Goal: Task Accomplishment & Management: Use online tool/utility

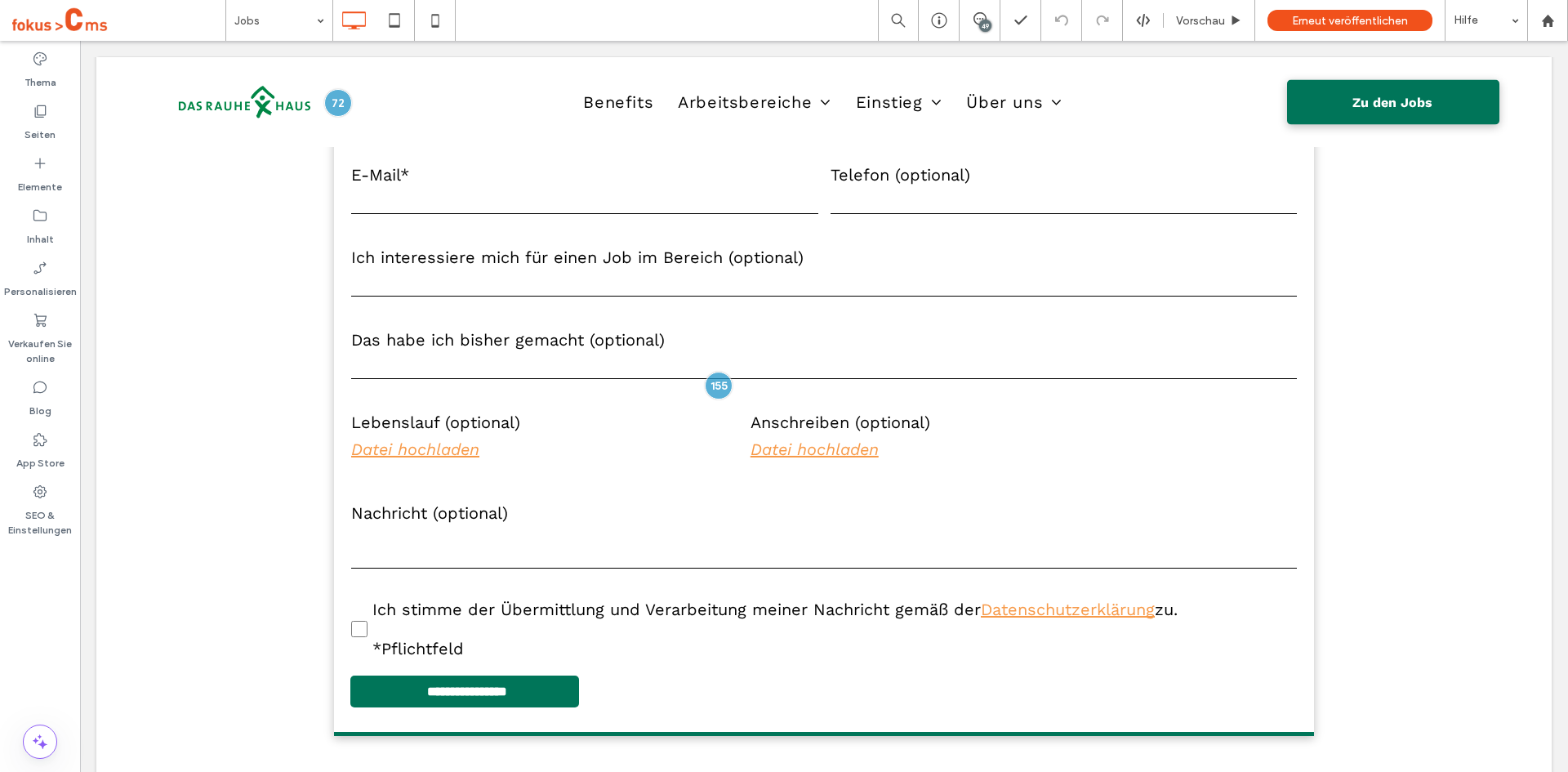
scroll to position [7098, 0]
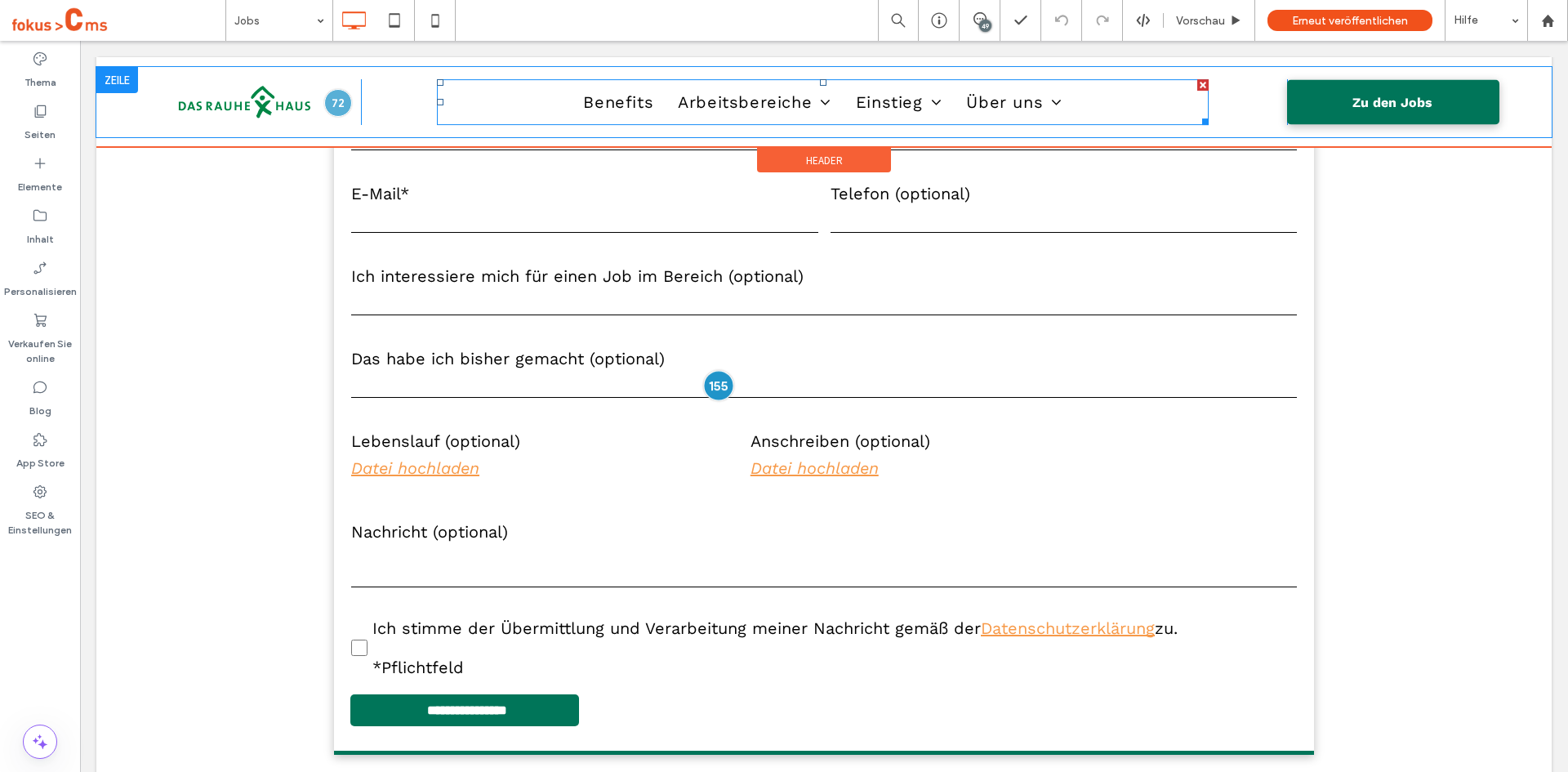
click at [712, 384] on div at bounding box center [718, 386] width 30 height 30
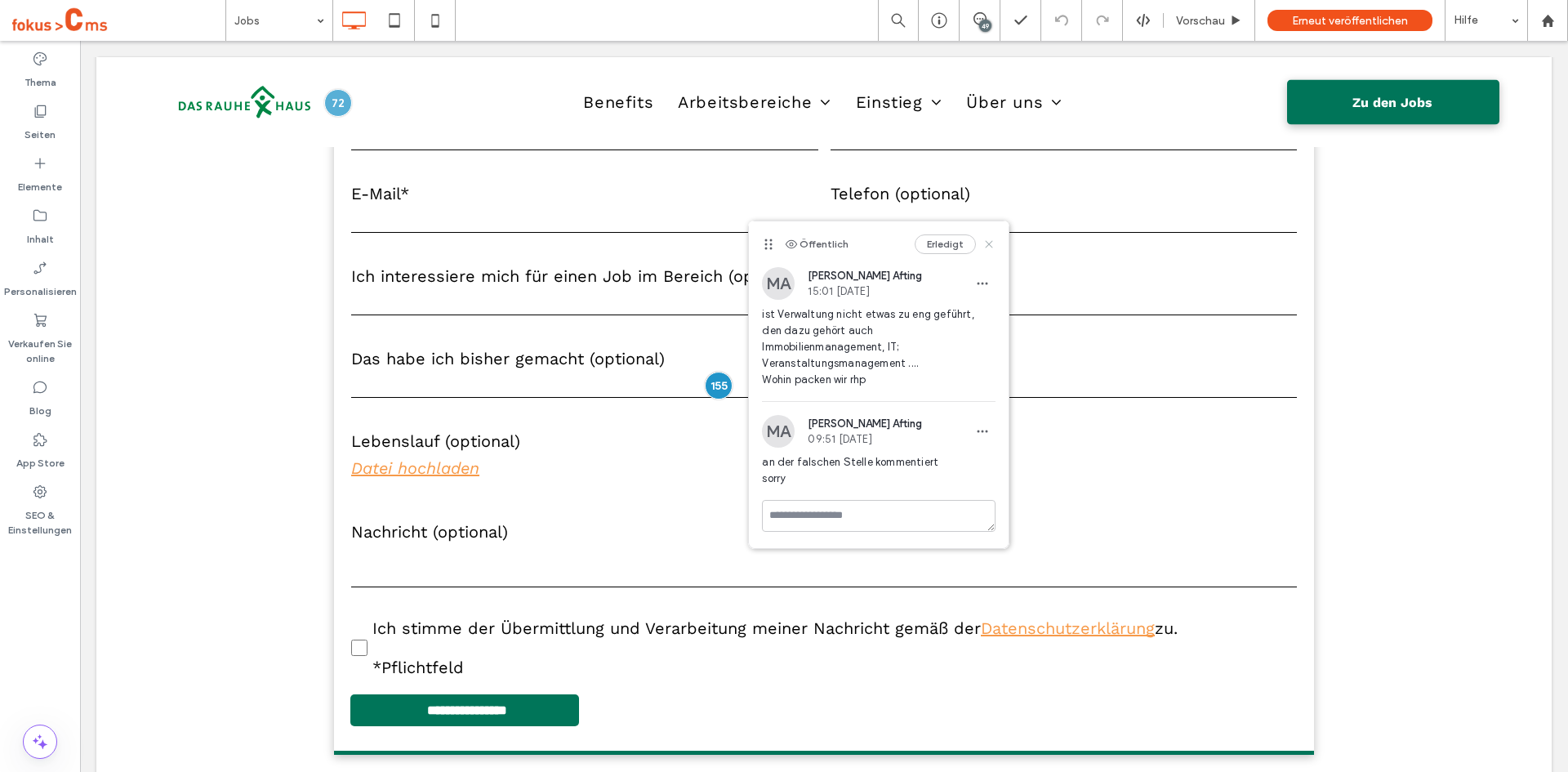
click at [991, 244] on use at bounding box center [989, 244] width 7 height 7
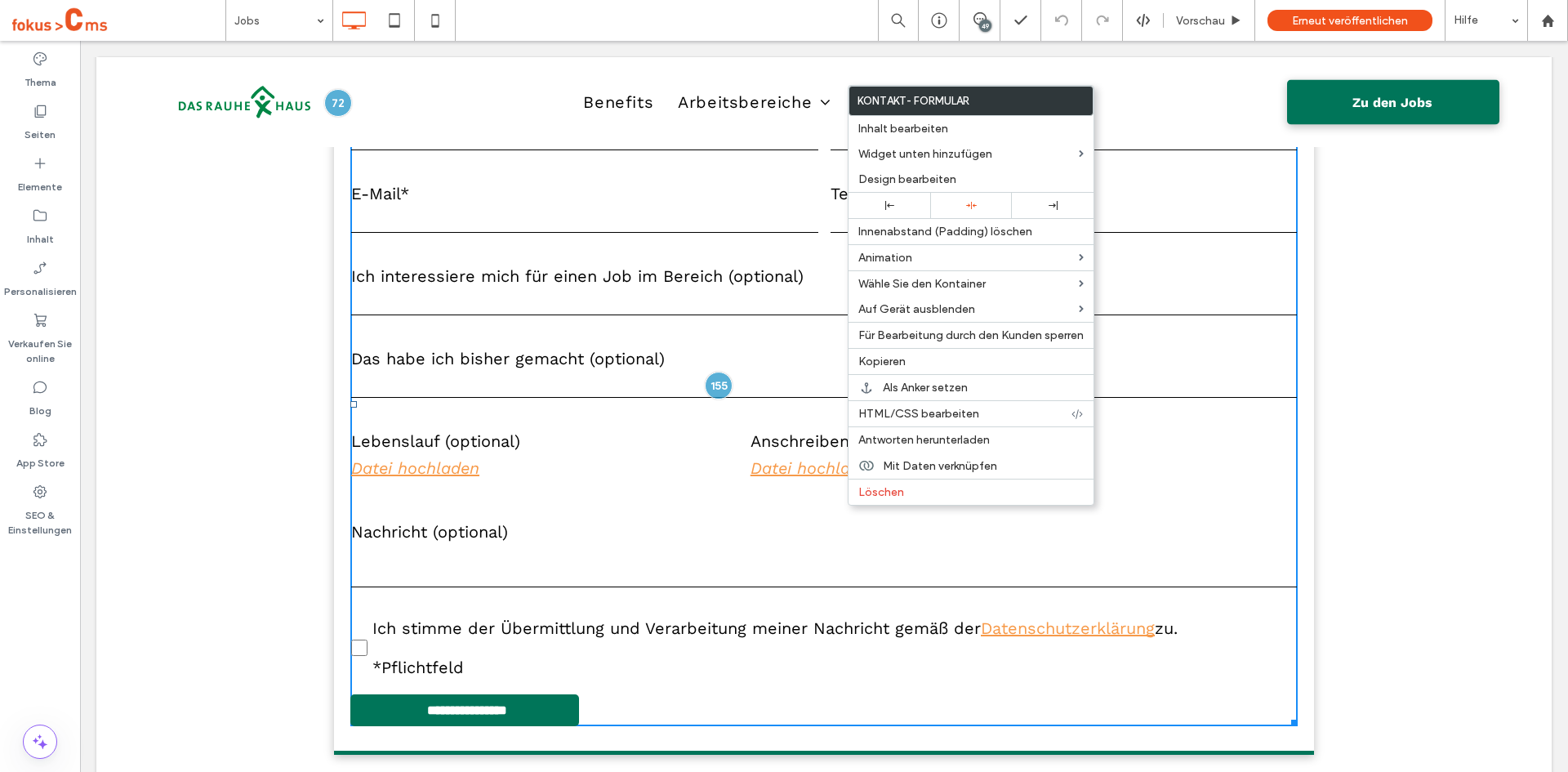
drag, startPoint x: 21, startPoint y: 615, endPoint x: 4, endPoint y: 561, distance: 56.6
click at [21, 615] on div "Thema Seiten Elemente Inhalt Personalisieren Verkaufen Sie online Blog App Stor…" at bounding box center [40, 407] width 80 height 731
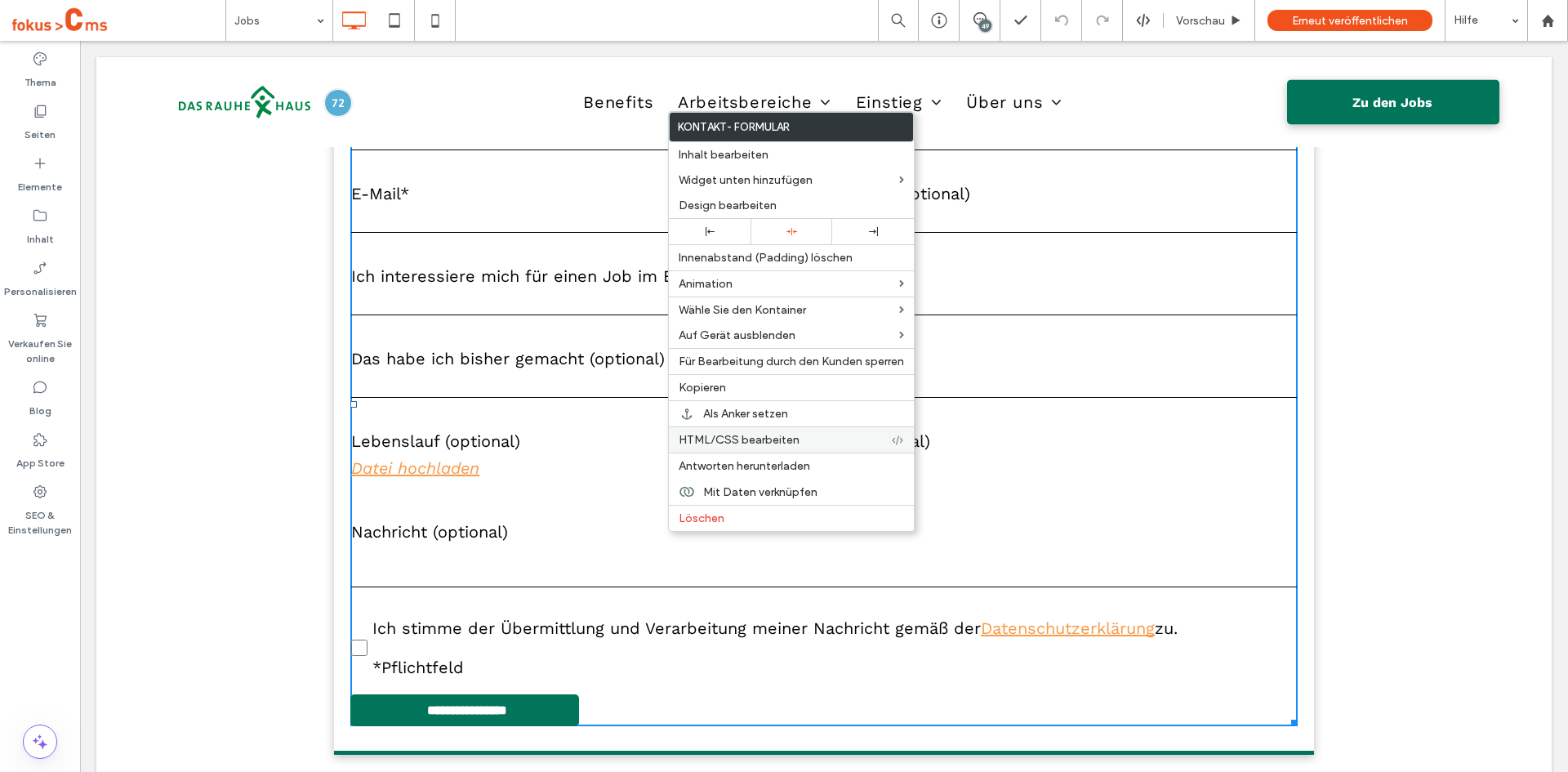
click at [747, 438] on span "HTML/CSS bearbeiten" at bounding box center [739, 440] width 121 height 14
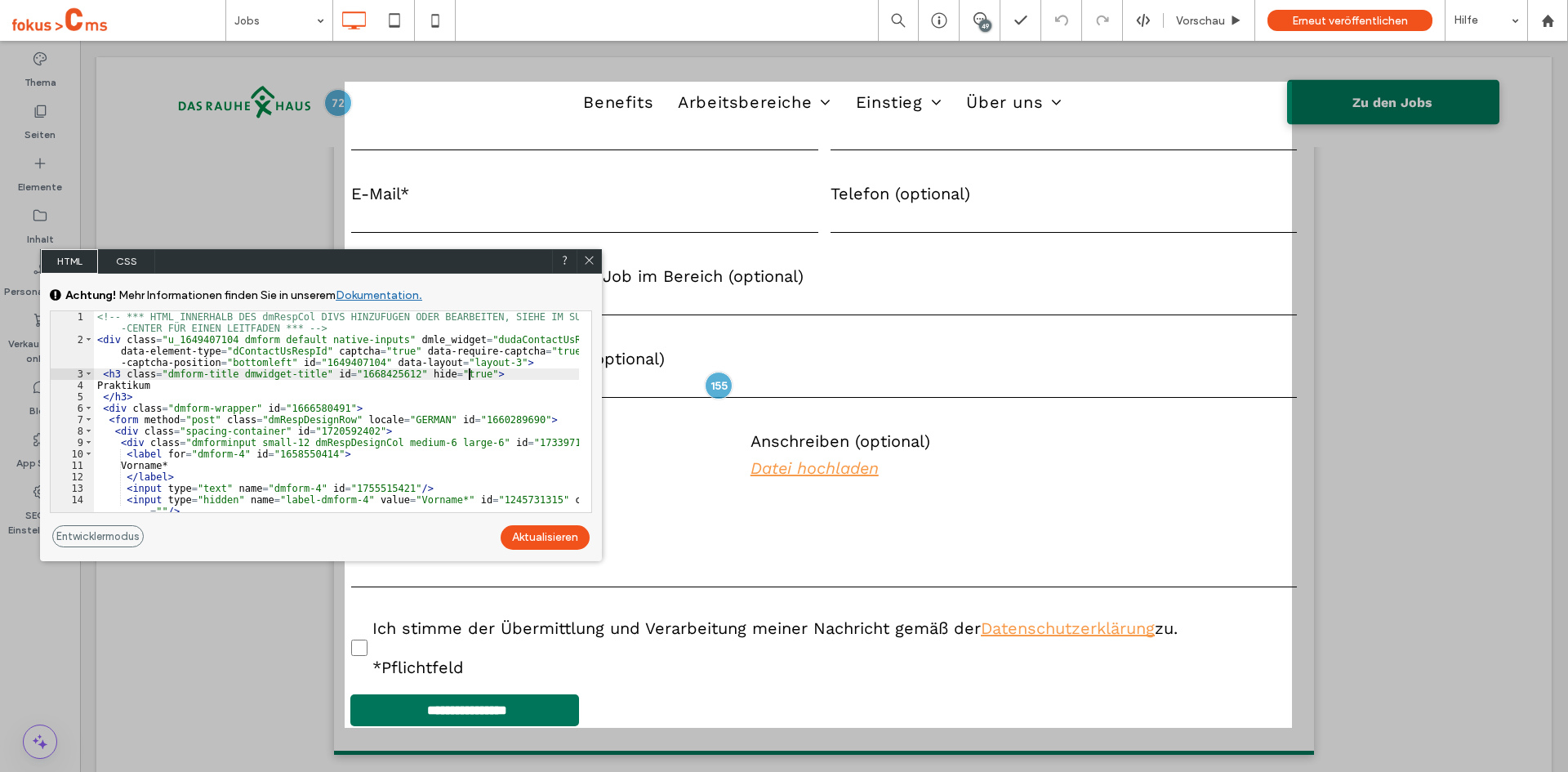
click at [505, 370] on div "<!-- *** HTML INNERHALB DES dmRespCol DIVS HINZUFÜGEN ODER BEARBEITEN, SIEHE IM…" at bounding box center [336, 428] width 485 height 235
click at [587, 260] on icon at bounding box center [590, 260] width 13 height 13
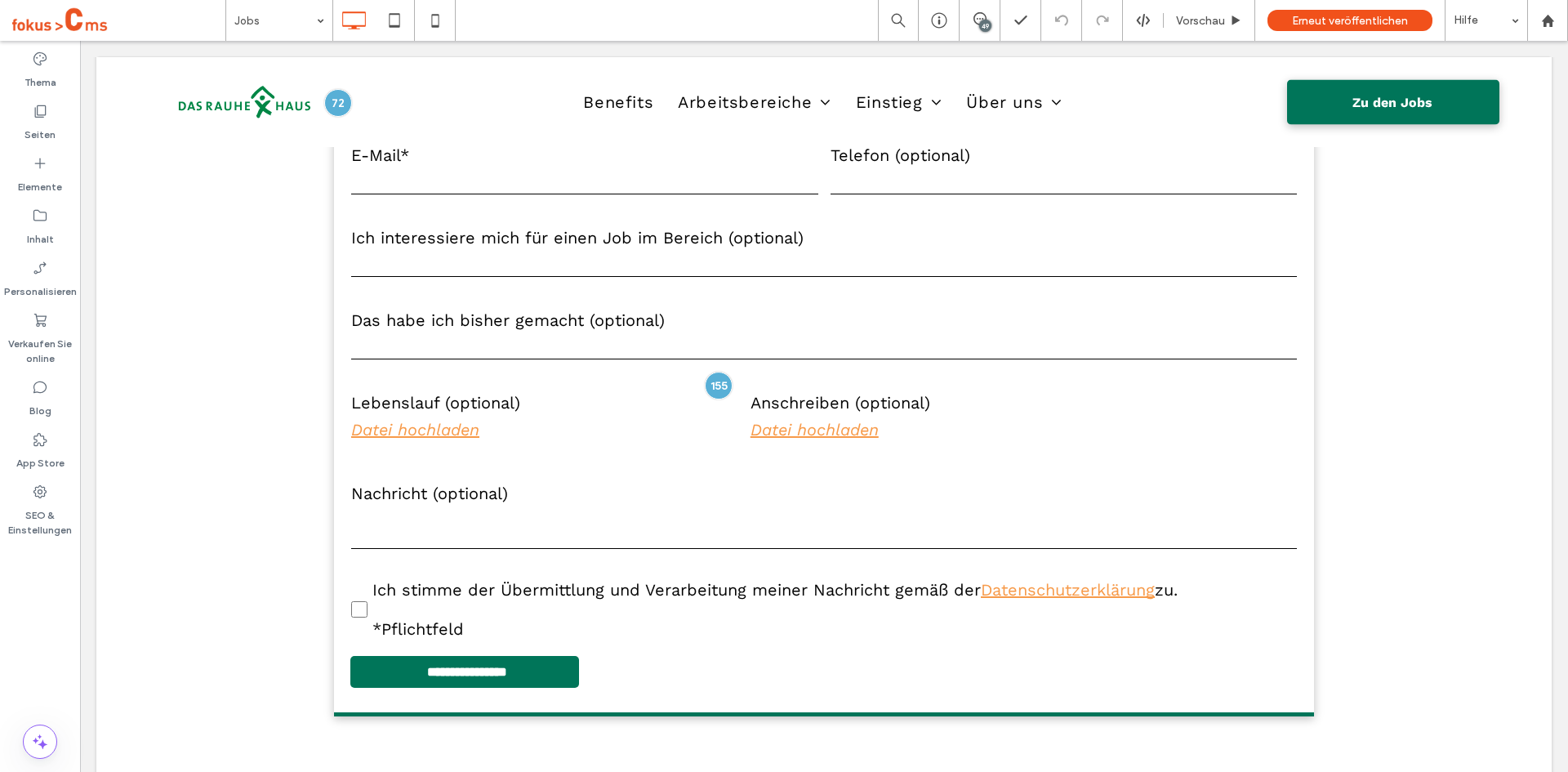
scroll to position [7146, 0]
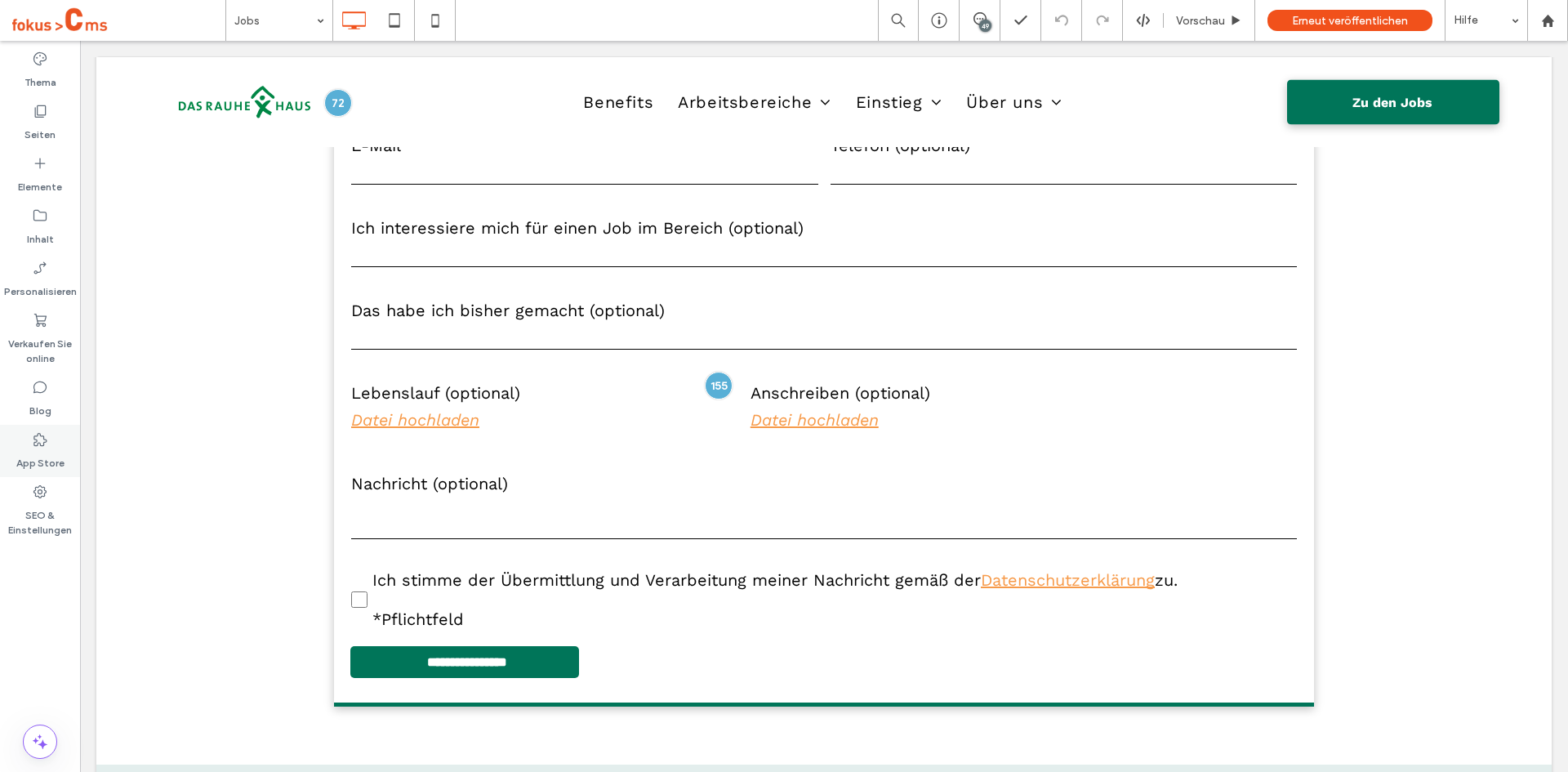
click at [62, 457] on label "App Store" at bounding box center [40, 459] width 48 height 23
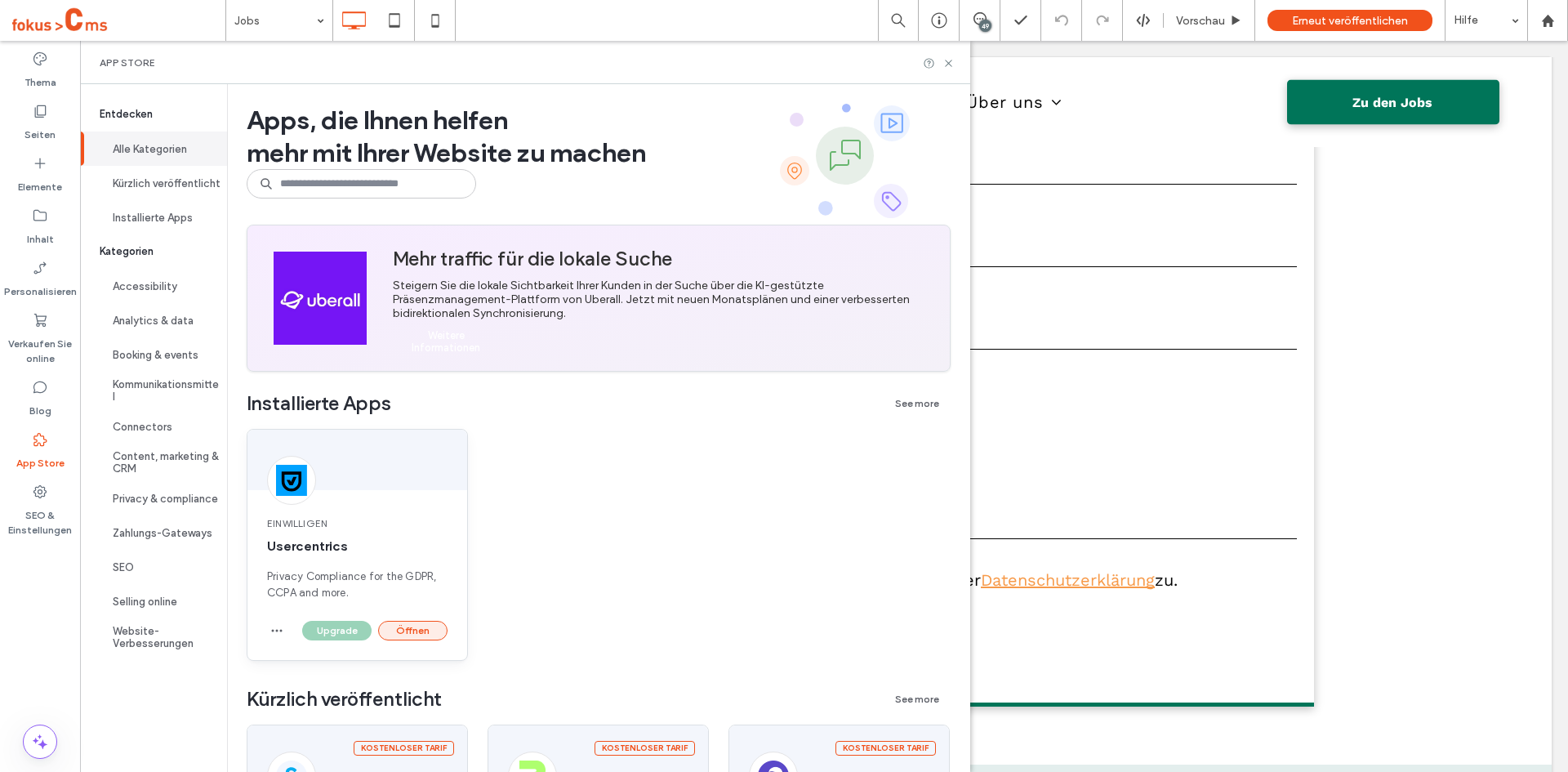
click at [415, 625] on button "Öffnen" at bounding box center [413, 631] width 70 height 20
click at [423, 628] on button "Öffnen" at bounding box center [413, 631] width 70 height 20
click at [404, 634] on button "Öffnen" at bounding box center [413, 631] width 70 height 20
click at [954, 67] on icon at bounding box center [949, 63] width 13 height 13
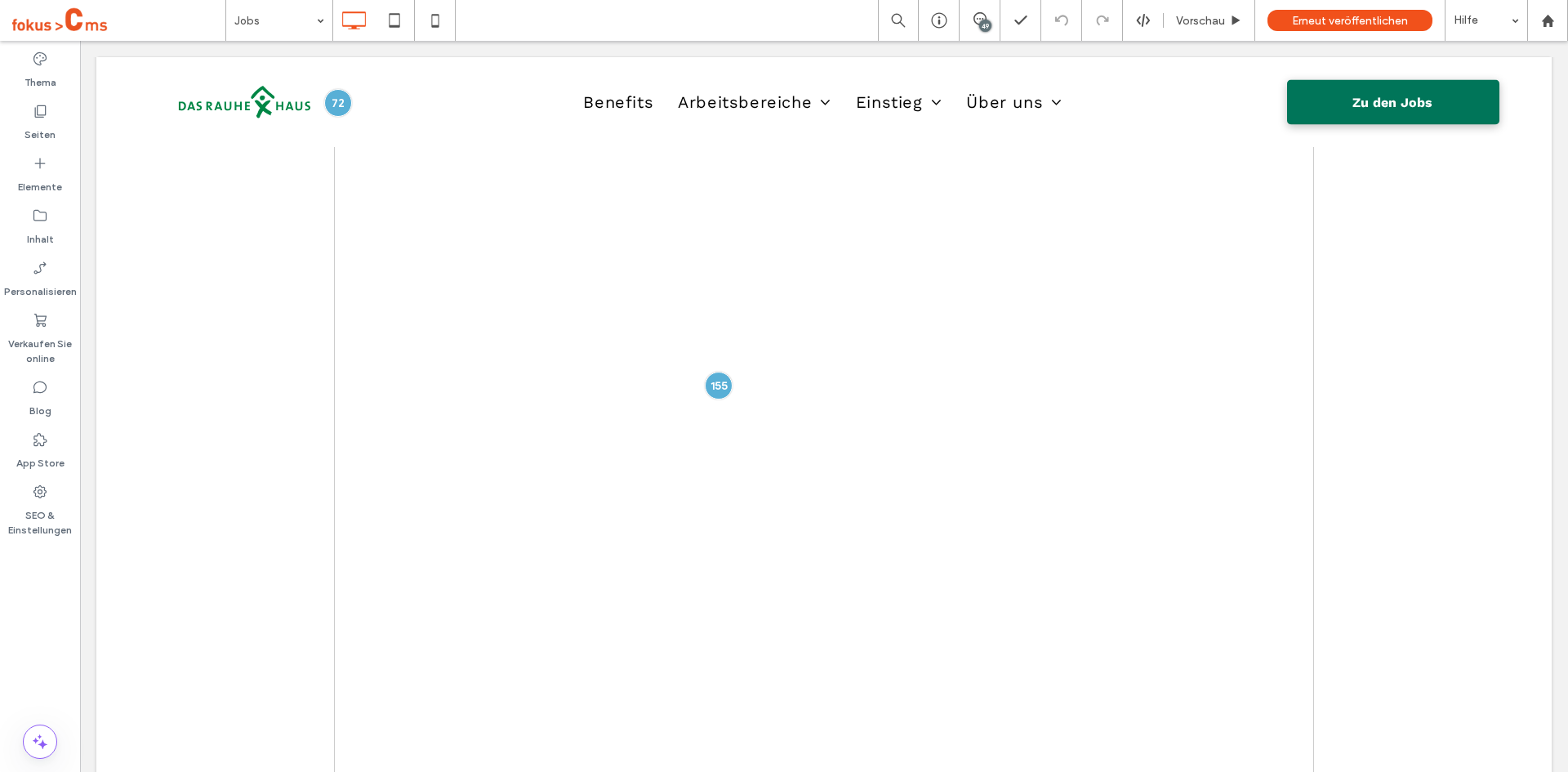
scroll to position [0, 0]
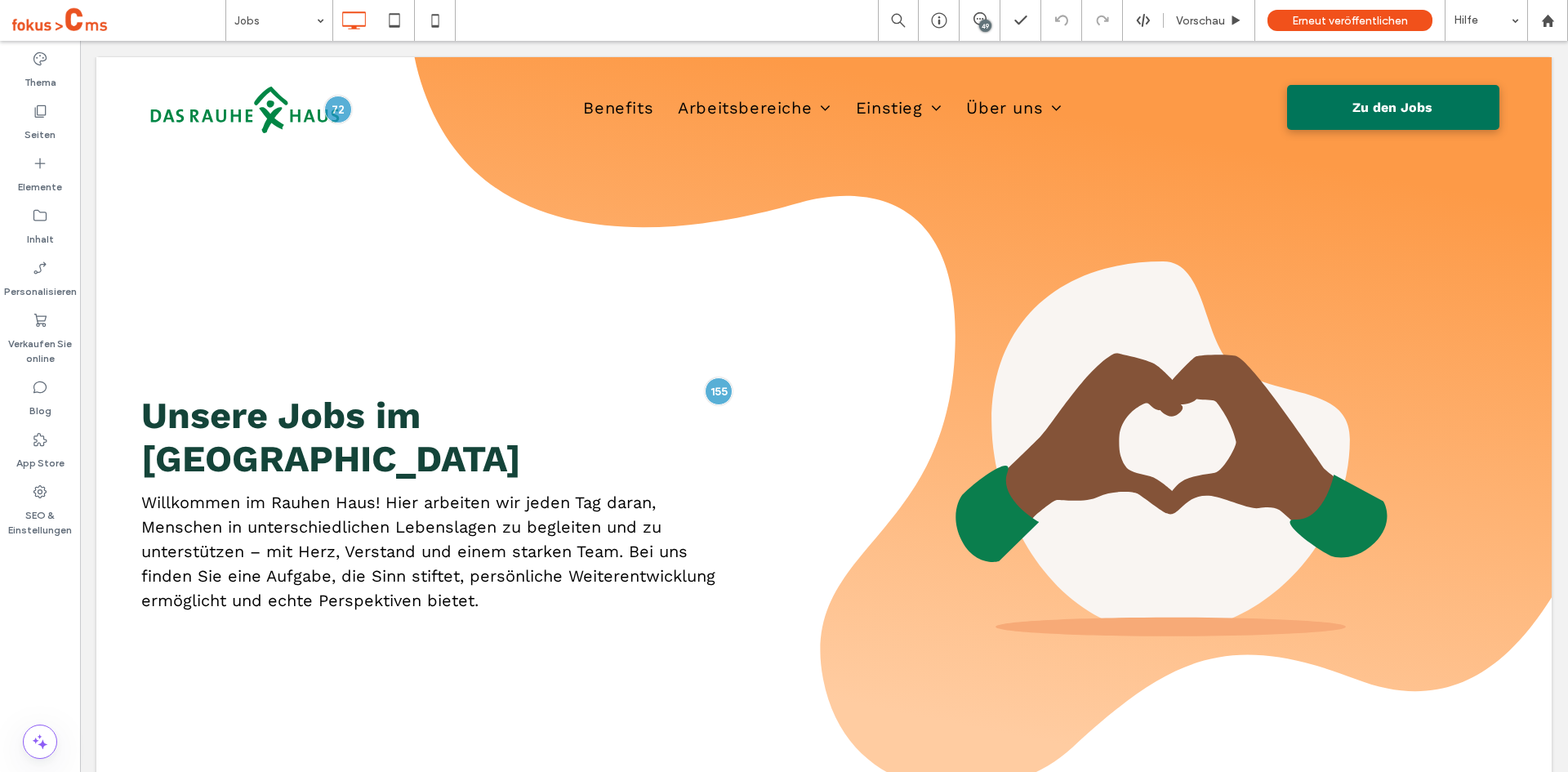
click at [13, 615] on div "Thema Seiten Elemente Inhalt Personalisieren Verkaufen Sie online Blog App Stor…" at bounding box center [40, 407] width 80 height 731
click at [1550, 33] on div at bounding box center [1547, 21] width 41 height 41
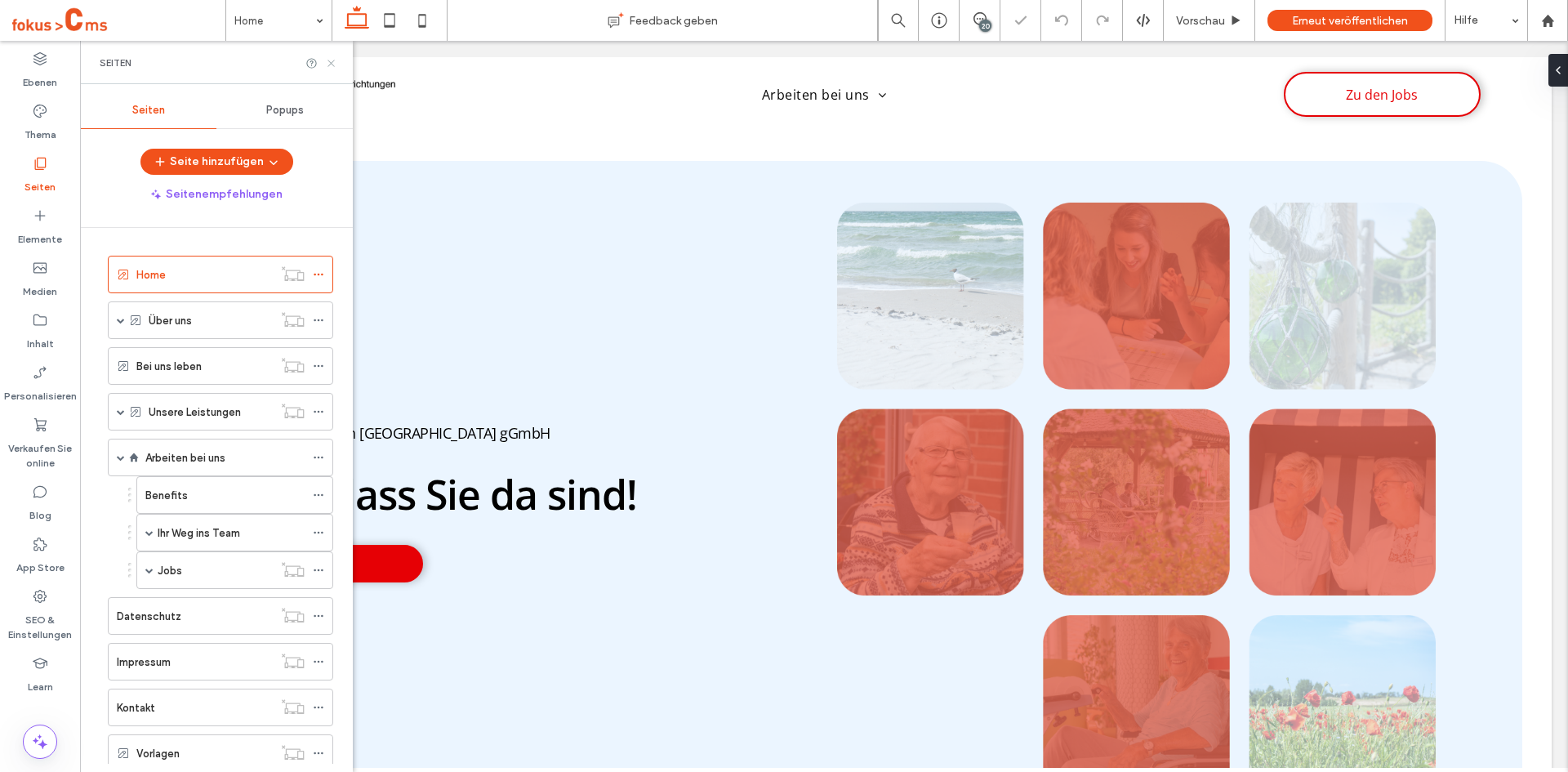
click at [334, 64] on icon at bounding box center [331, 63] width 13 height 13
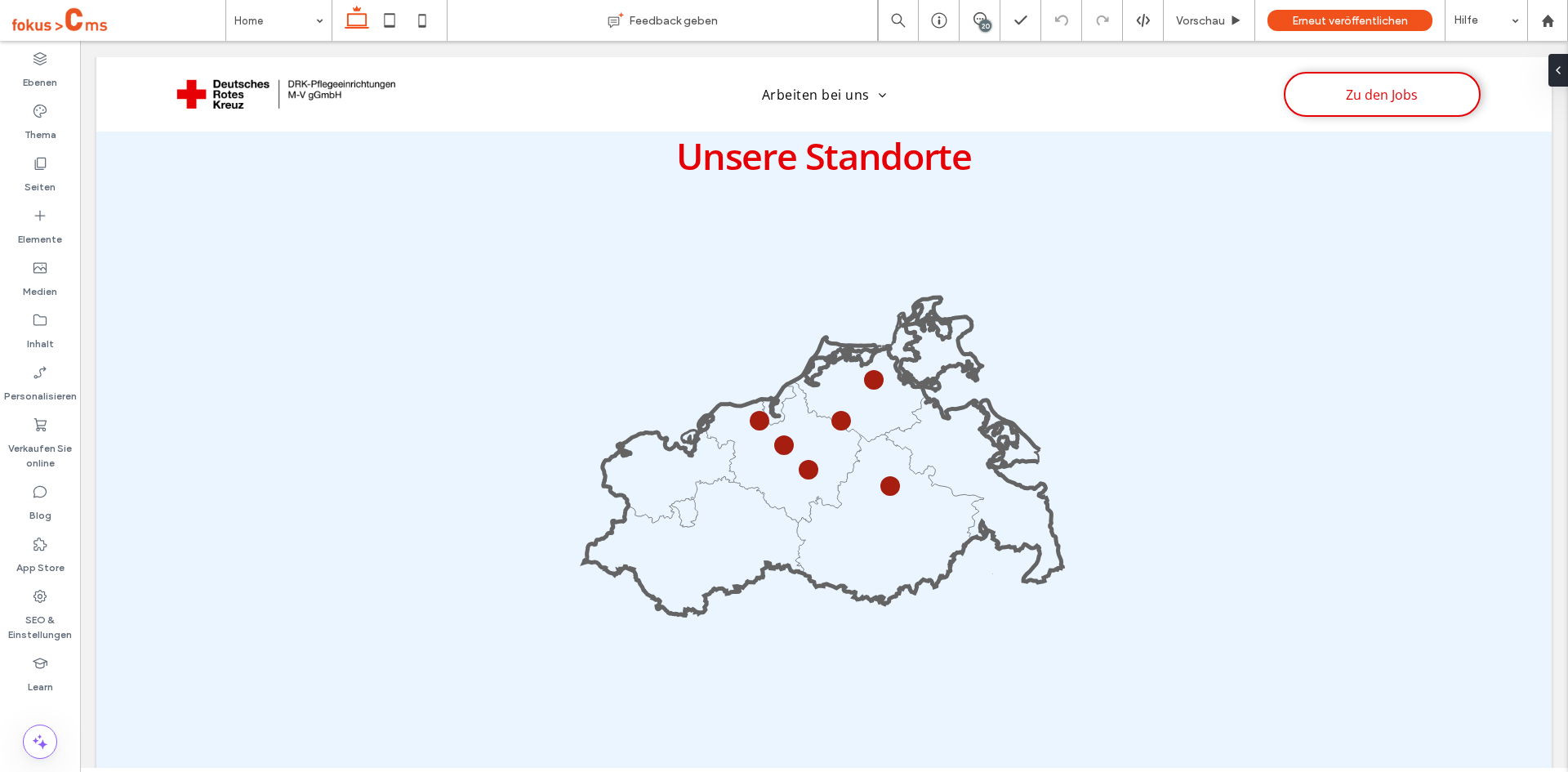
scroll to position [2710, 0]
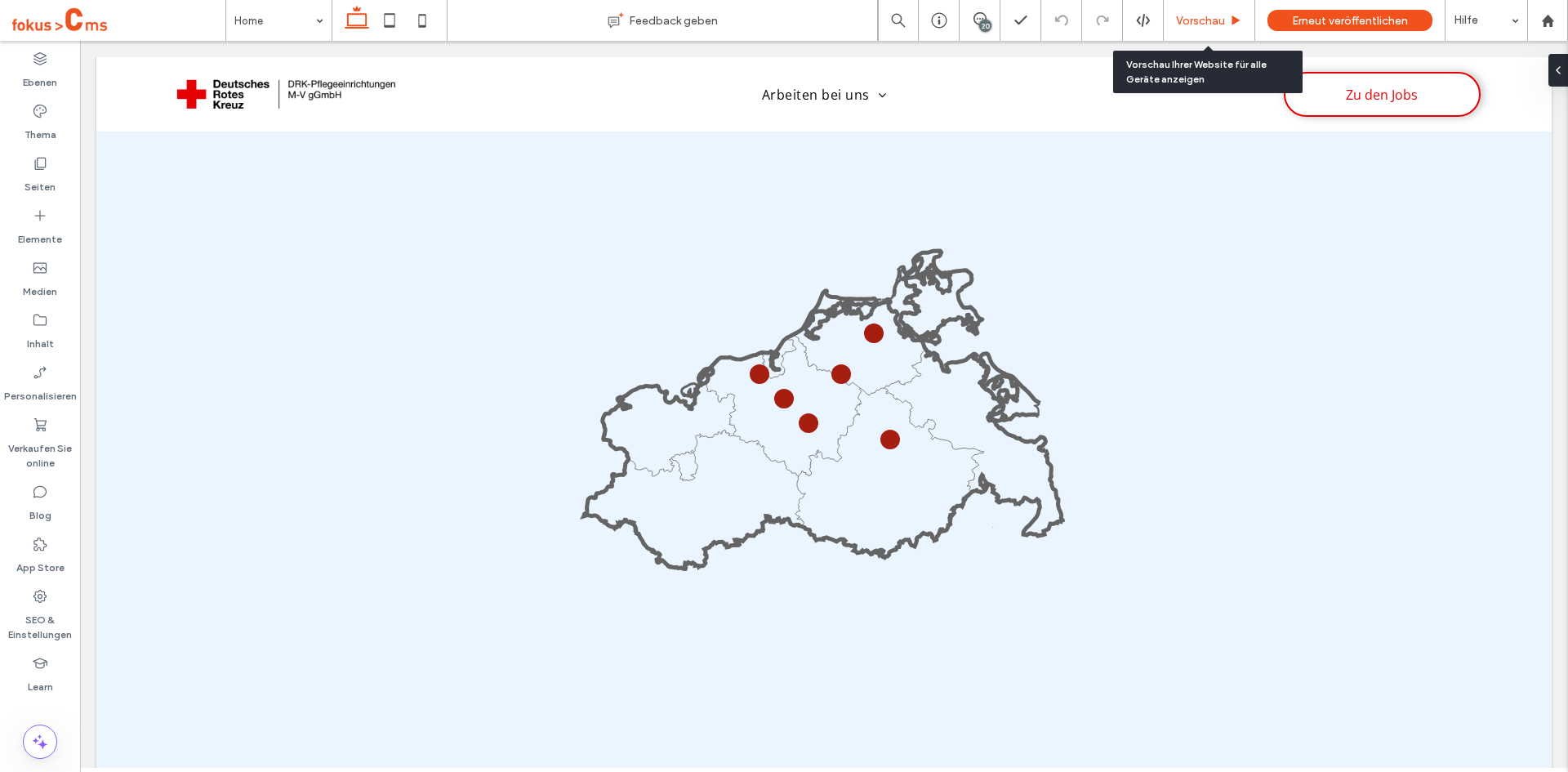
click at [1188, 25] on span "Vorschau" at bounding box center [1200, 21] width 49 height 14
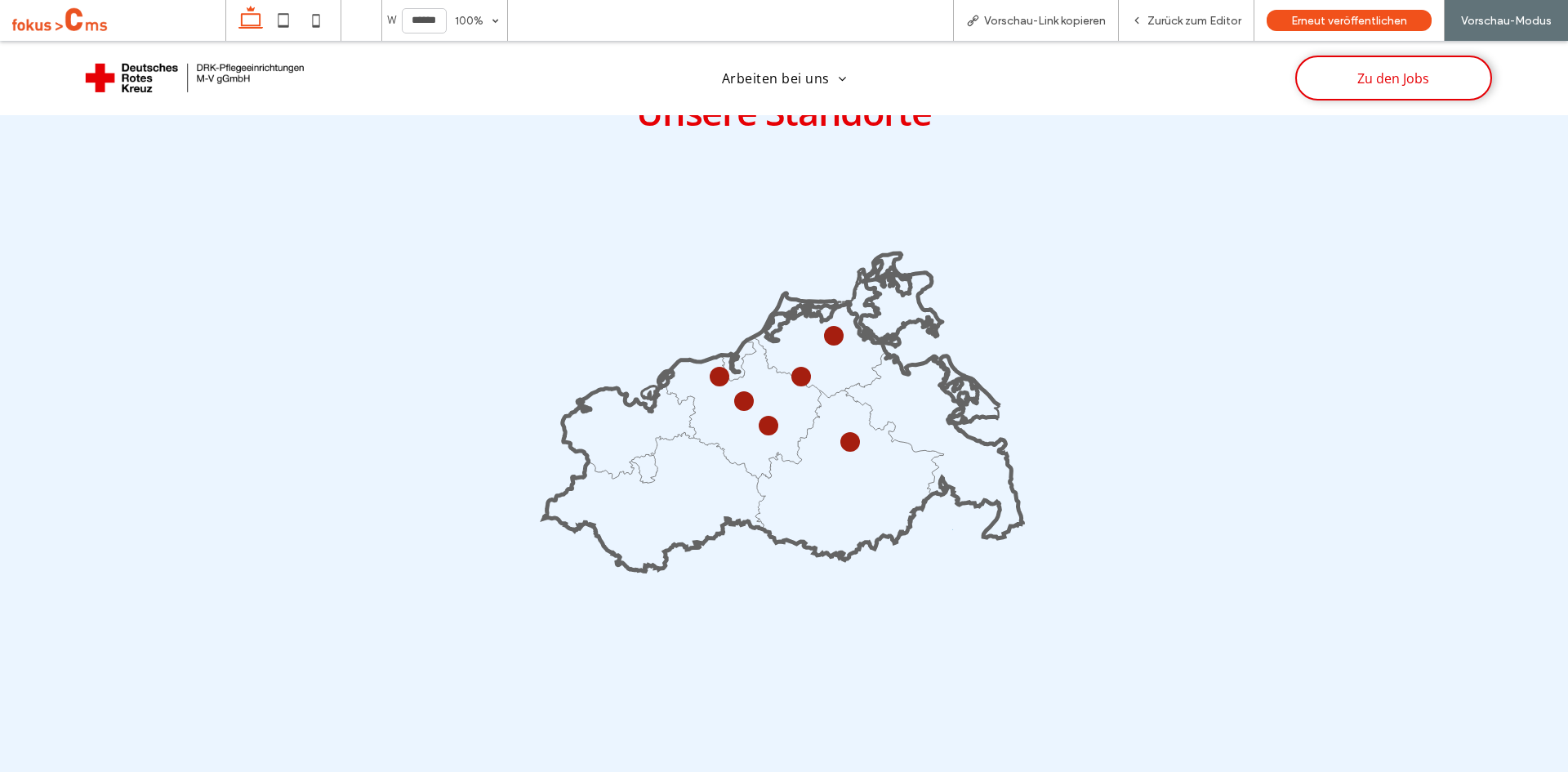
scroll to position [2743, 0]
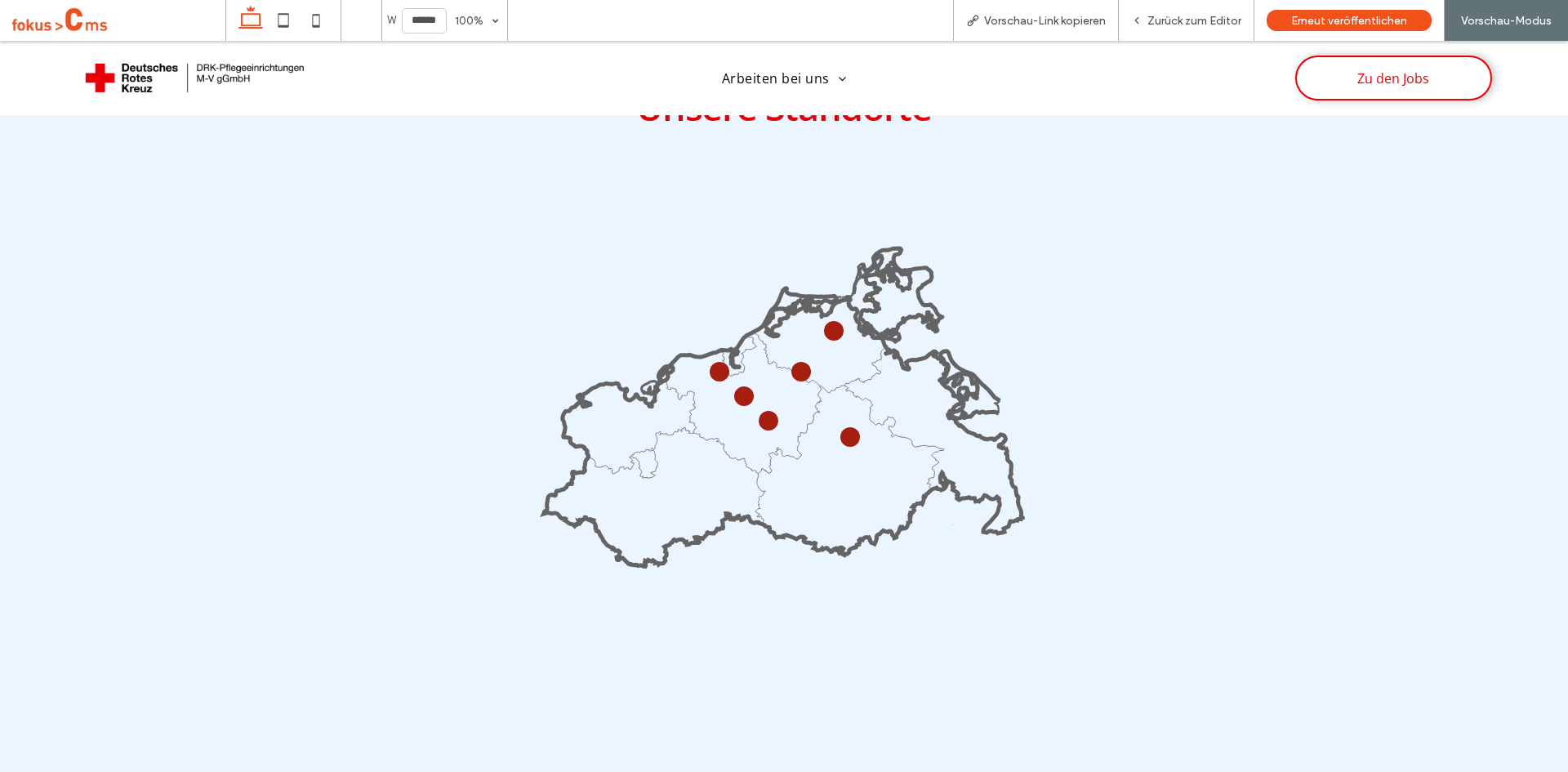
click at [762, 414] on circle at bounding box center [769, 421] width 14 height 14
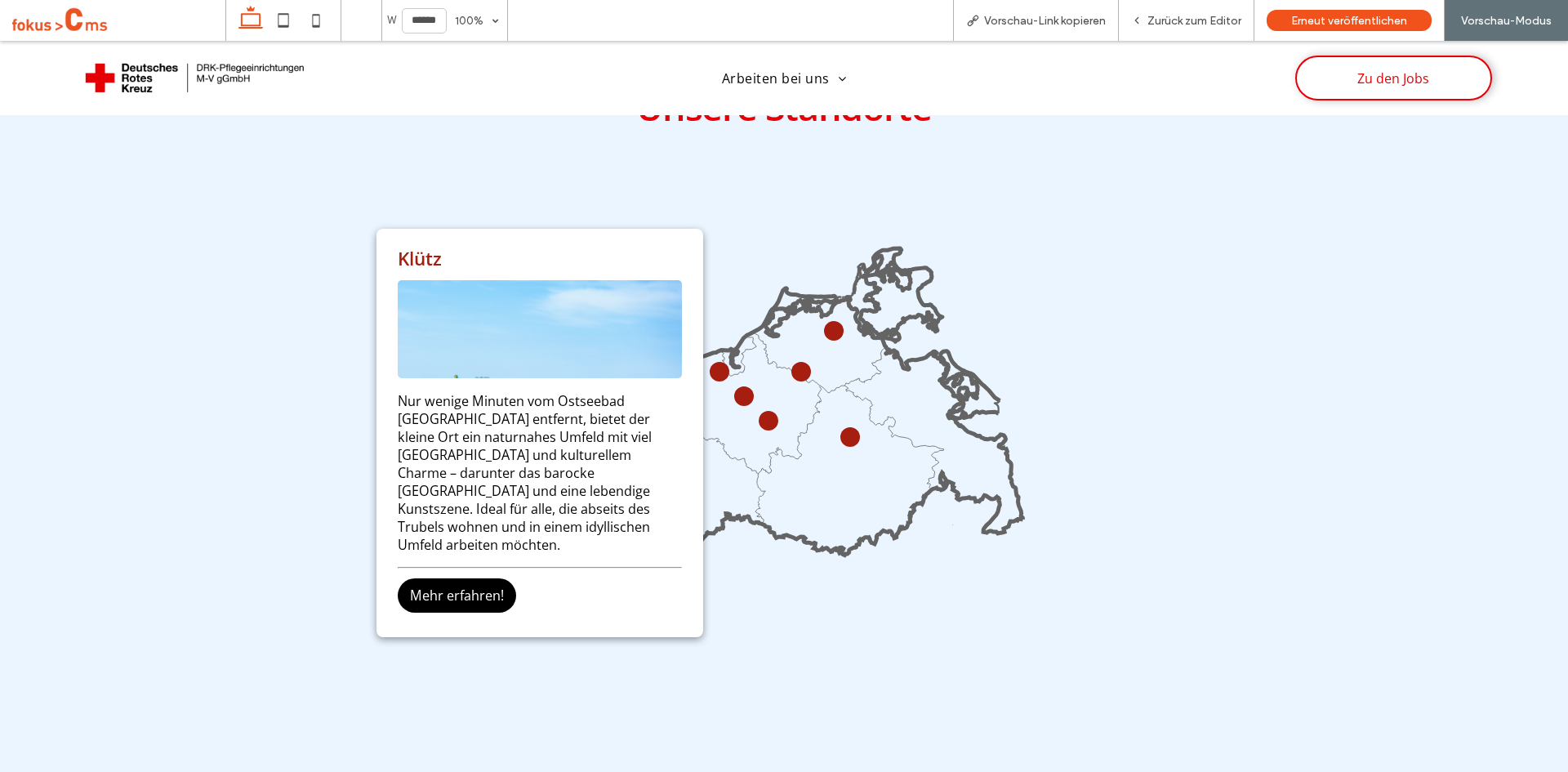
click at [973, 578] on icon at bounding box center [784, 436] width 489 height 489
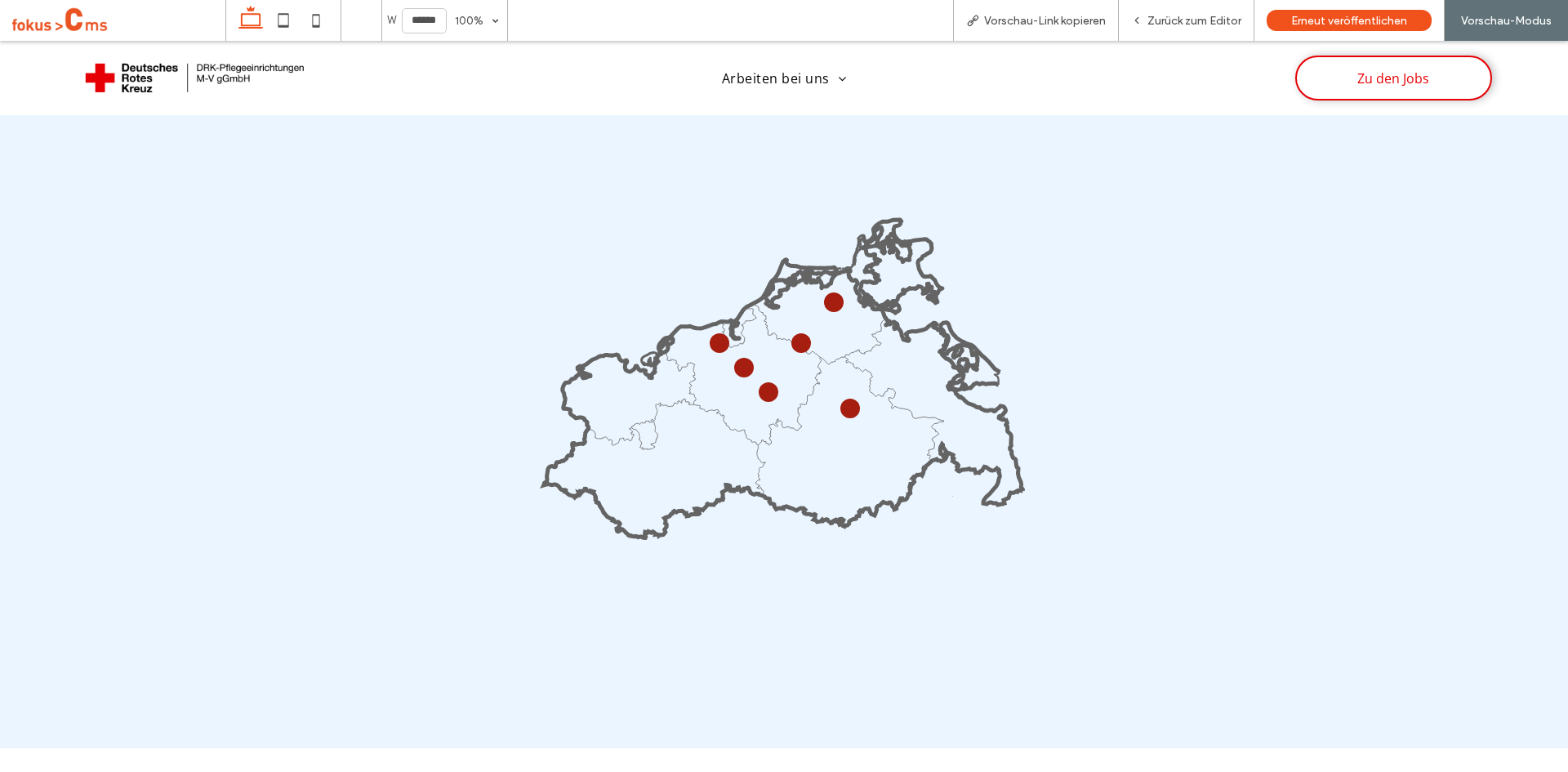
scroll to position [2771, 0]
click at [735, 363] on circle at bounding box center [744, 368] width 18 height 18
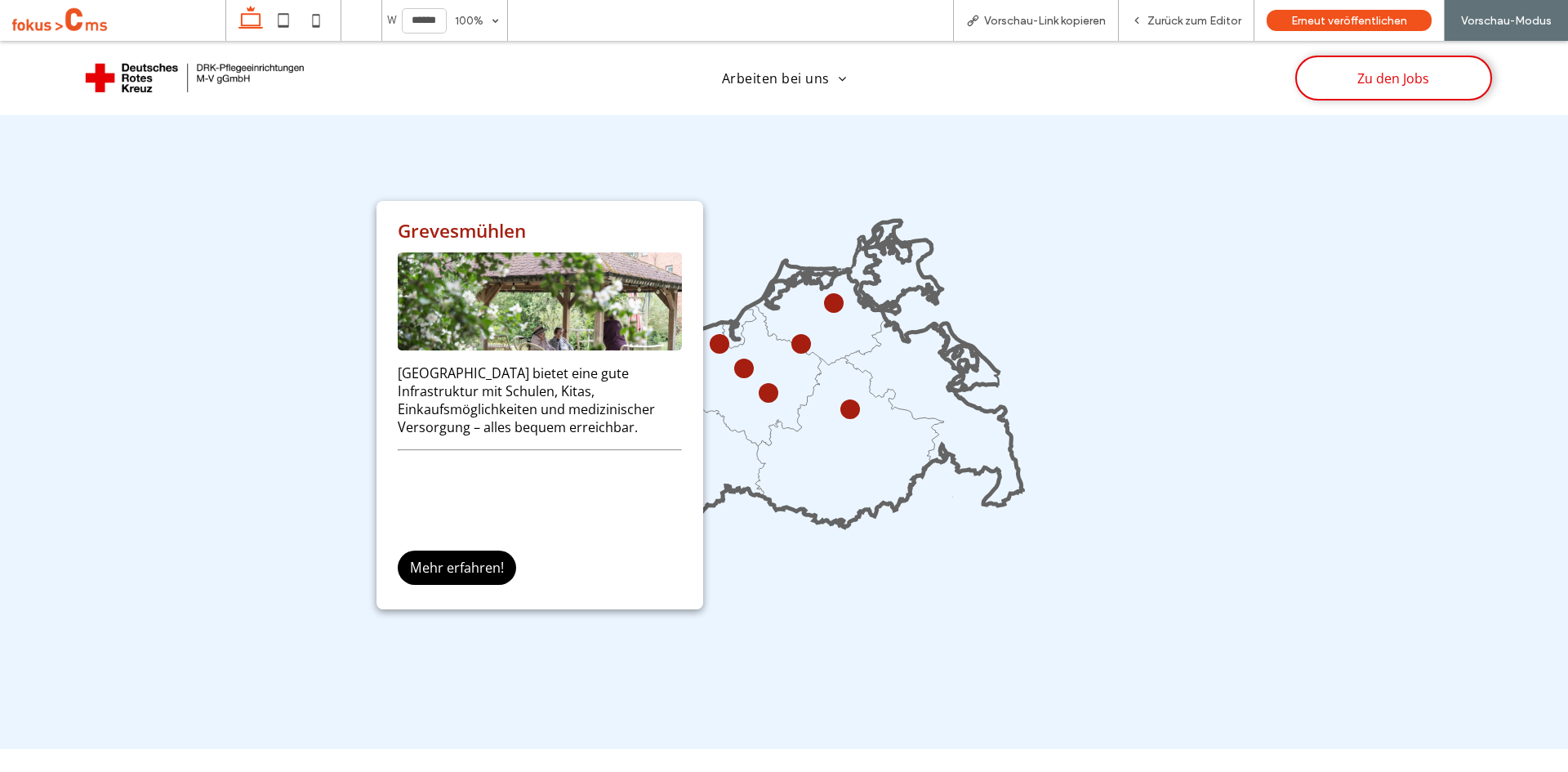
click at [967, 196] on icon at bounding box center [784, 408] width 489 height 489
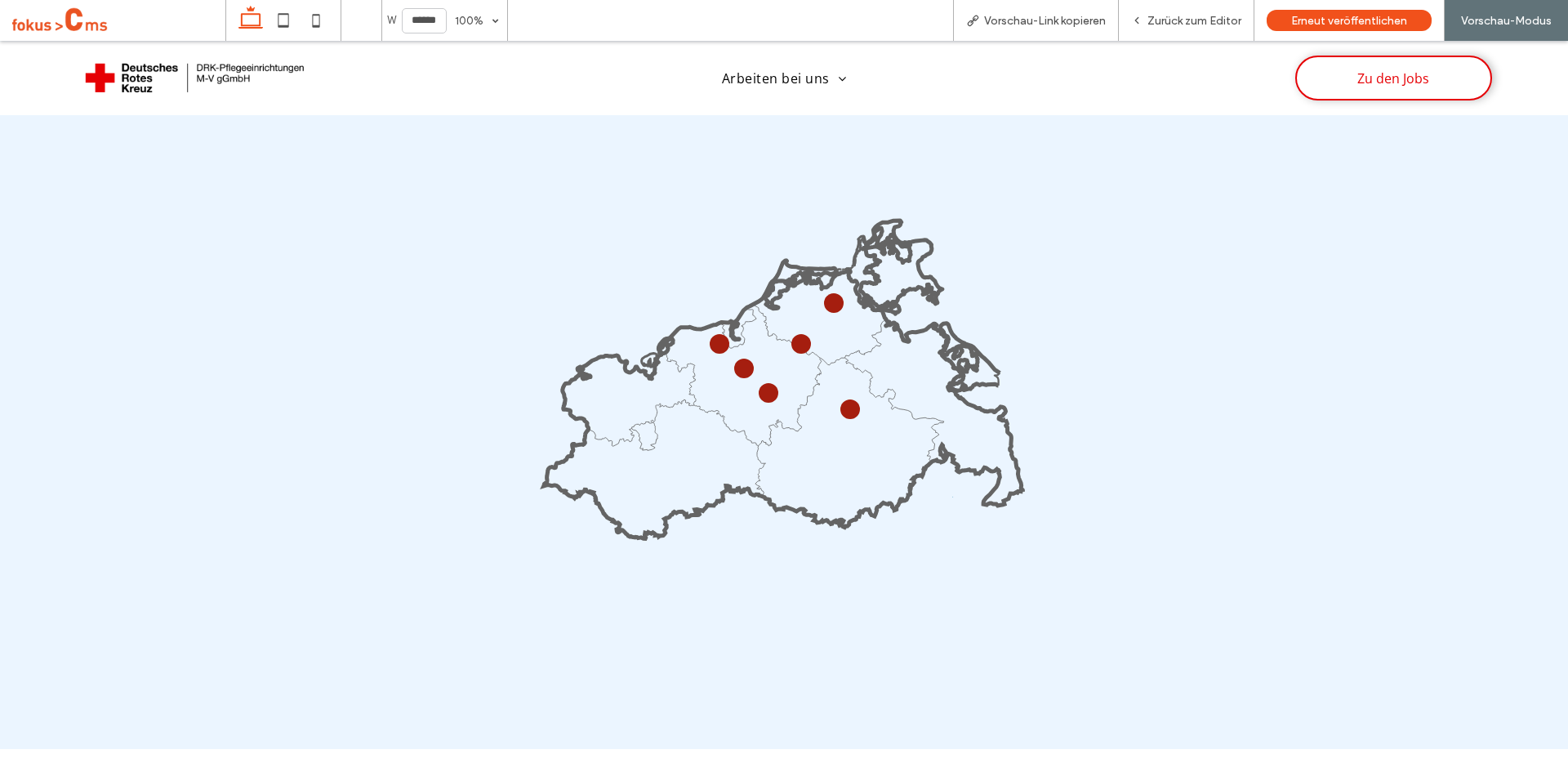
click at [714, 337] on circle at bounding box center [719, 343] width 13 height 13
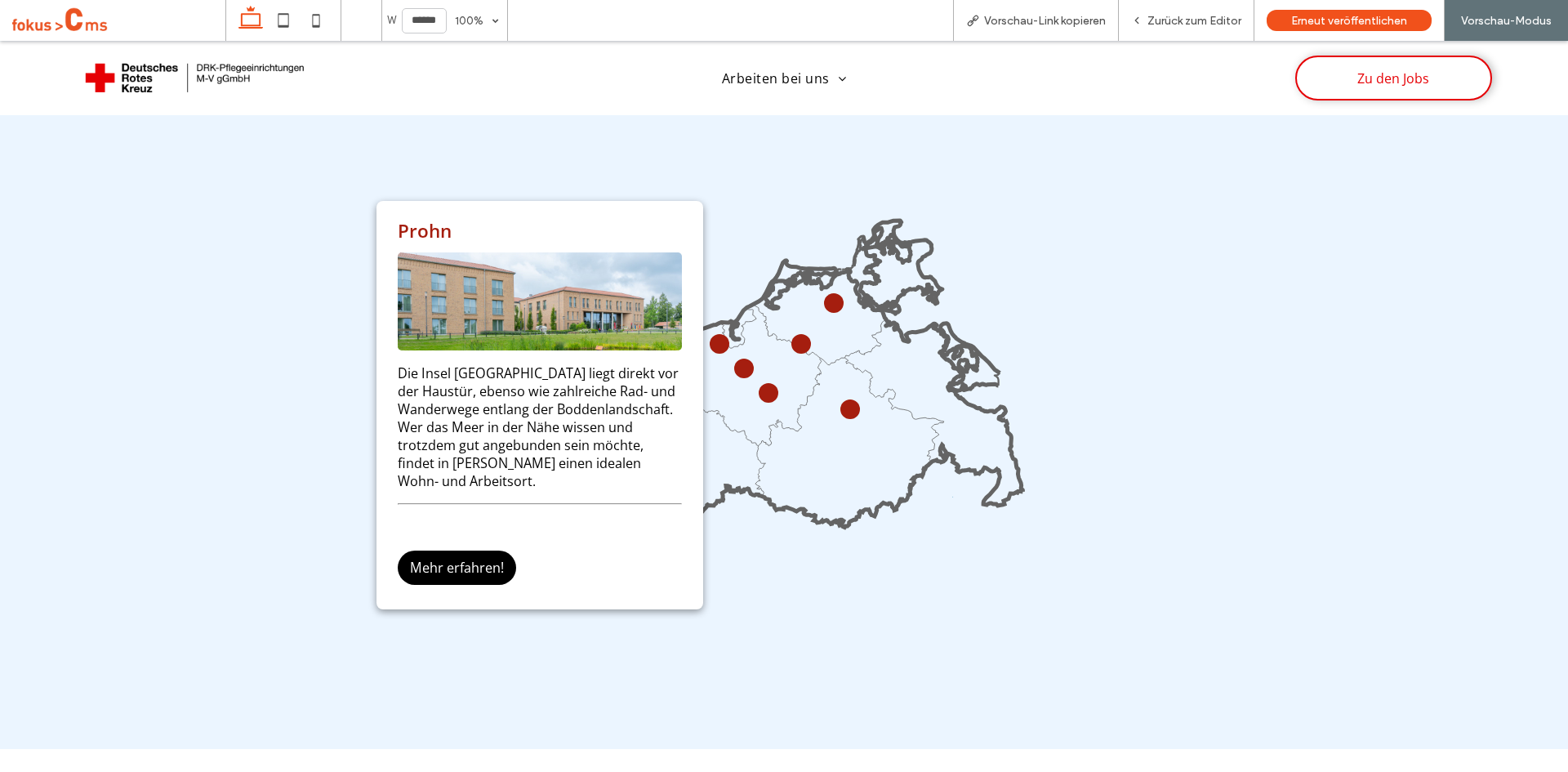
click at [744, 358] on icon at bounding box center [784, 399] width 480 height 278
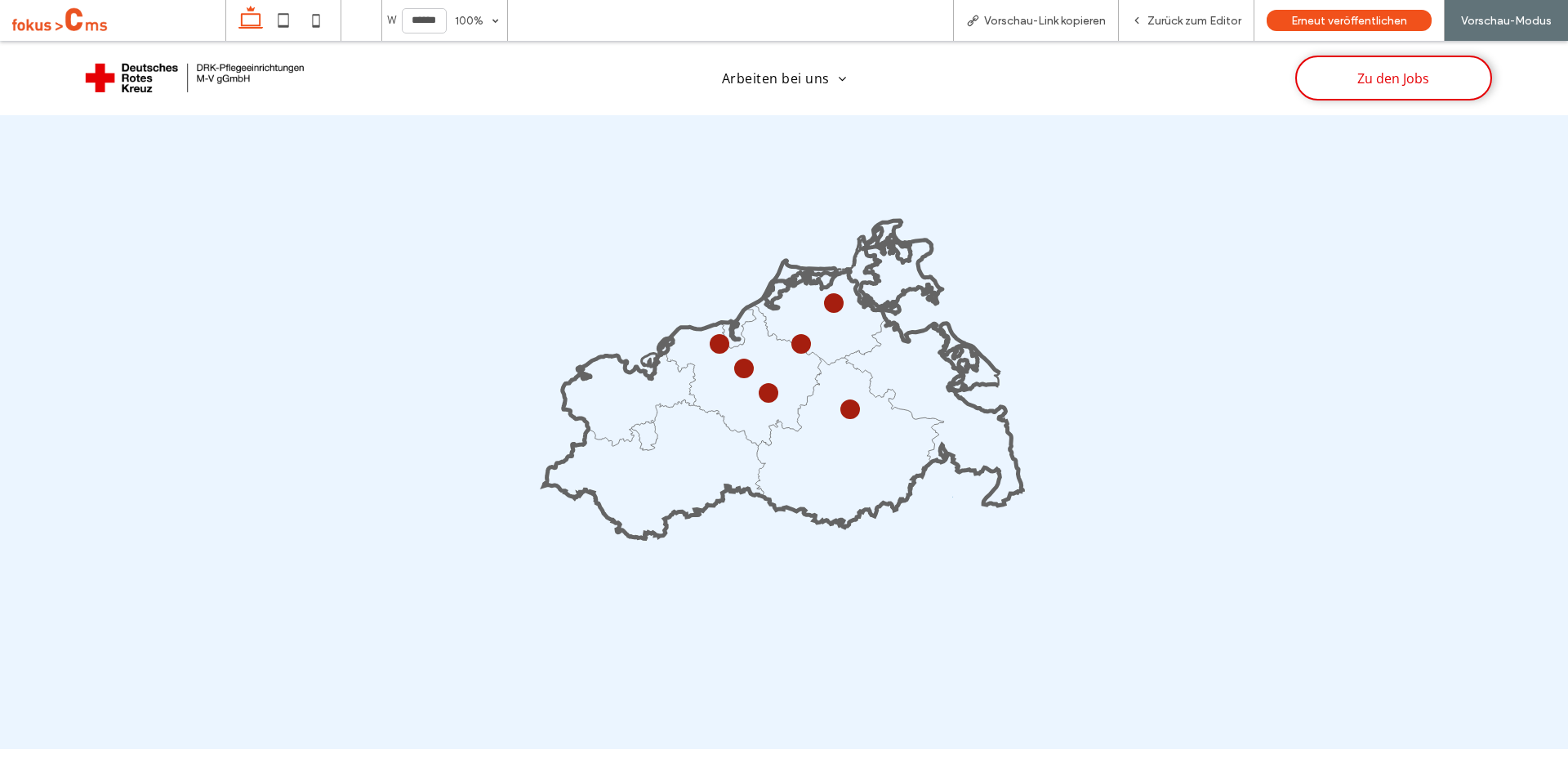
click at [737, 361] on circle at bounding box center [744, 368] width 14 height 14
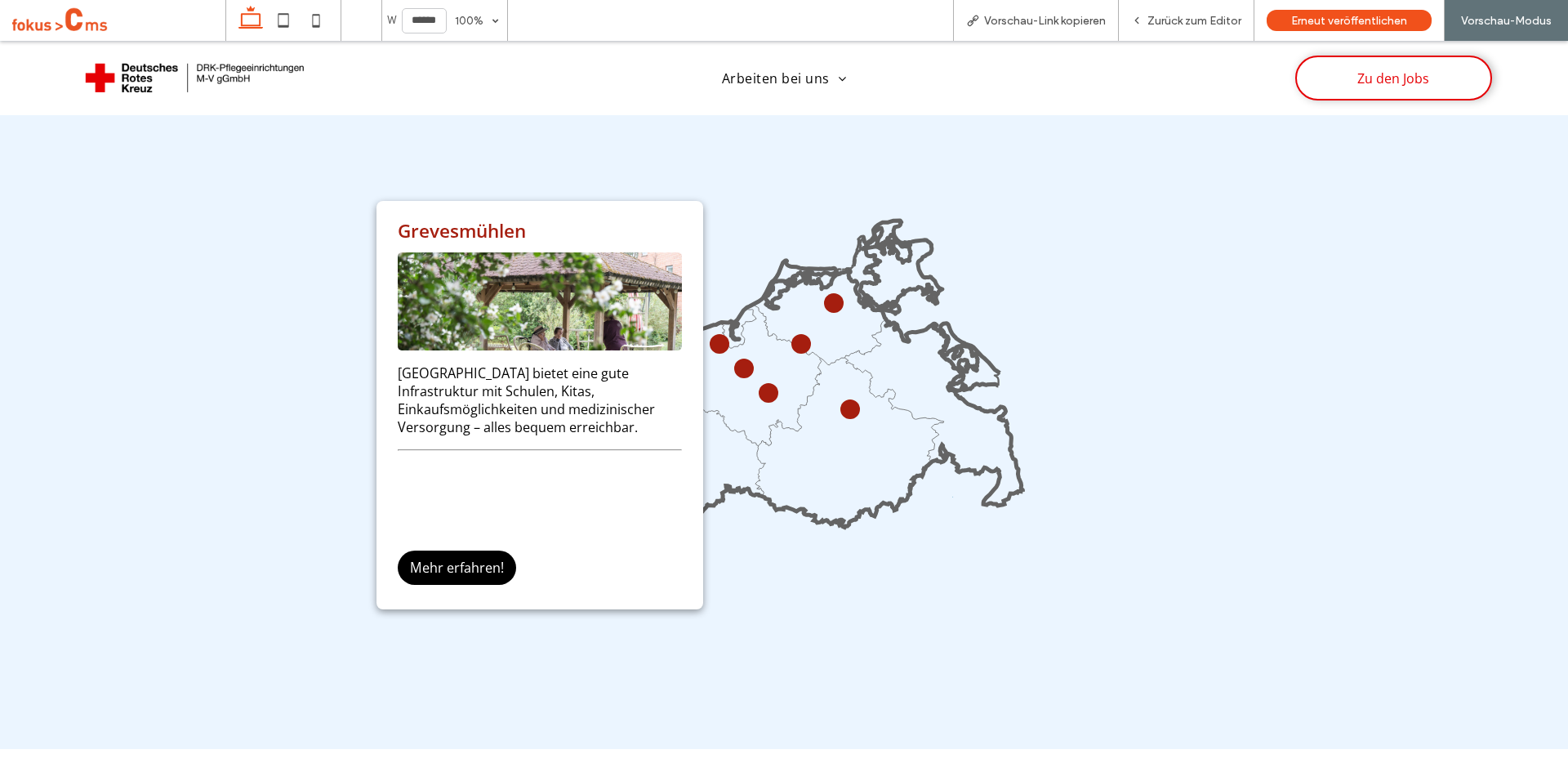
click at [756, 205] on icon at bounding box center [784, 408] width 489 height 489
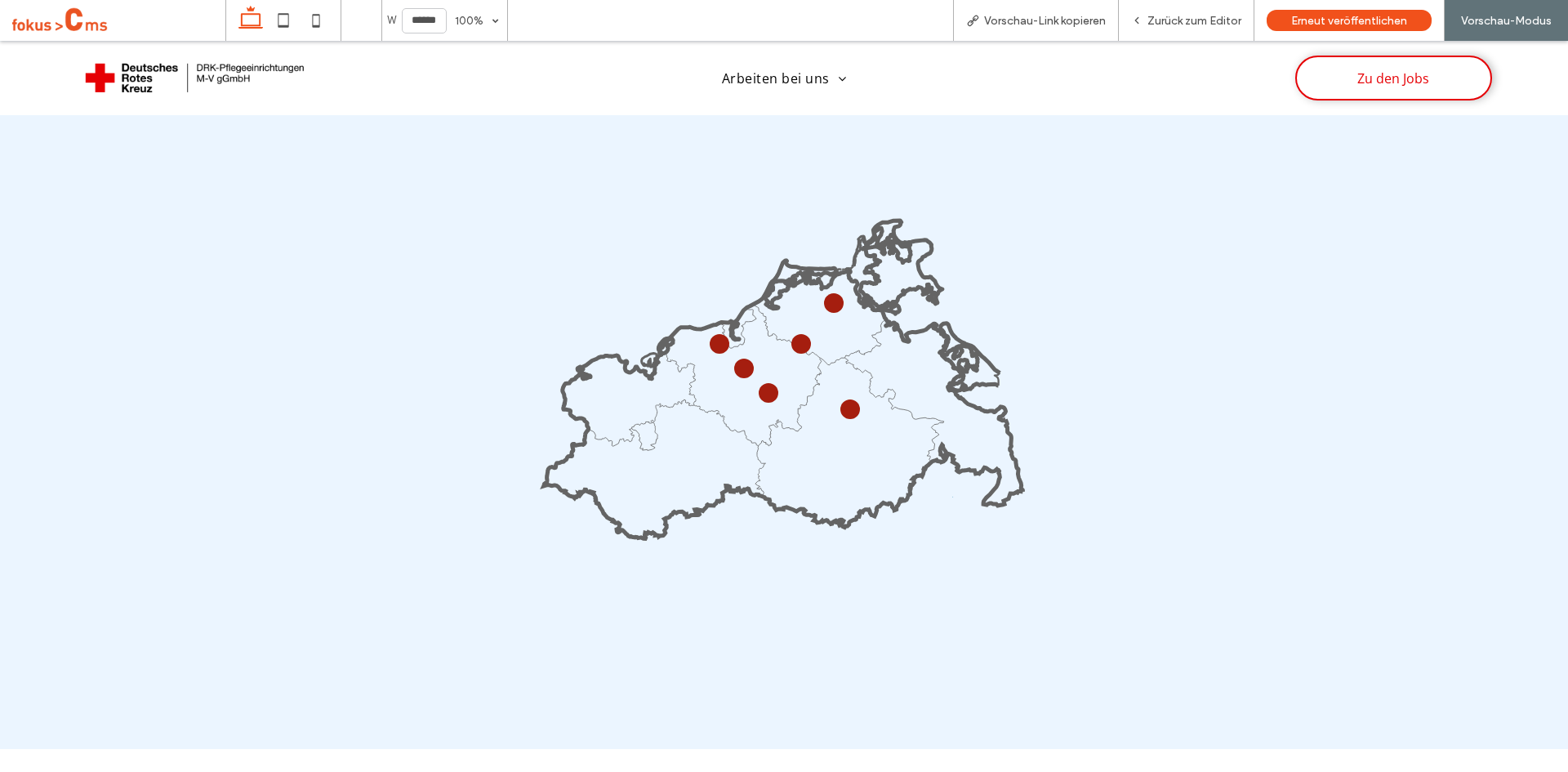
click at [713, 341] on circle at bounding box center [719, 344] width 20 height 20
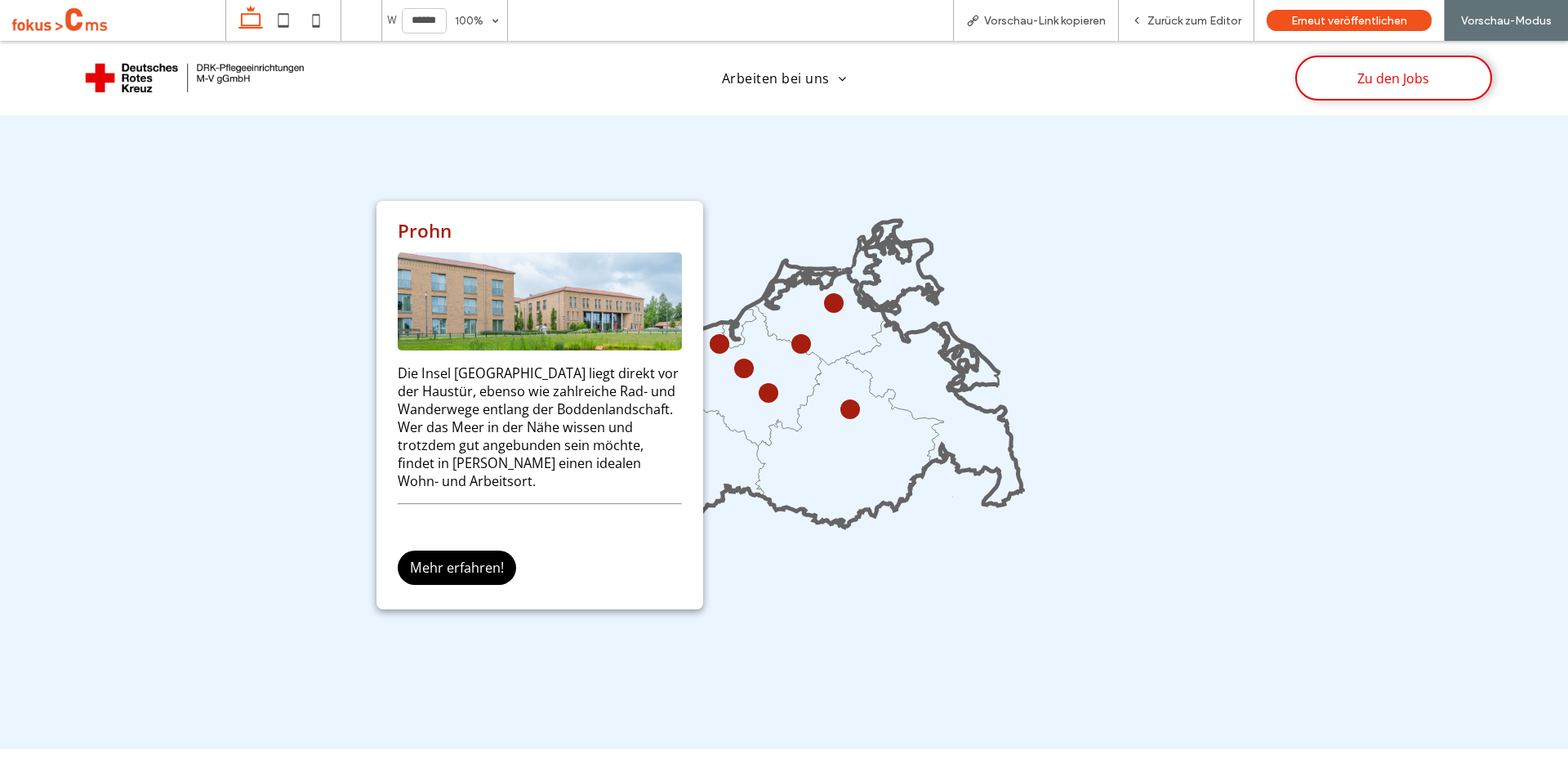
click at [828, 294] on circle at bounding box center [834, 303] width 19 height 19
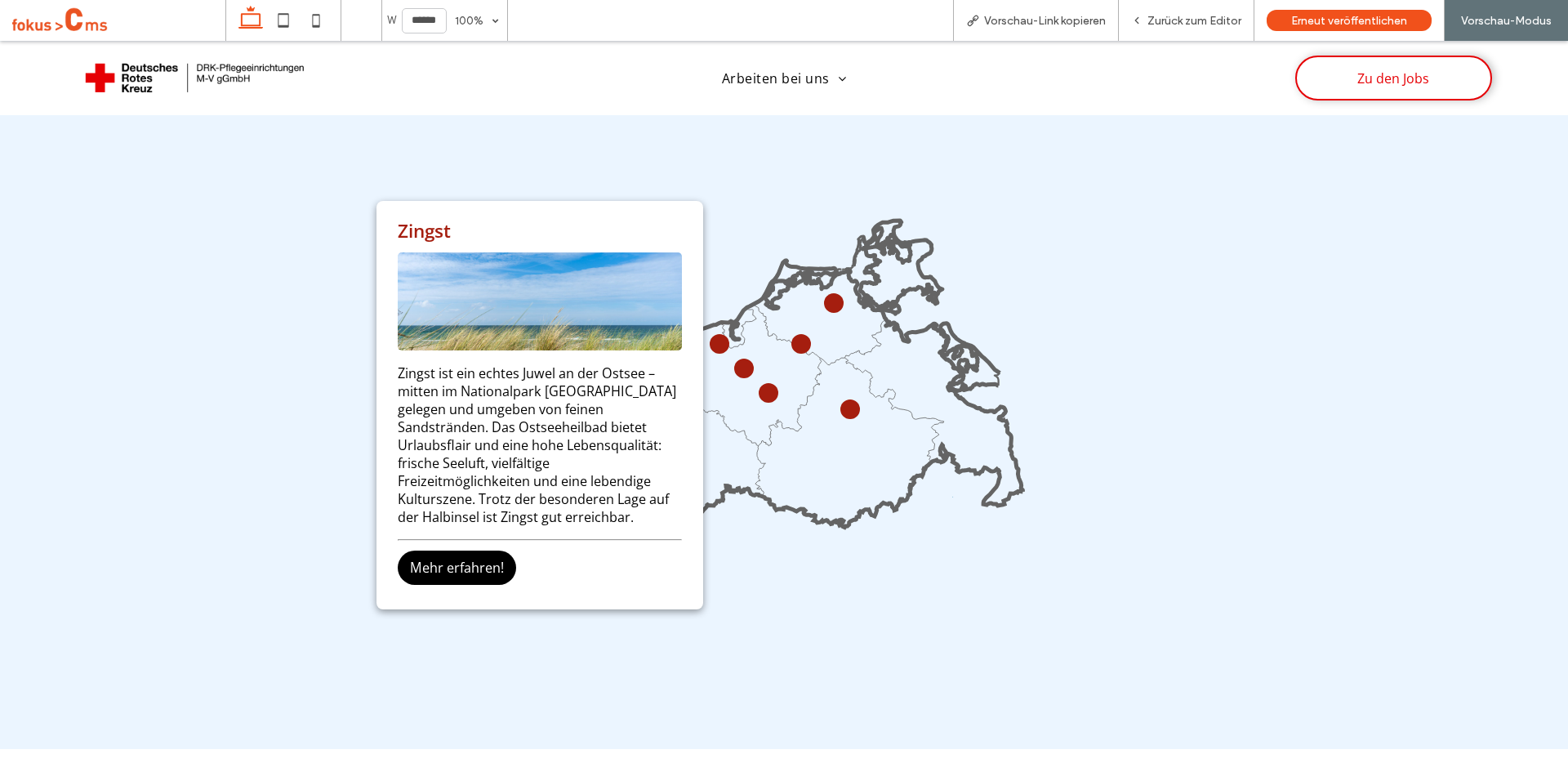
click at [845, 403] on circle at bounding box center [851, 410] width 14 height 14
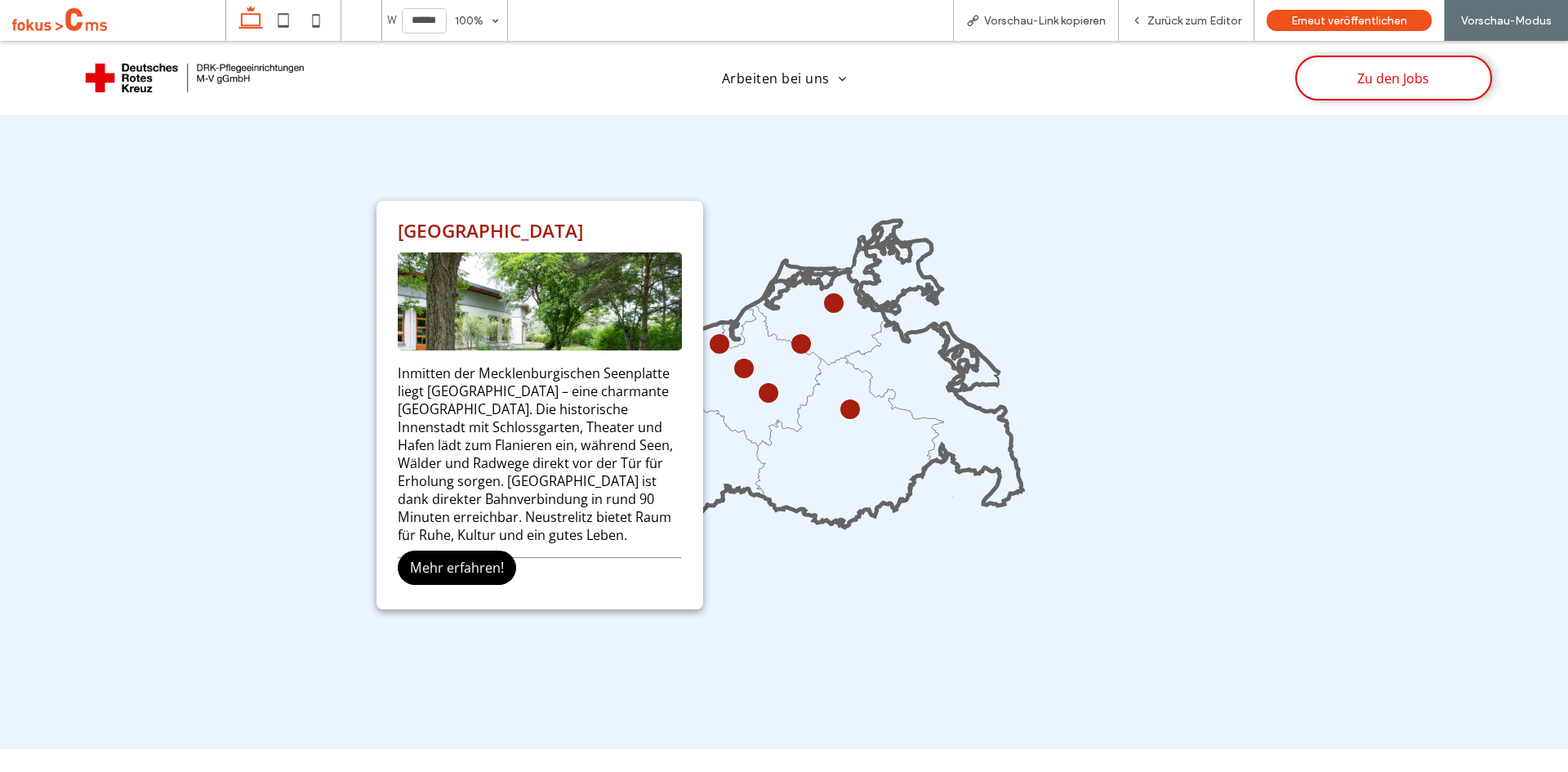
click at [761, 386] on circle at bounding box center [768, 392] width 16 height 16
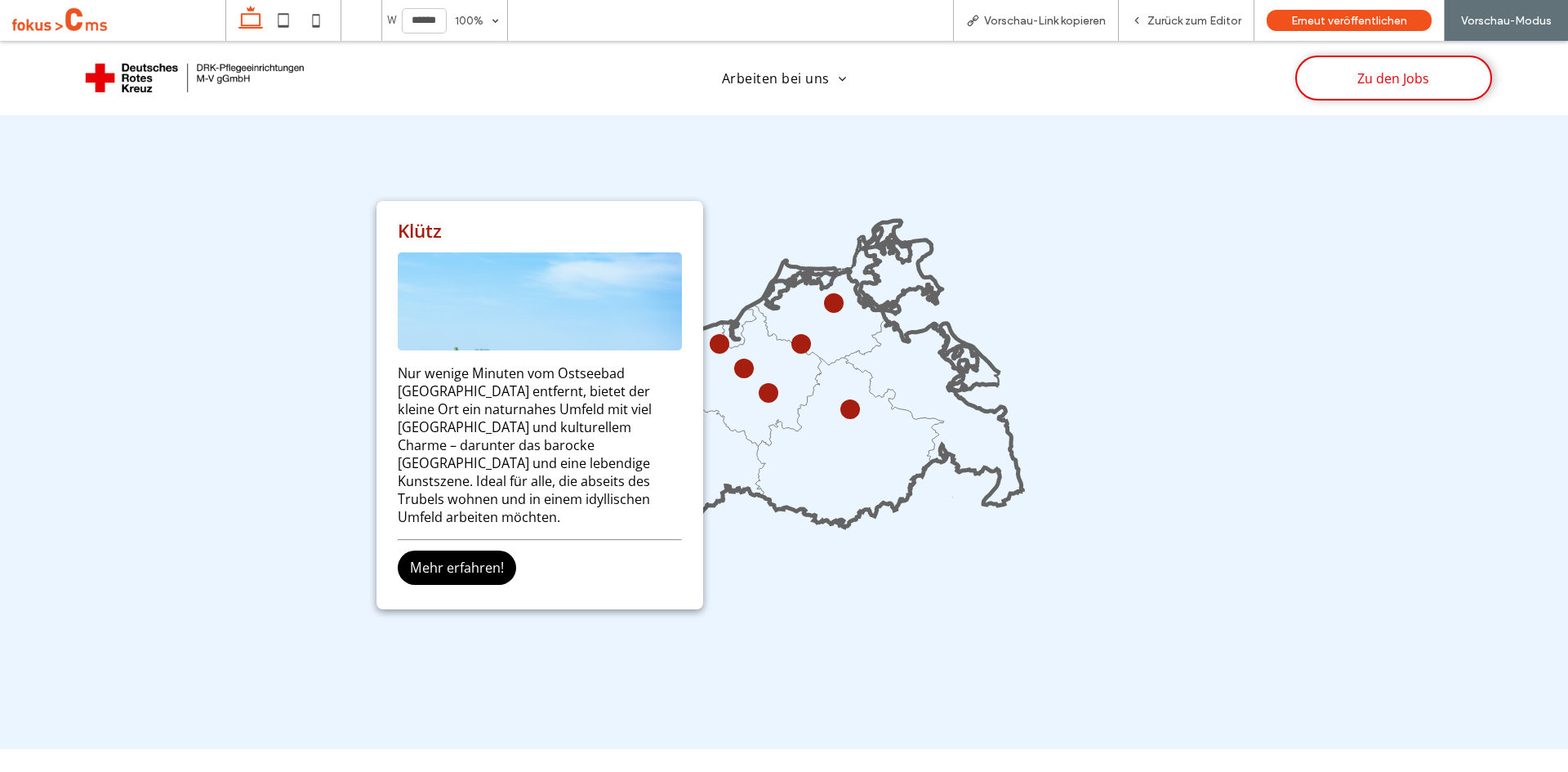
click at [1068, 554] on div "Unsere Standorte Klütz Nur wenige Minuten vom Ostseebad [GEOGRAPHIC_DATA] entfe…" at bounding box center [784, 364] width 980 height 645
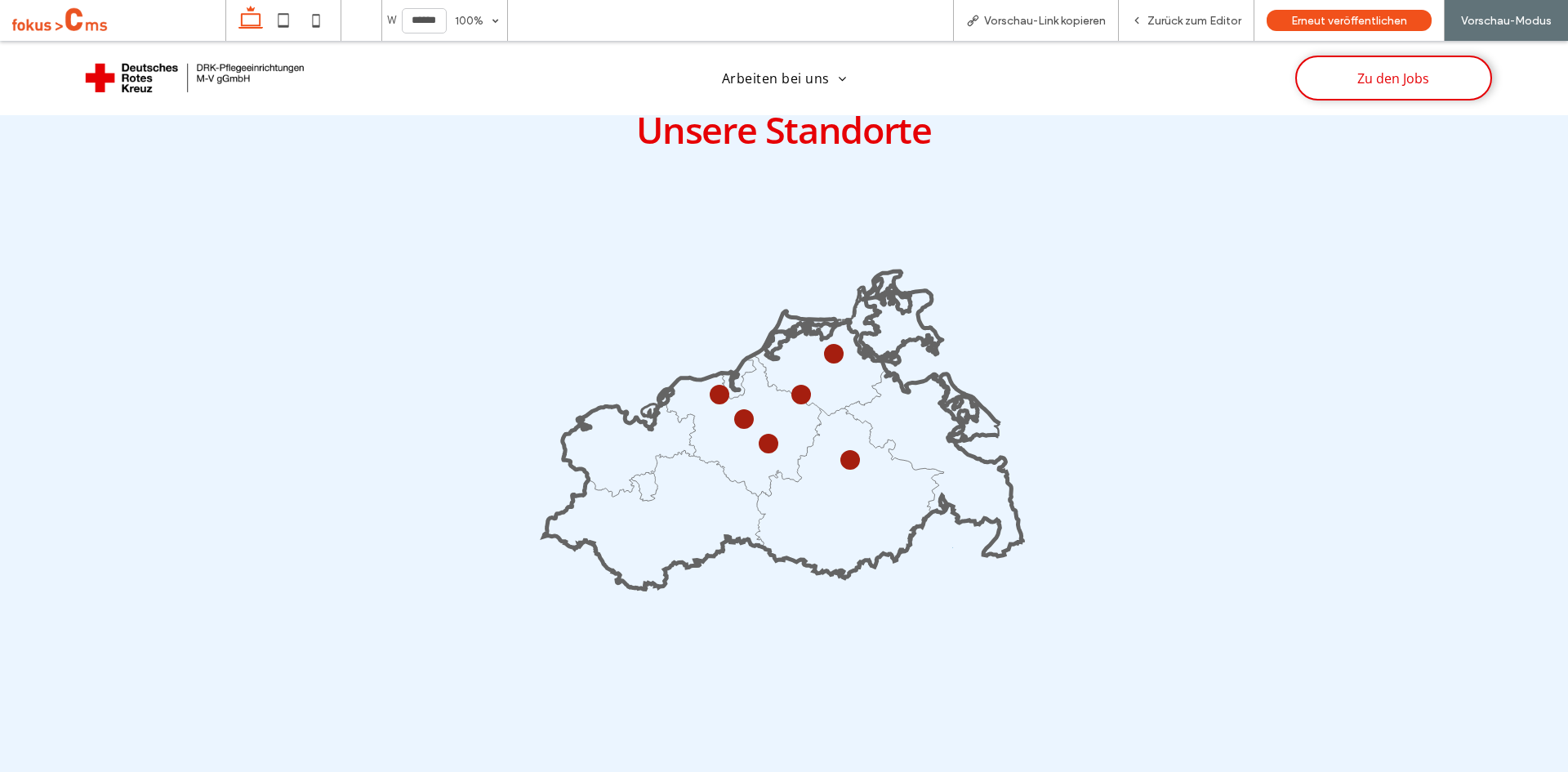
scroll to position [2757, 0]
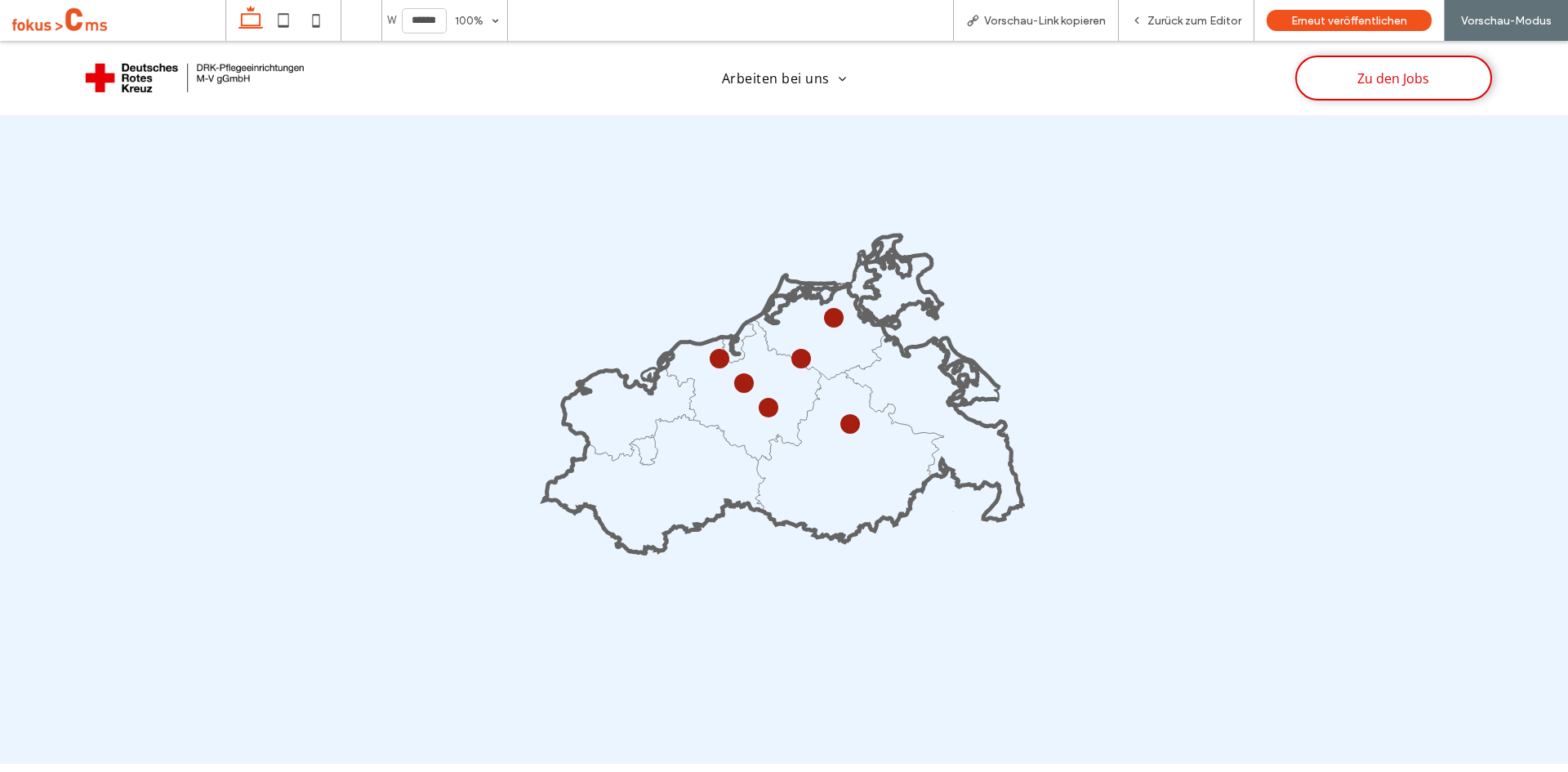
click at [797, 351] on circle at bounding box center [801, 358] width 14 height 14
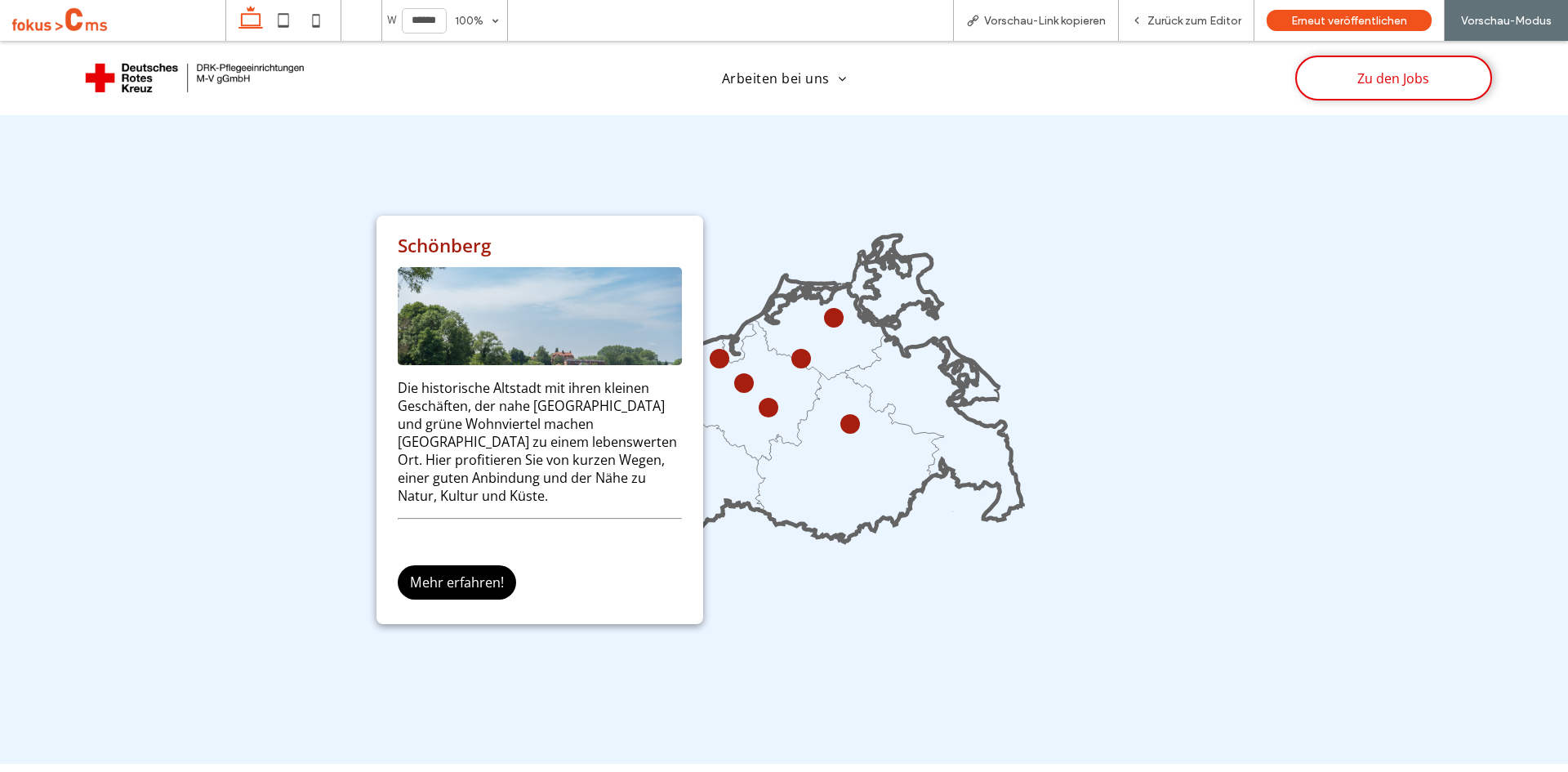
click at [830, 311] on circle at bounding box center [834, 316] width 17 height 17
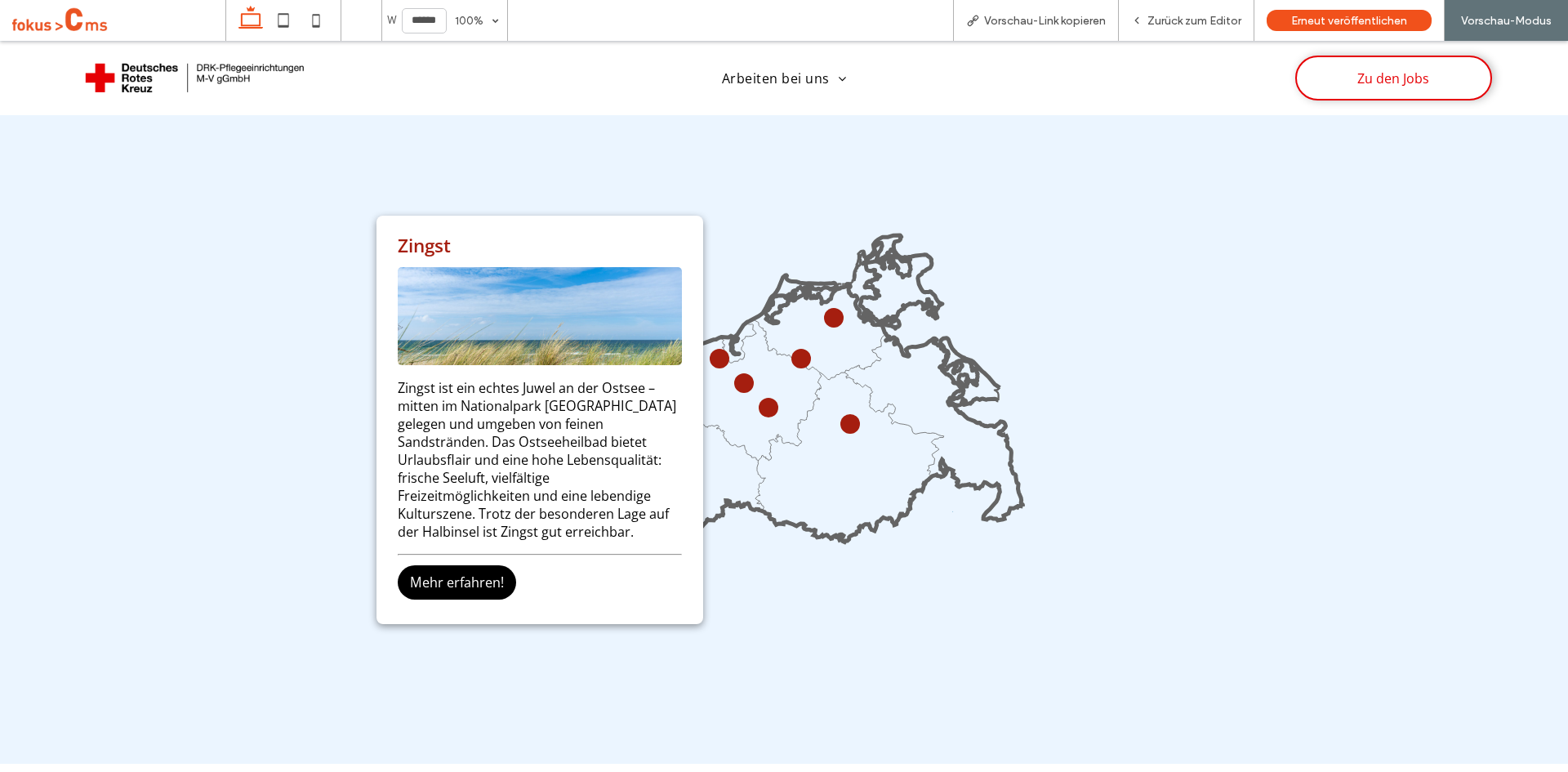
drag, startPoint x: 831, startPoint y: 410, endPoint x: 841, endPoint y: 412, distance: 10.2
click at [837, 412] on icon at bounding box center [784, 414] width 480 height 278
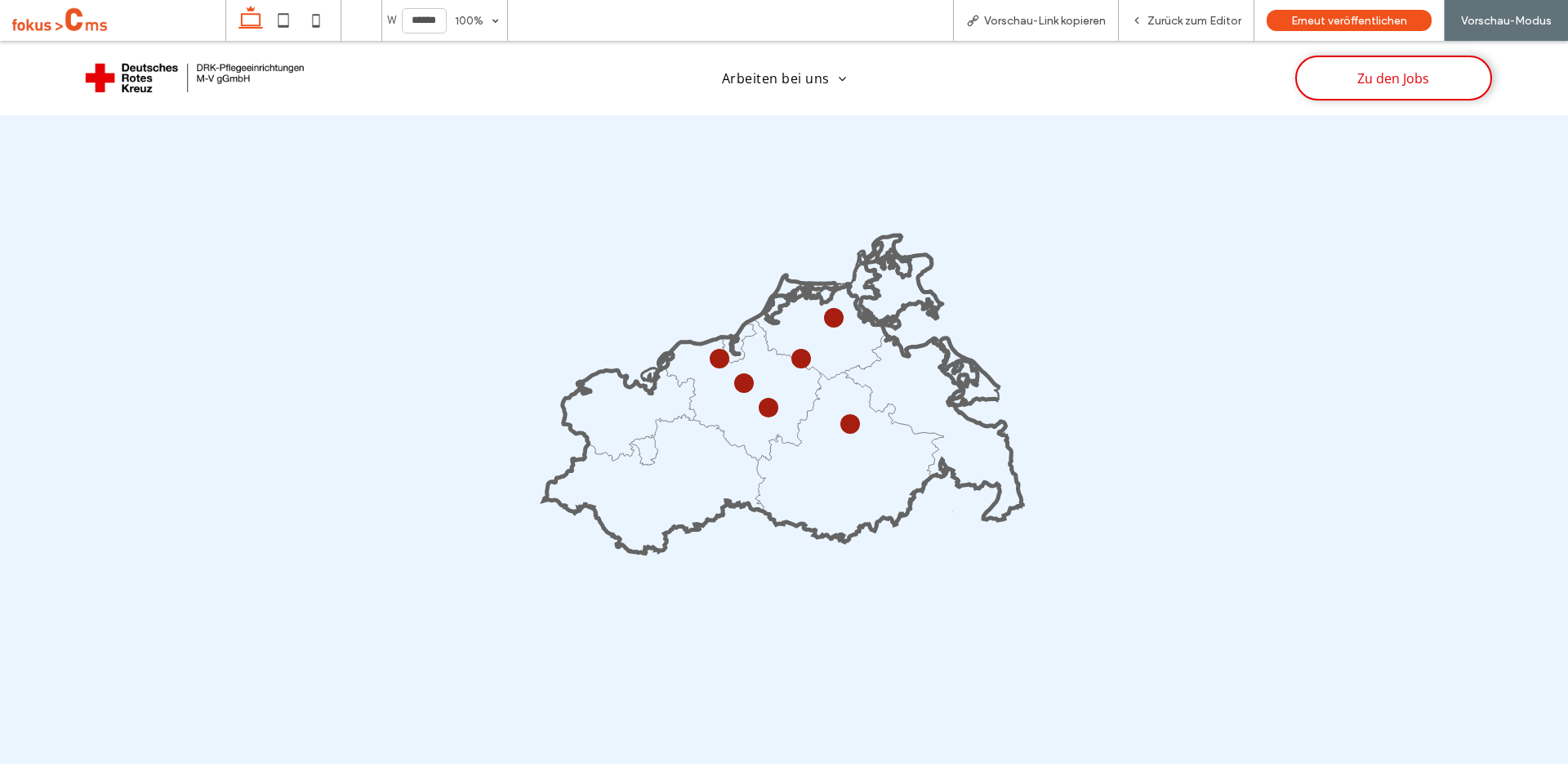
click at [843, 417] on circle at bounding box center [850, 424] width 13 height 13
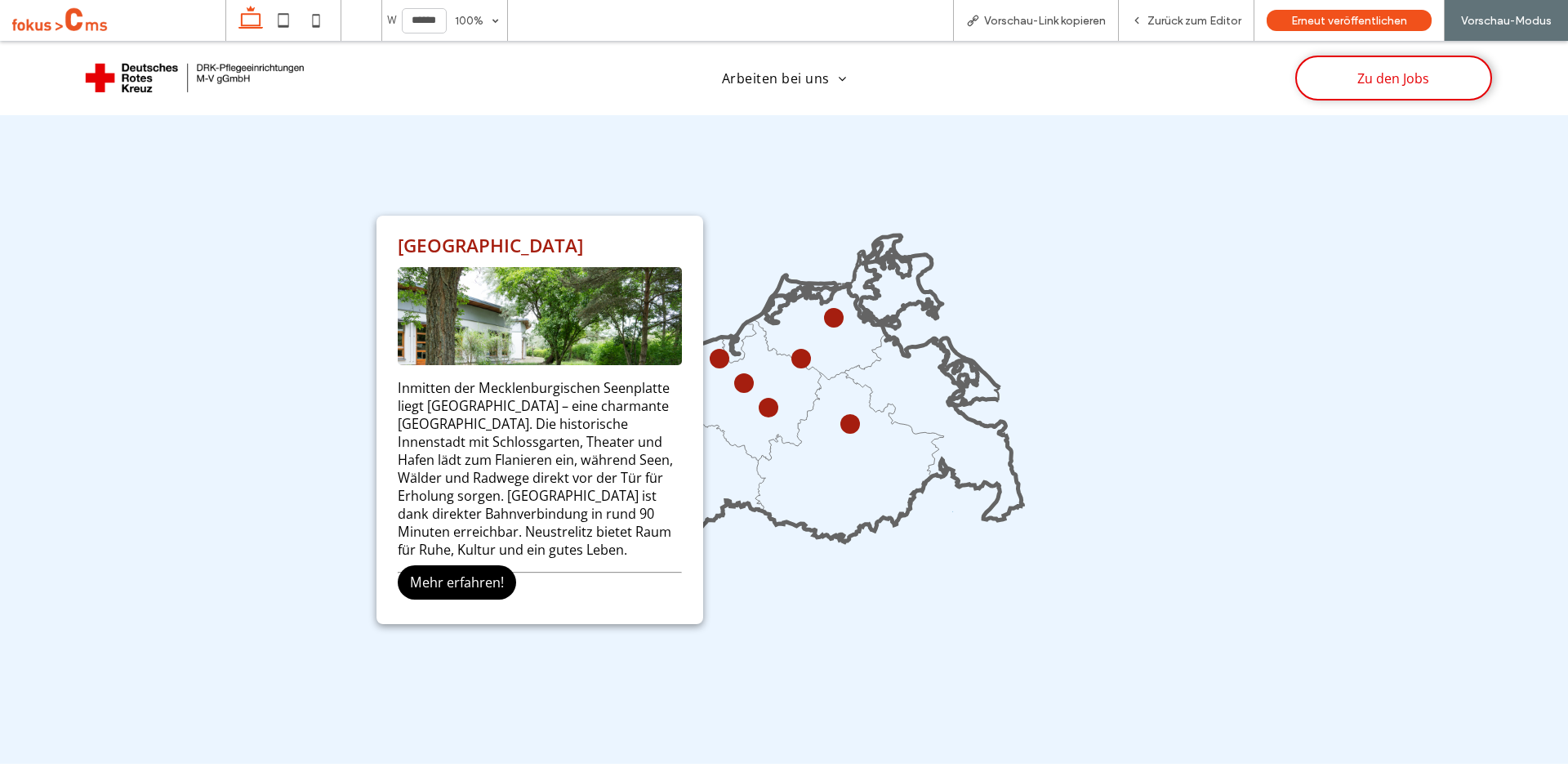
click at [768, 482] on icon at bounding box center [784, 414] width 480 height 278
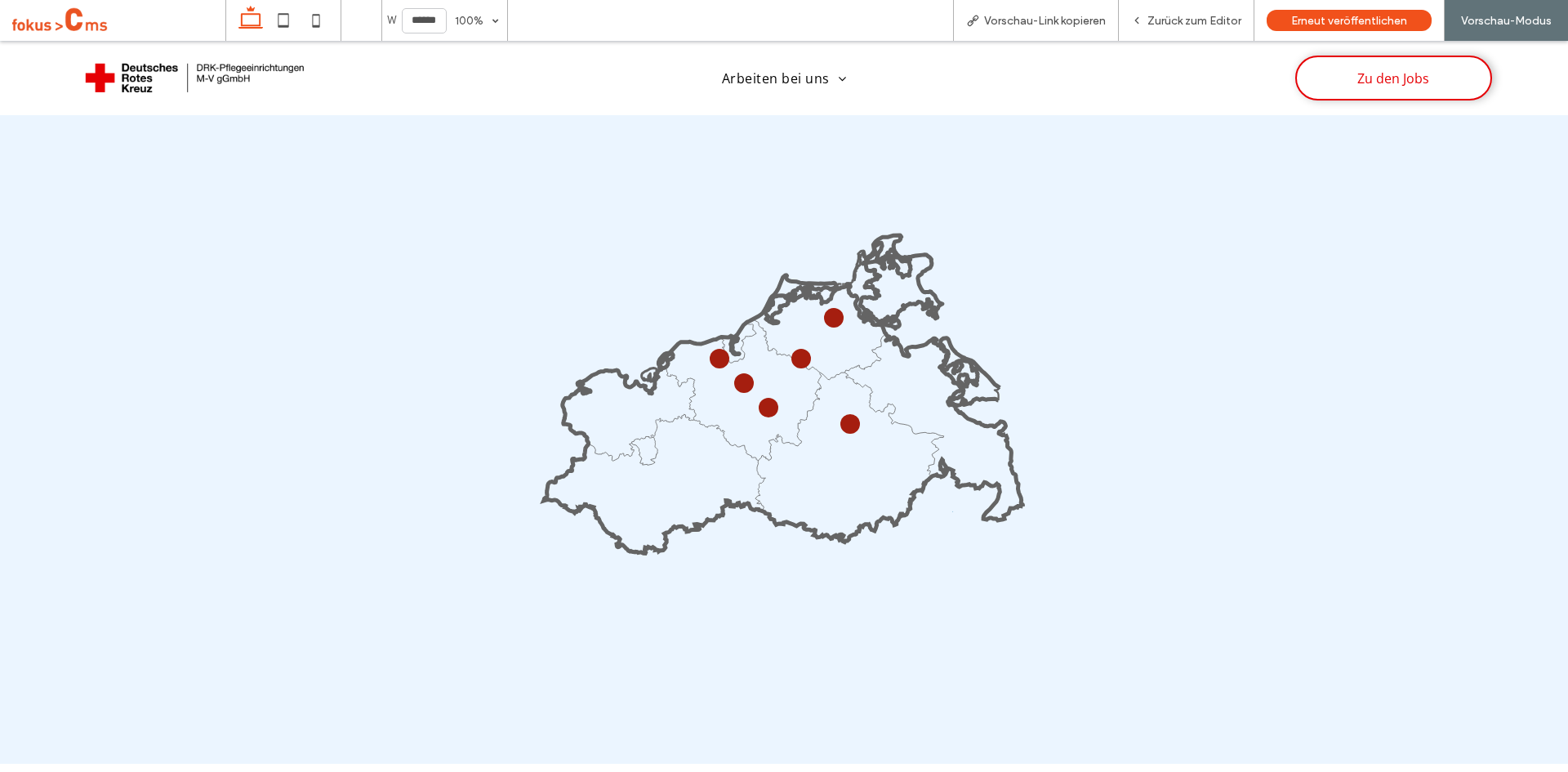
click at [763, 393] on icon at bounding box center [784, 423] width 489 height 489
click at [763, 400] on circle at bounding box center [768, 407] width 14 height 14
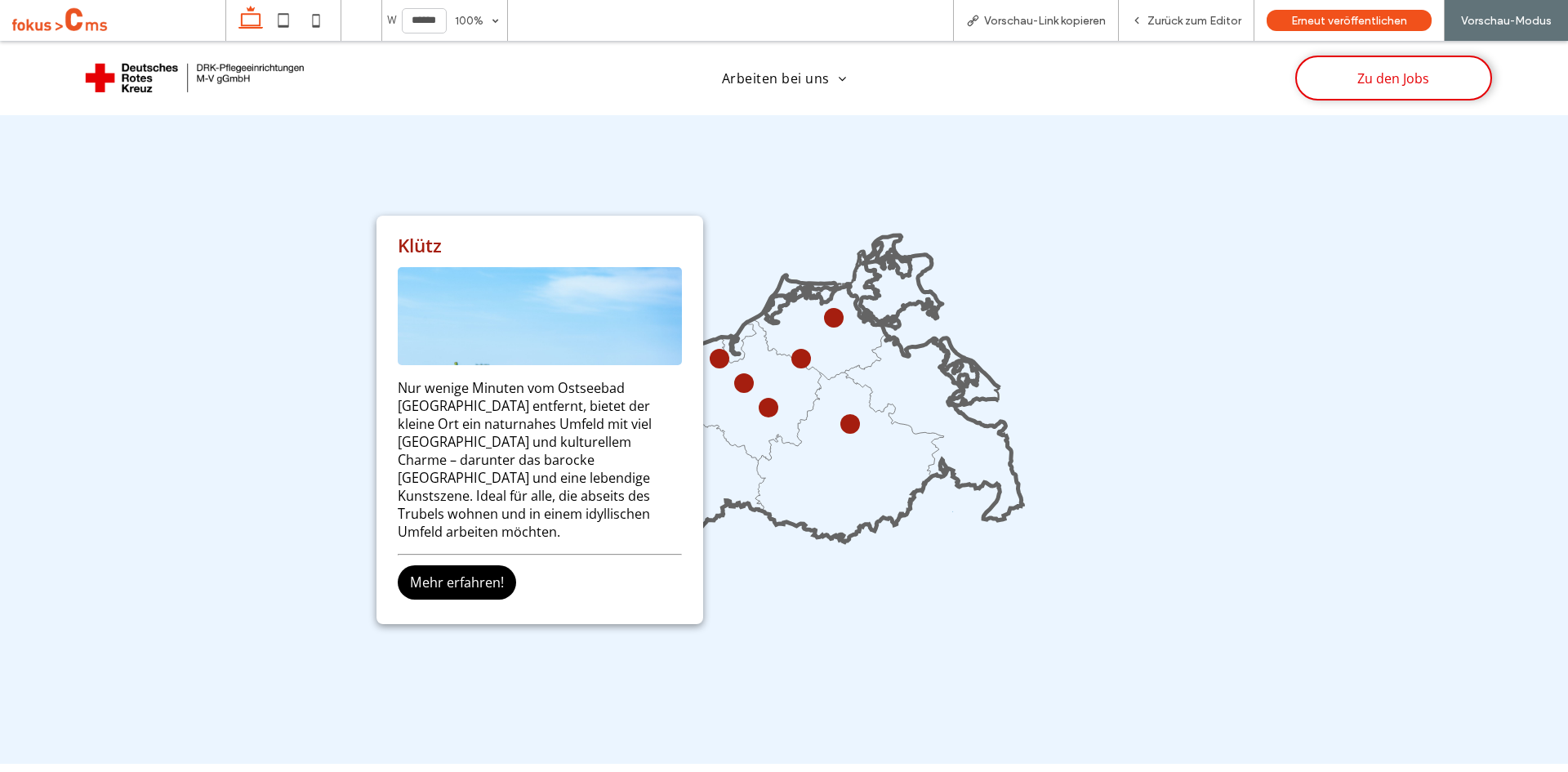
click at [737, 379] on circle at bounding box center [744, 383] width 20 height 20
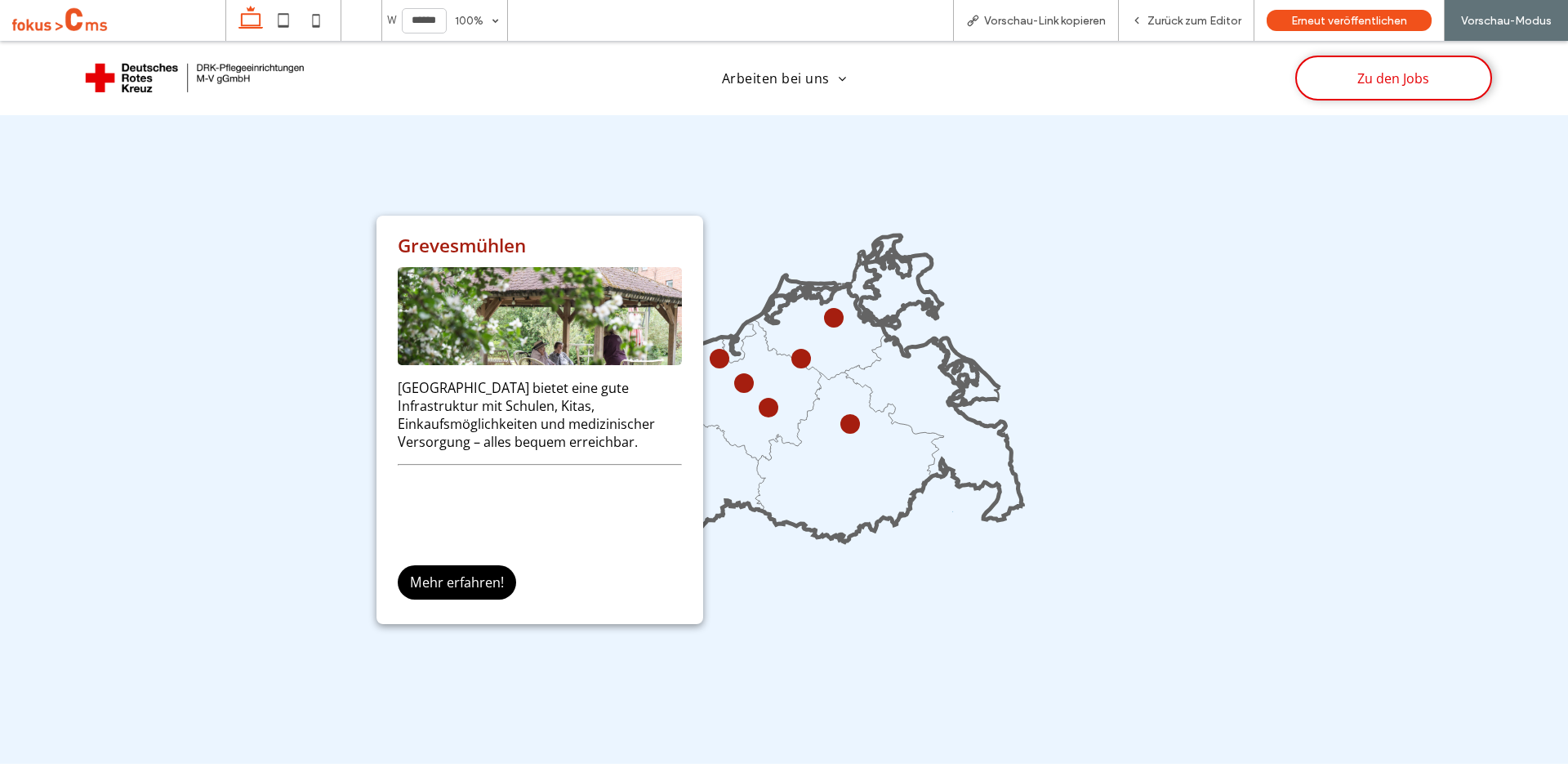
click at [738, 532] on icon at bounding box center [784, 423] width 489 height 489
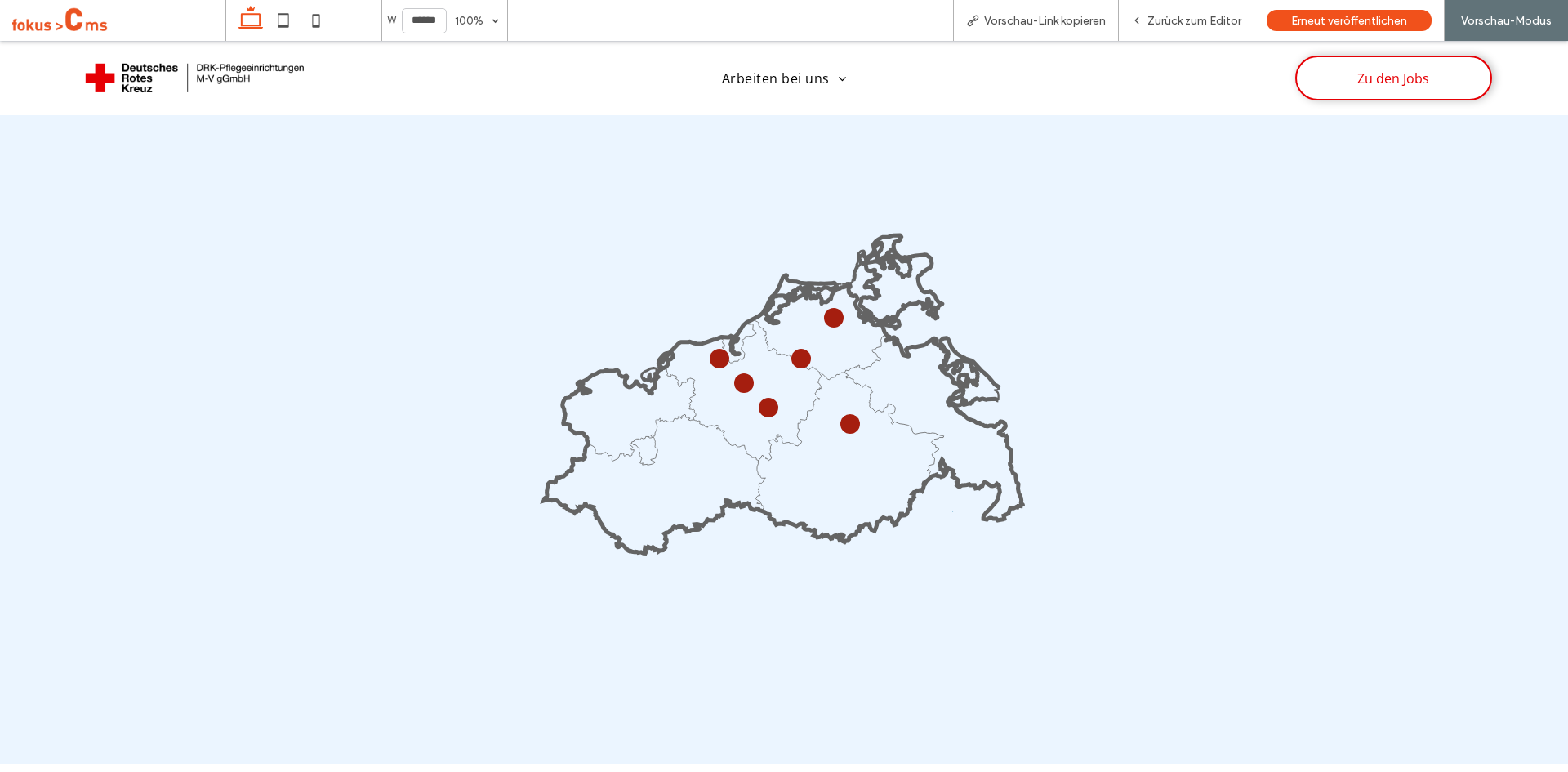
click at [735, 377] on circle at bounding box center [744, 383] width 18 height 18
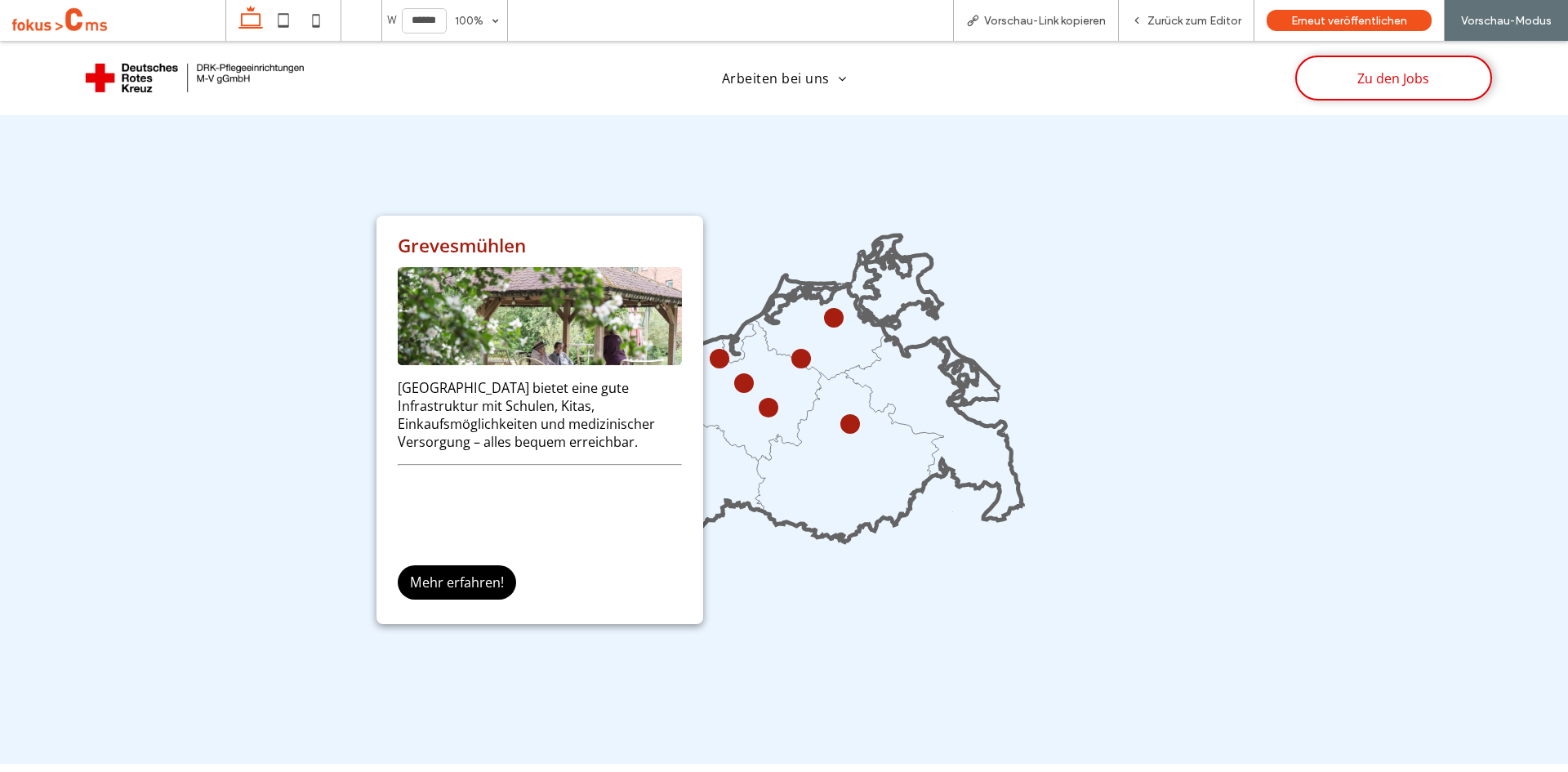
drag, startPoint x: 742, startPoint y: 441, endPoint x: 756, endPoint y: 412, distance: 32.2
click at [743, 440] on icon at bounding box center [784, 414] width 480 height 278
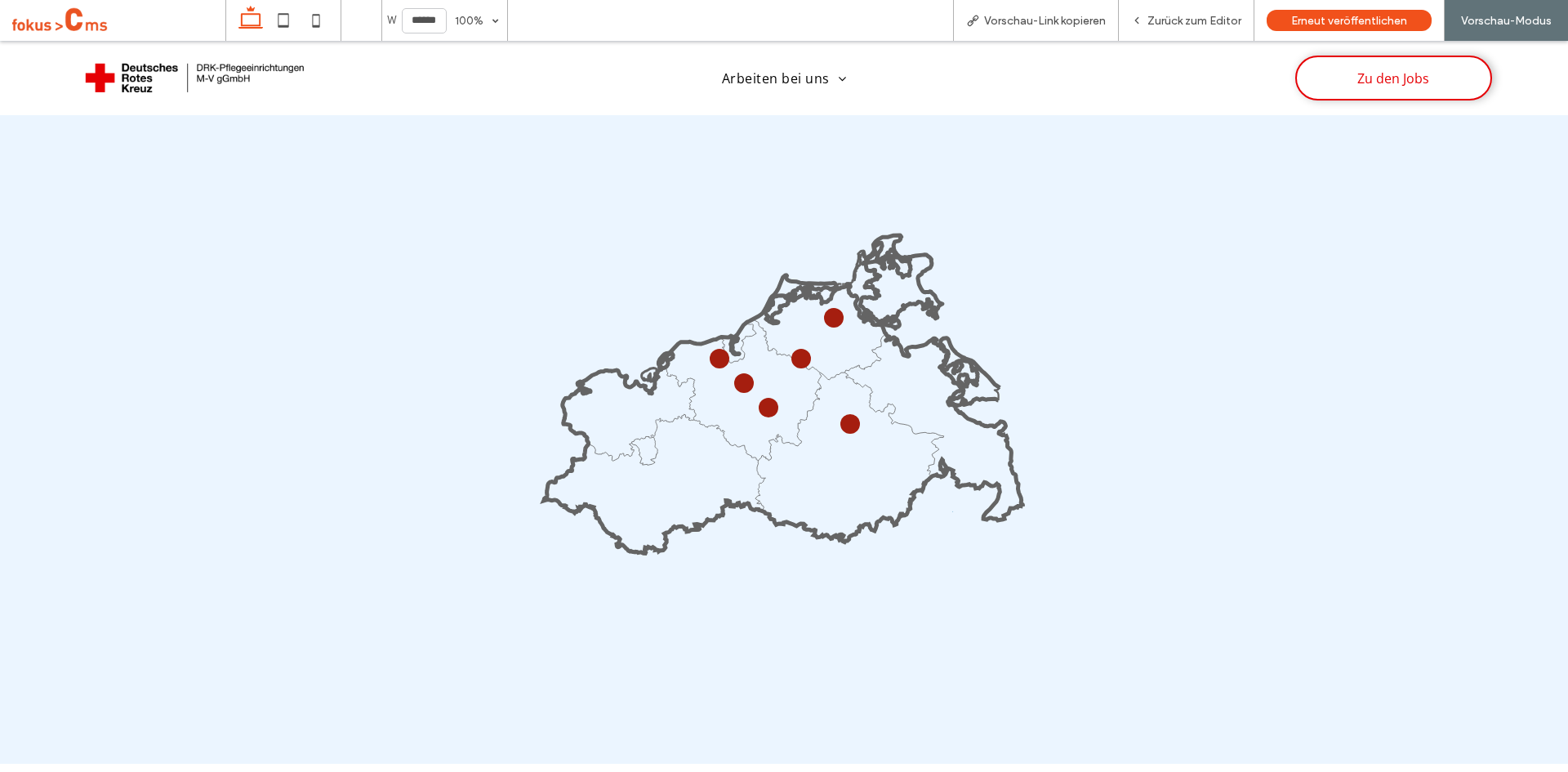
click at [759, 404] on circle at bounding box center [768, 407] width 20 height 20
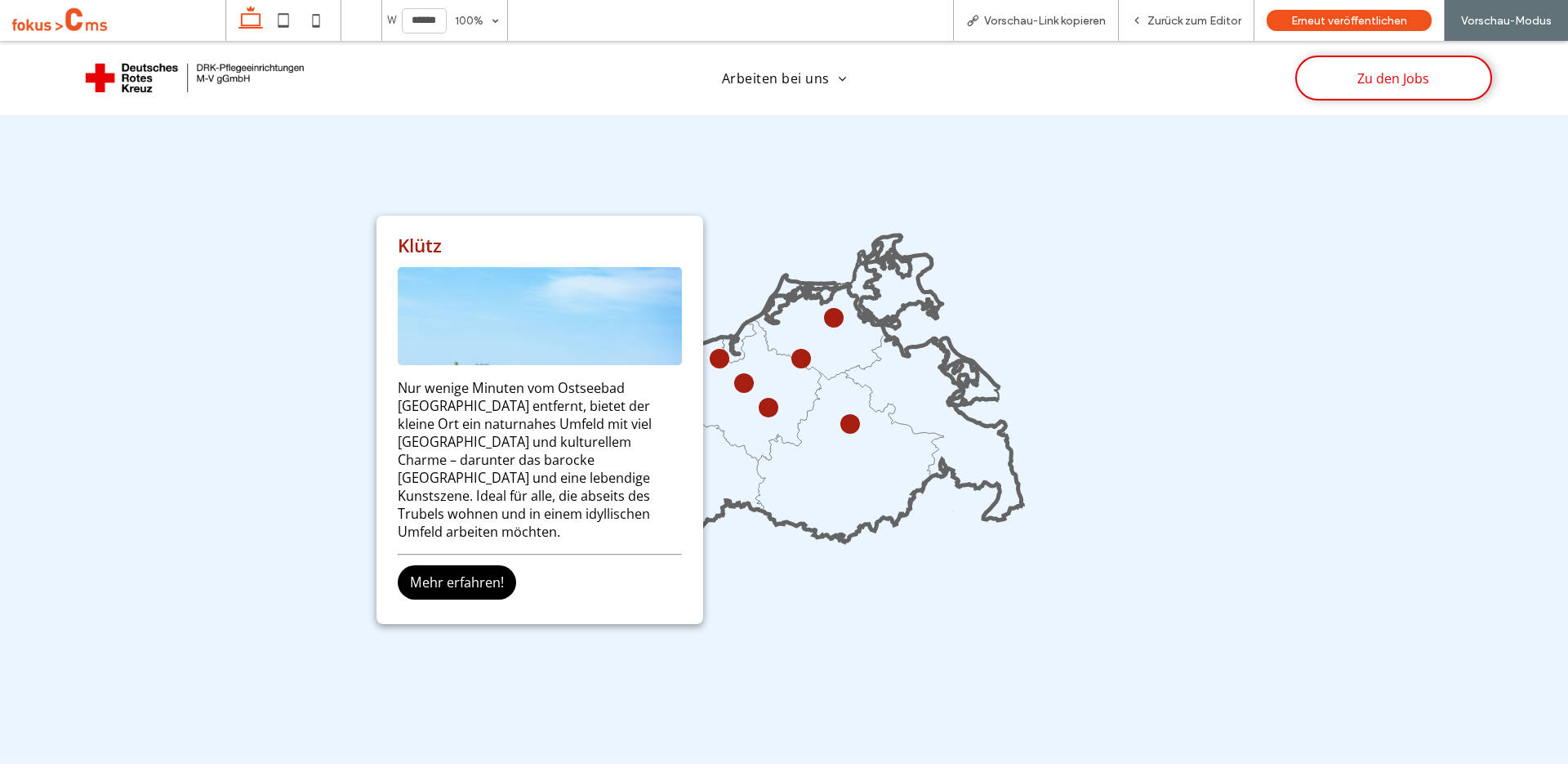
click at [811, 600] on icon at bounding box center [784, 423] width 489 height 489
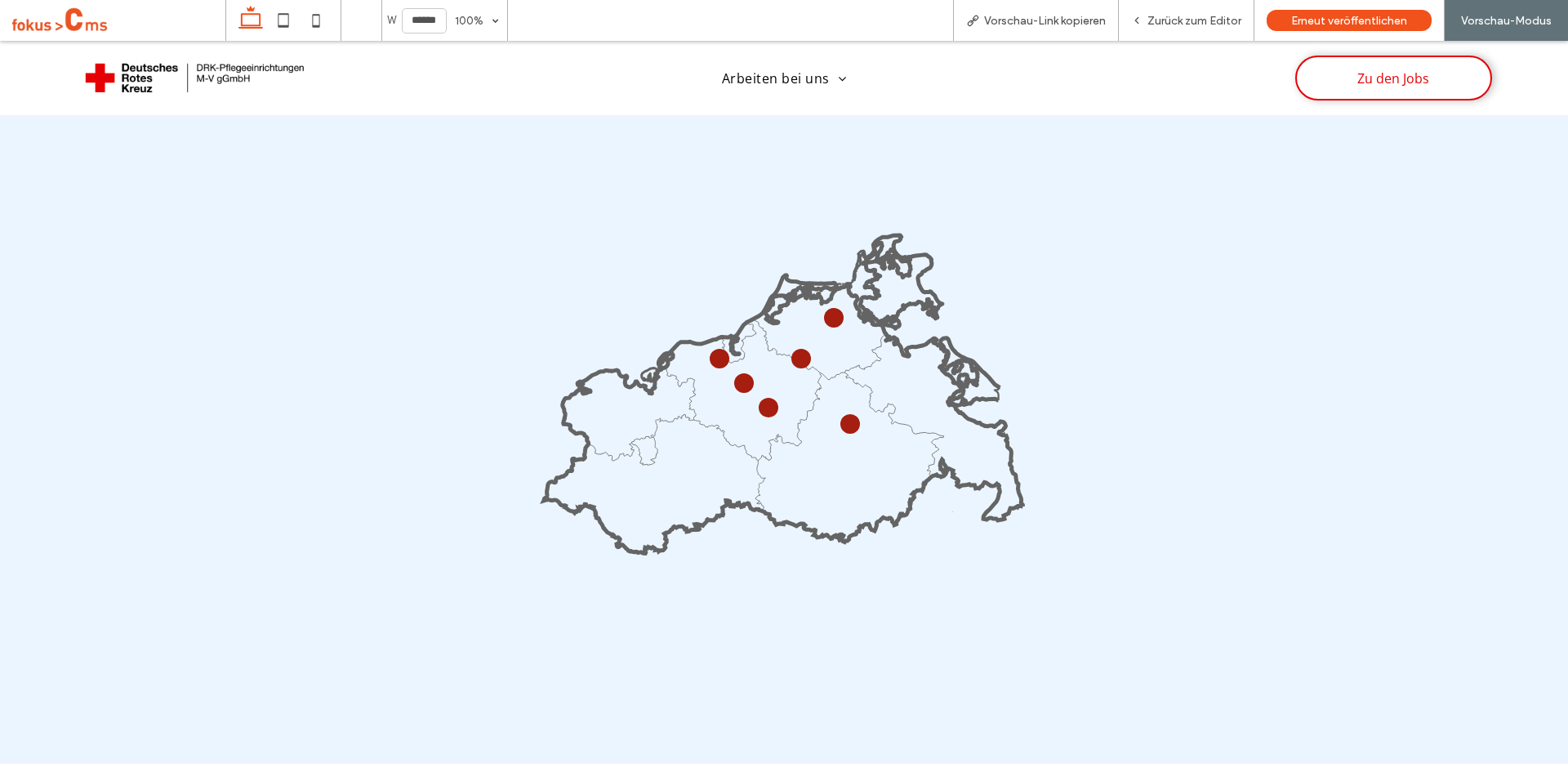
click at [841, 414] on circle at bounding box center [851, 424] width 20 height 20
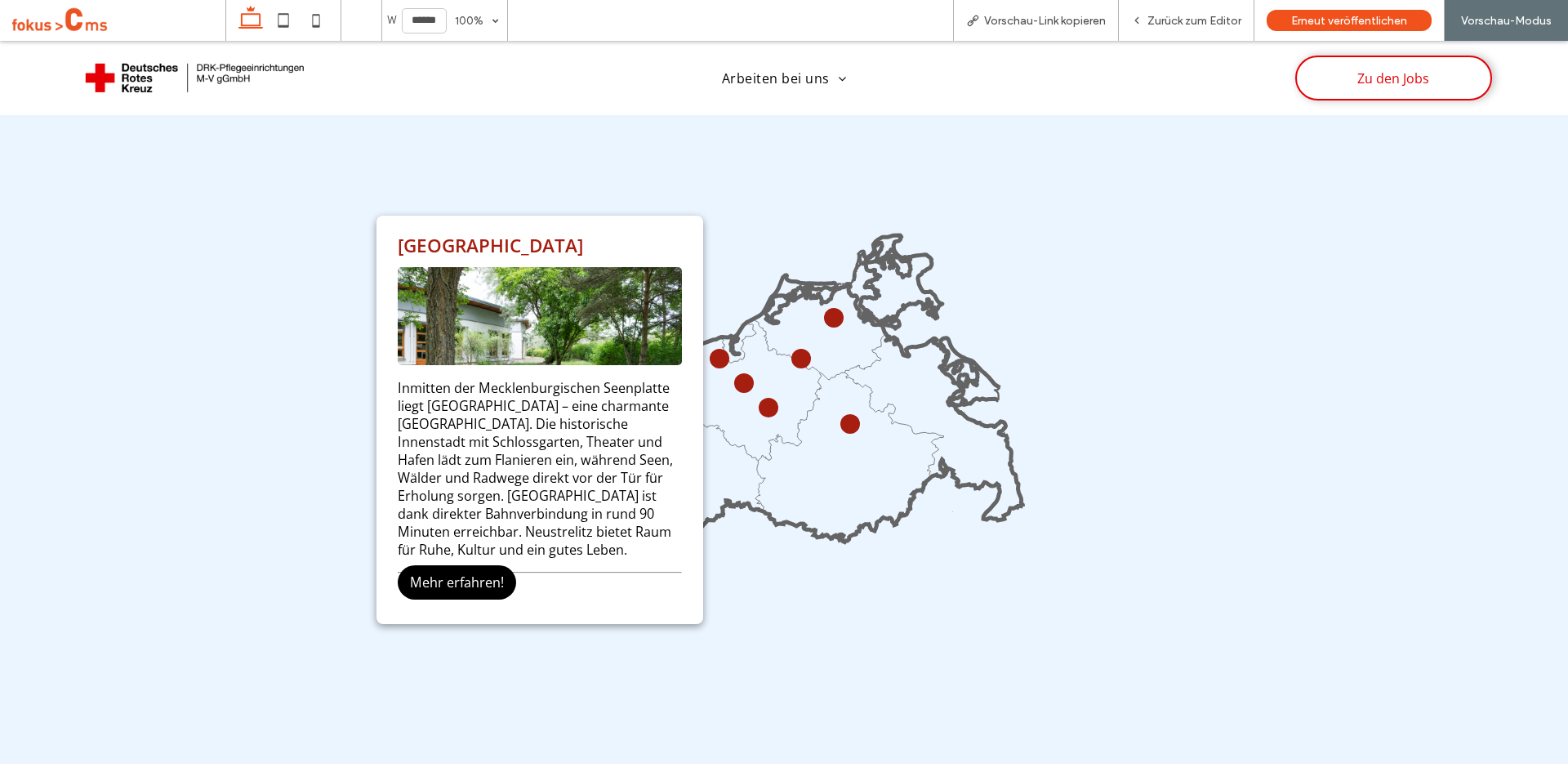
click at [736, 375] on circle at bounding box center [744, 383] width 20 height 20
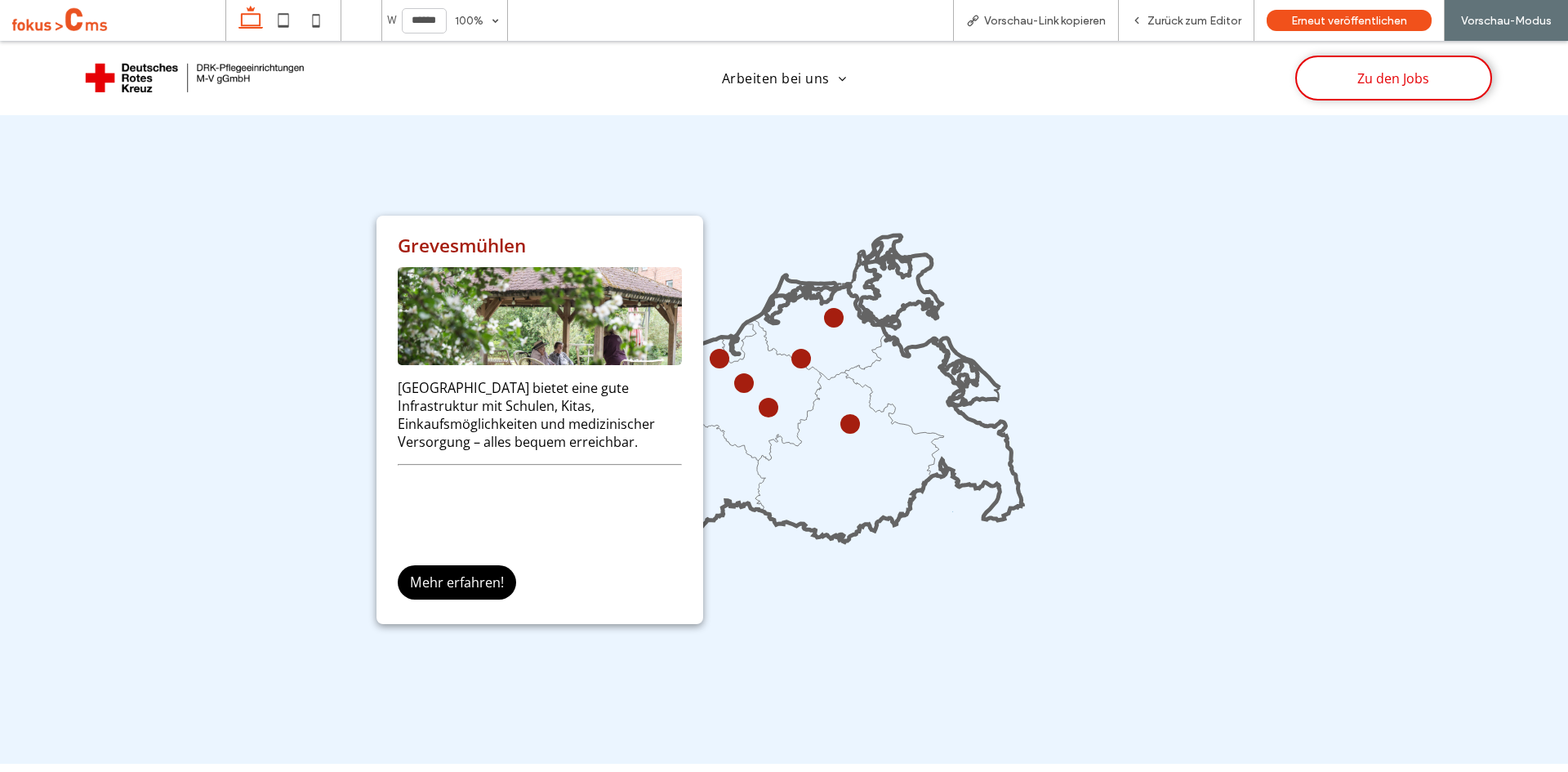
click at [712, 353] on circle at bounding box center [719, 358] width 14 height 14
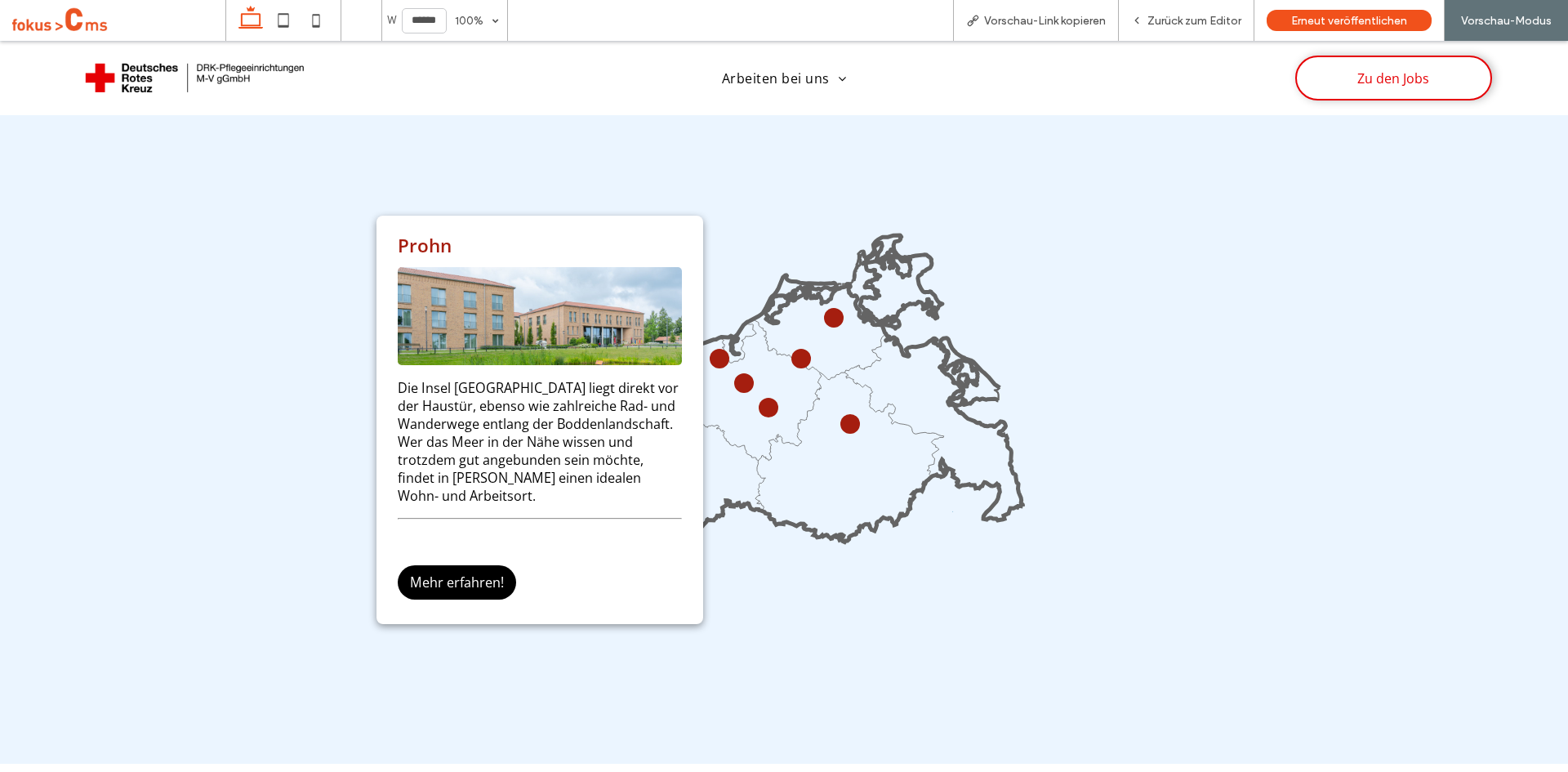
click at [759, 403] on circle at bounding box center [767, 407] width 19 height 19
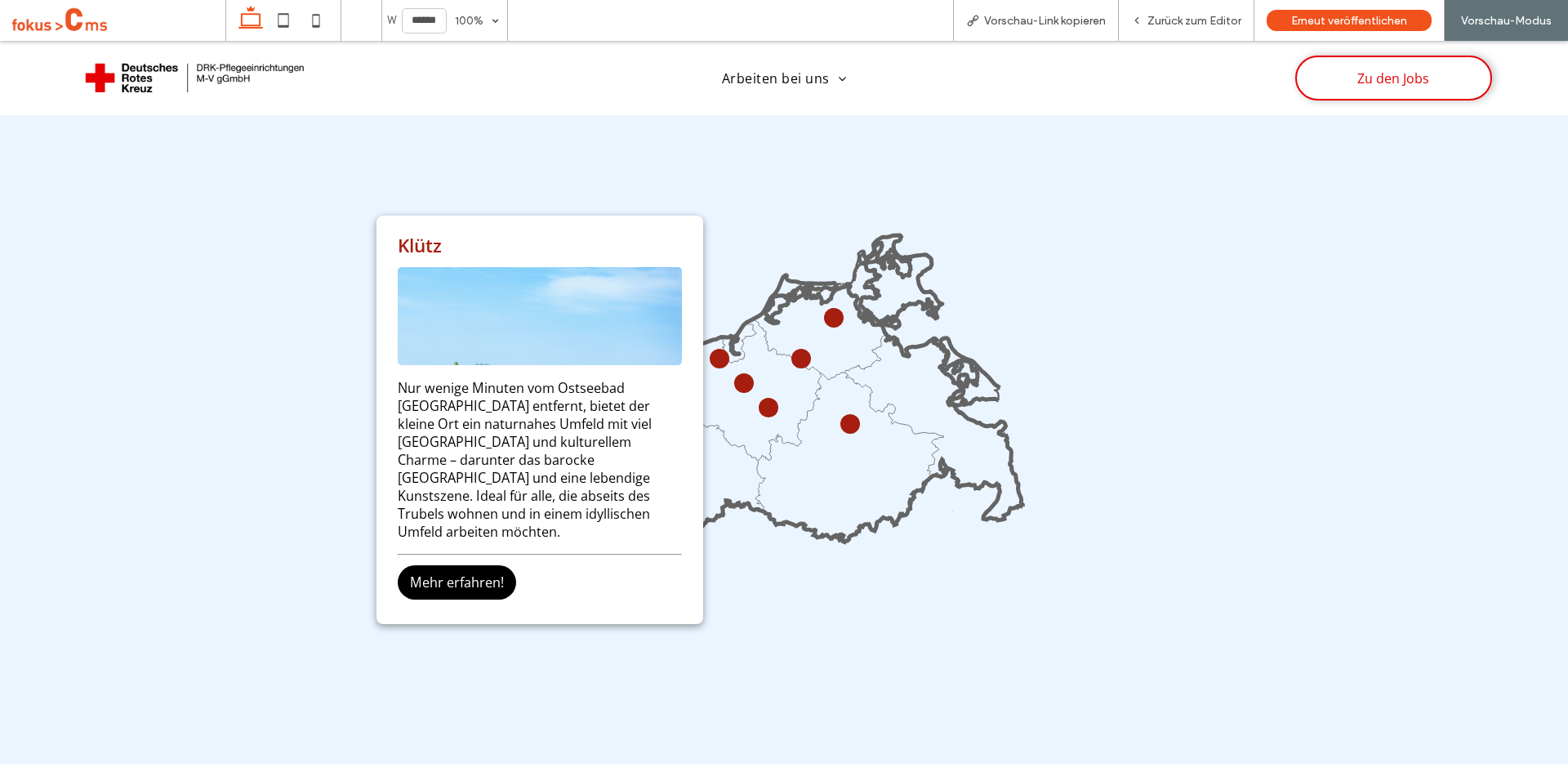
click at [795, 594] on icon at bounding box center [784, 423] width 489 height 489
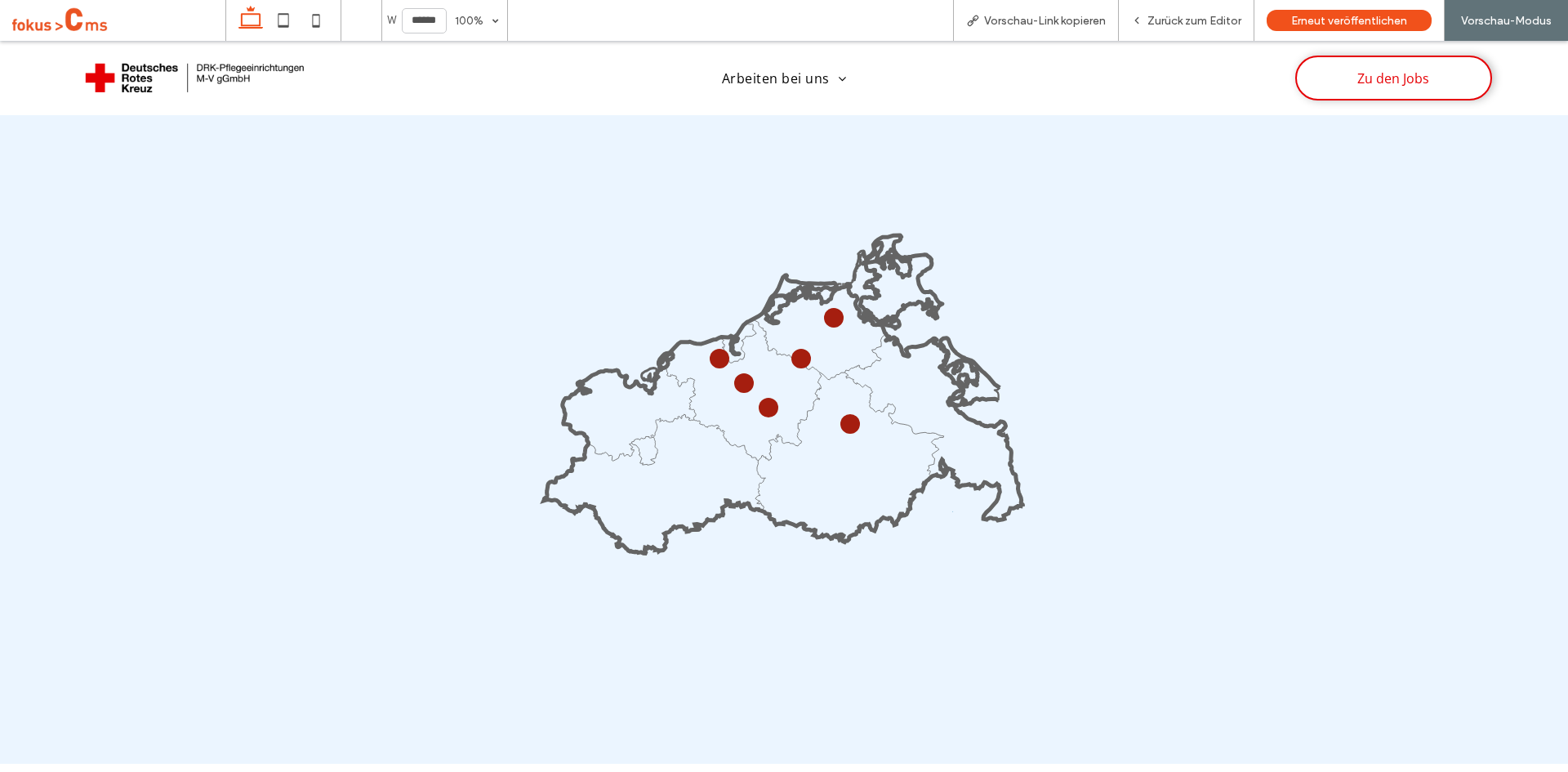
drag, startPoint x: 1169, startPoint y: 20, endPoint x: 0, endPoint y: 161, distance: 1177.5
click at [1169, 19] on span "Zurück zum Editor" at bounding box center [1194, 21] width 94 height 14
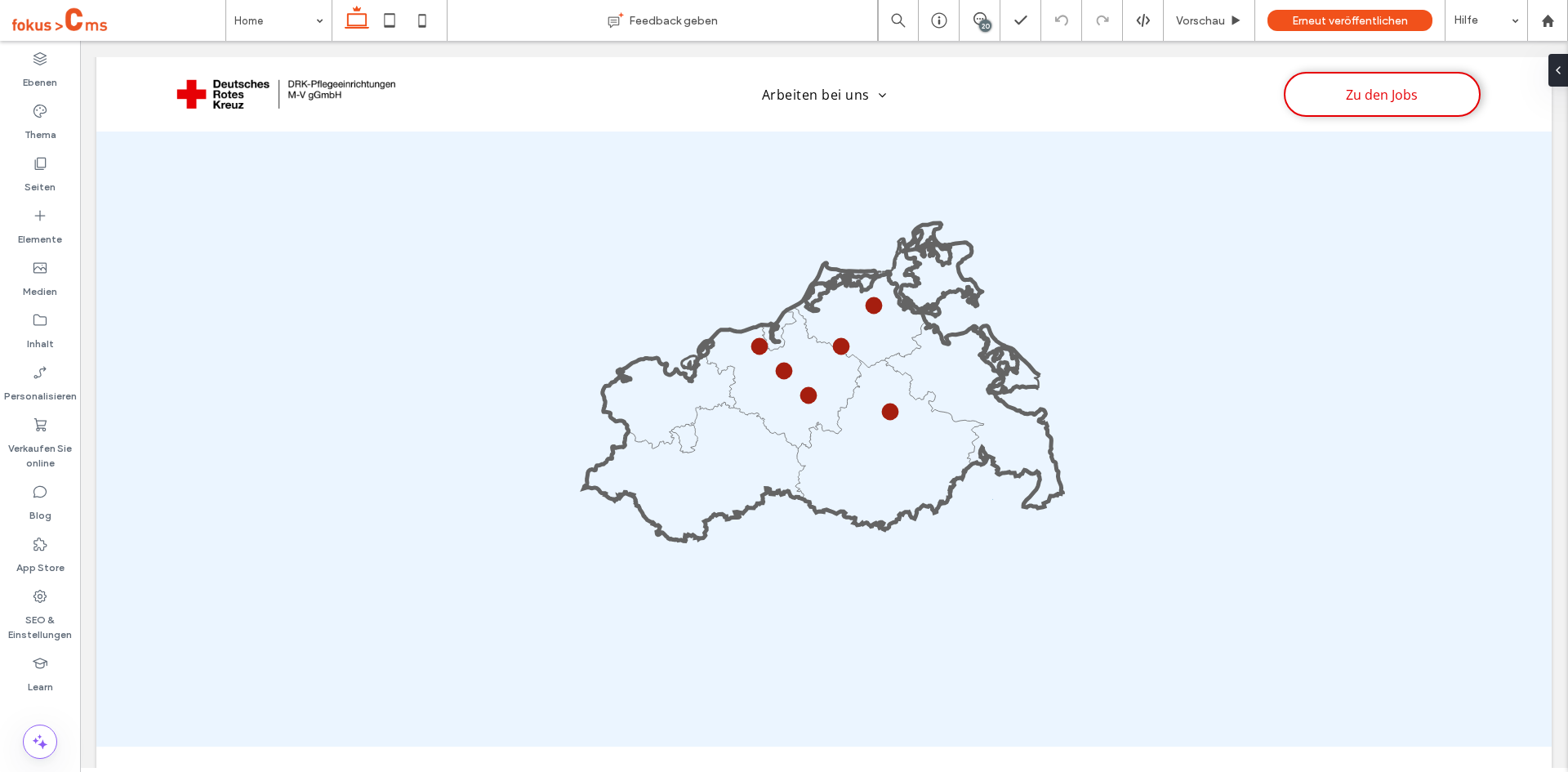
scroll to position [2723, 0]
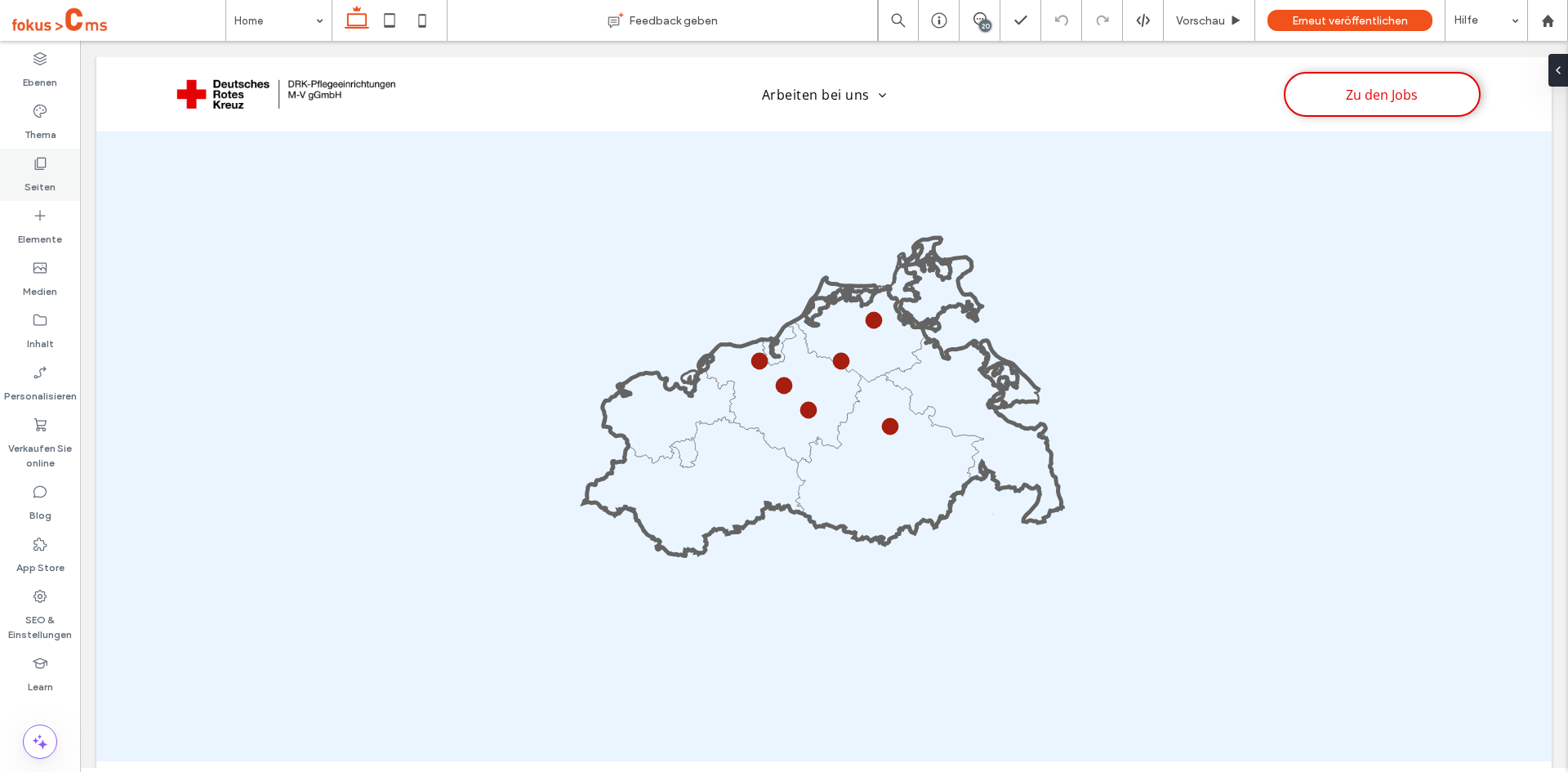
click at [43, 163] on icon at bounding box center [40, 164] width 16 height 16
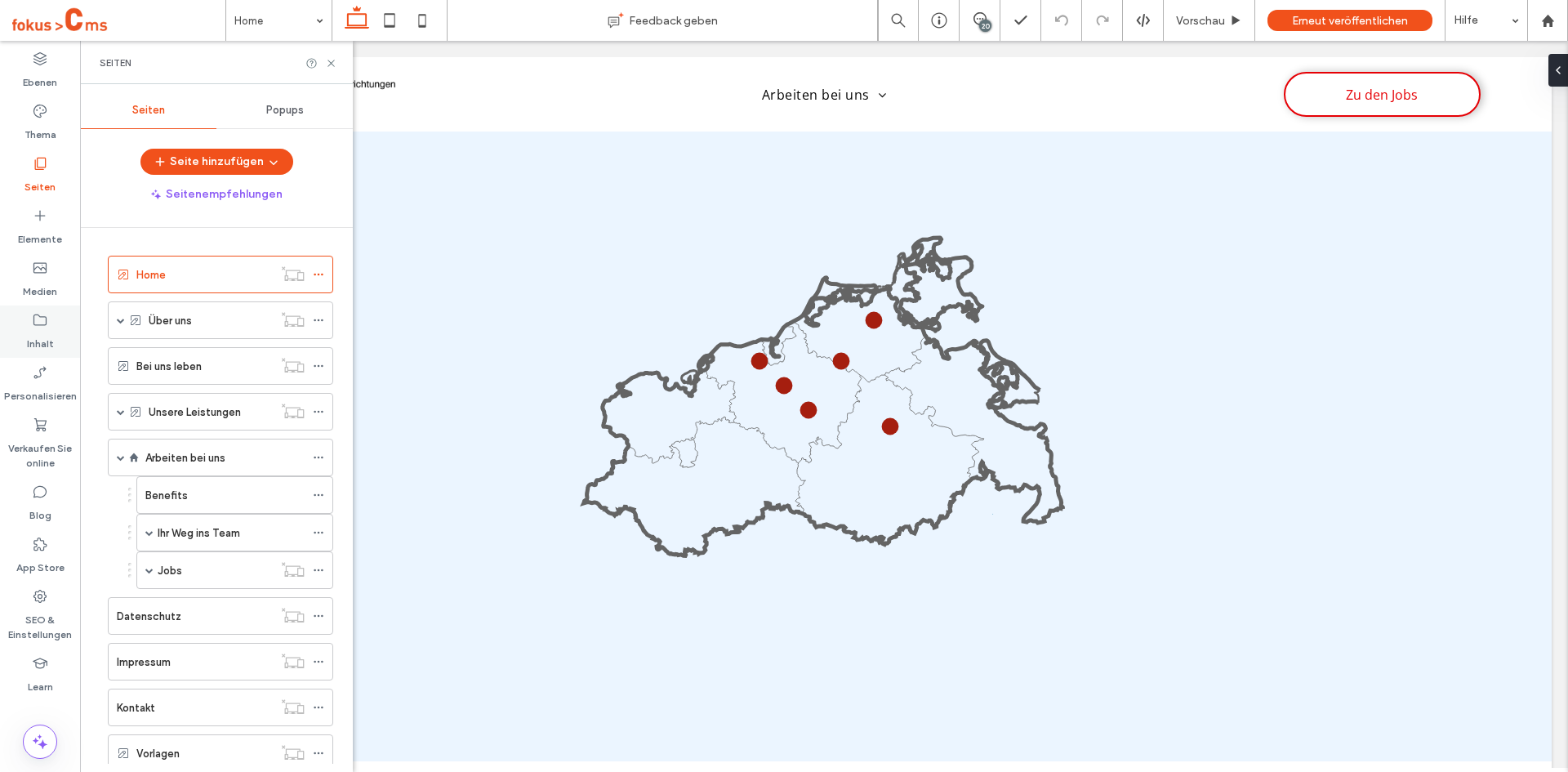
click at [46, 330] on label "Inhalt" at bounding box center [40, 340] width 27 height 23
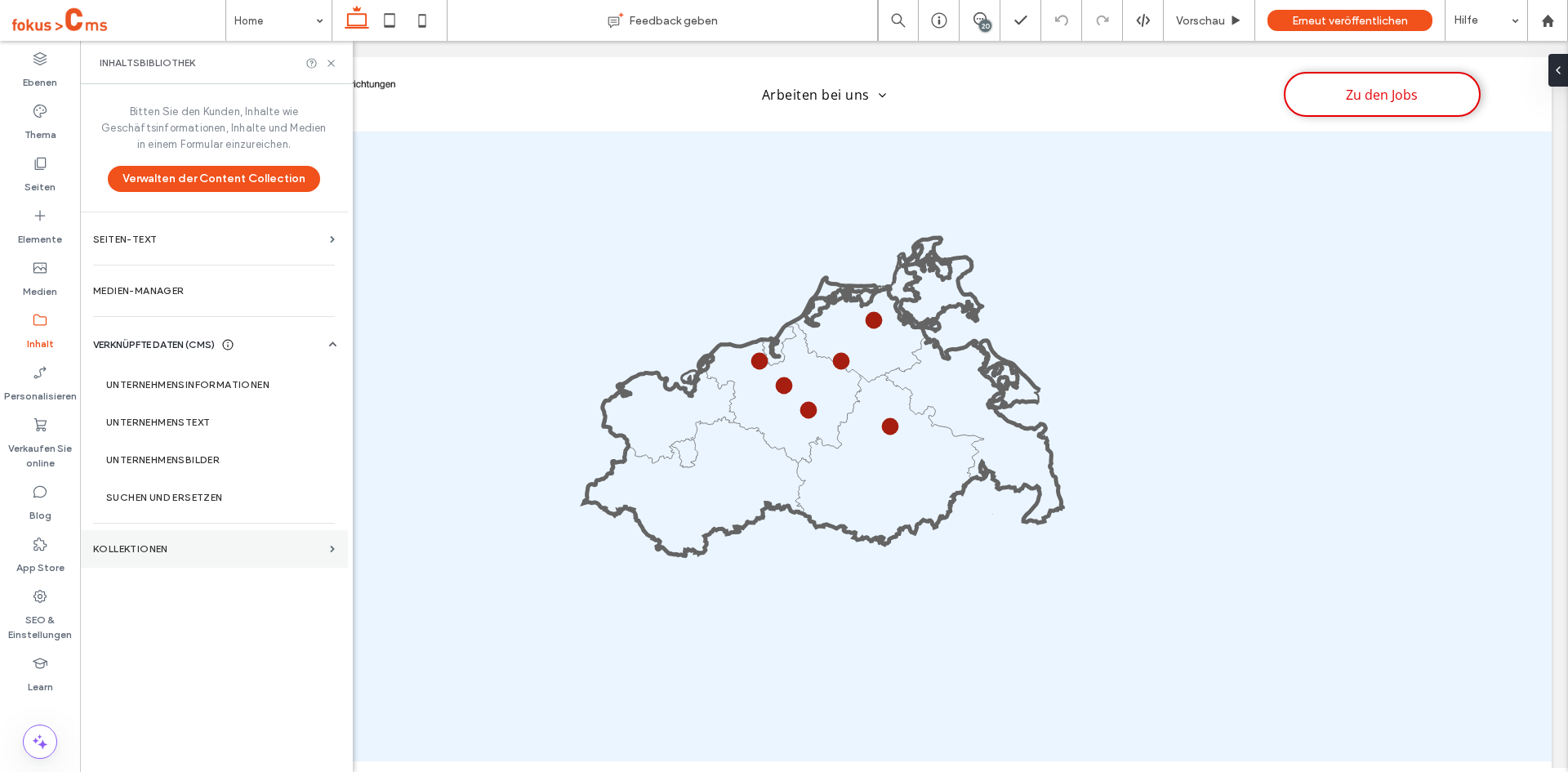
click at [140, 535] on section "KOLLEKTIONEN" at bounding box center [214, 549] width 268 height 38
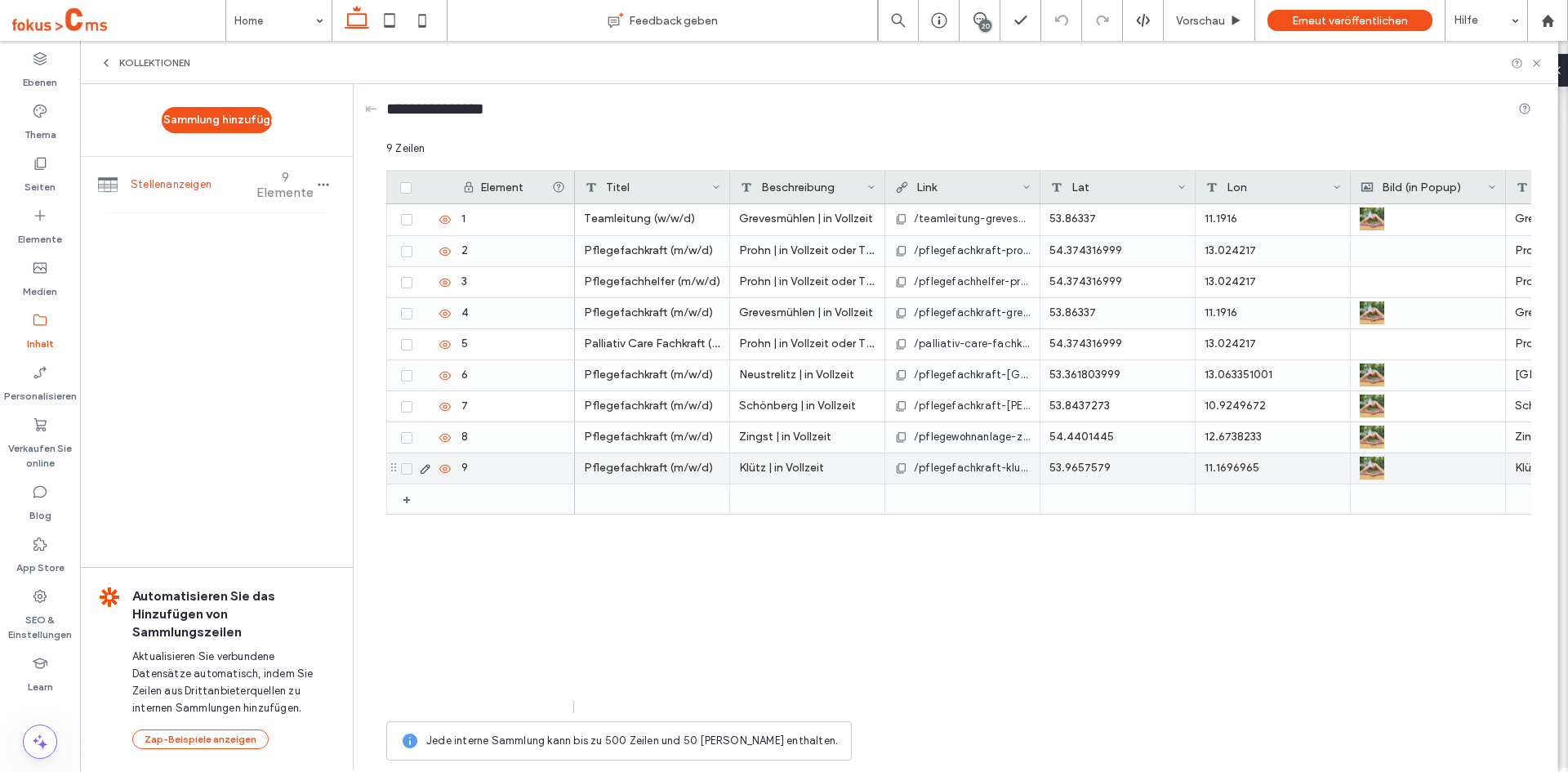
click at [441, 467] on icon at bounding box center [445, 468] width 13 height 13
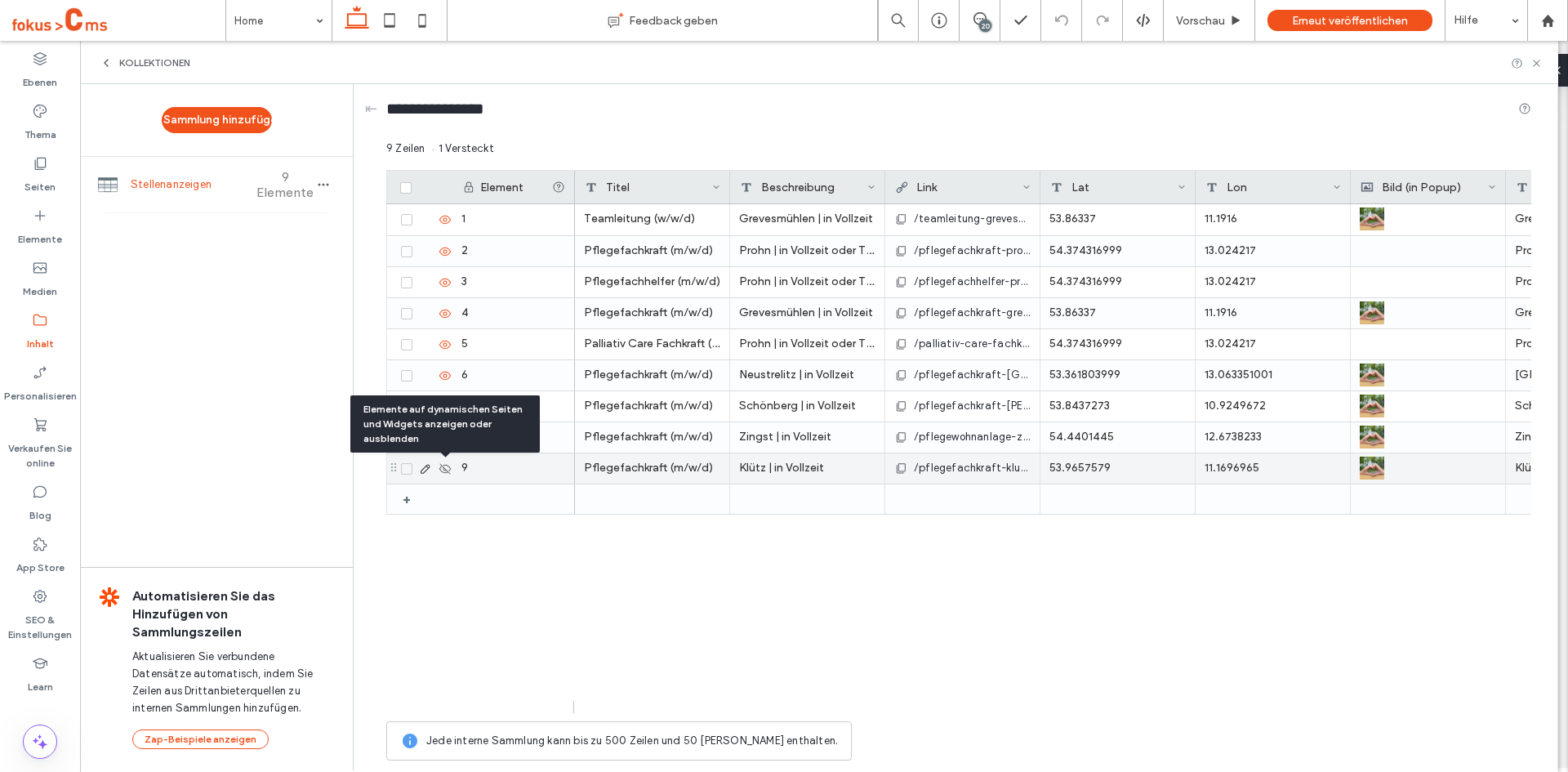
click at [442, 468] on icon at bounding box center [445, 468] width 13 height 13
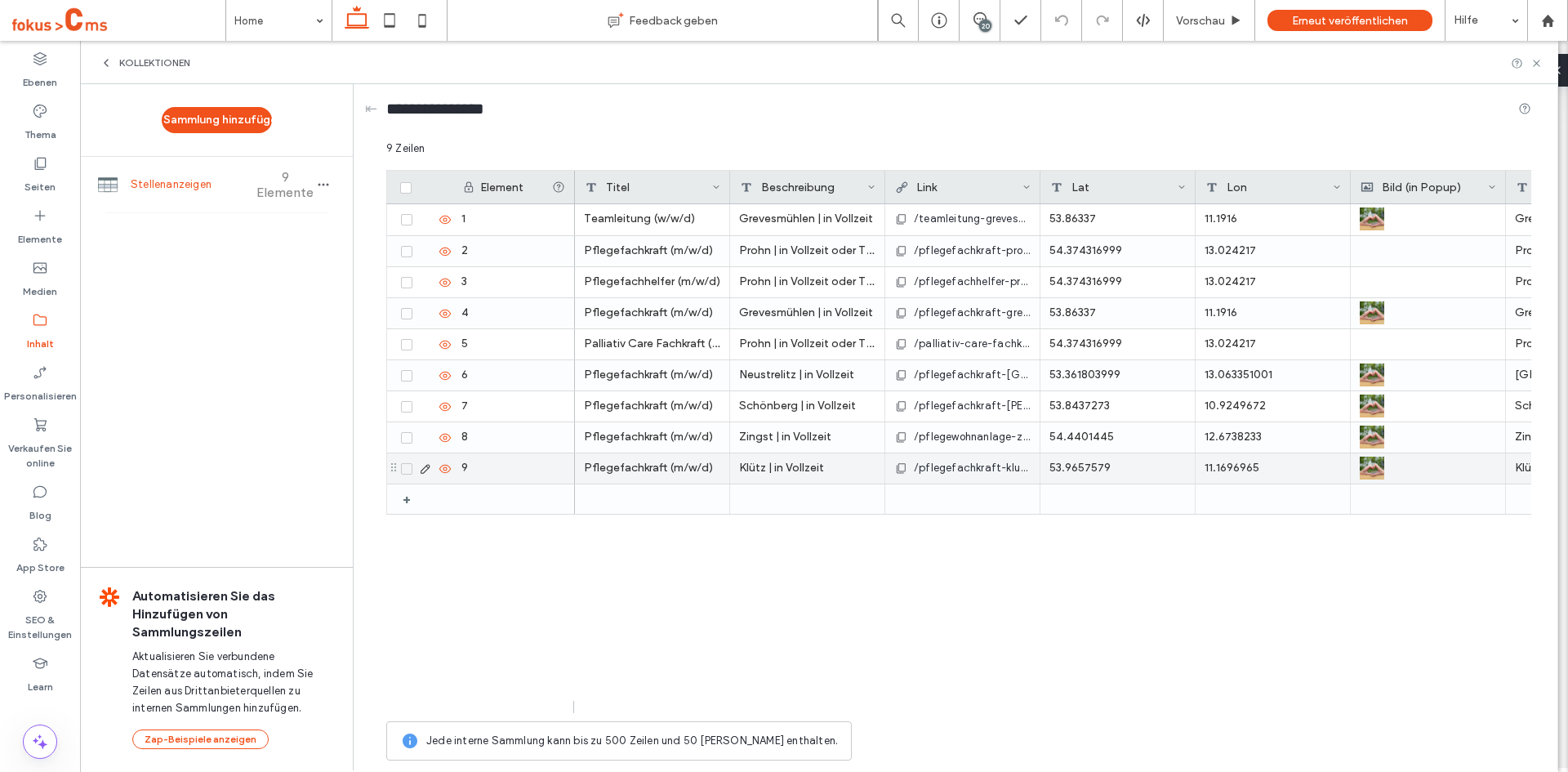
drag, startPoint x: 407, startPoint y: 466, endPoint x: 433, endPoint y: 513, distance: 53.7
click at [407, 466] on icon at bounding box center [407, 468] width 6 height 4
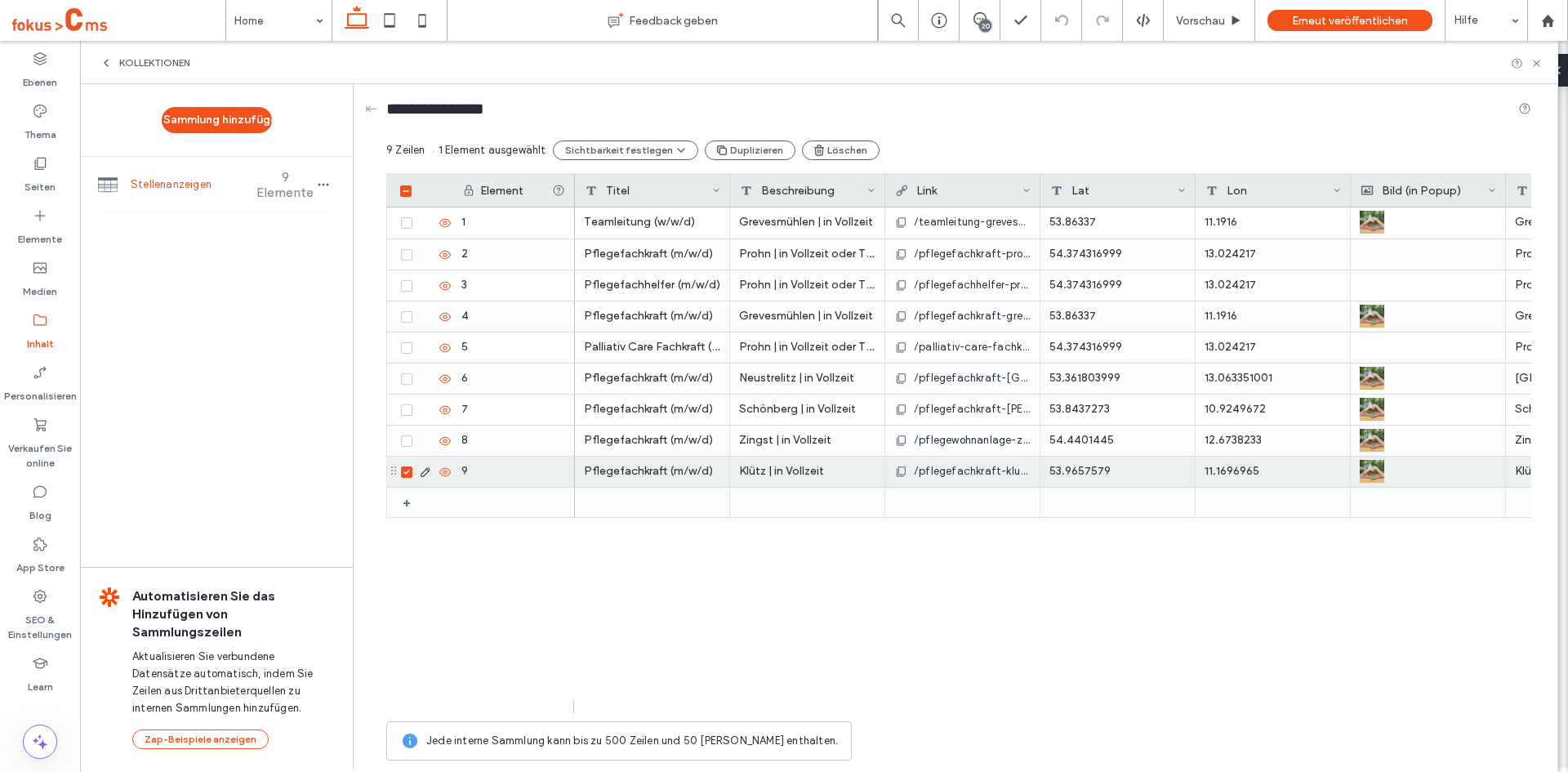
click at [404, 470] on icon at bounding box center [407, 472] width 6 height 4
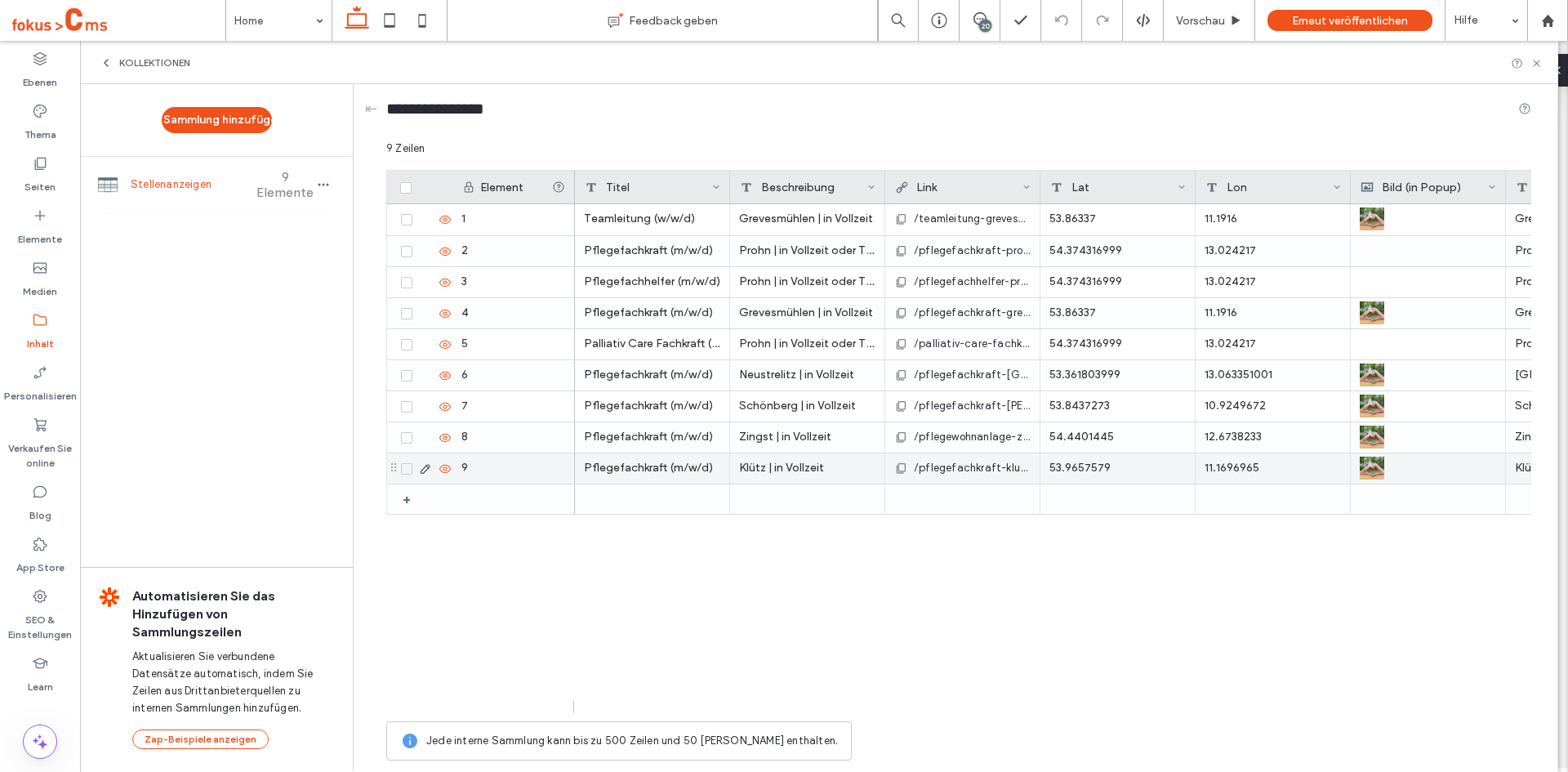
click at [946, 466] on span "/pflegefachkraft-kluetz" at bounding box center [972, 468] width 117 height 16
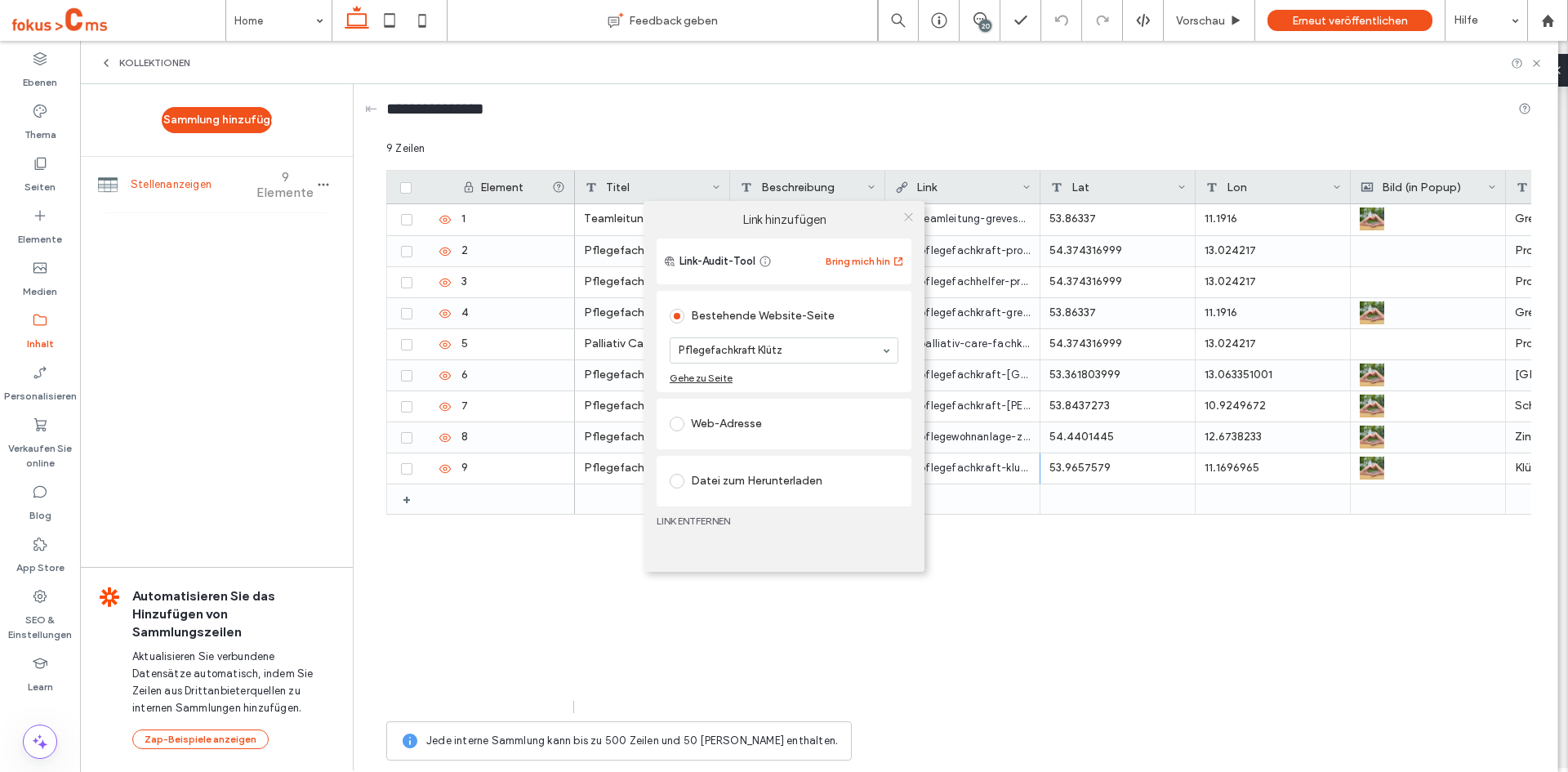
click at [910, 216] on icon at bounding box center [909, 217] width 13 height 13
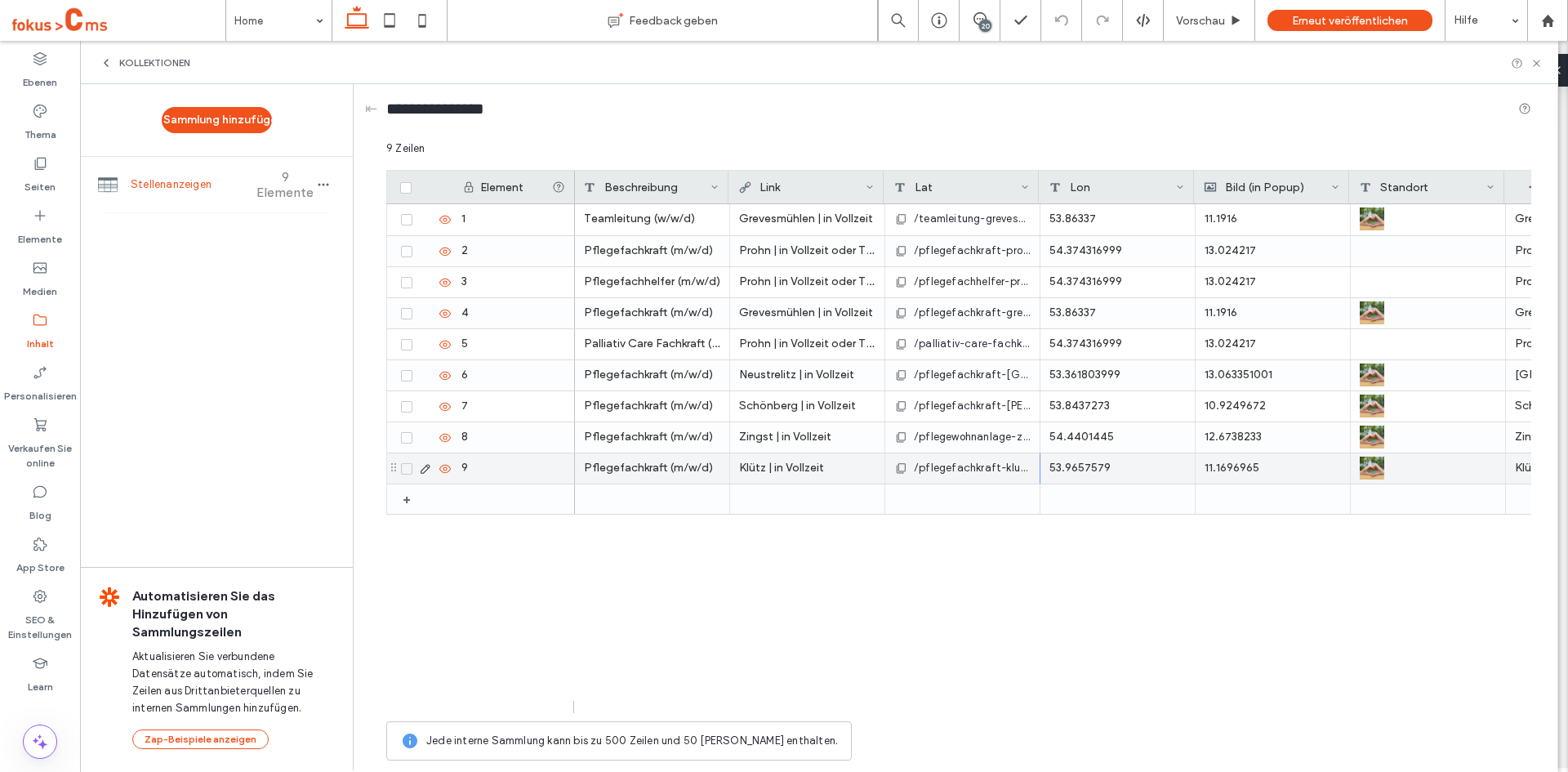
scroll to position [0, 186]
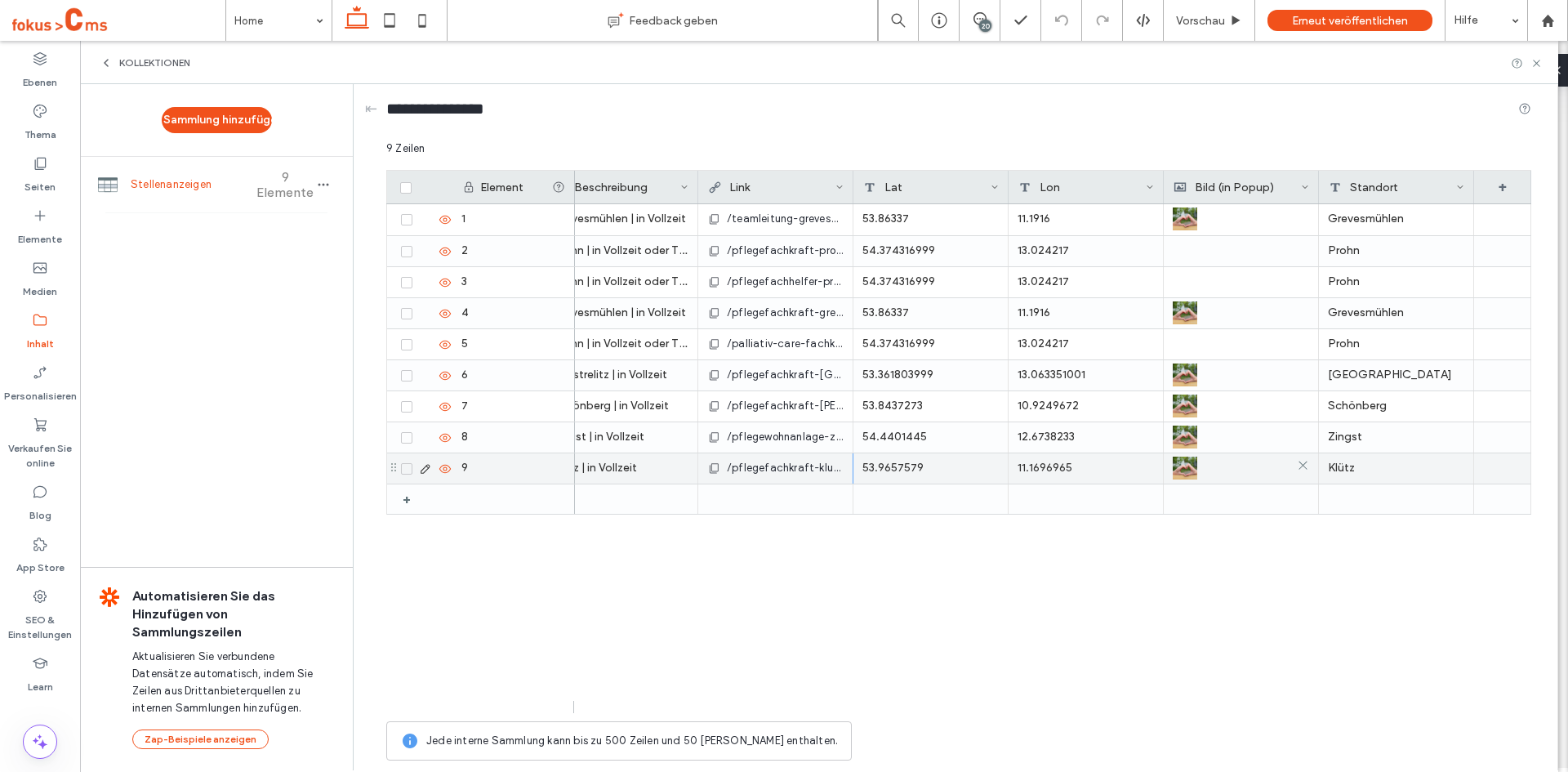
click at [1229, 464] on div at bounding box center [1240, 467] width 137 height 29
click at [1229, 464] on div at bounding box center [1241, 468] width 136 height 29
click at [1188, 466] on img at bounding box center [1185, 469] width 24 height 23
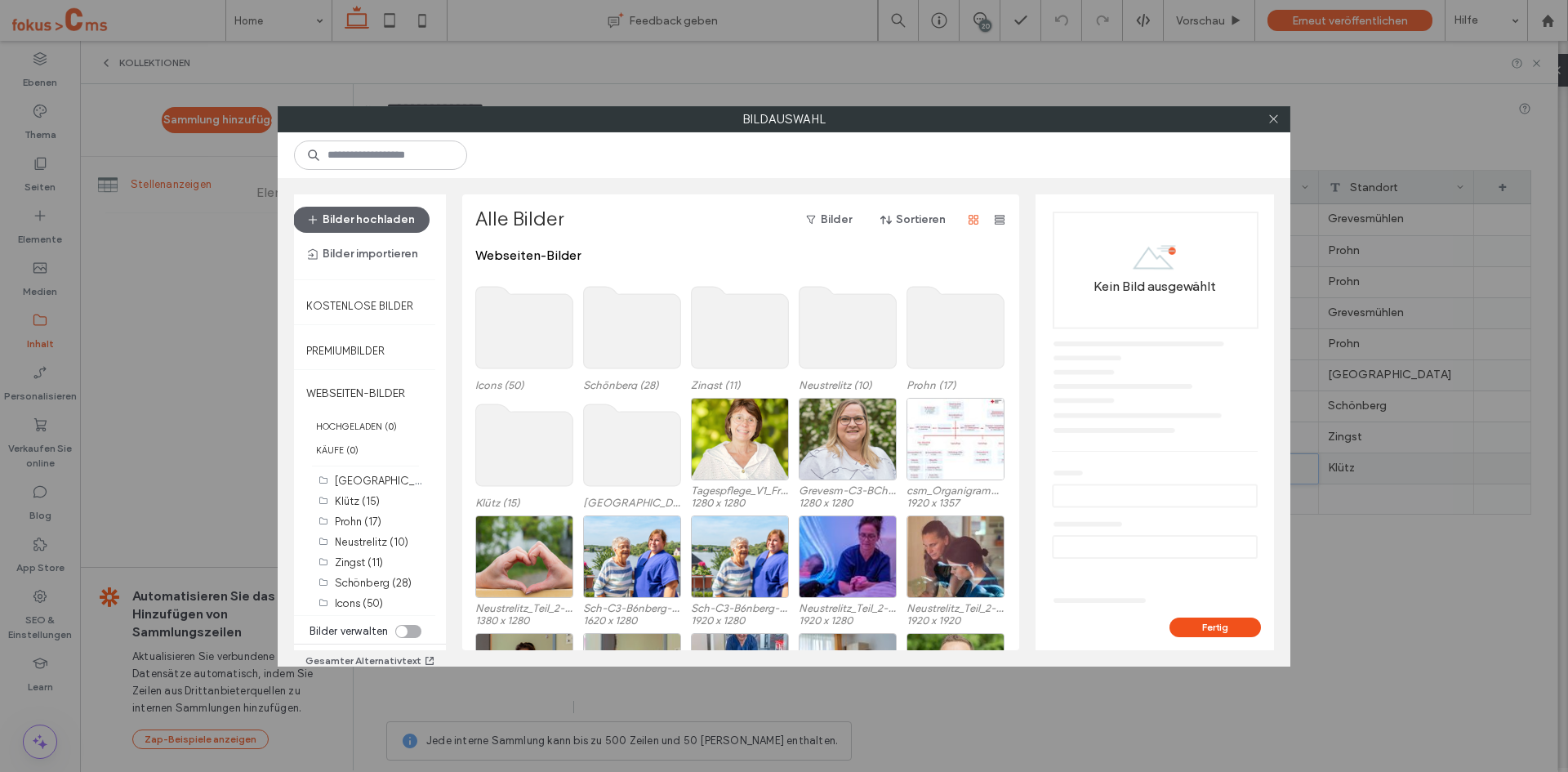
drag, startPoint x: 1278, startPoint y: 118, endPoint x: 1266, endPoint y: 141, distance: 25.9
click at [1277, 118] on icon at bounding box center [1274, 119] width 13 height 13
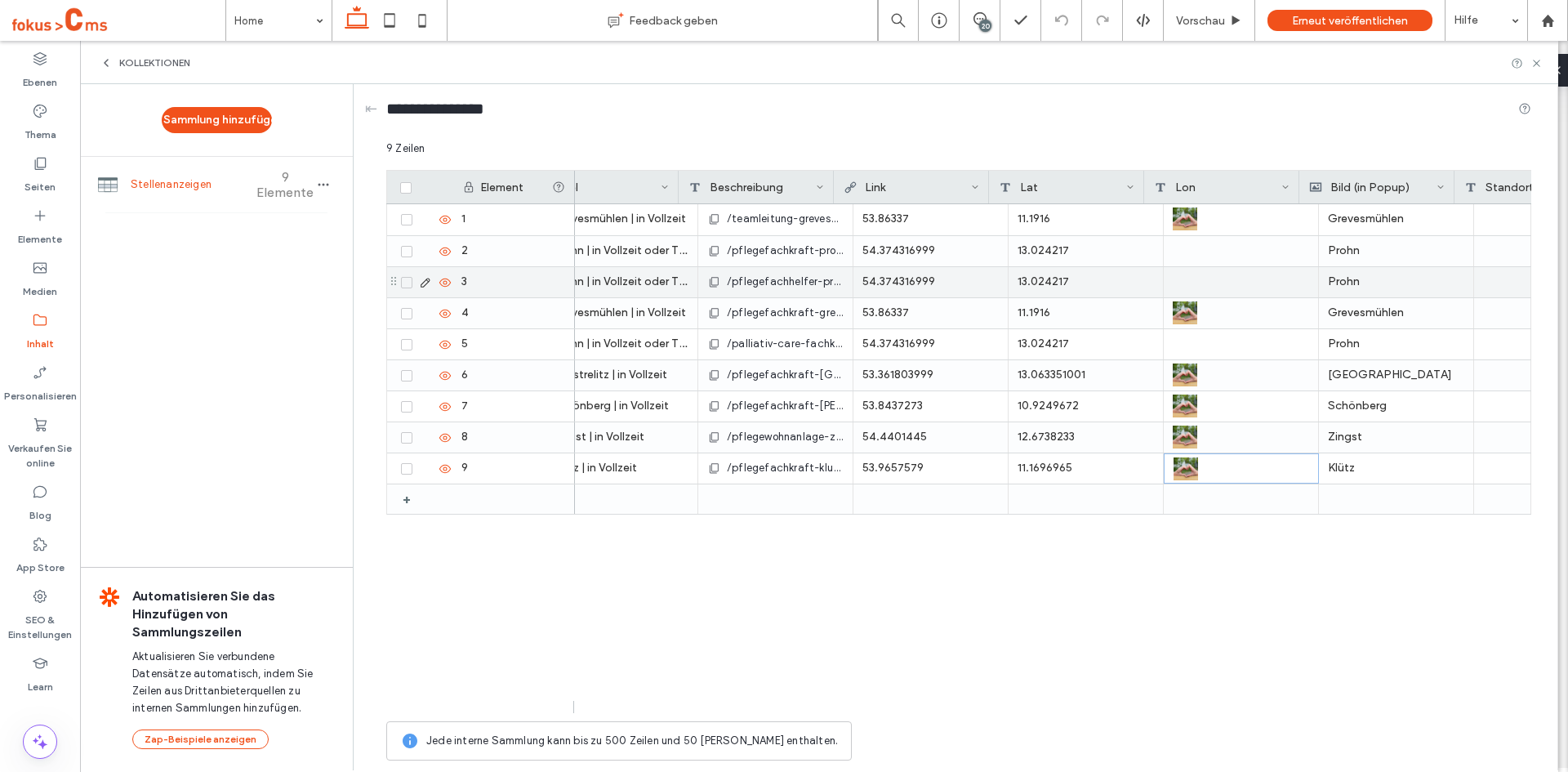
scroll to position [0, 0]
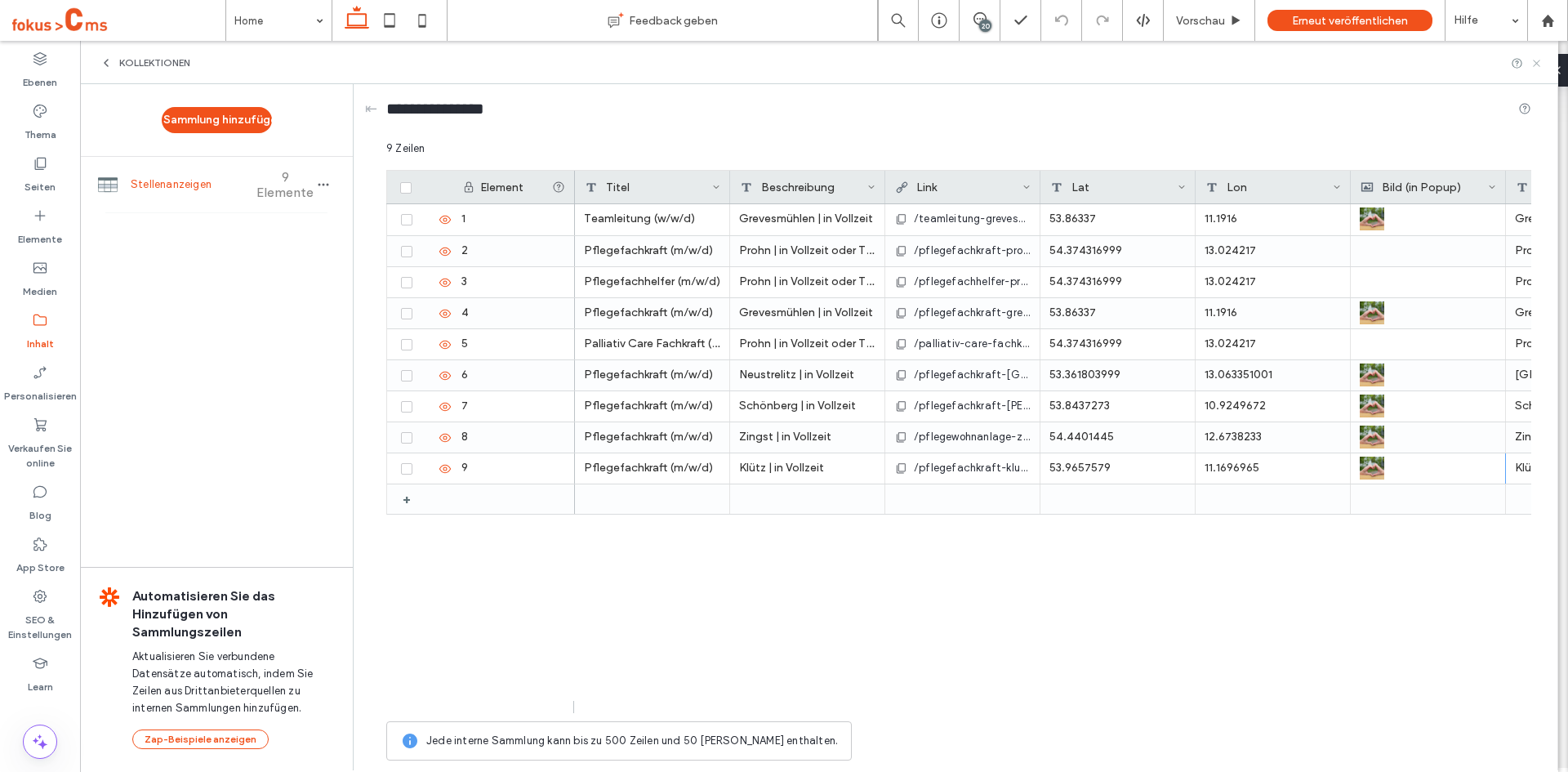
drag, startPoint x: 1537, startPoint y: 63, endPoint x: 1455, endPoint y: 19, distance: 93.1
click at [1537, 63] on use at bounding box center [1536, 63] width 6 height 6
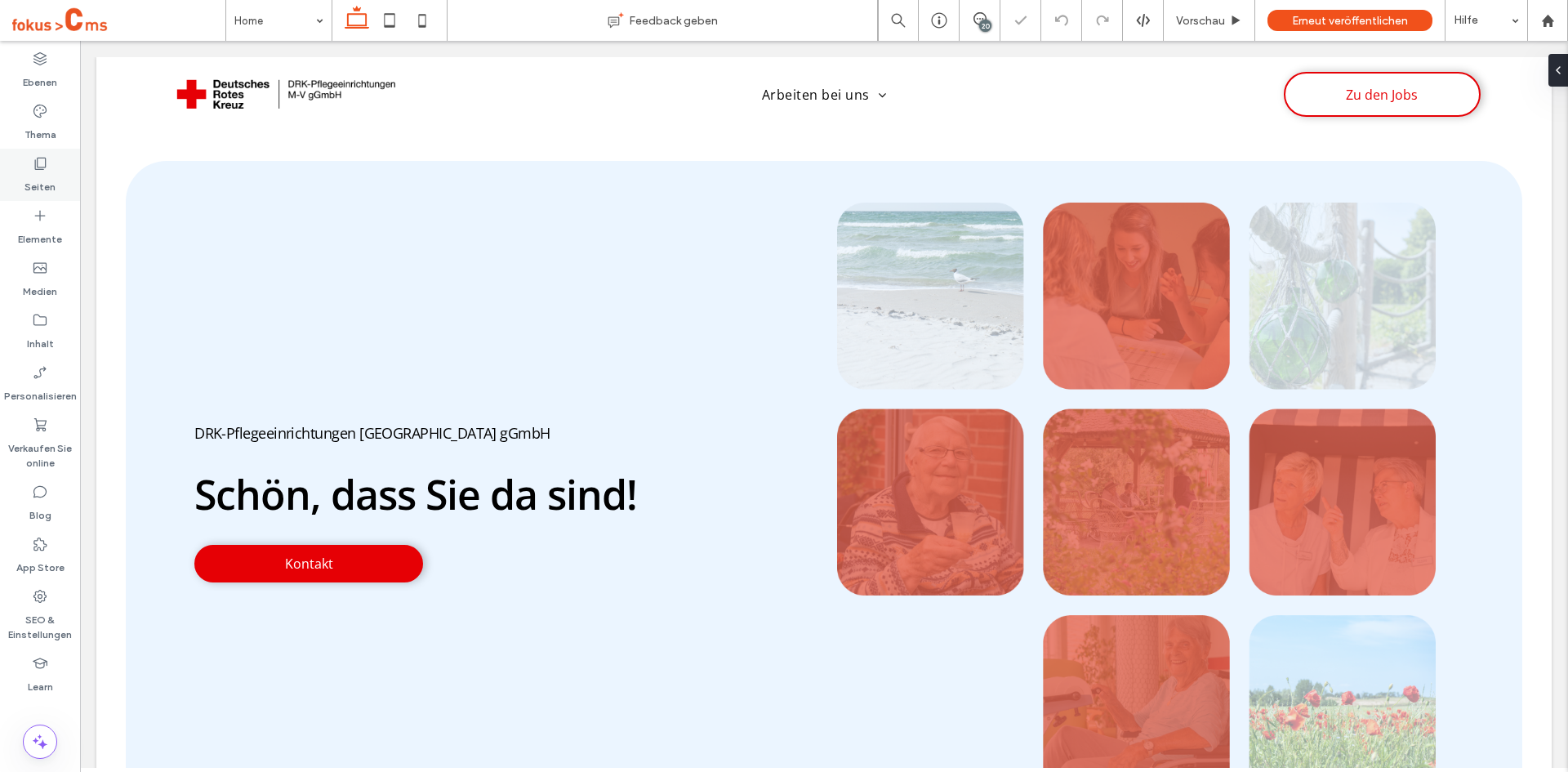
click at [50, 180] on label "Seiten" at bounding box center [39, 183] width 31 height 23
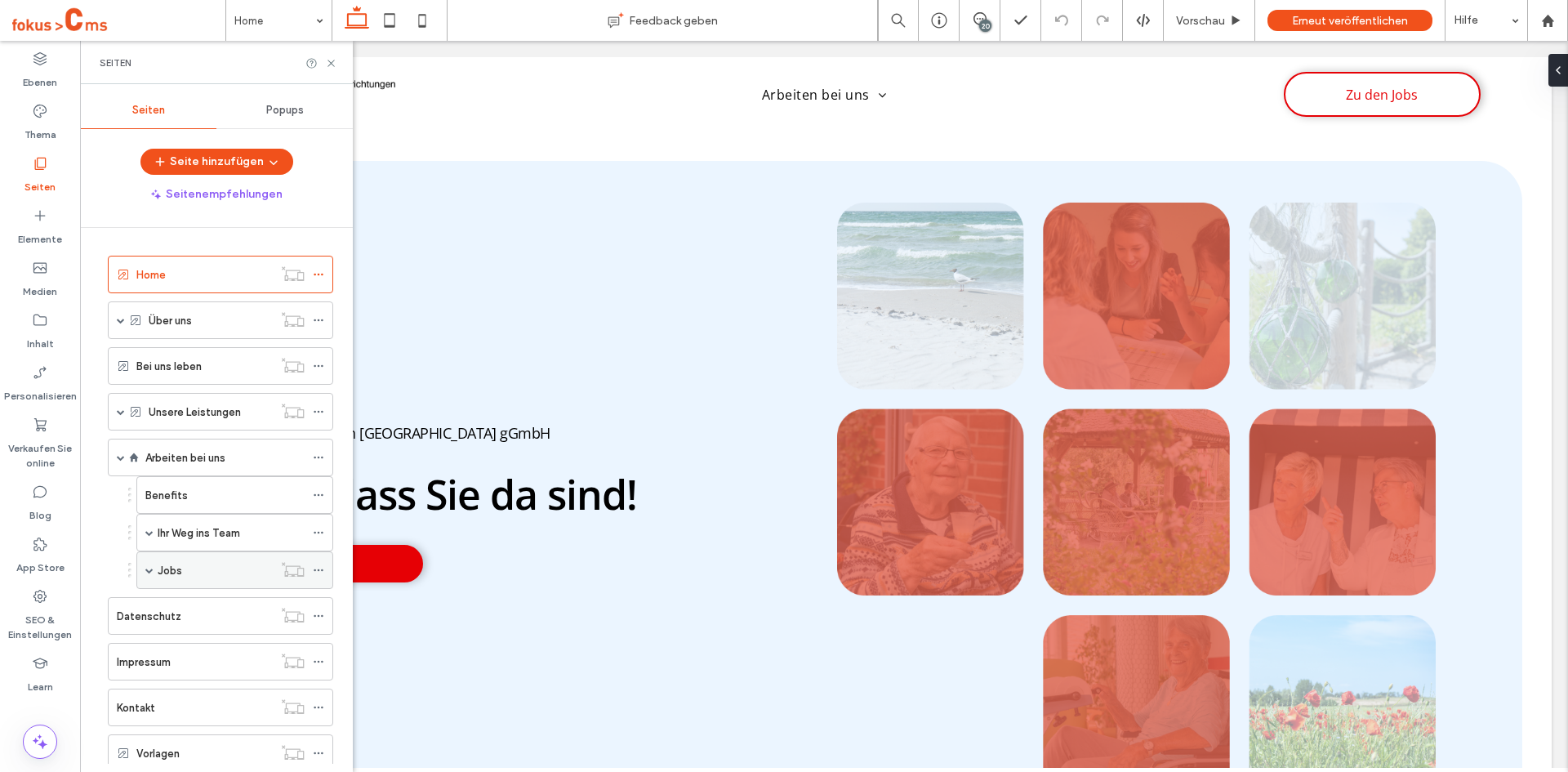
click at [170, 574] on label "Jobs" at bounding box center [169, 570] width 24 height 29
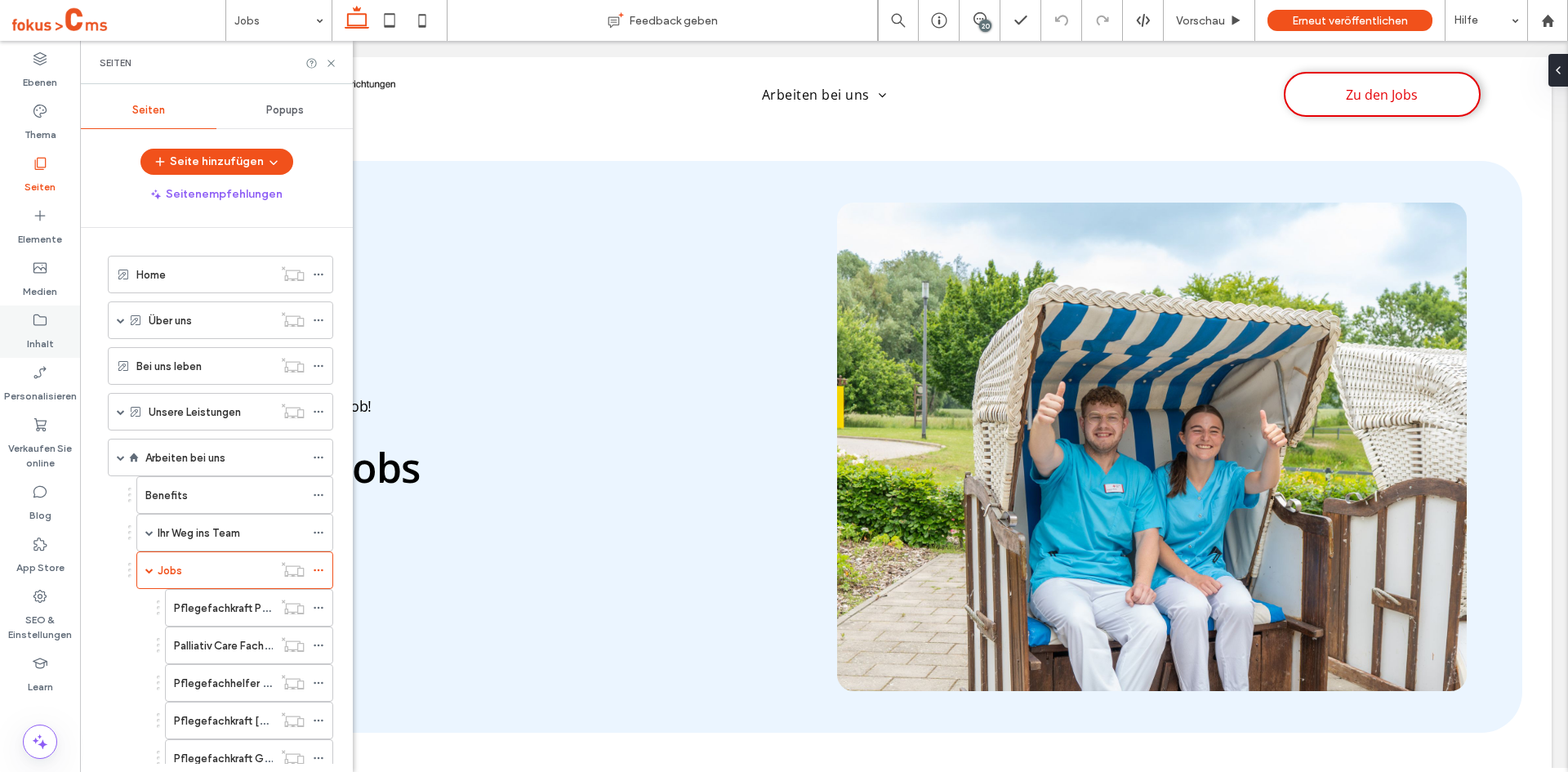
click at [36, 327] on icon at bounding box center [40, 320] width 16 height 16
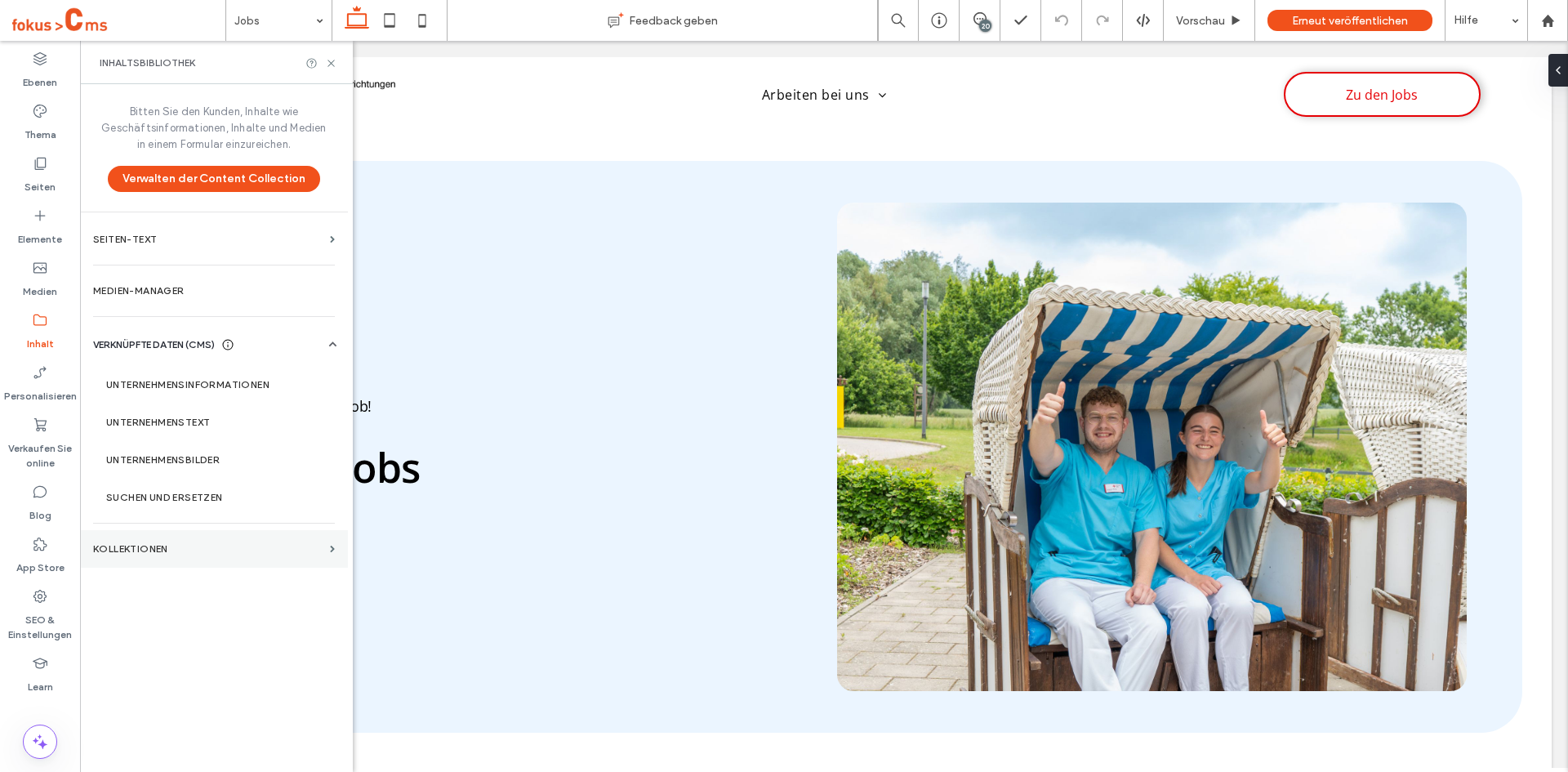
click at [154, 546] on label "KOLLEKTIONEN" at bounding box center [208, 549] width 231 height 12
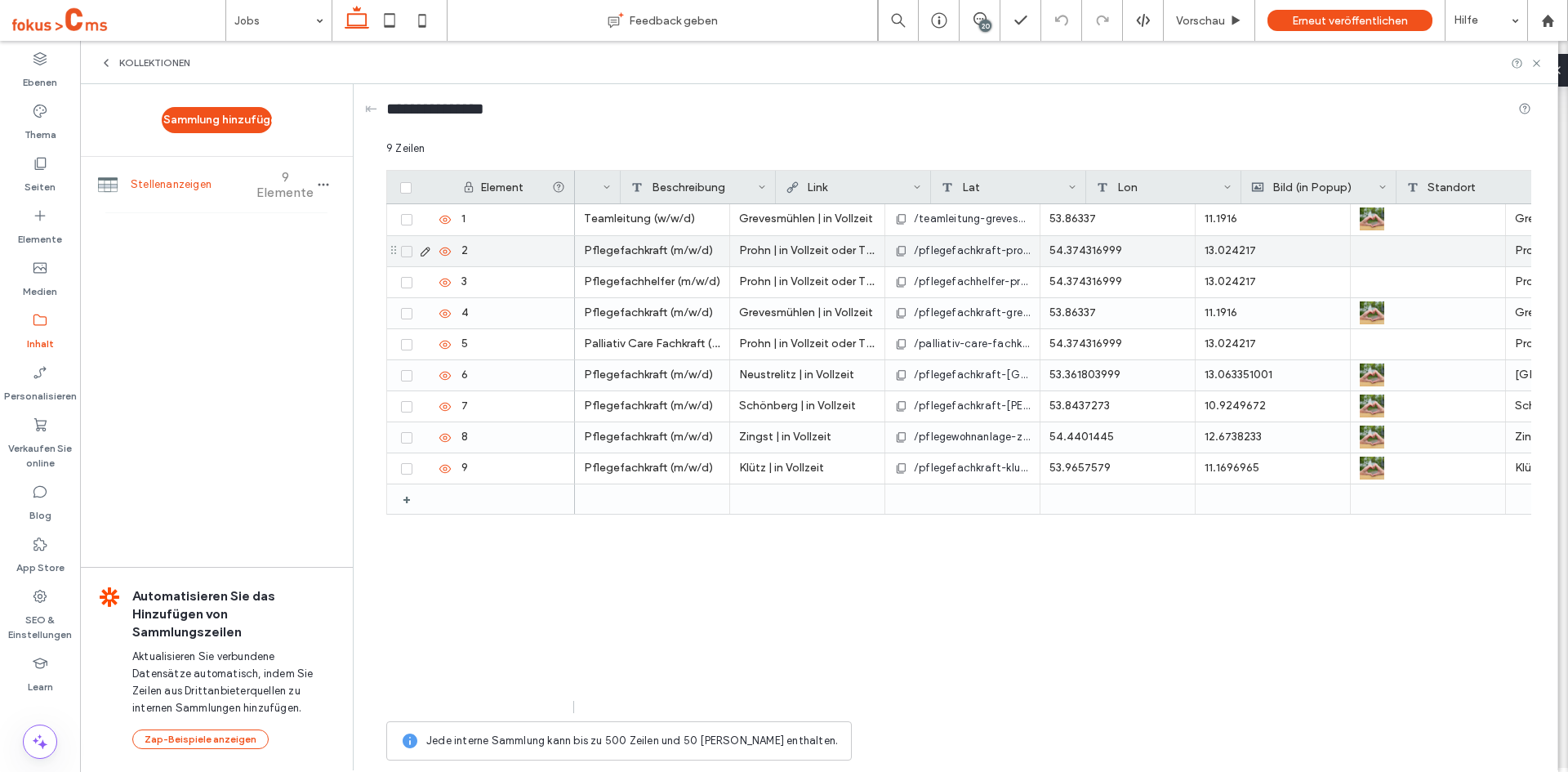
scroll to position [0, 186]
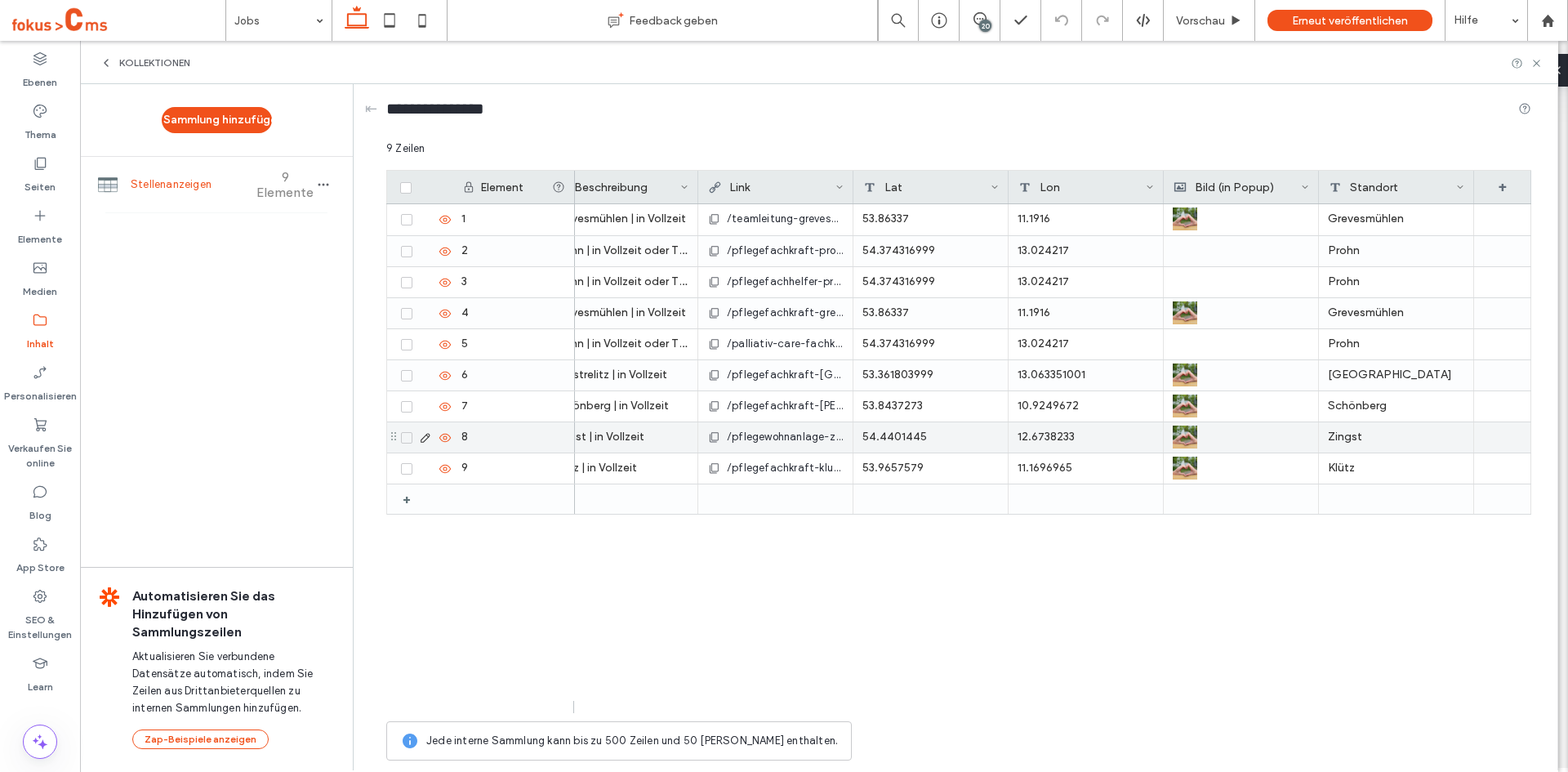
click at [747, 433] on span "/pflegewohnanlage-zingst" at bounding box center [784, 437] width 117 height 16
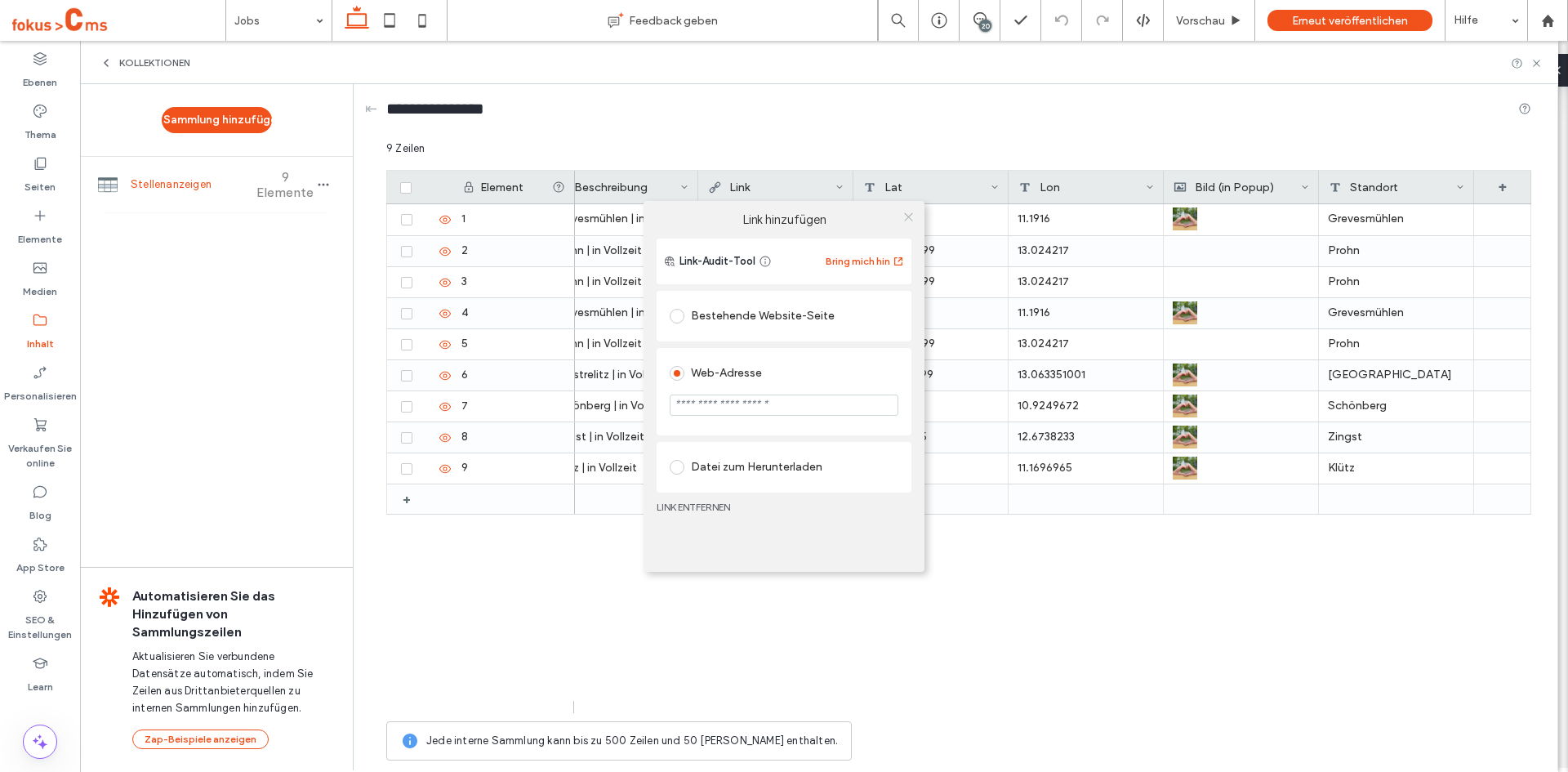
click at [910, 214] on icon at bounding box center [909, 217] width 13 height 13
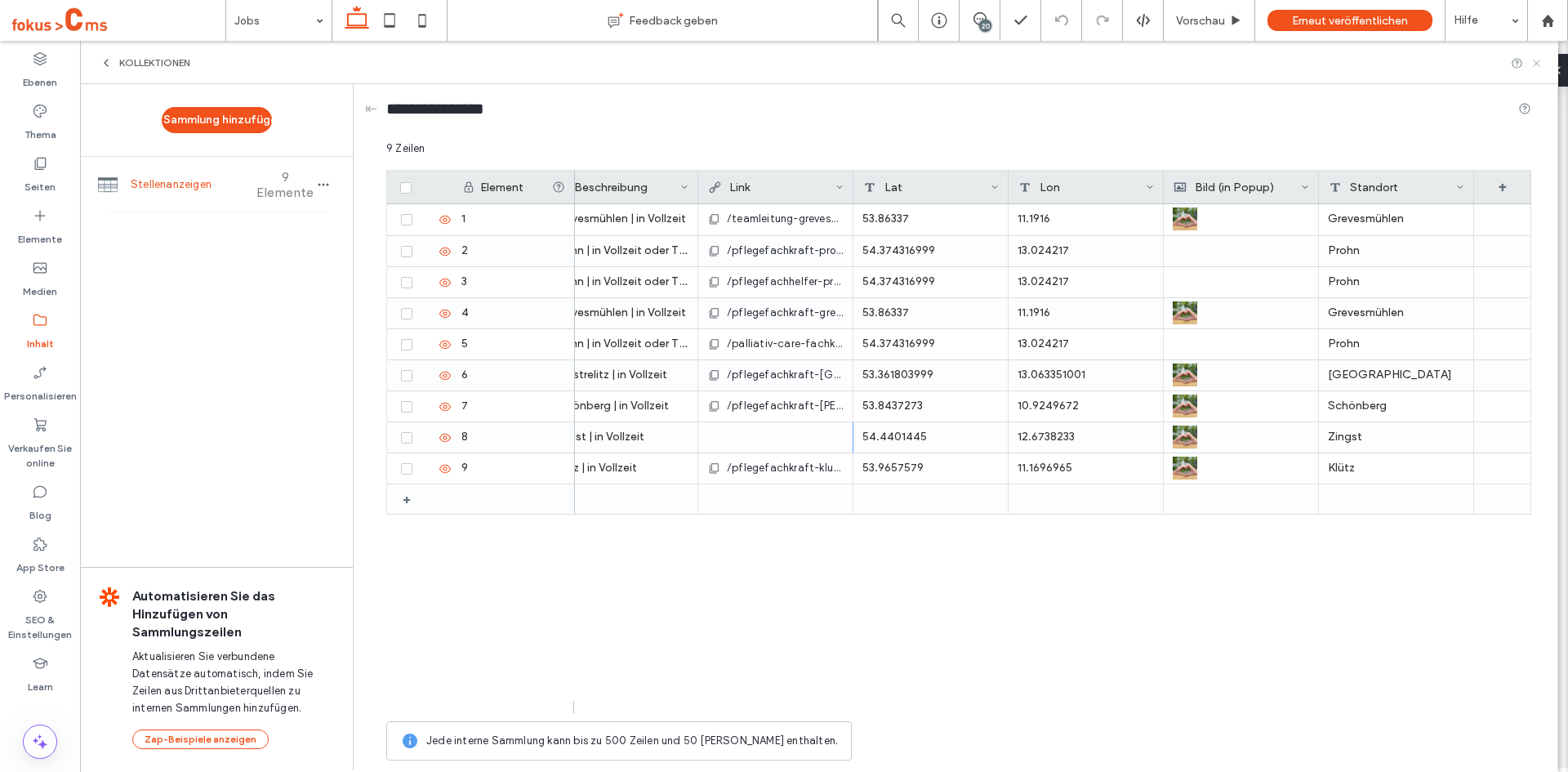
click at [1537, 63] on use at bounding box center [1536, 63] width 6 height 6
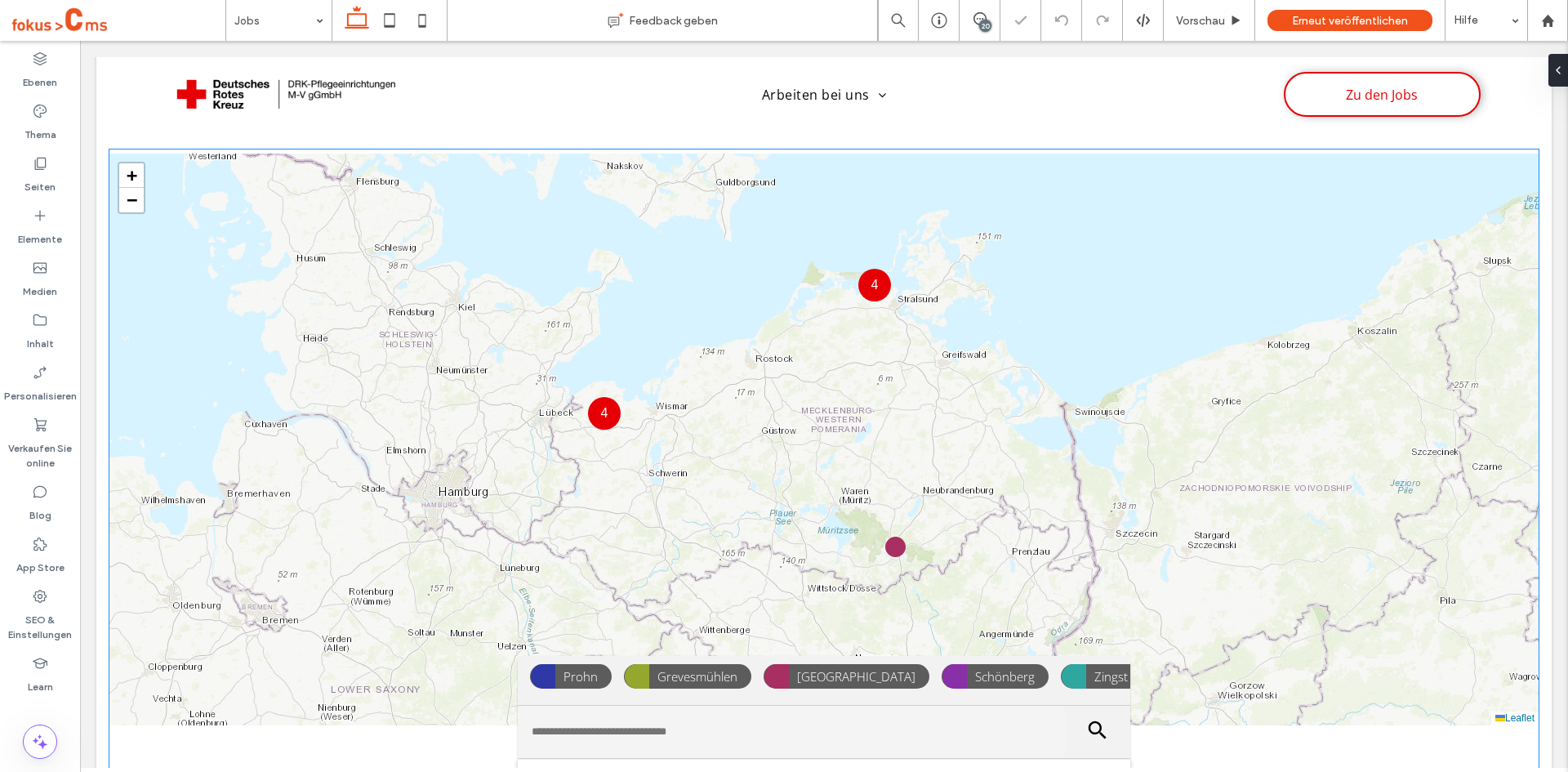
scroll to position [926, 0]
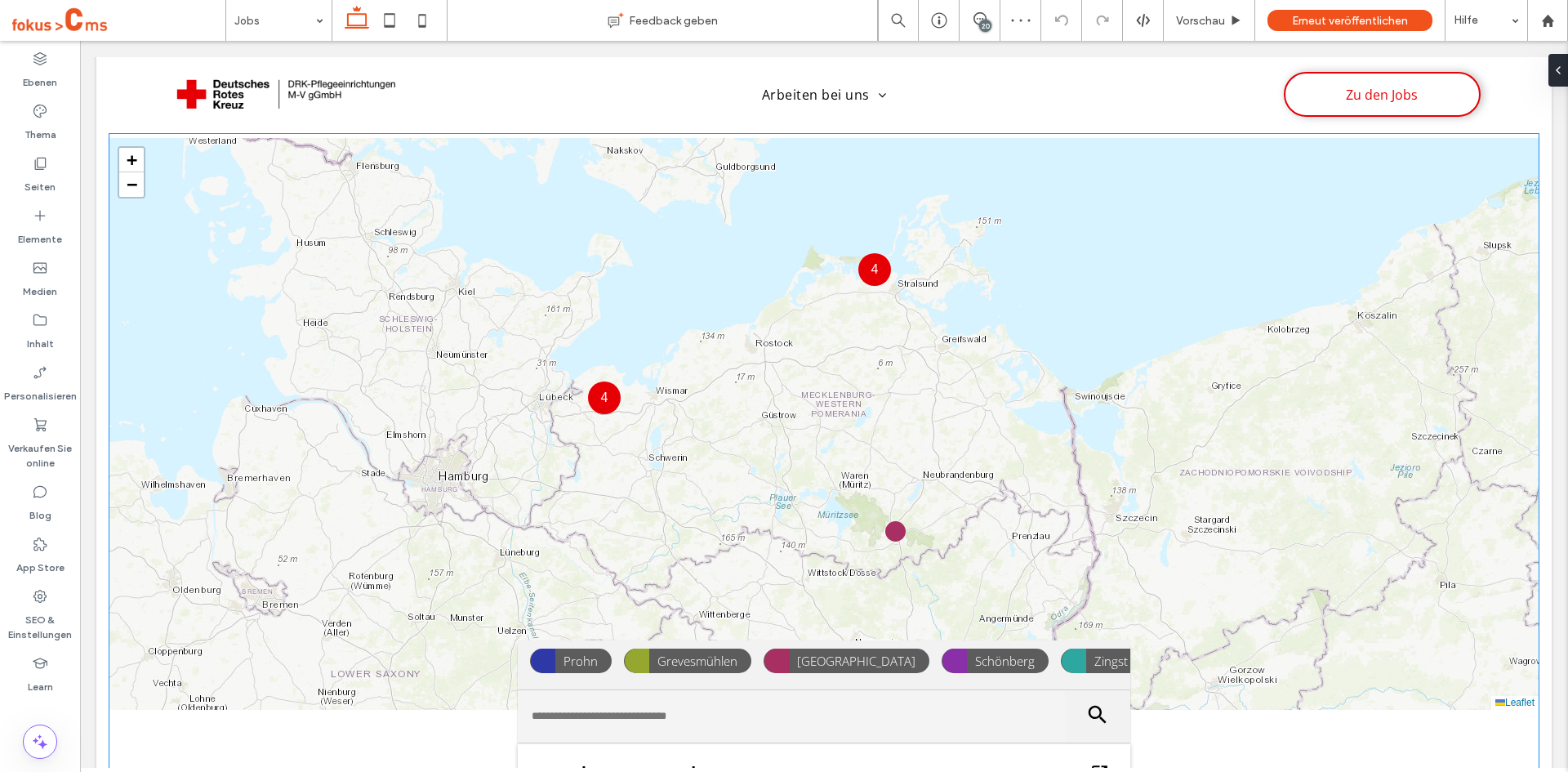
click at [693, 403] on div "4 4 + − Leaflet" at bounding box center [823, 424] width 1429 height 572
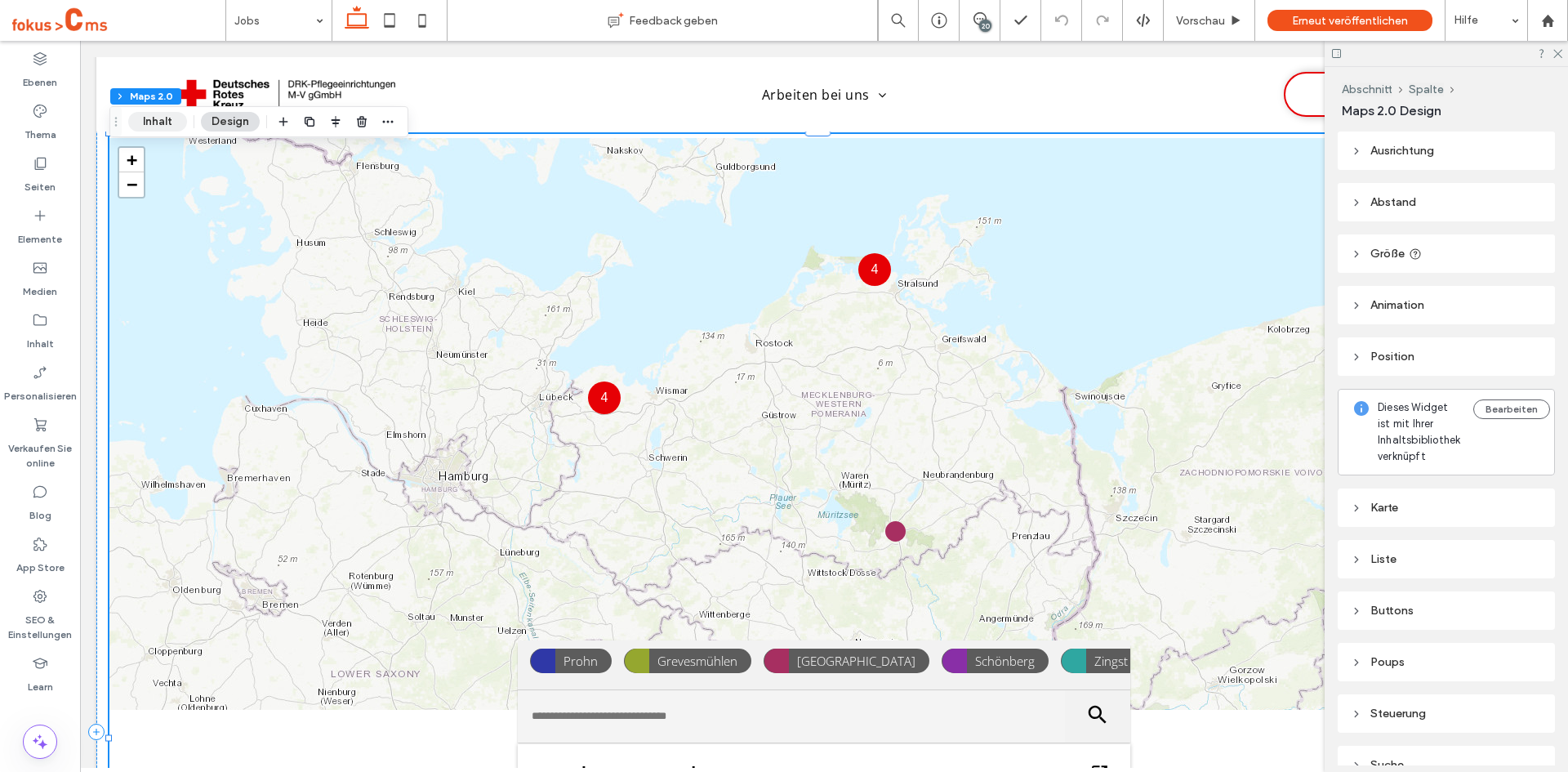
click at [147, 124] on button "Inhalt" at bounding box center [157, 122] width 59 height 20
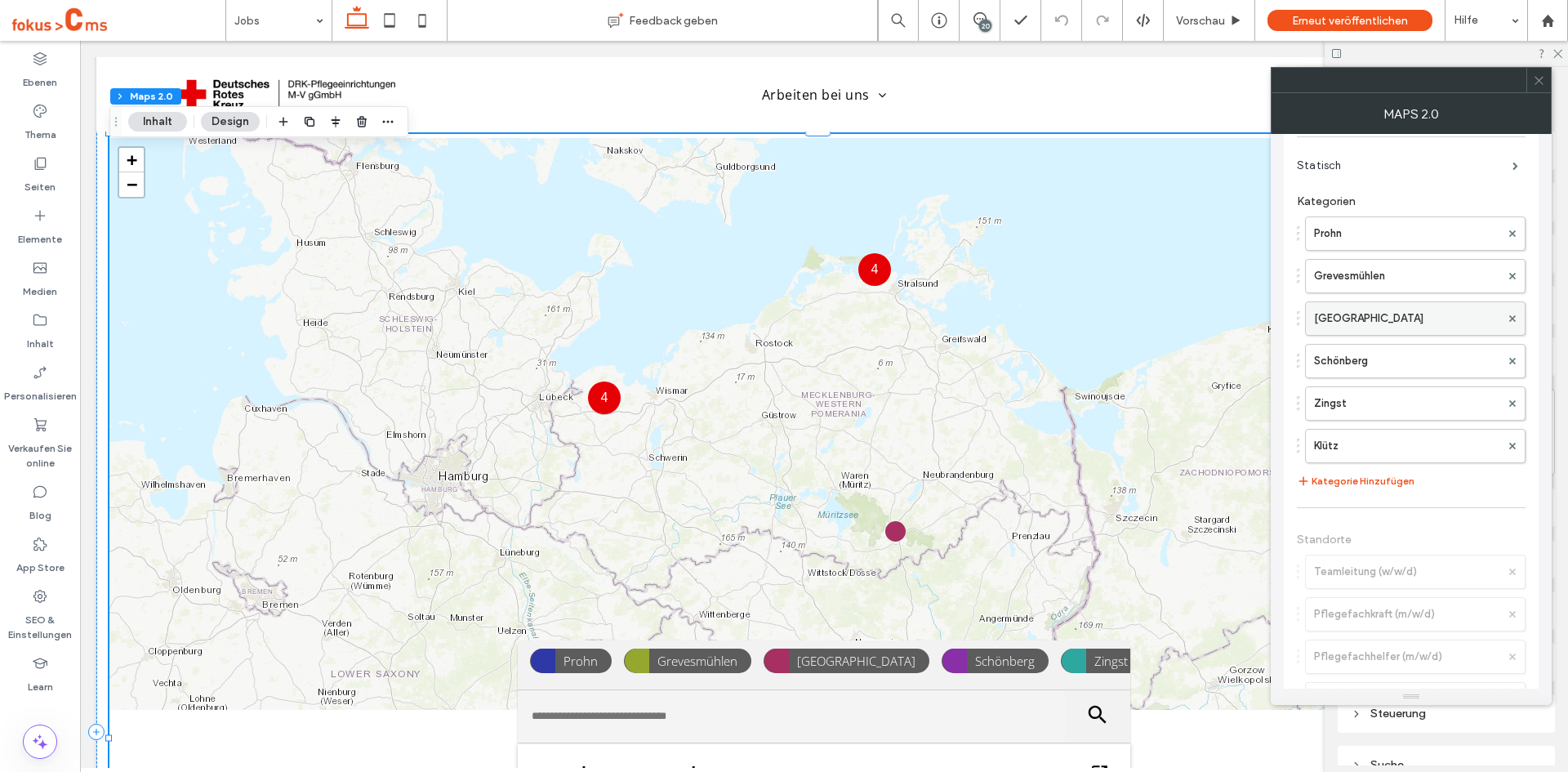
scroll to position [408, 0]
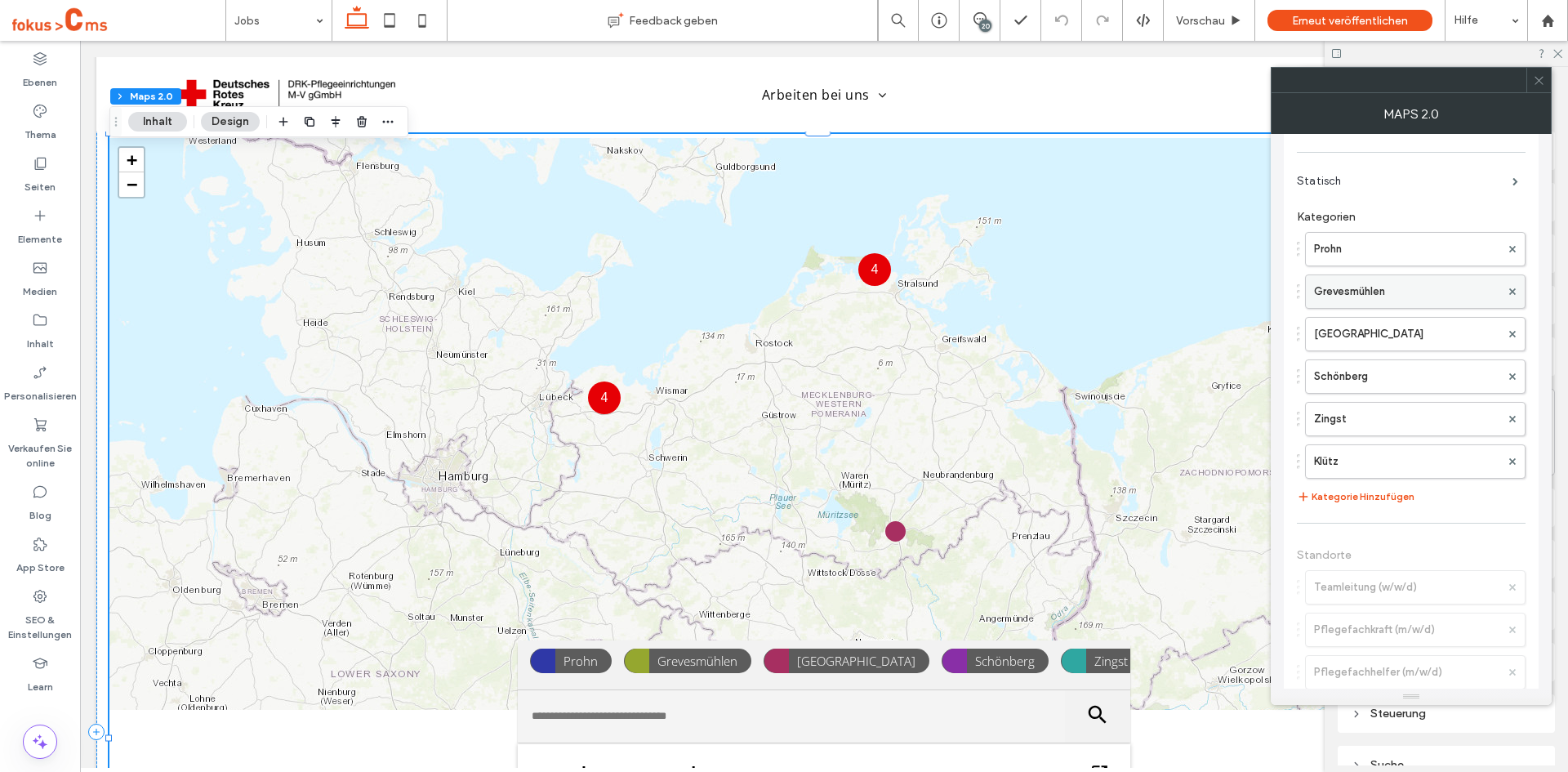
click at [1358, 254] on label "Prohn" at bounding box center [1407, 248] width 186 height 33
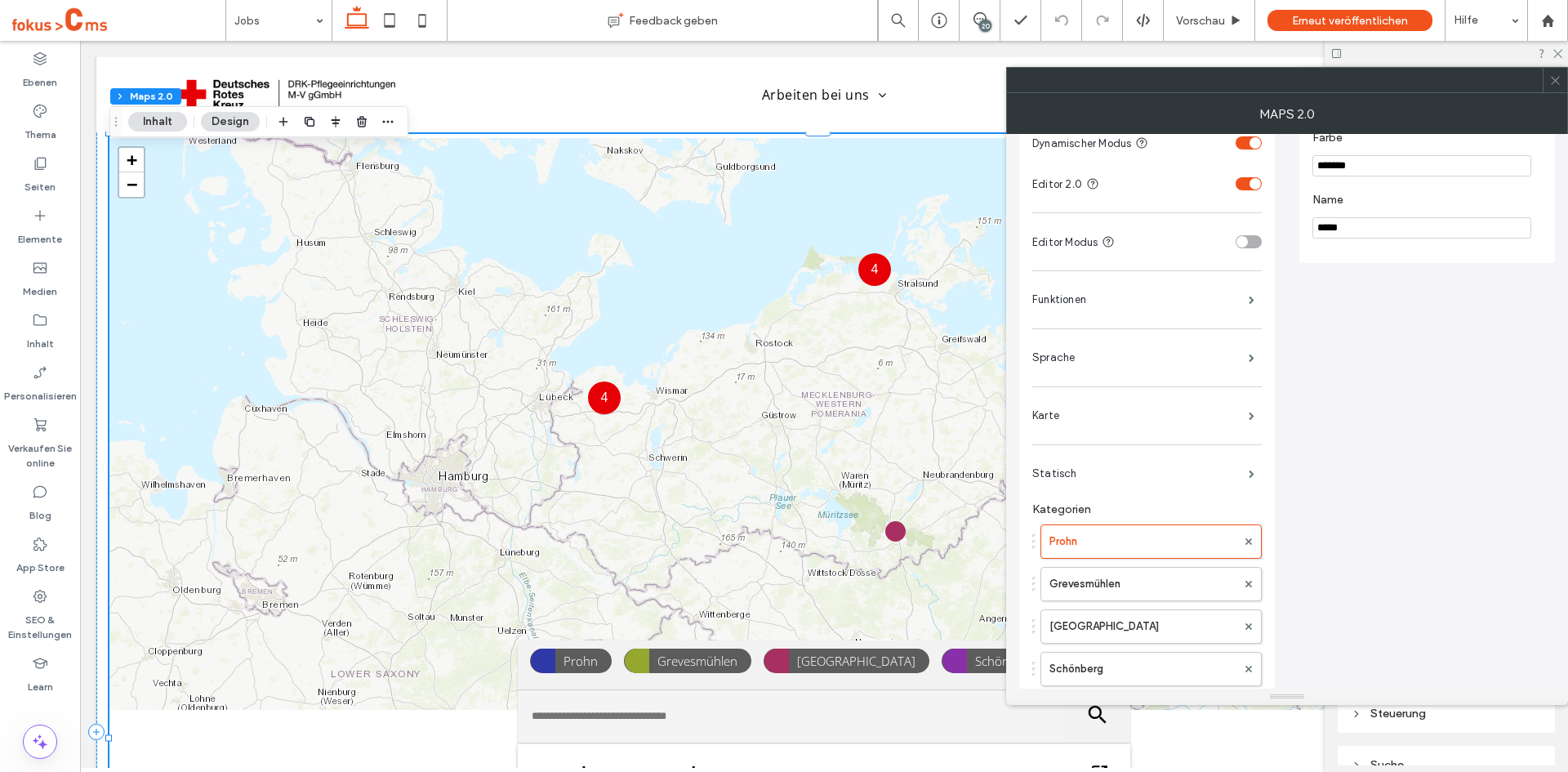
scroll to position [86, 0]
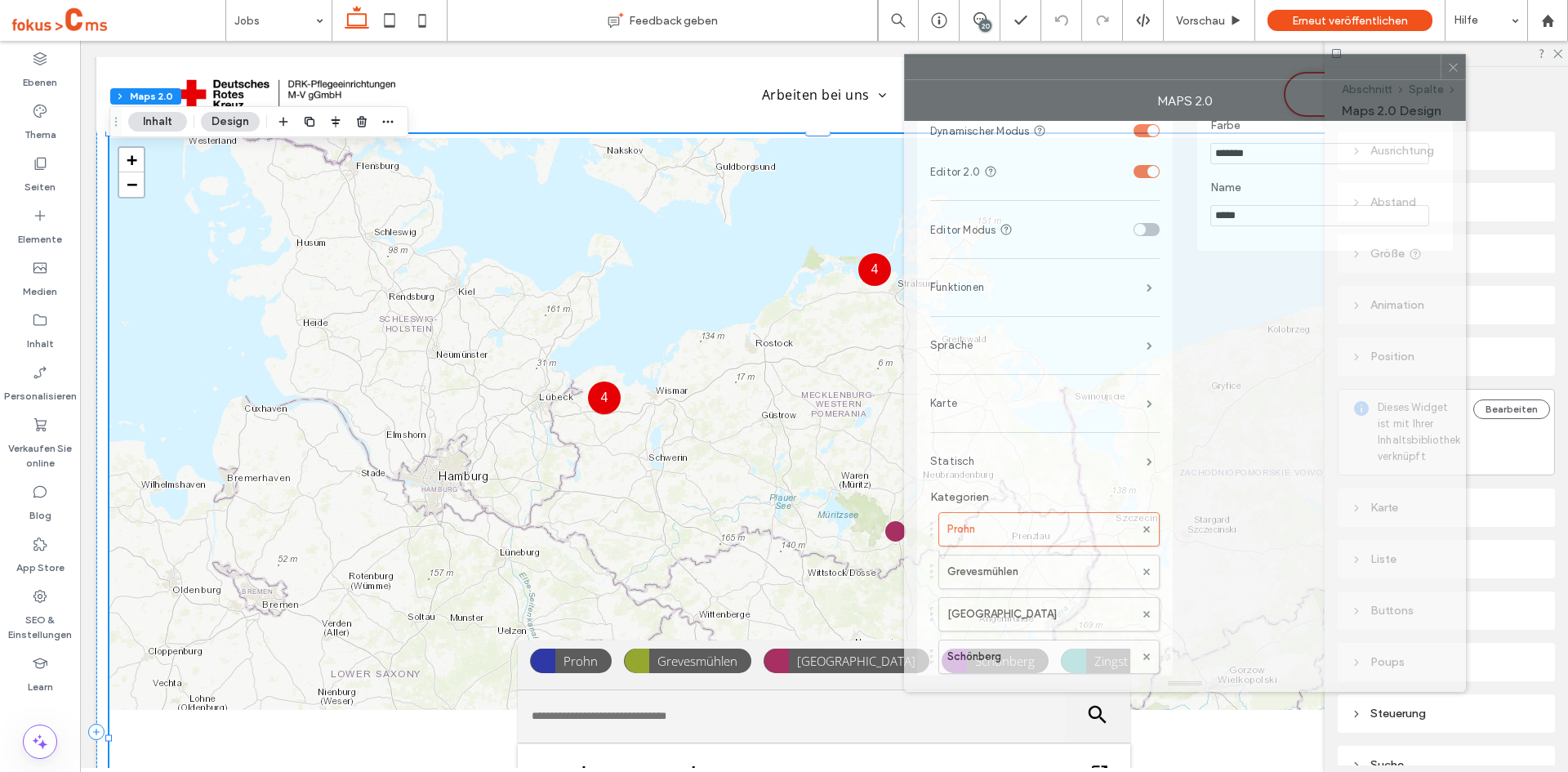
drag, startPoint x: 1316, startPoint y: 94, endPoint x: 1253, endPoint y: 67, distance: 68.5
click at [1253, 67] on div at bounding box center [1173, 66] width 536 height 24
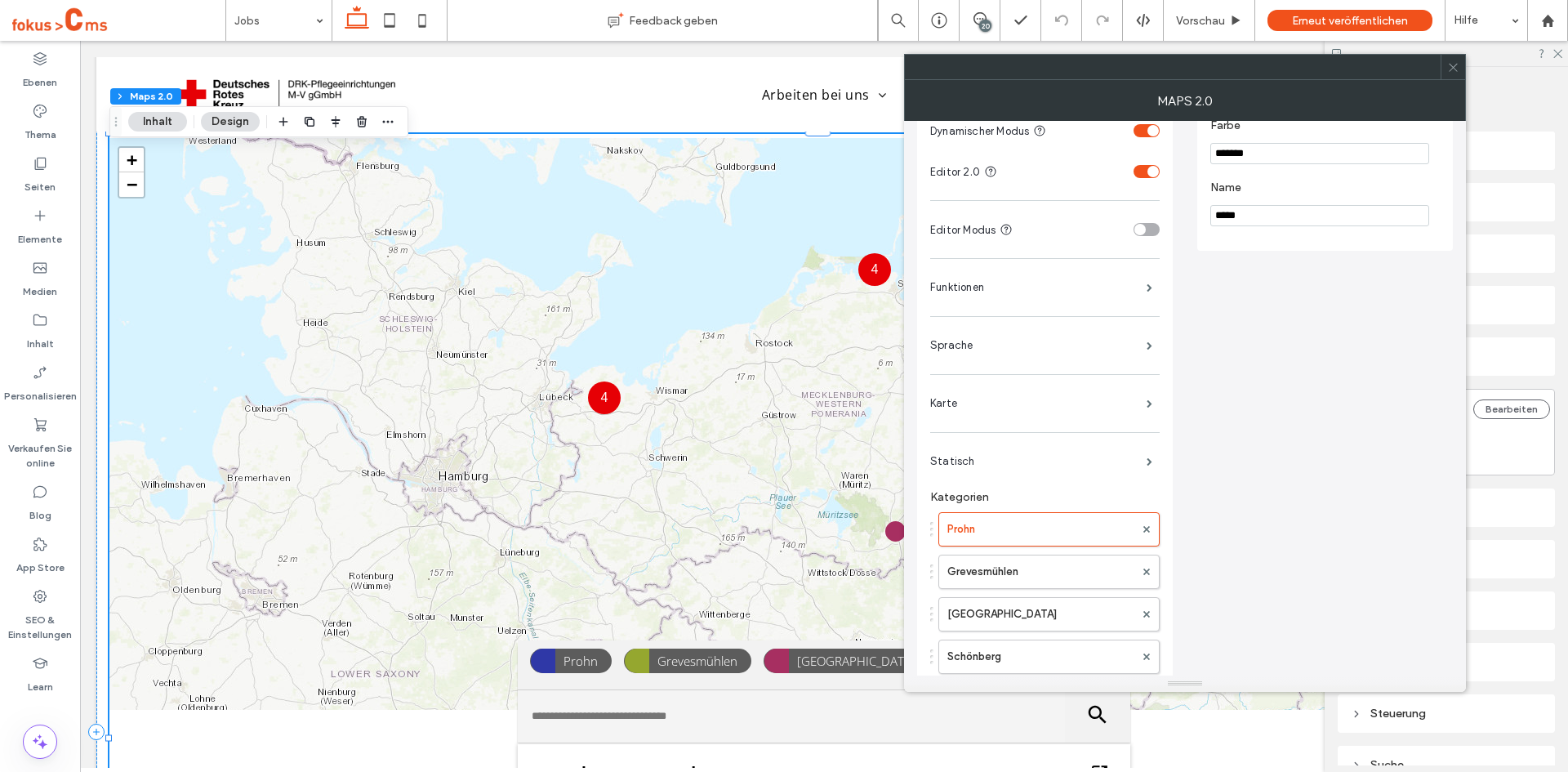
scroll to position [81, 0]
click at [1453, 72] on icon at bounding box center [1454, 68] width 13 height 13
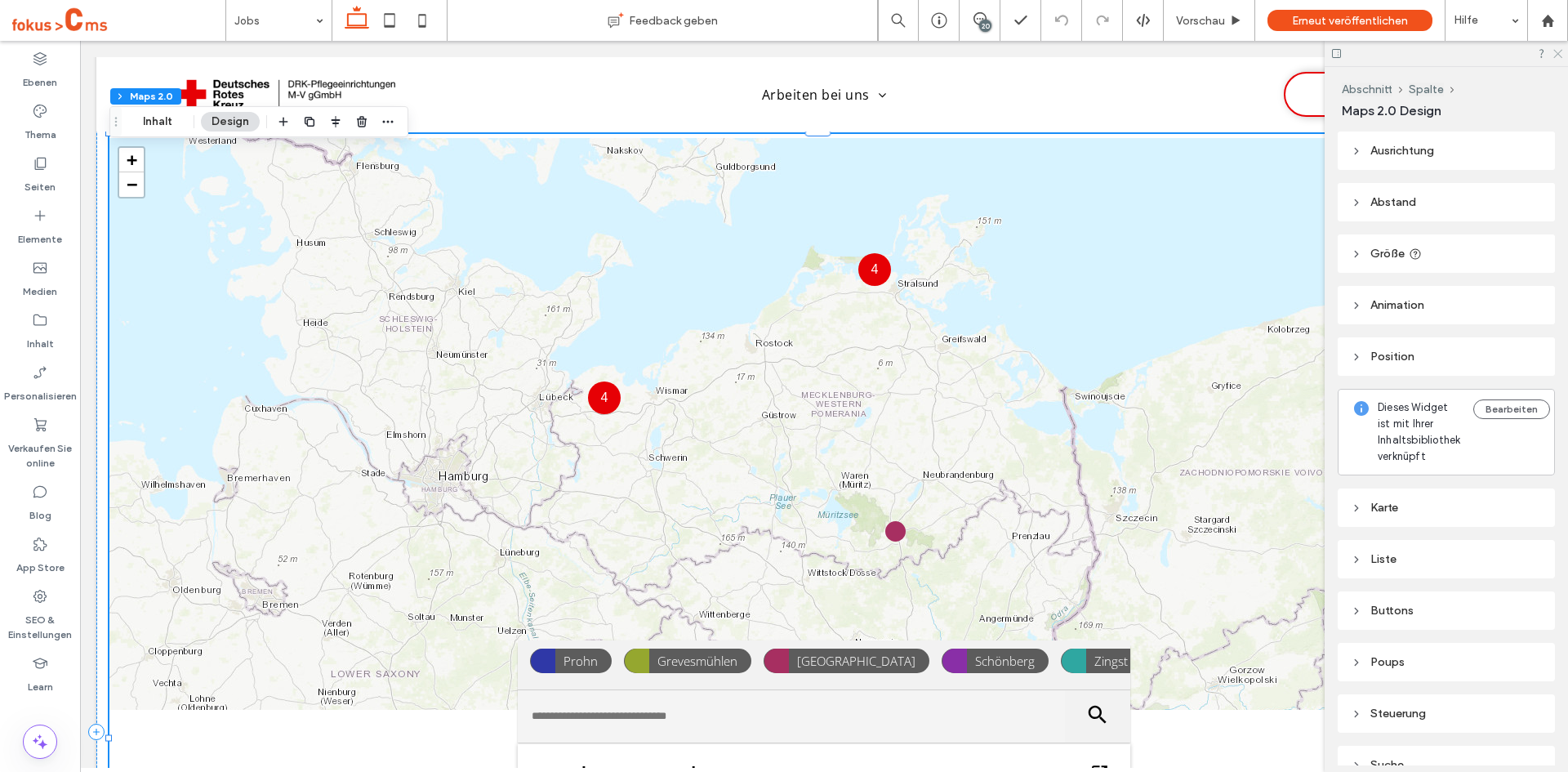
click at [1559, 55] on use at bounding box center [1557, 55] width 9 height 9
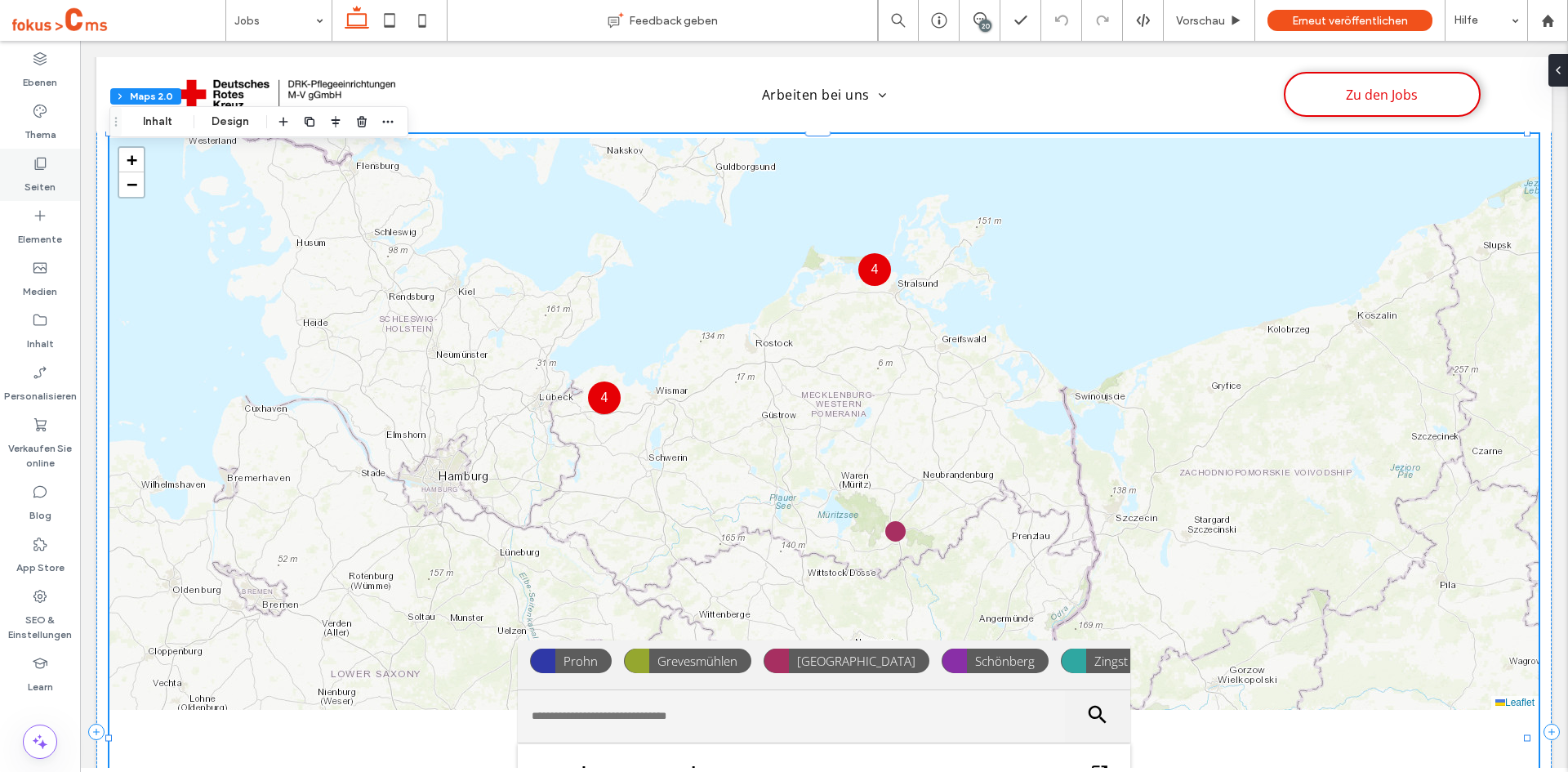
click at [38, 180] on label "Seiten" at bounding box center [39, 183] width 31 height 23
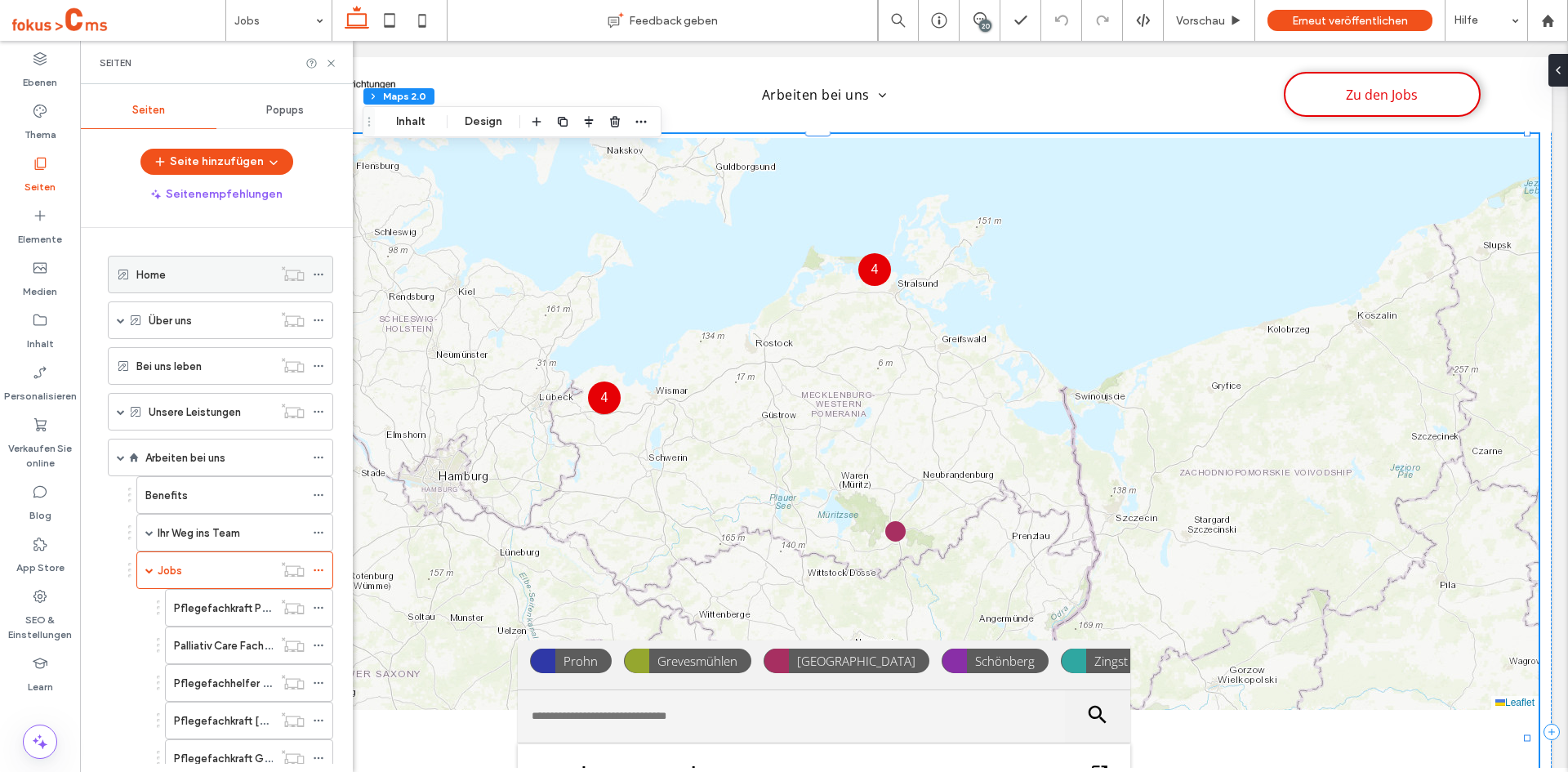
click at [183, 276] on div "Home" at bounding box center [205, 274] width 137 height 17
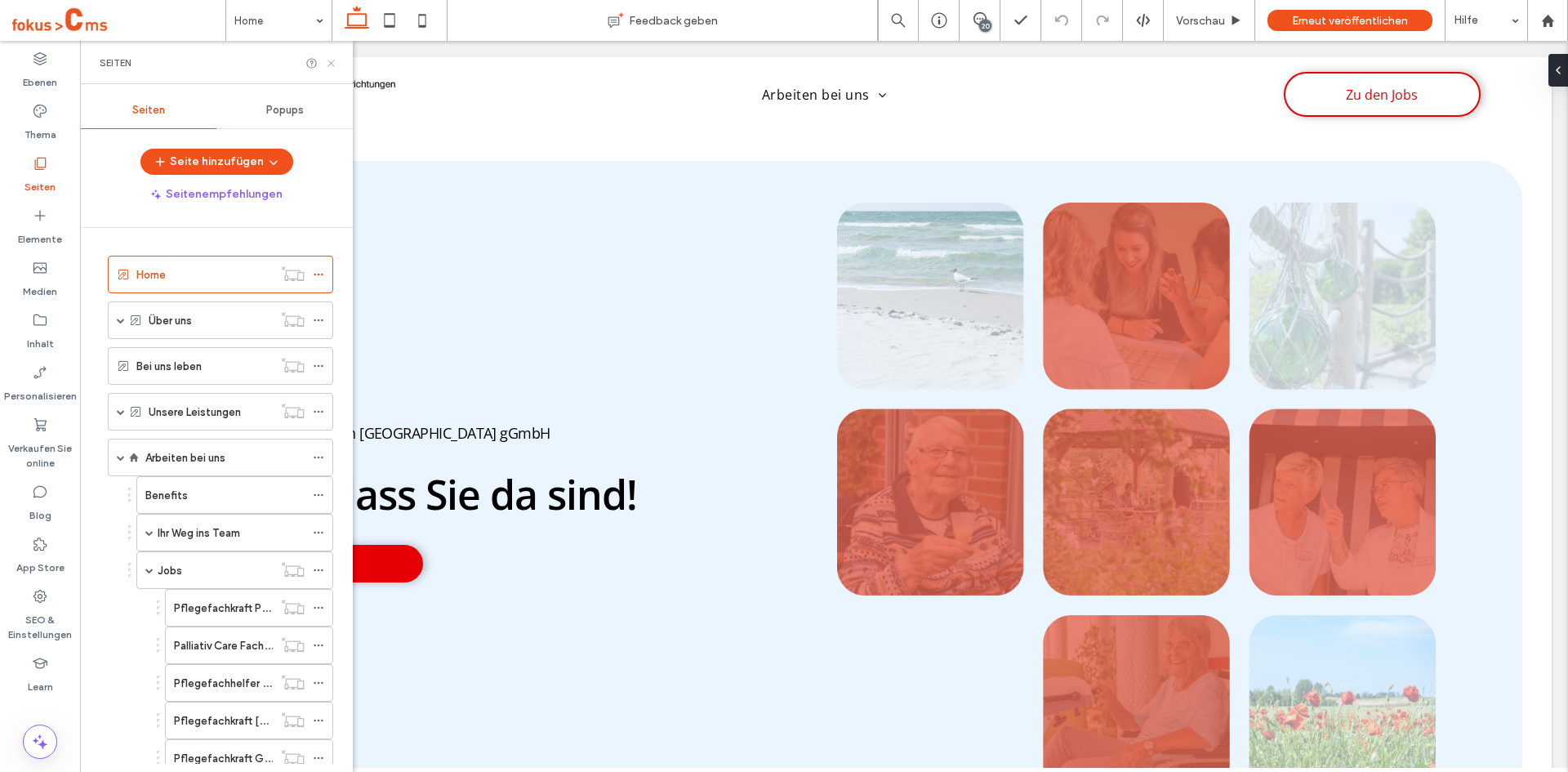
click at [331, 63] on use at bounding box center [331, 63] width 6 height 6
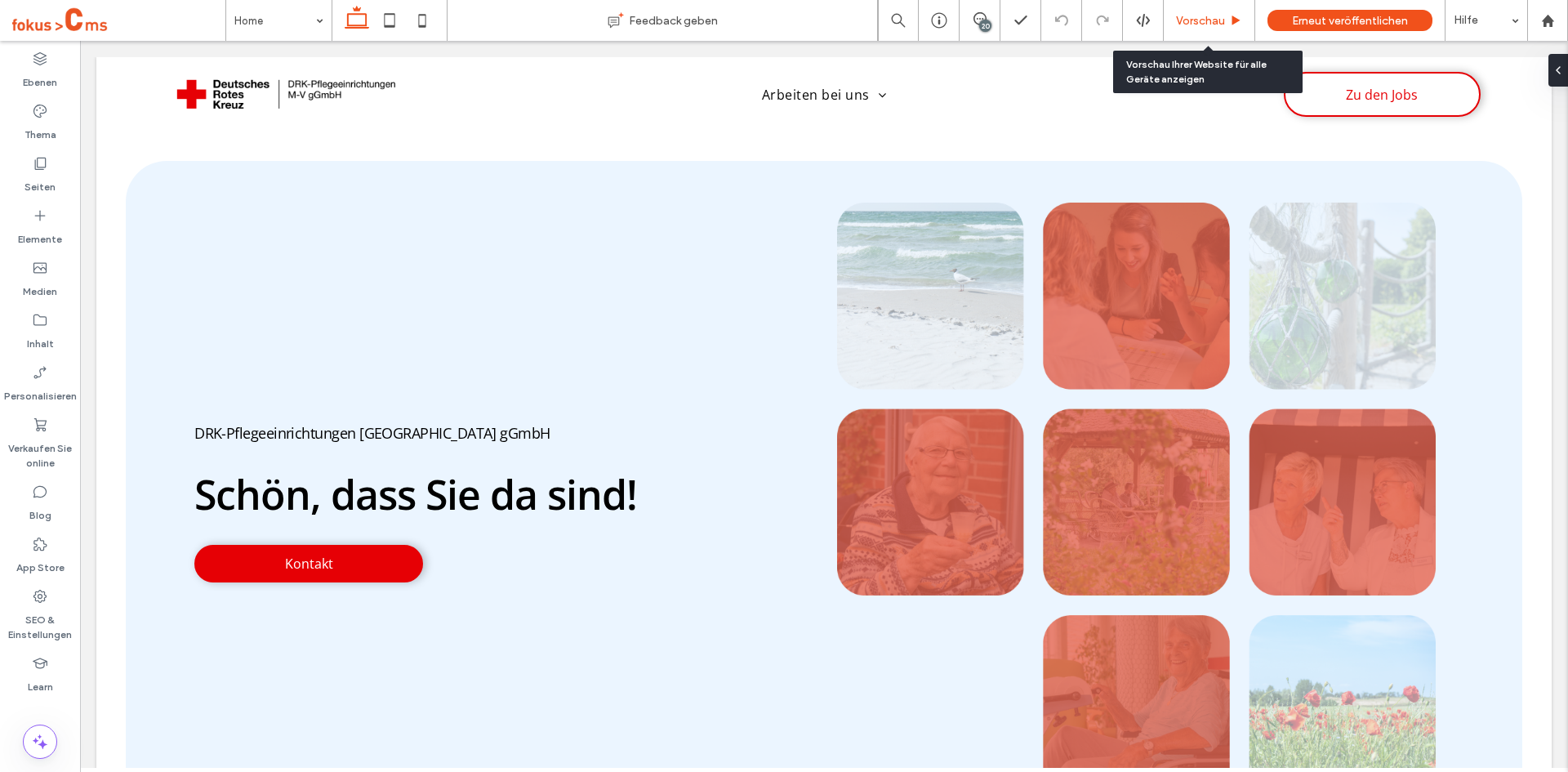
click at [1203, 19] on span "Vorschau" at bounding box center [1200, 21] width 49 height 14
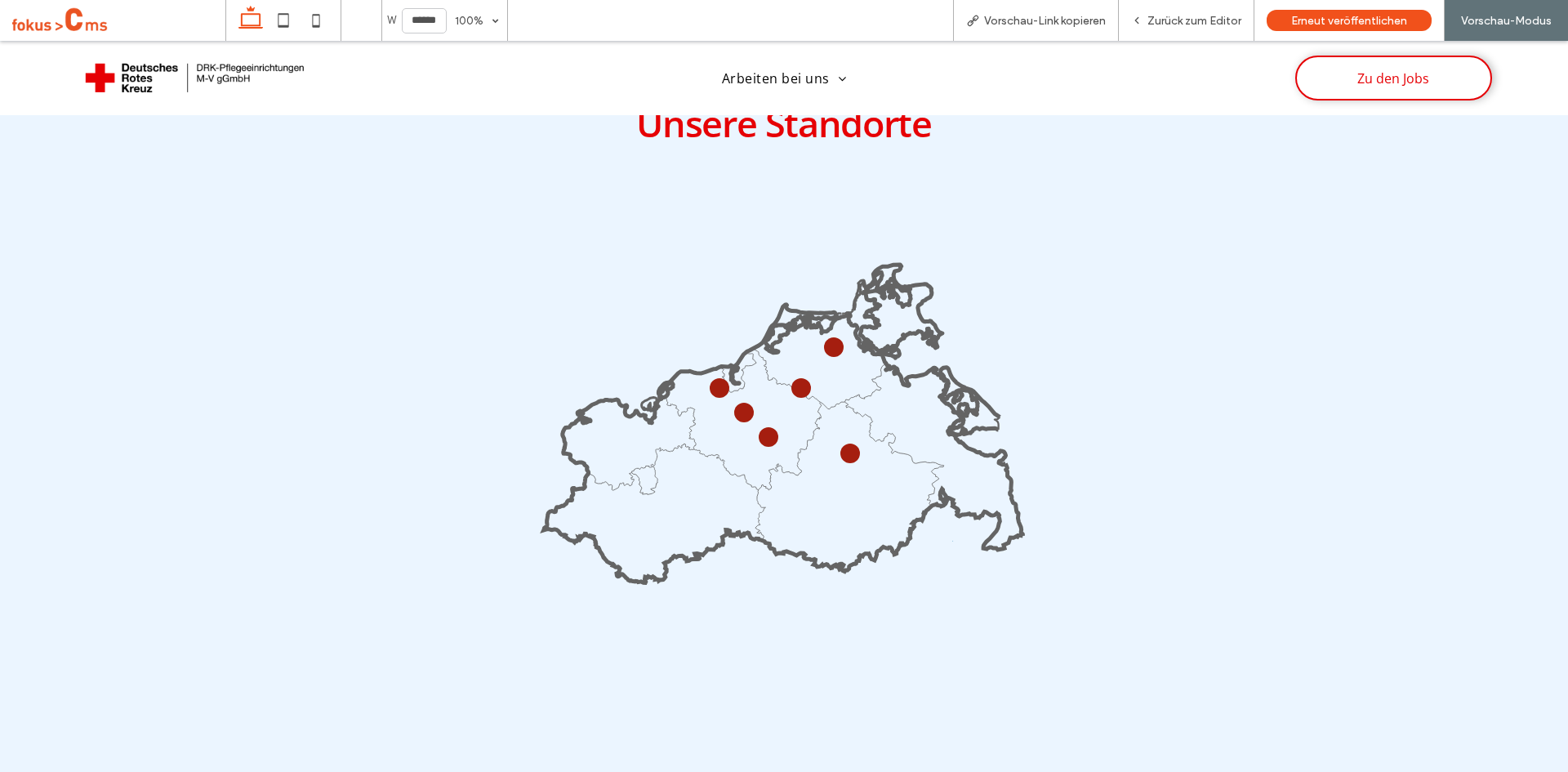
scroll to position [2731, 0]
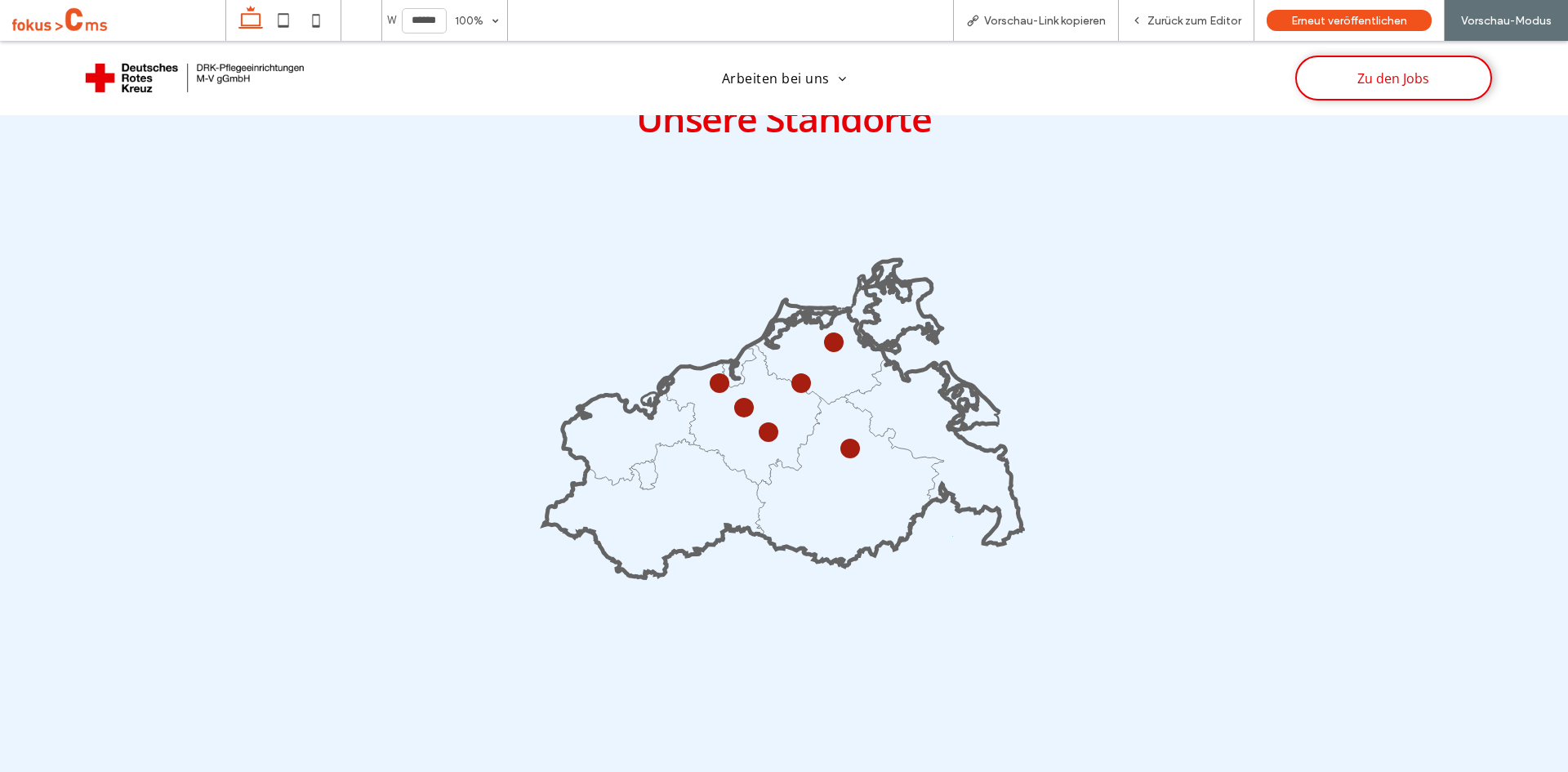
click at [734, 400] on circle at bounding box center [743, 407] width 19 height 19
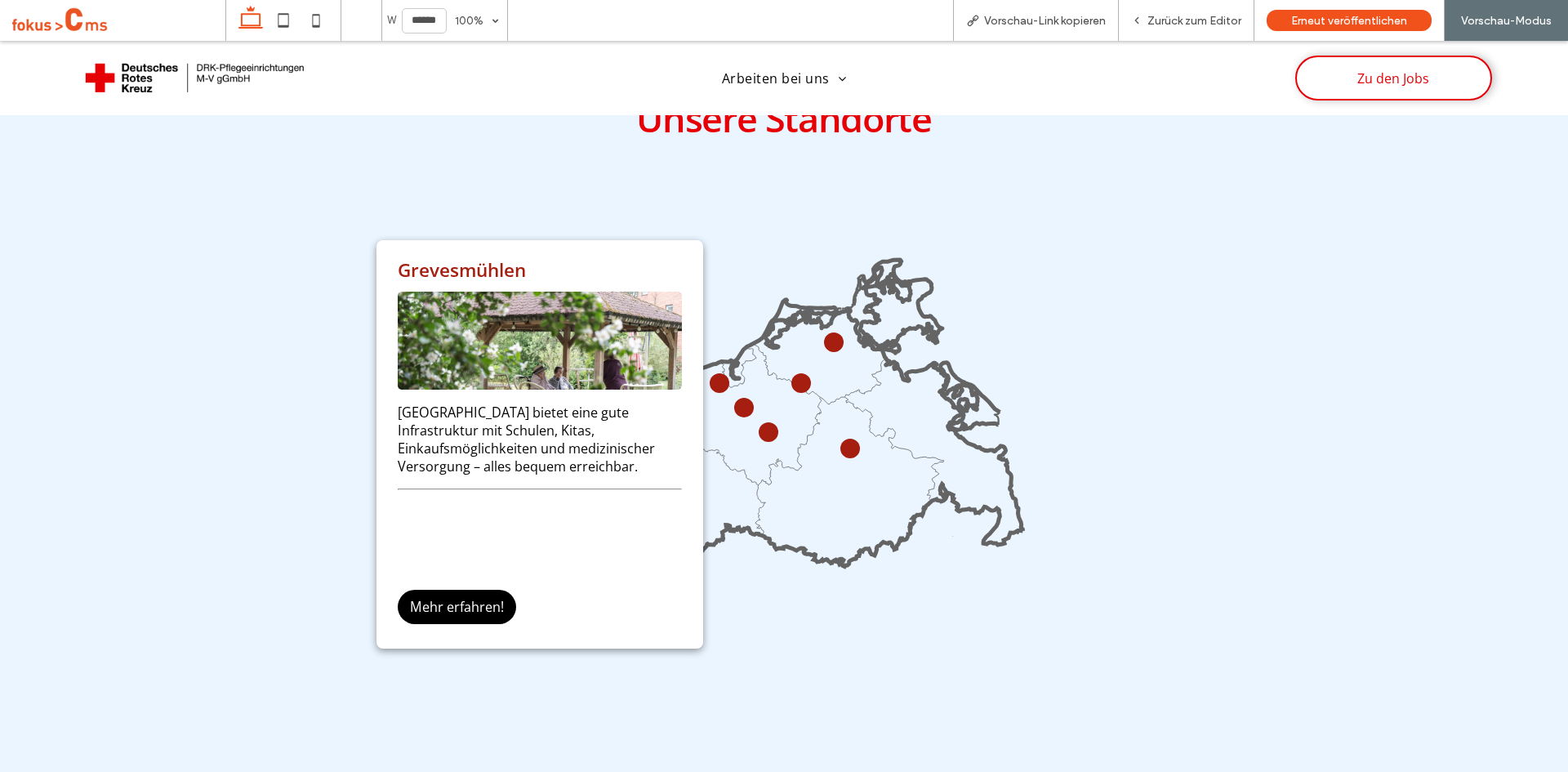
click at [813, 196] on div "Grevesmühlen Grevesmühlen bietet eine gute Infrastruktur mit Schulen, Kitas, Ei…" at bounding box center [784, 437] width 489 height 550
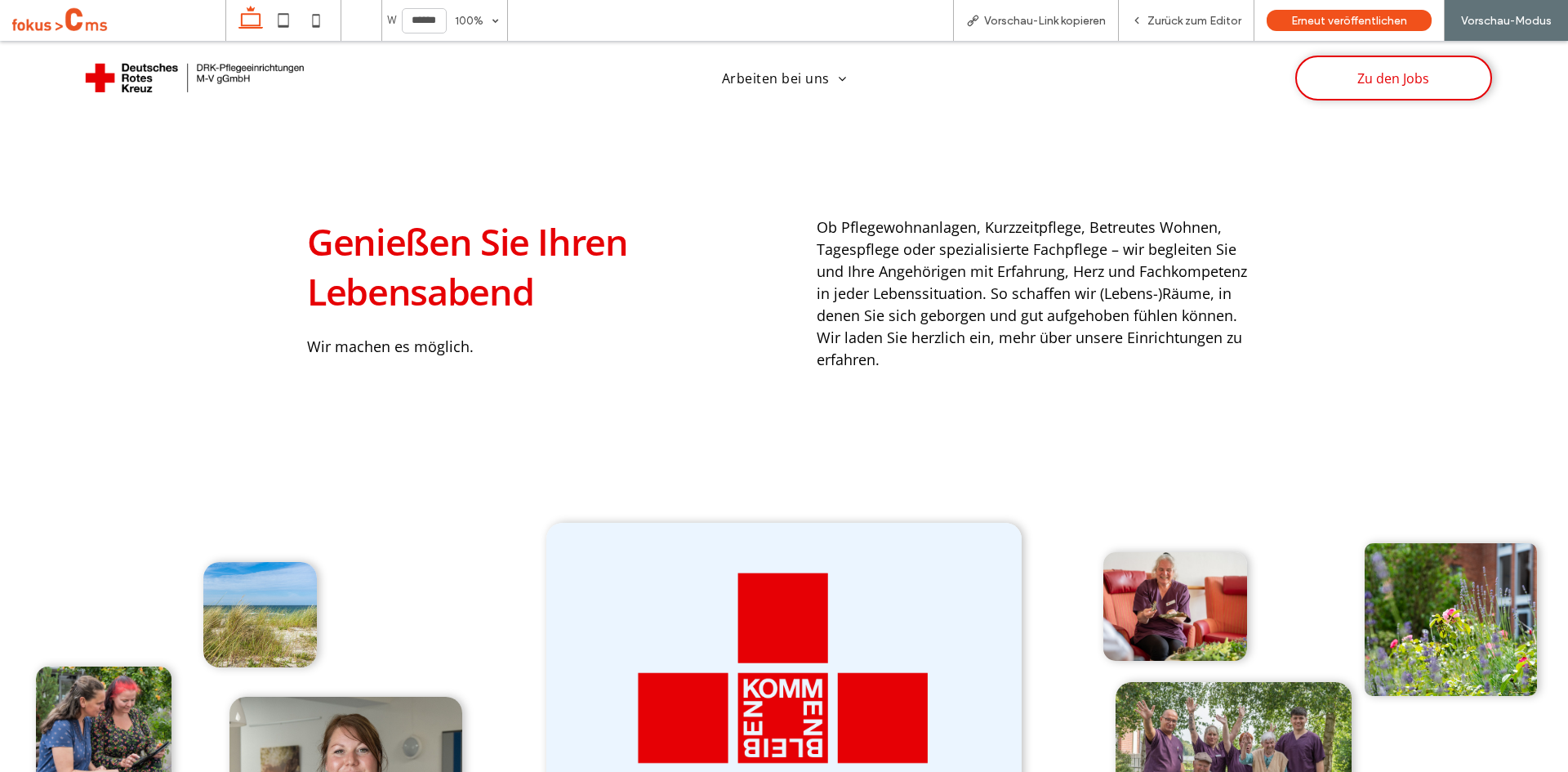
scroll to position [748, 0]
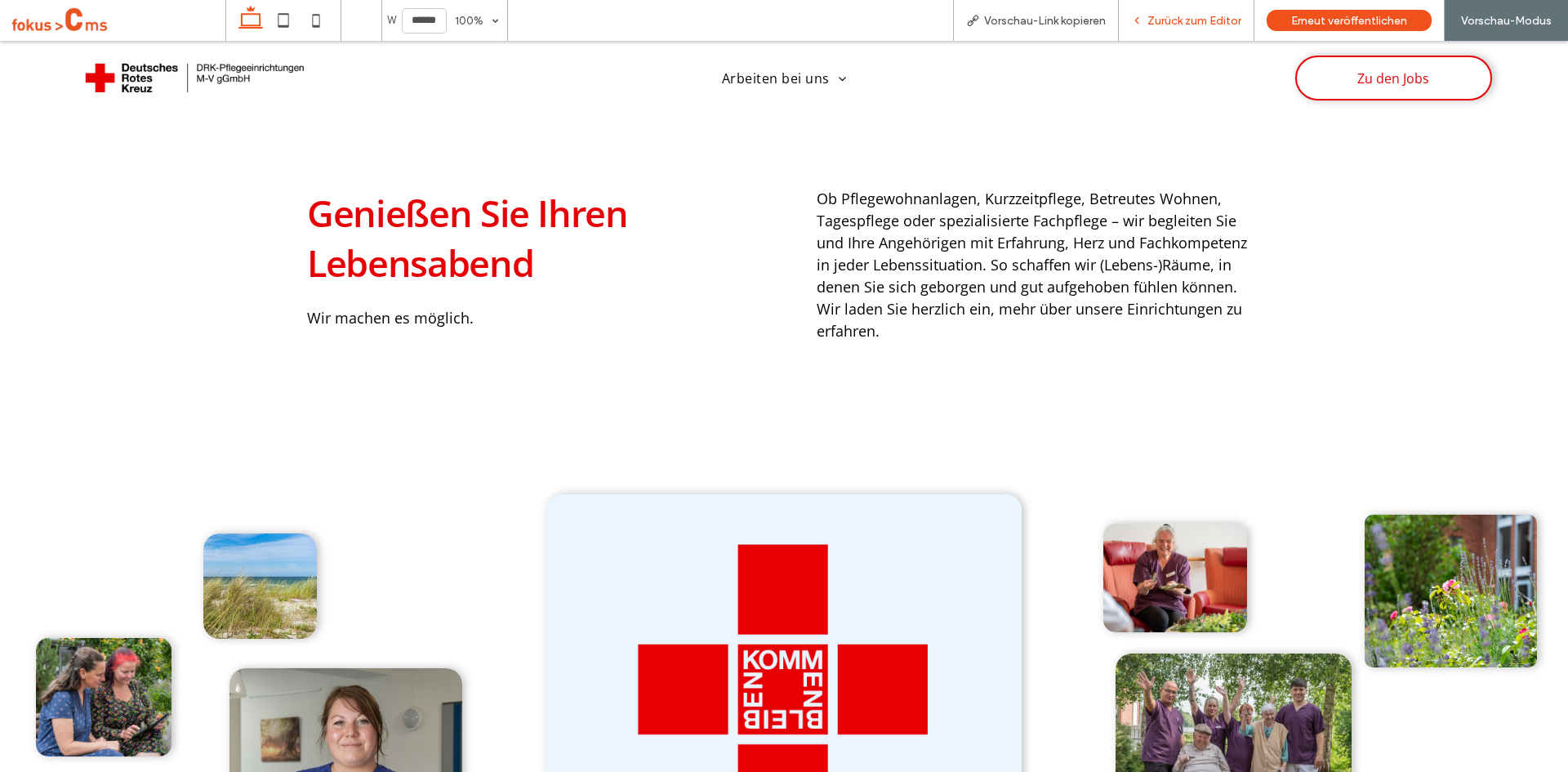
click at [1176, 25] on span "Zurück zum Editor" at bounding box center [1194, 21] width 94 height 14
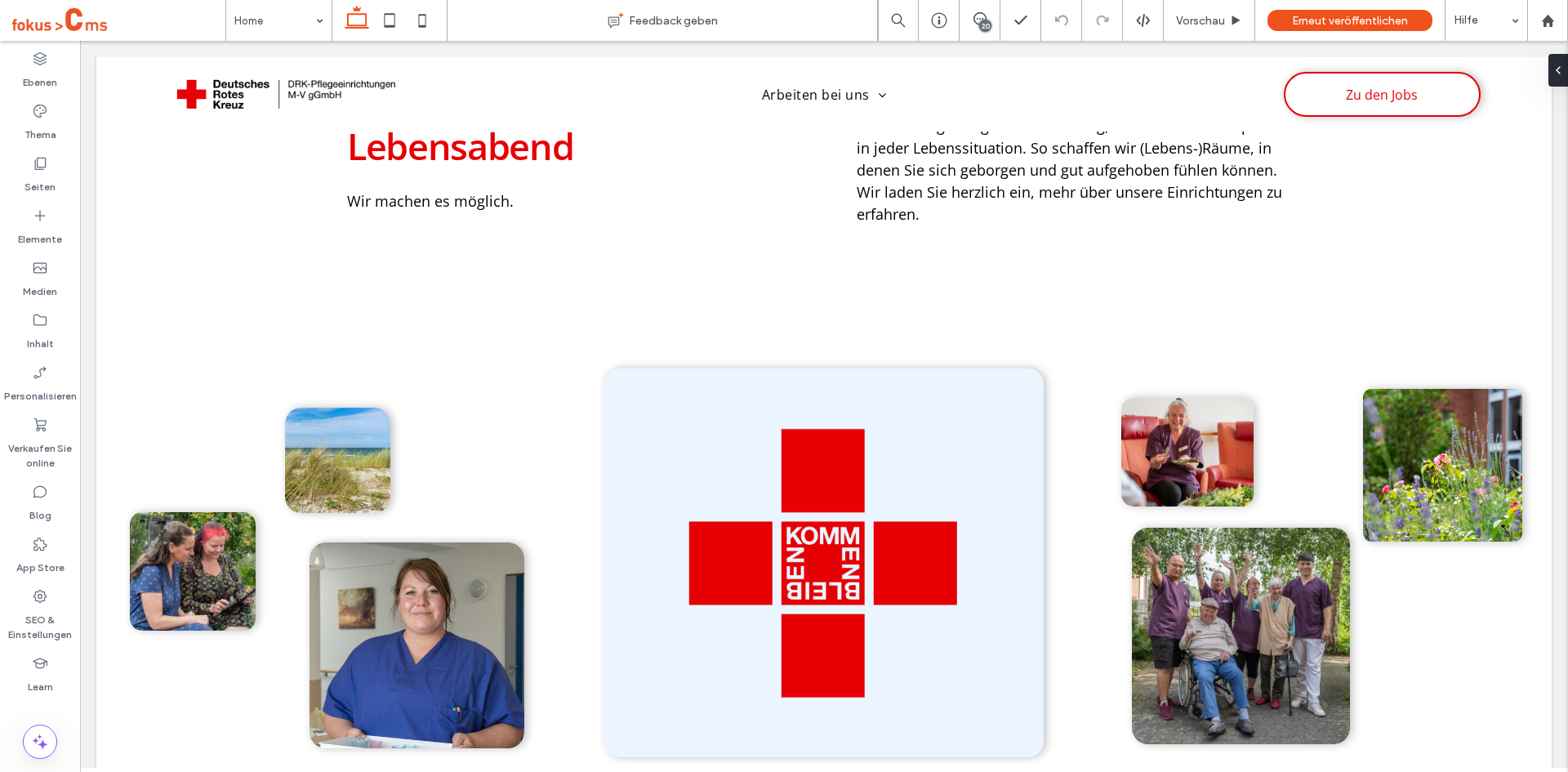
scroll to position [896, 0]
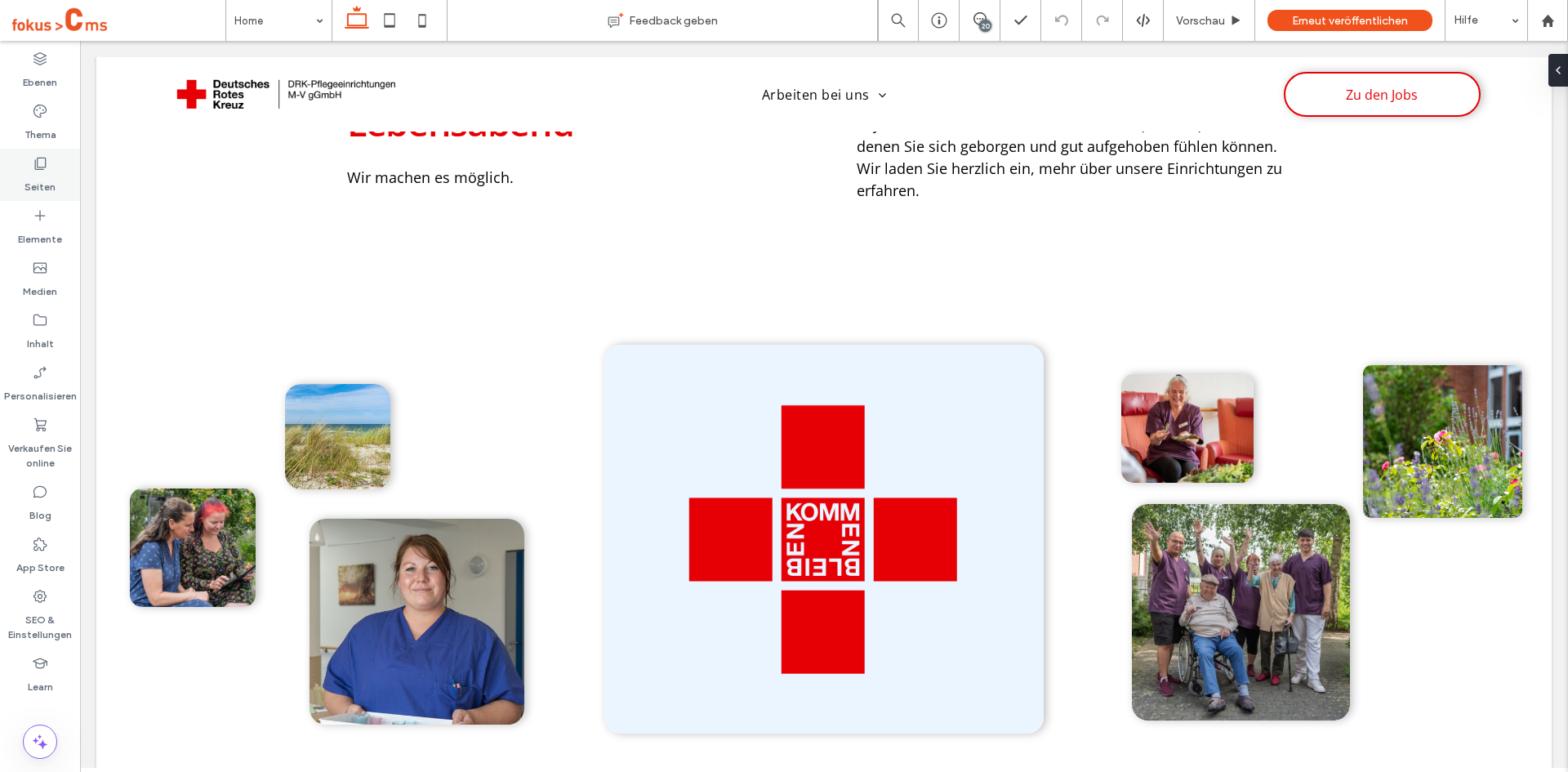
click at [33, 176] on label "Seiten" at bounding box center [39, 183] width 31 height 23
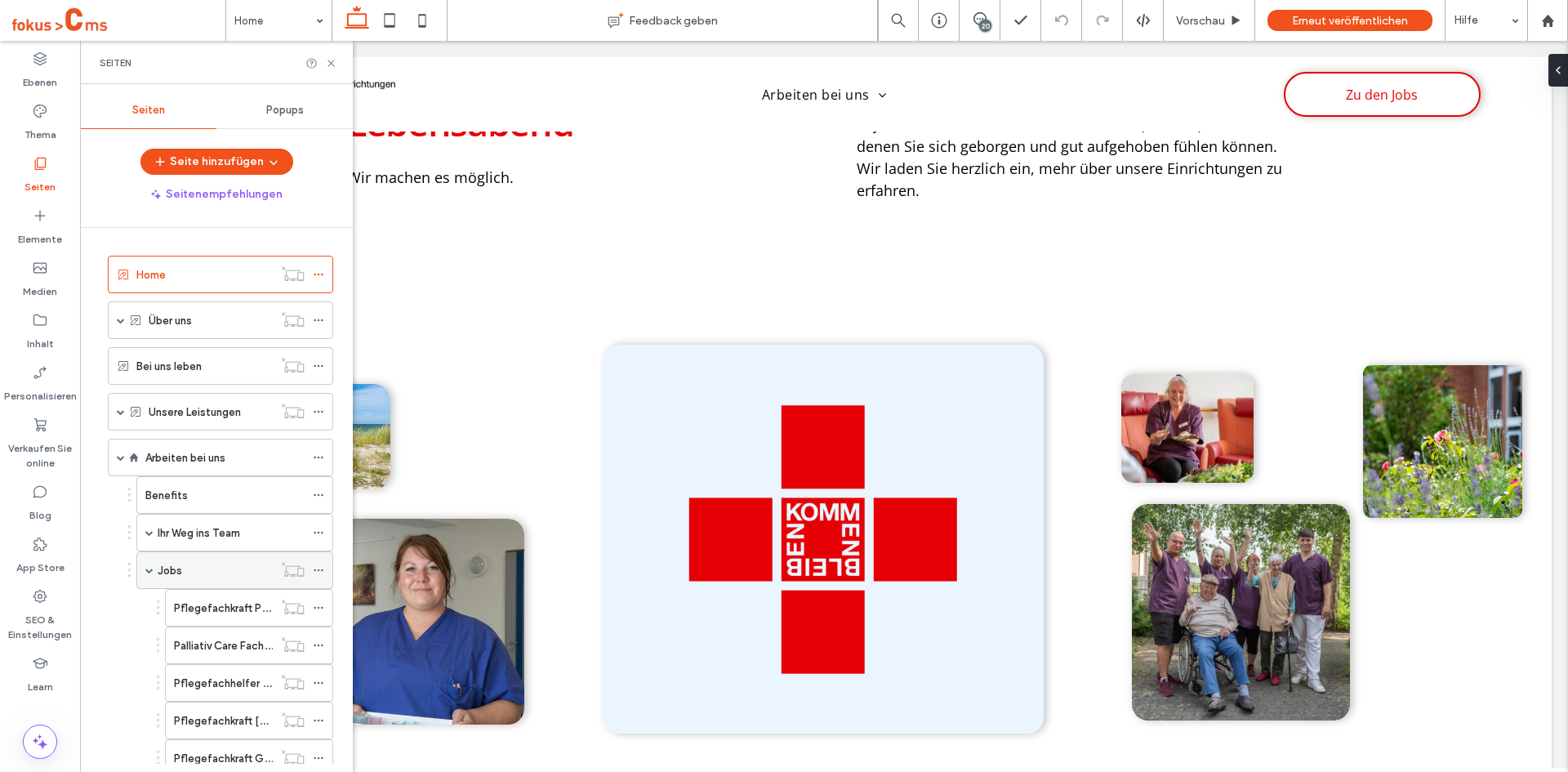
click at [179, 573] on label "Jobs" at bounding box center [169, 570] width 24 height 29
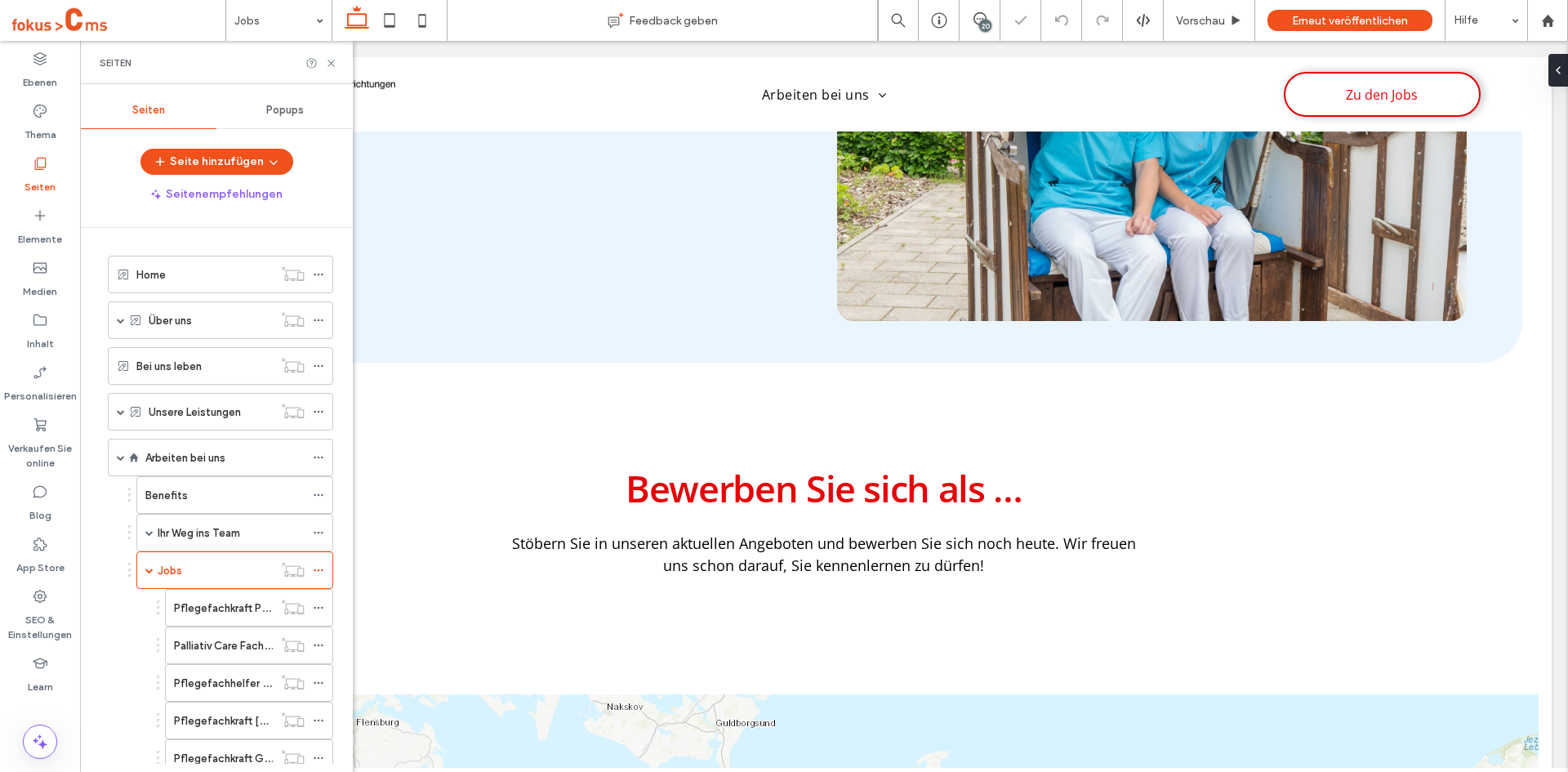
scroll to position [376, 0]
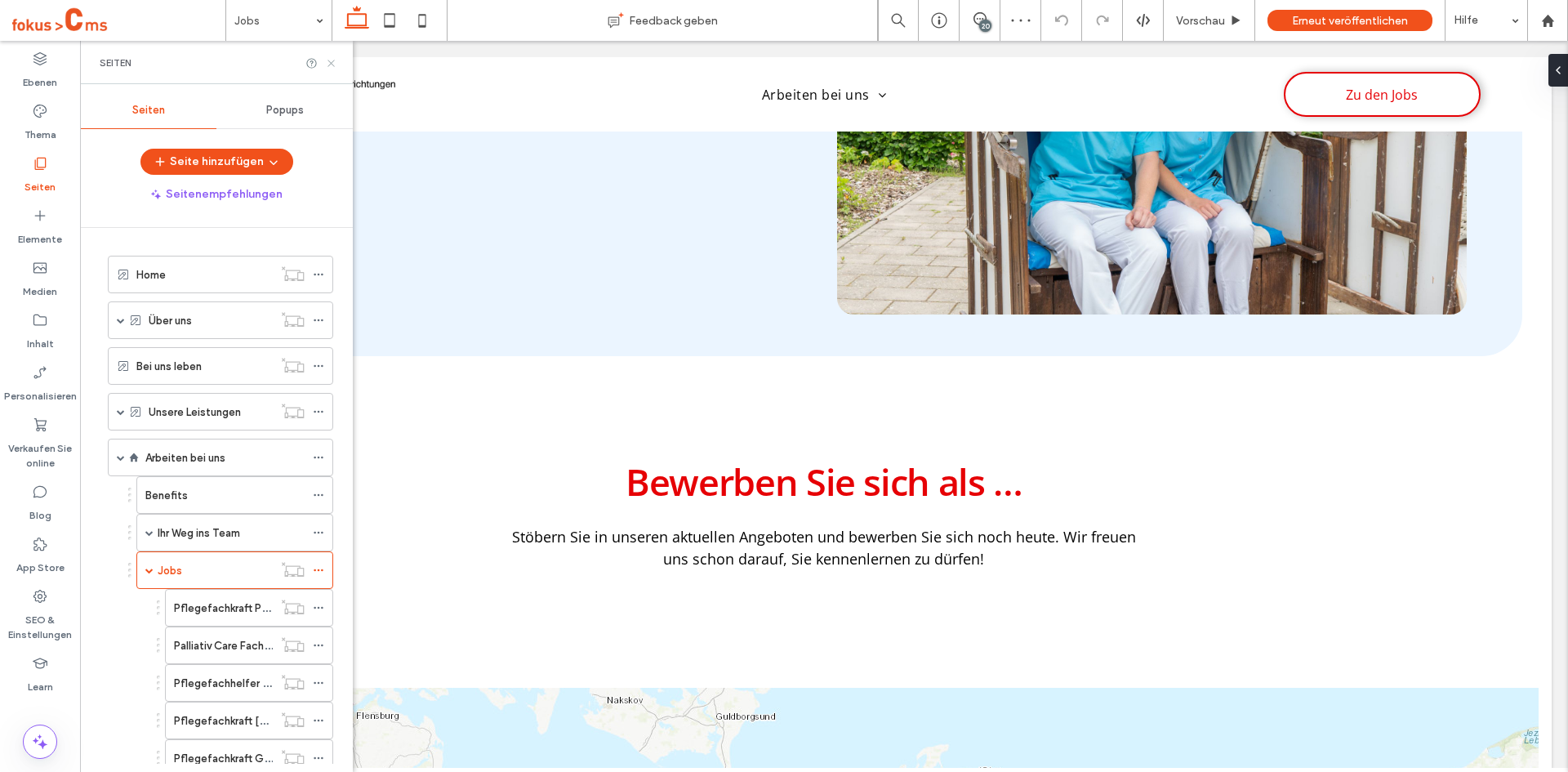
click at [327, 63] on icon at bounding box center [331, 63] width 13 height 13
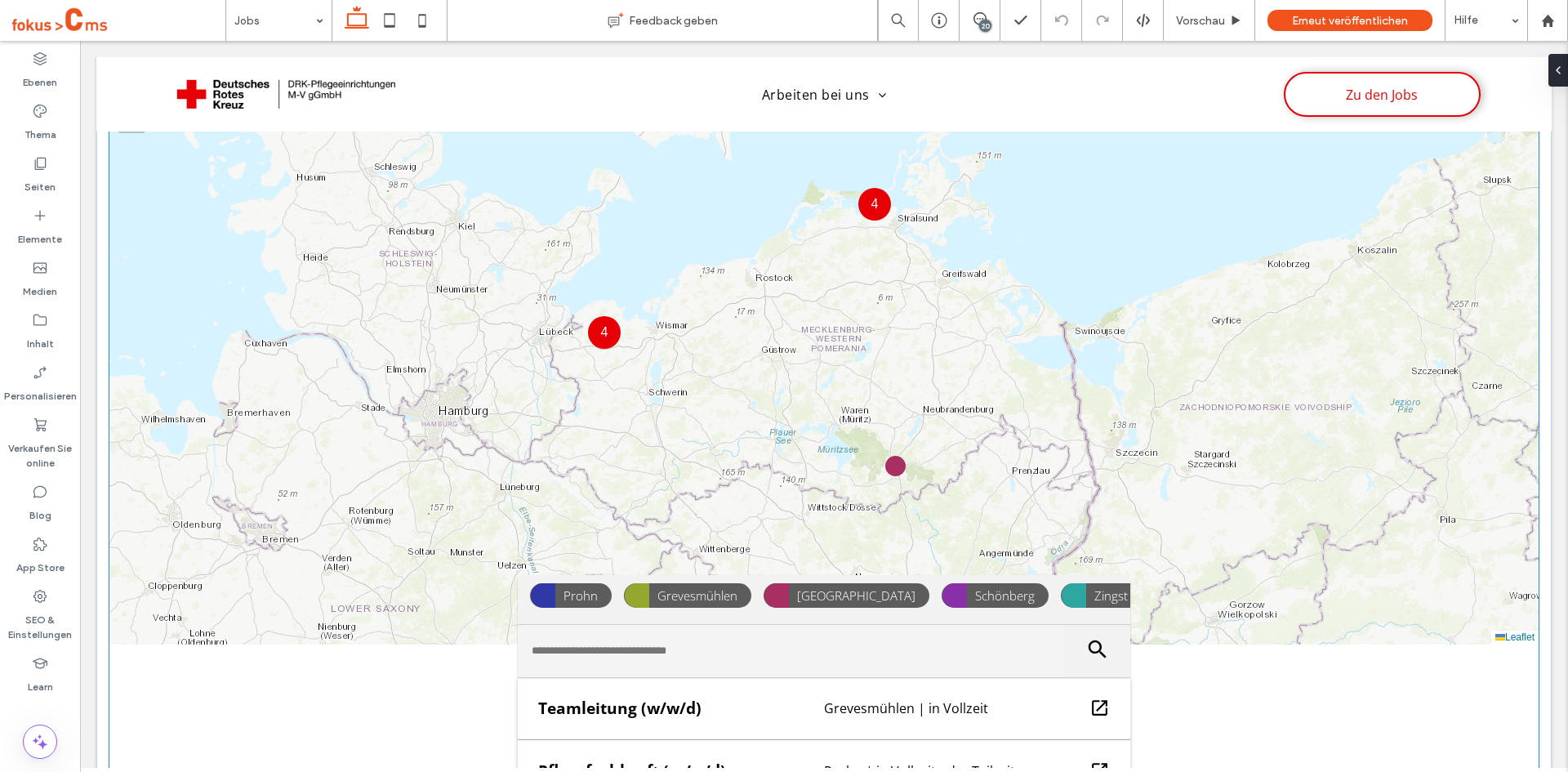
scroll to position [974, 0]
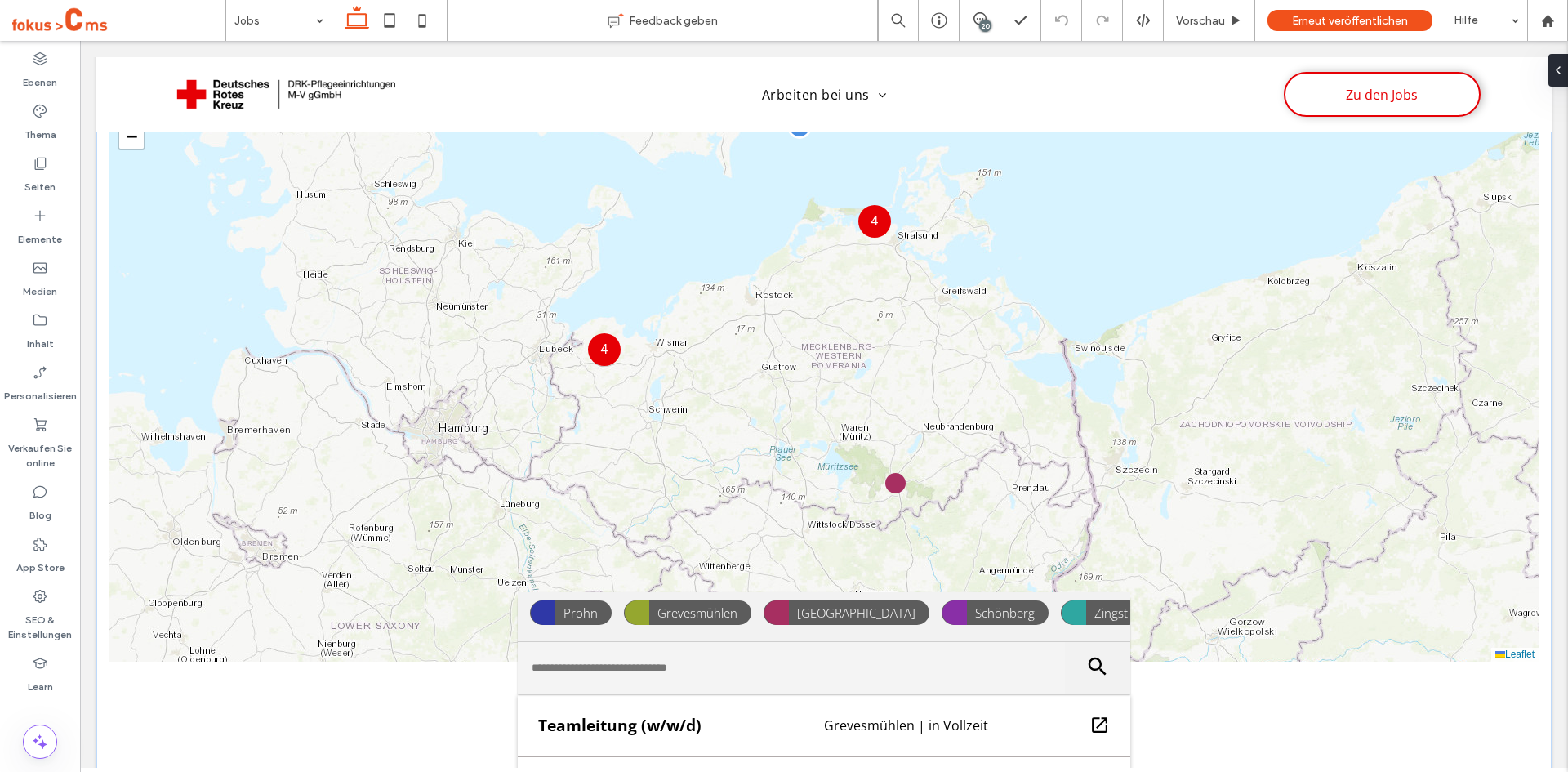
click at [390, 338] on div "4 4 + − Leaflet" at bounding box center [823, 376] width 1429 height 572
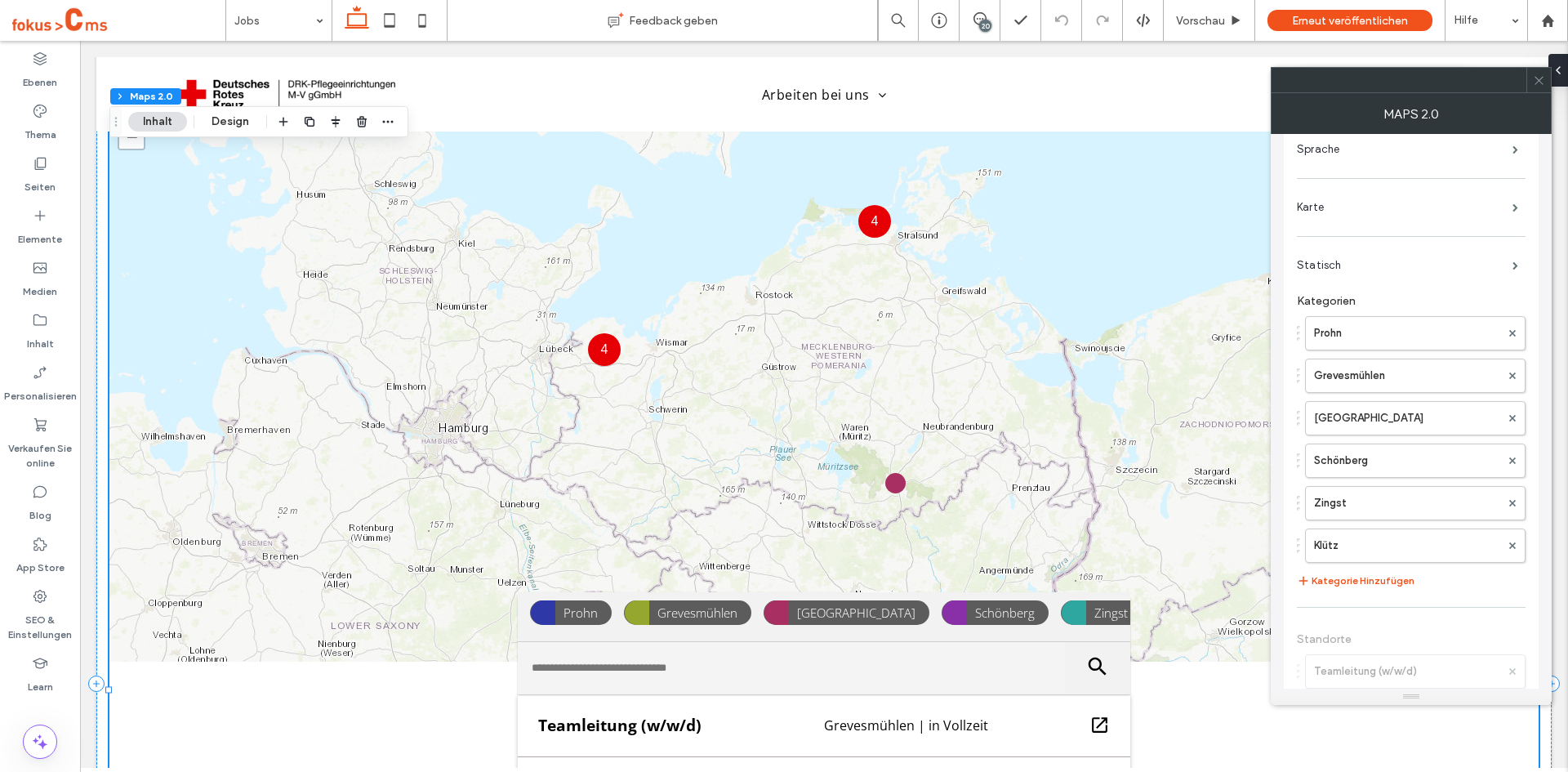
scroll to position [325, 0]
click at [1342, 328] on label "Prohn" at bounding box center [1407, 332] width 186 height 33
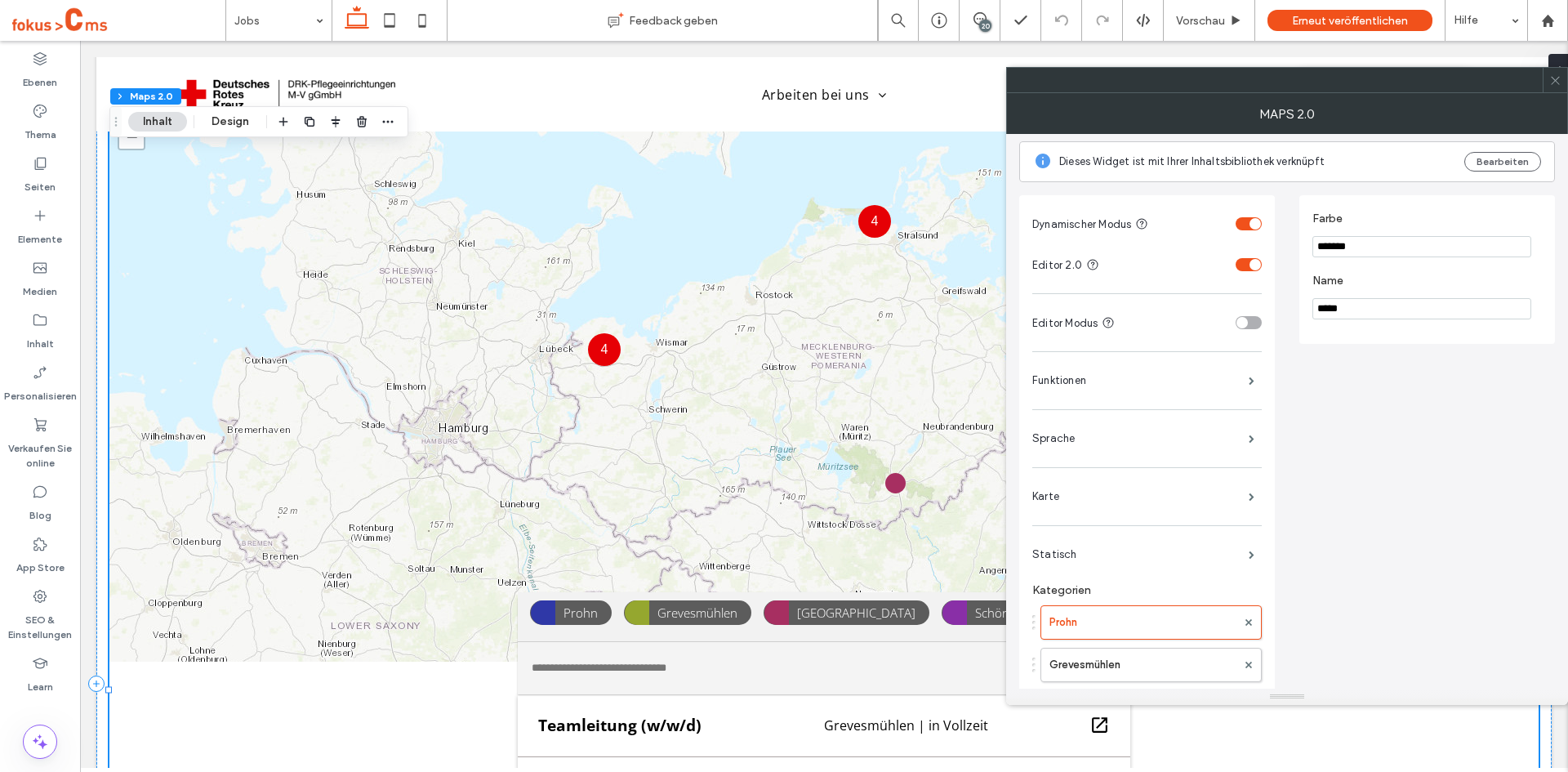
scroll to position [0, 0]
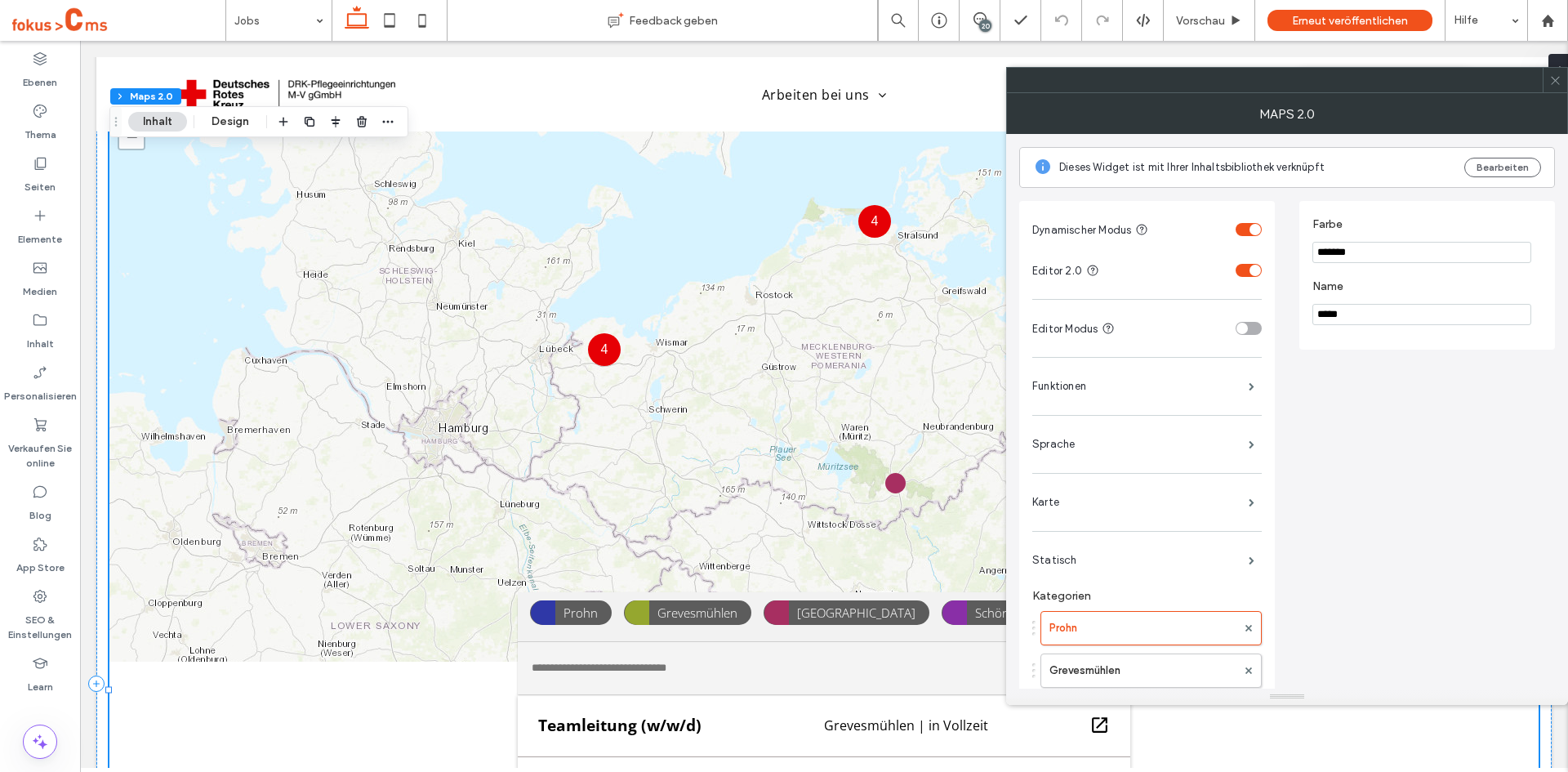
click at [1354, 254] on input "*******" at bounding box center [1421, 253] width 219 height 21
click at [1349, 248] on input "*******" at bounding box center [1421, 253] width 219 height 21
click at [1350, 248] on input "*******" at bounding box center [1421, 253] width 219 height 21
click at [1422, 441] on div "Dynamischer Modus Editor 2.0 Editor Modus Funktionen Sprache Karte Statisch Kat…" at bounding box center [1287, 781] width 536 height 1187
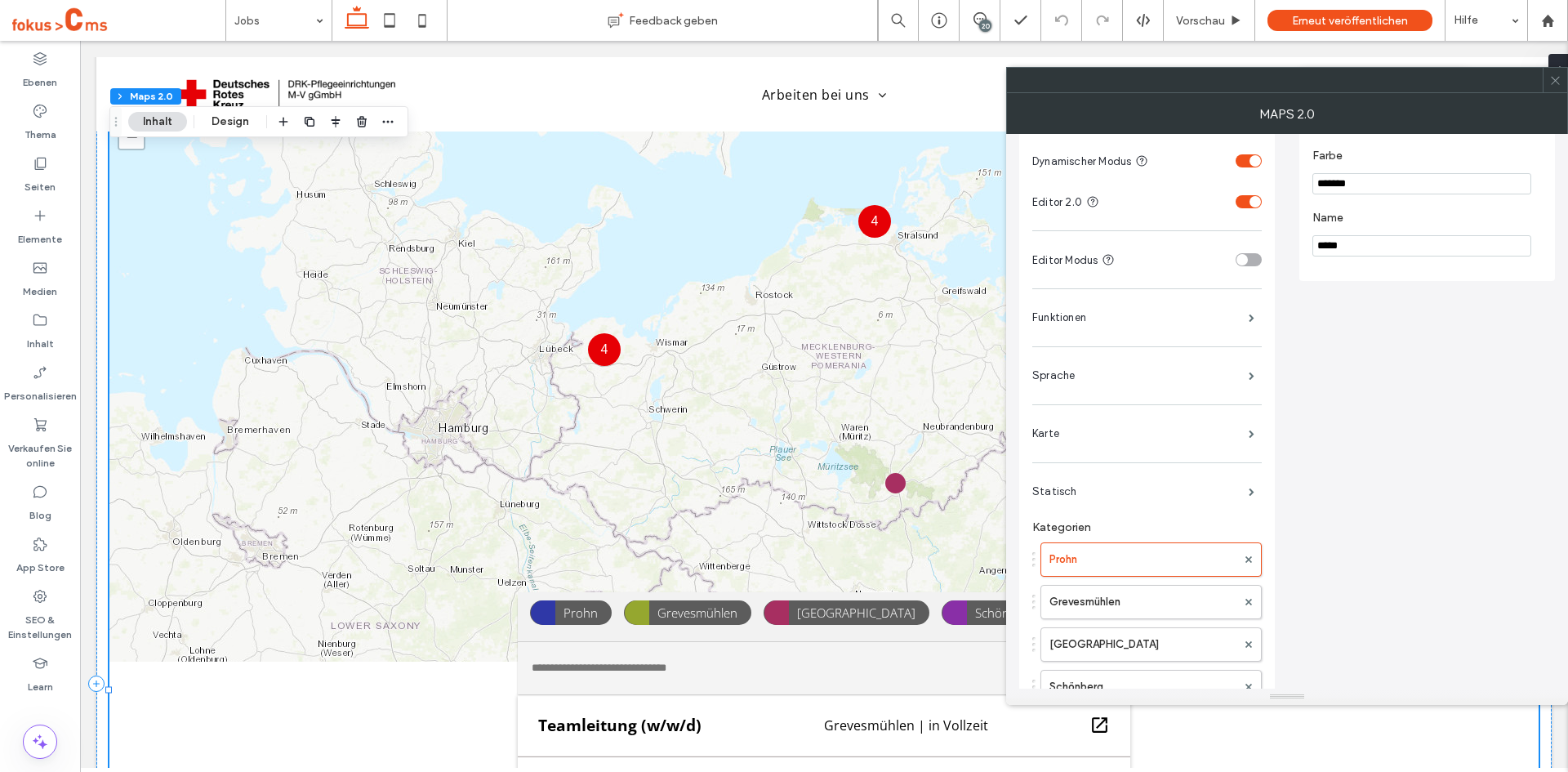
scroll to position [67, 0]
click at [1083, 316] on label "Funktionen" at bounding box center [1140, 319] width 216 height 33
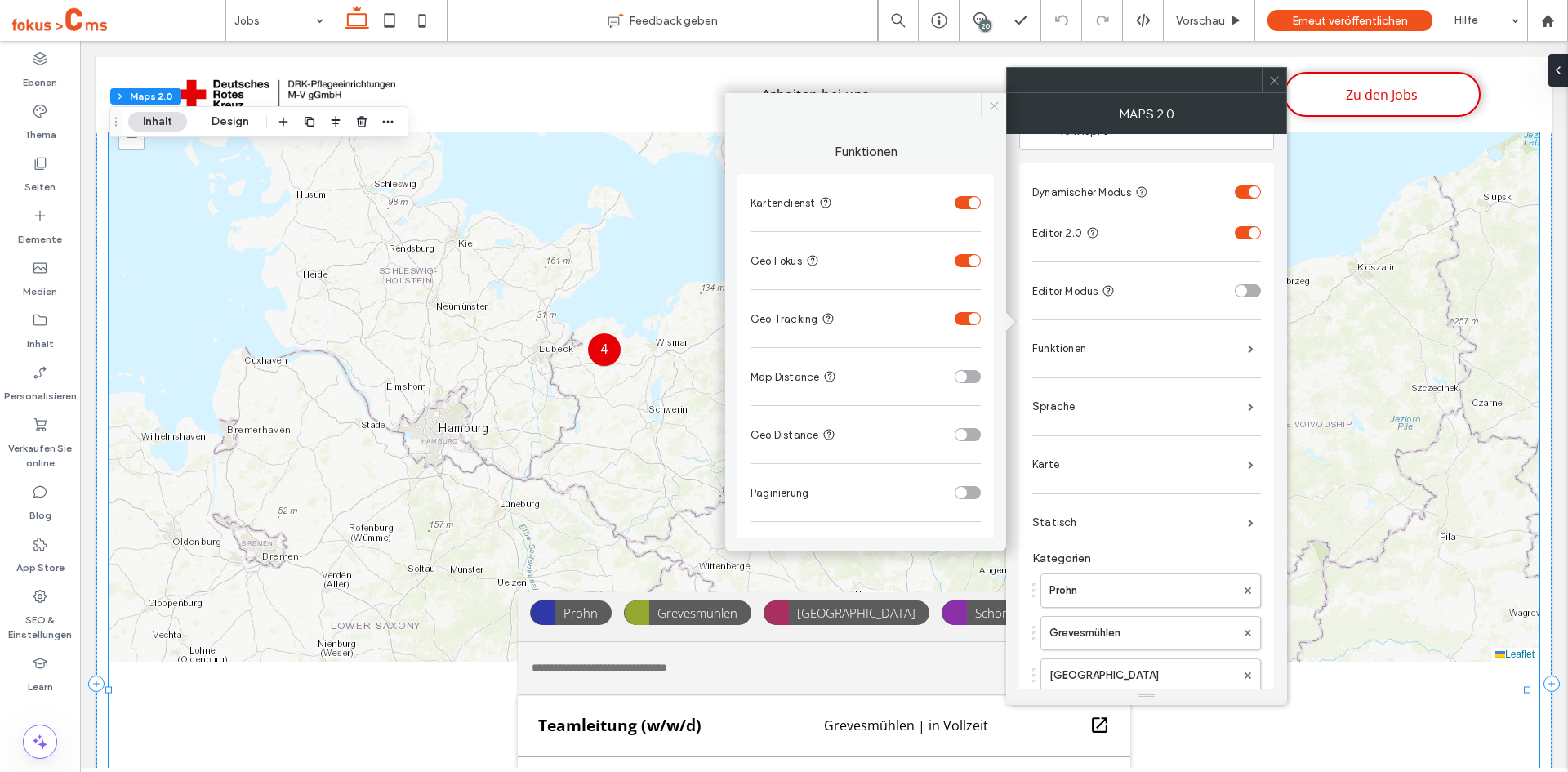
click at [994, 109] on icon at bounding box center [994, 106] width 13 height 13
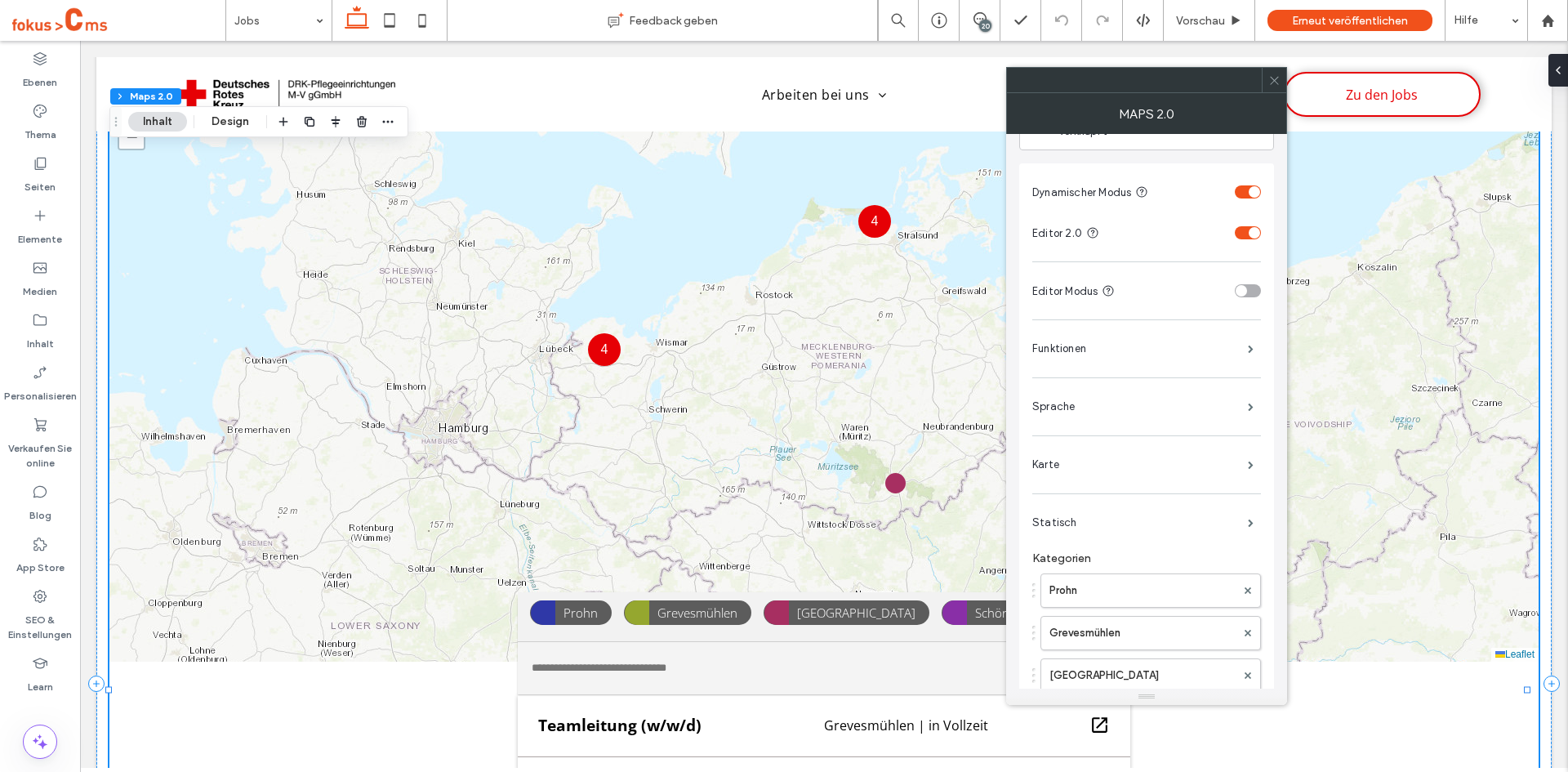
click at [1273, 80] on icon at bounding box center [1274, 80] width 13 height 13
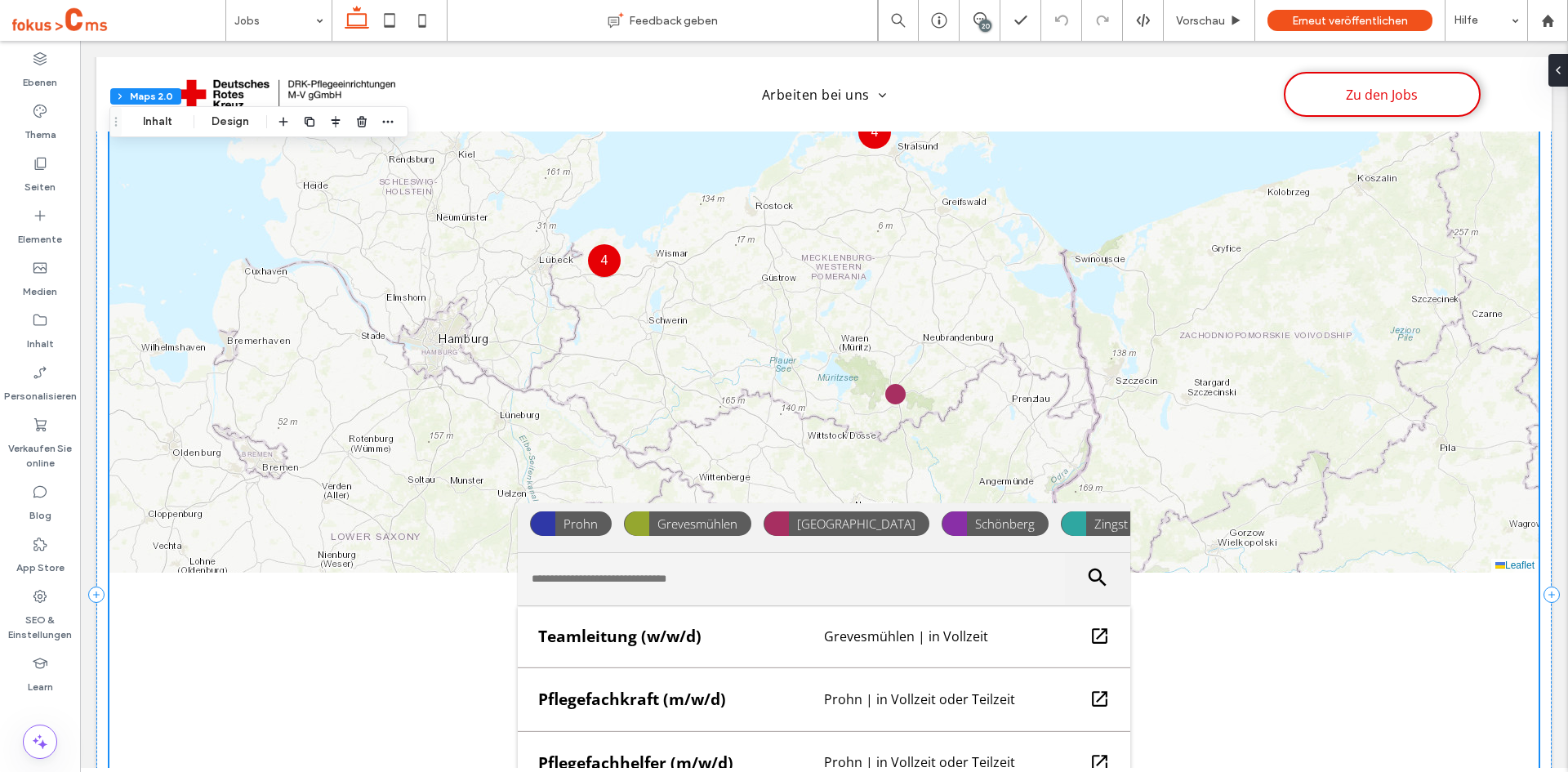
scroll to position [1062, 0]
click at [30, 338] on label "Inhalt" at bounding box center [40, 340] width 27 height 23
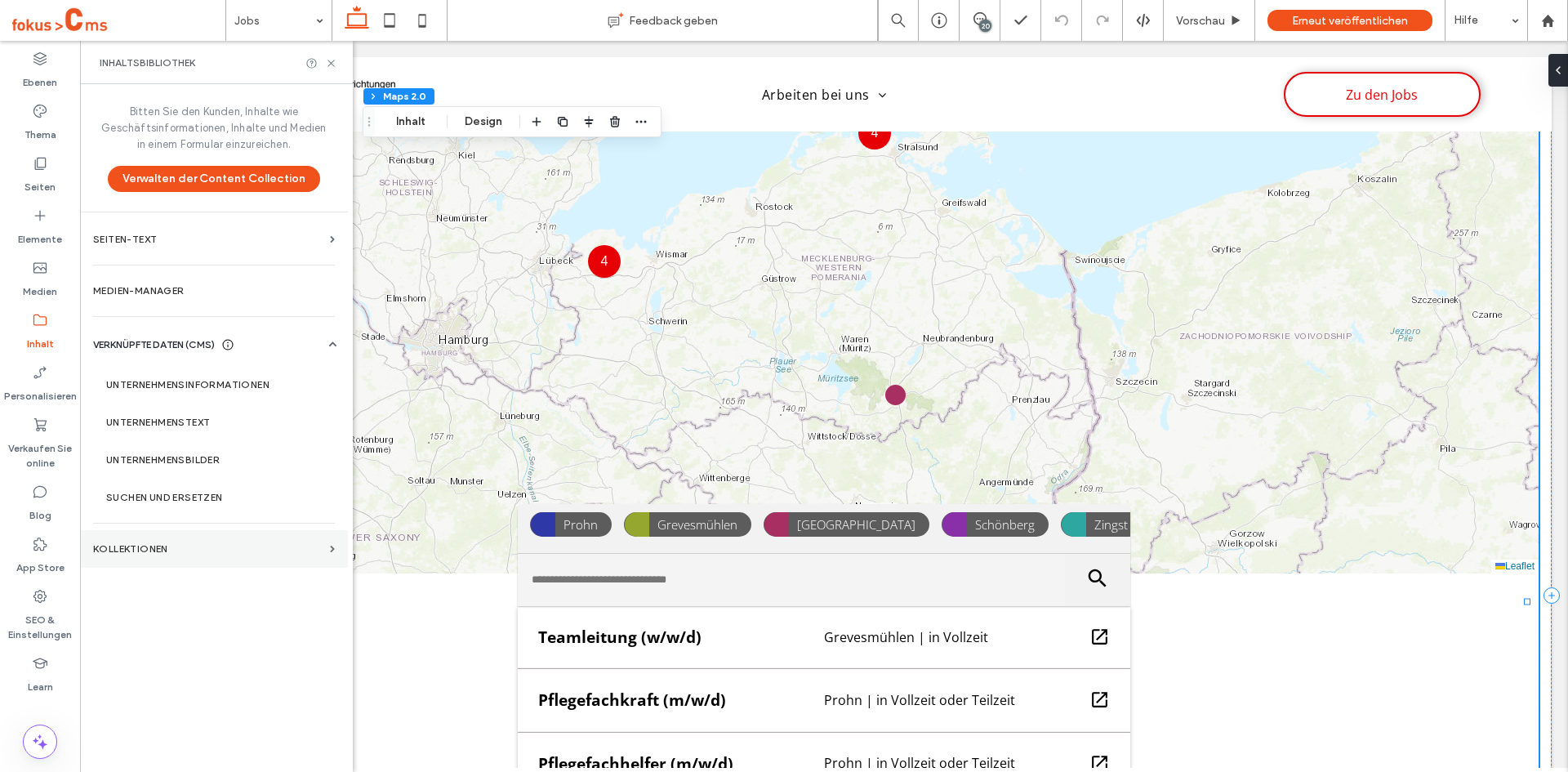
click at [149, 539] on section "KOLLEKTIONEN" at bounding box center [214, 549] width 268 height 38
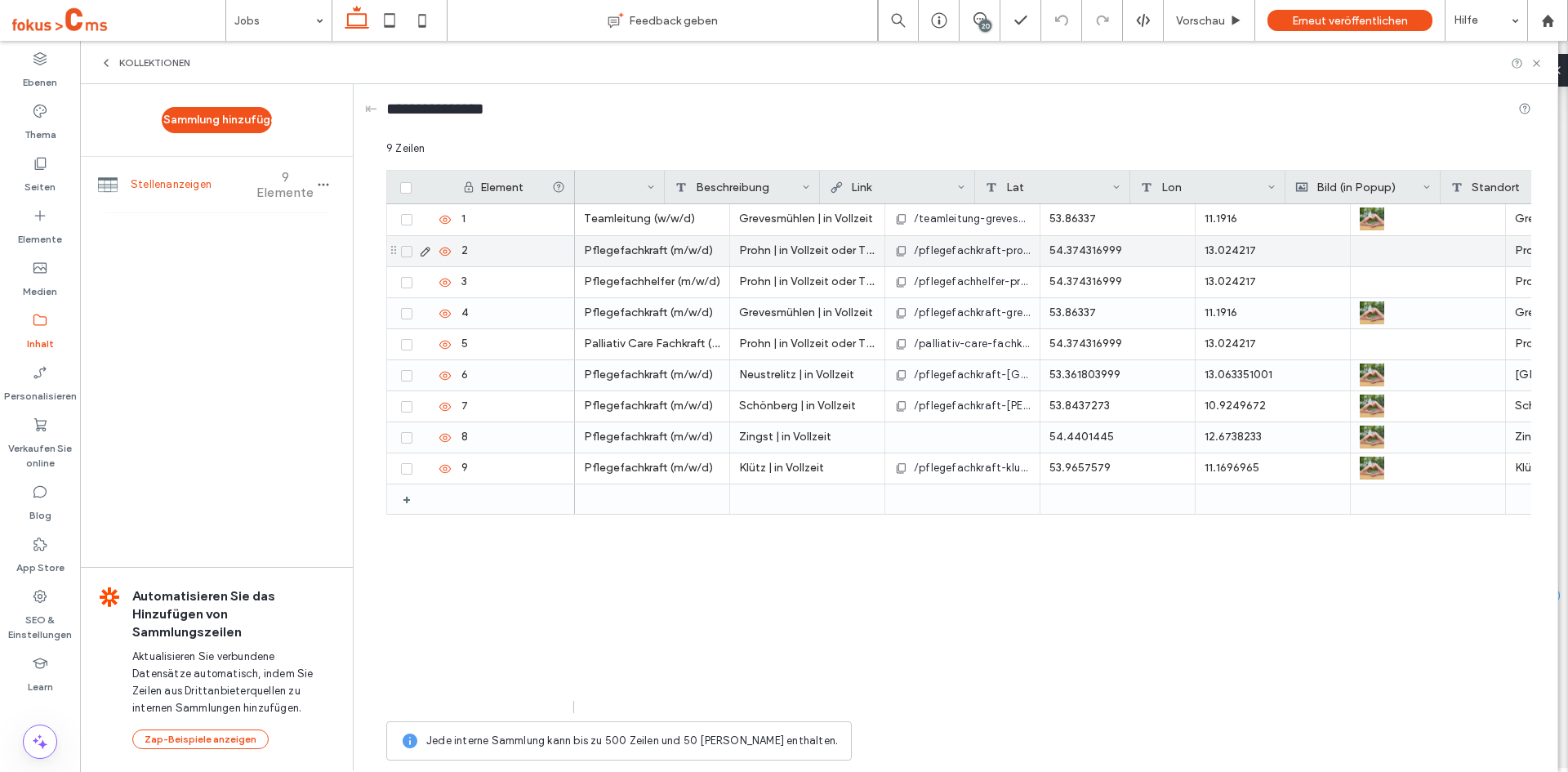
scroll to position [0, 0]
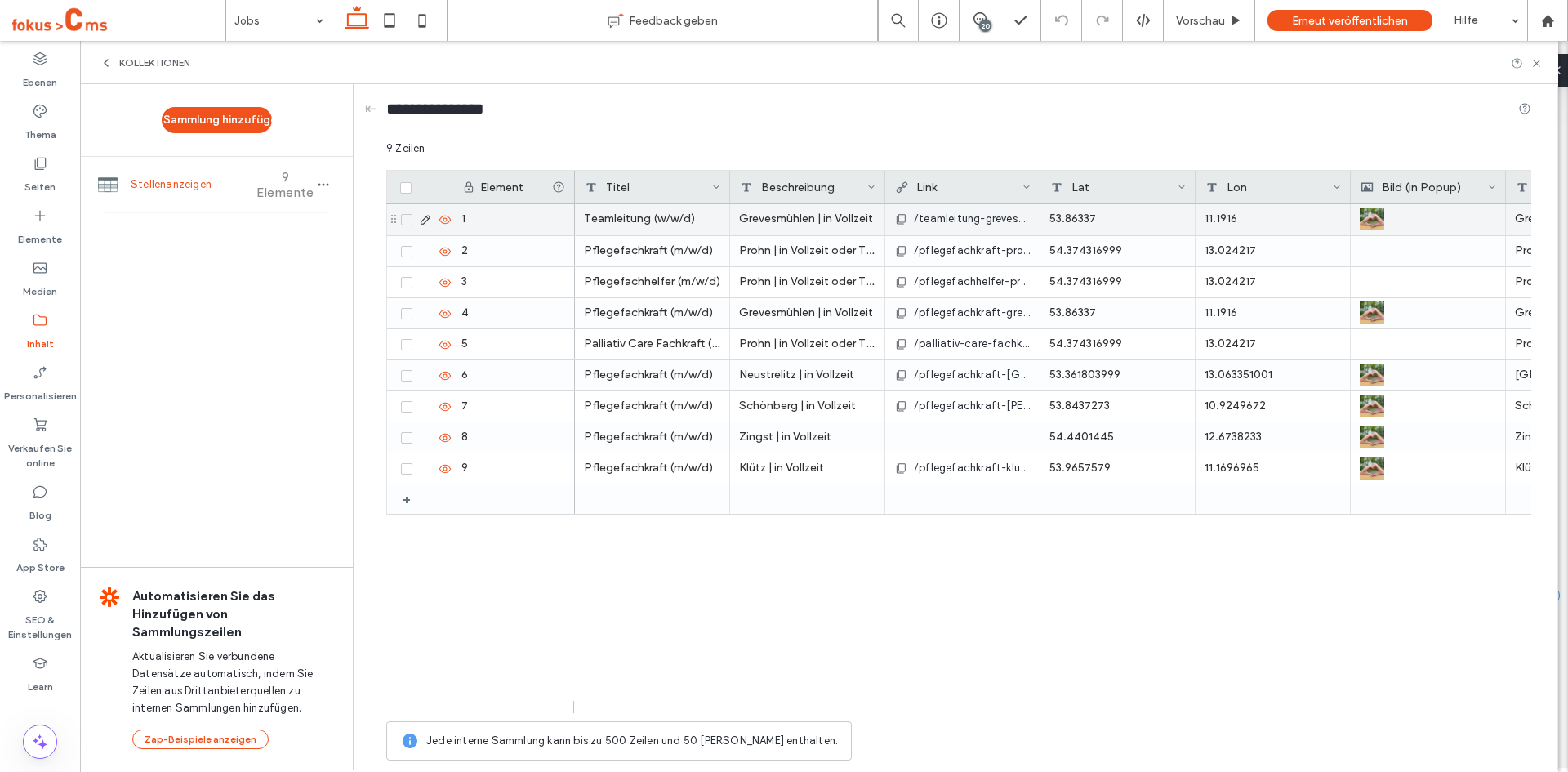
click at [935, 215] on span "/teamleitung-grevesmuehlen" at bounding box center [972, 219] width 117 height 16
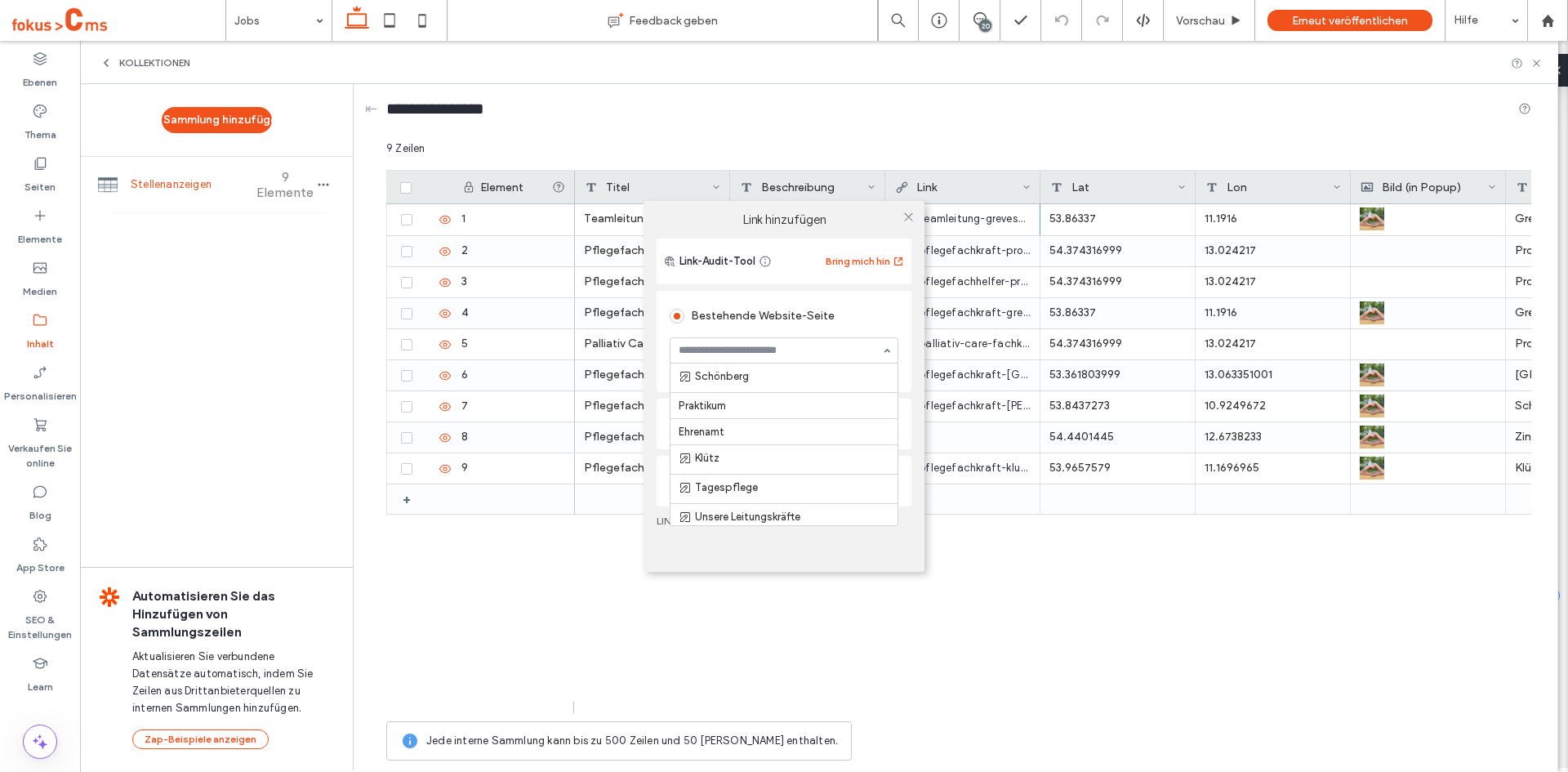
scroll to position [726, 0]
type input "***"
click at [969, 638] on div "Link hinzufügen Link-Audit-Tool Bring mich hin Bestehende Website-Seite Teamlei…" at bounding box center [784, 386] width 1568 height 772
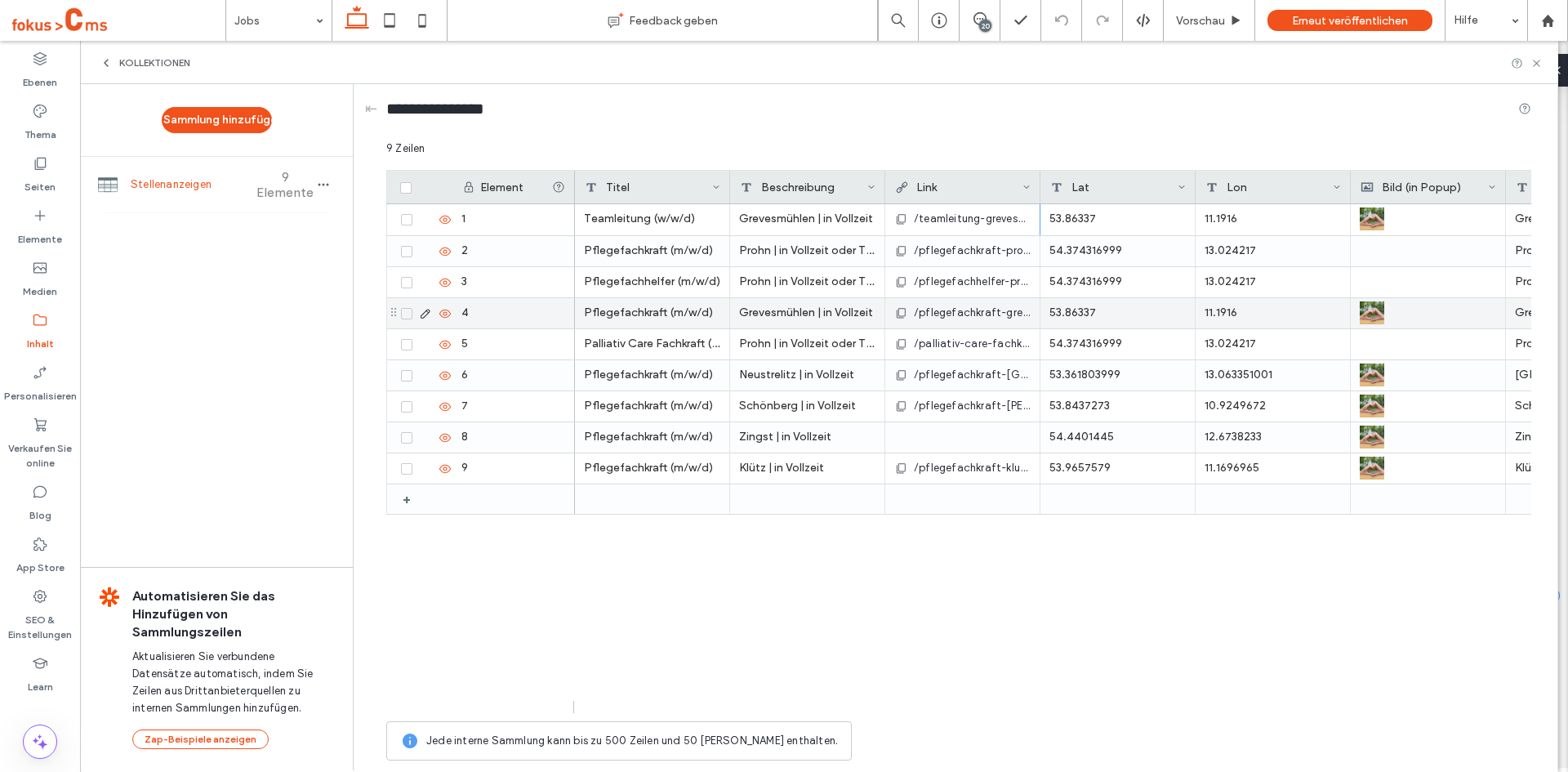
click at [404, 314] on icon at bounding box center [407, 313] width 5 height 4
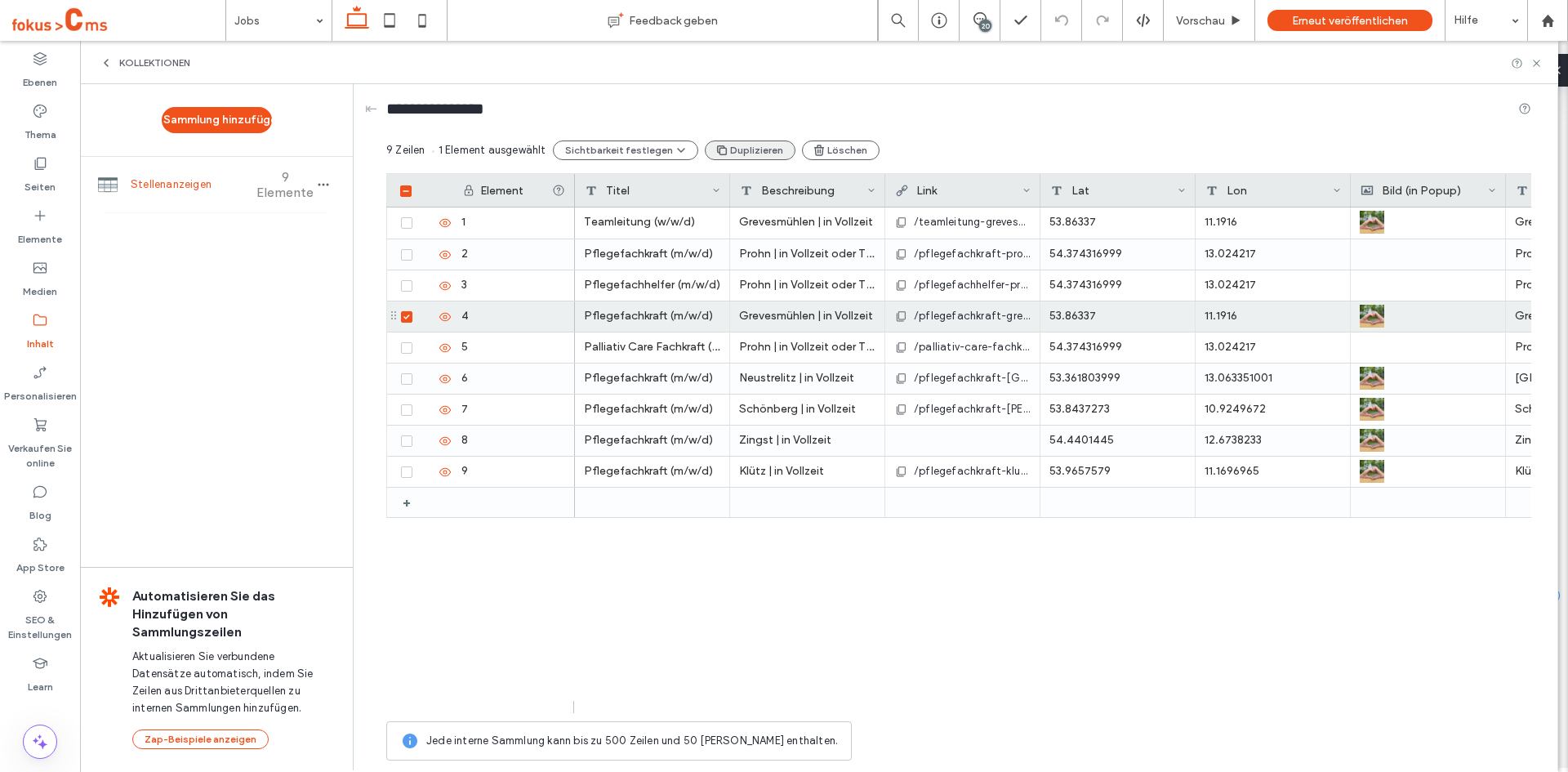
click at [730, 147] on button "Duplizieren" at bounding box center [750, 150] width 90 height 20
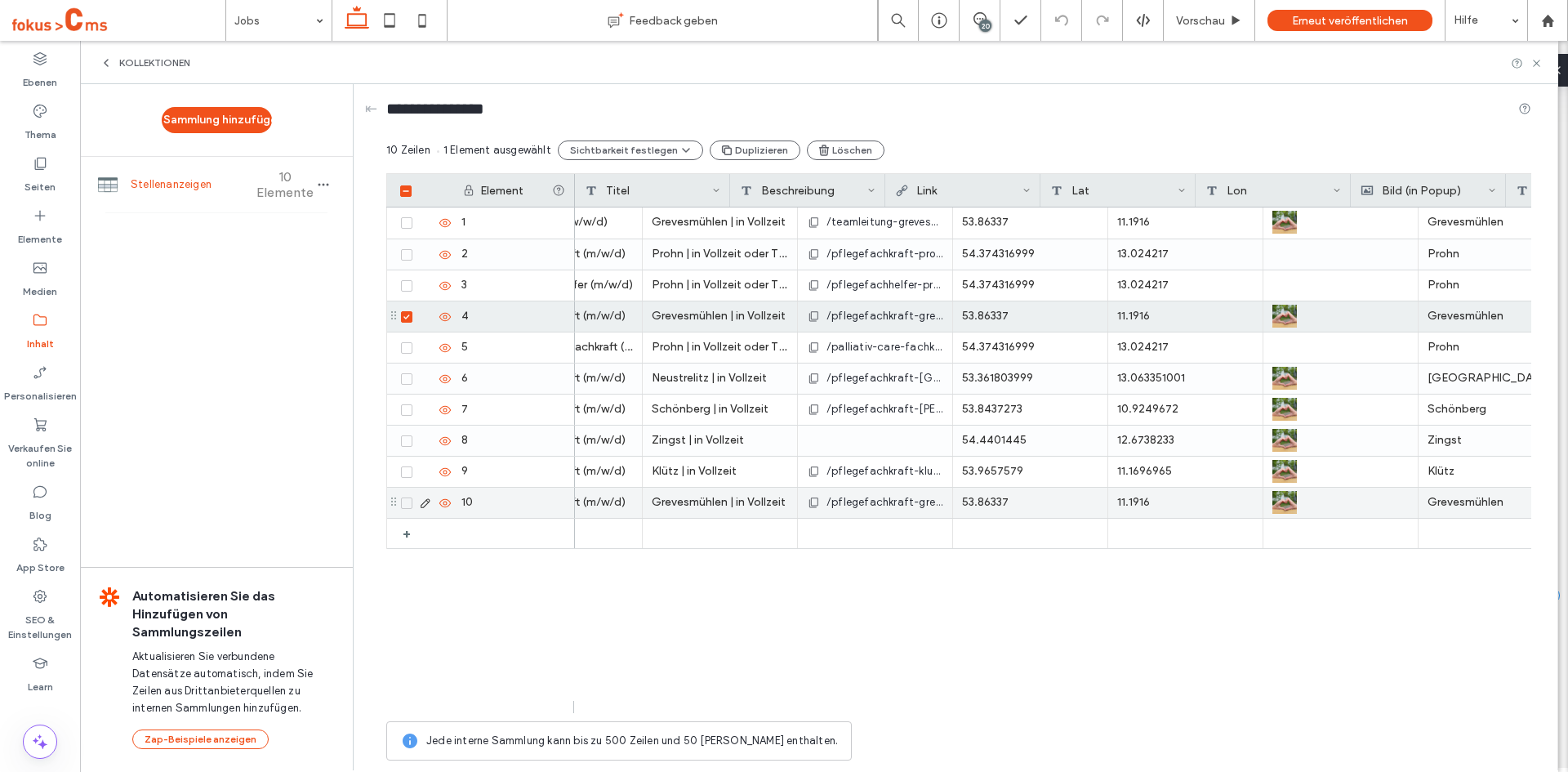
scroll to position [0, 0]
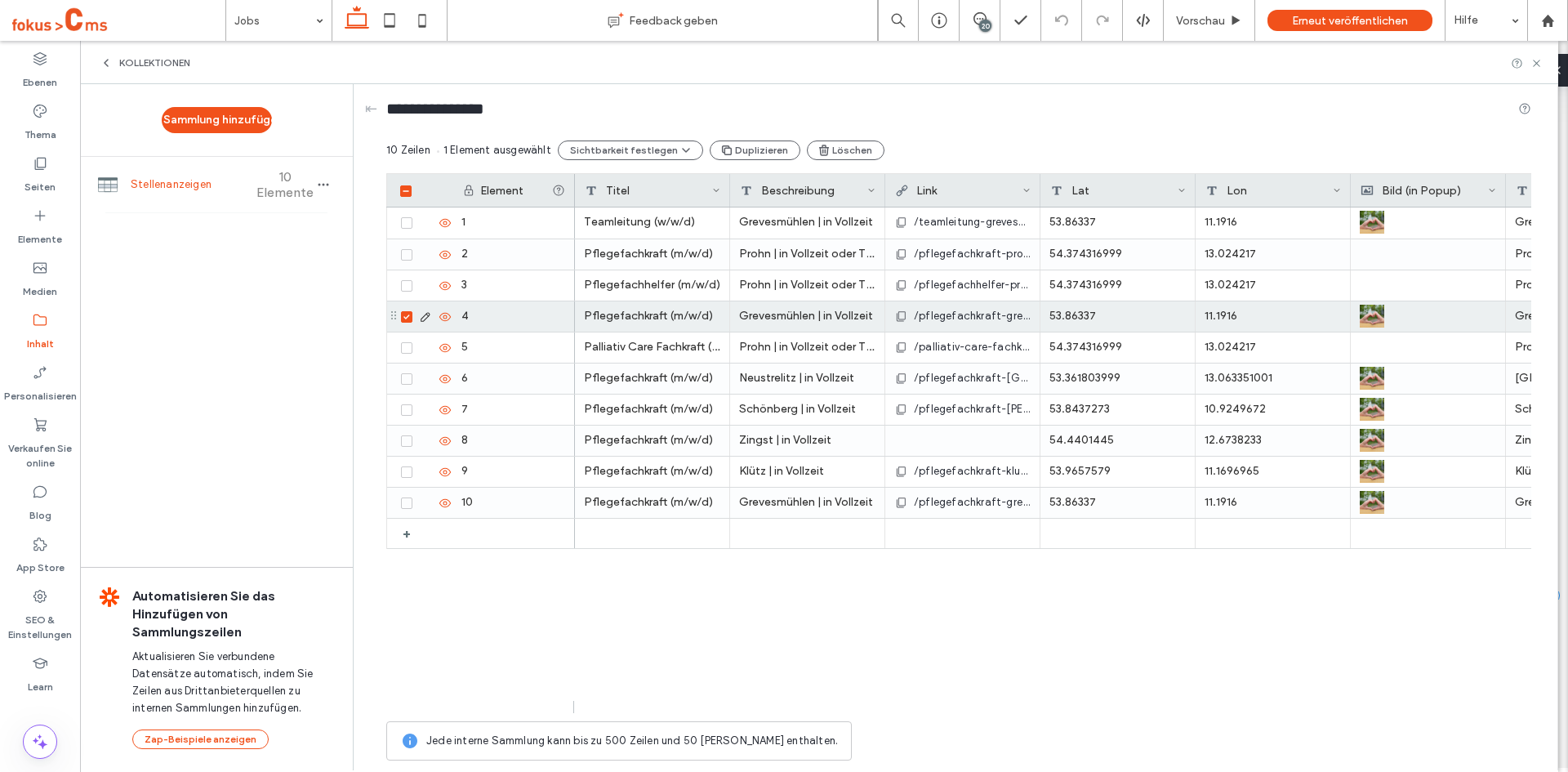
click at [406, 318] on icon at bounding box center [407, 316] width 5 height 4
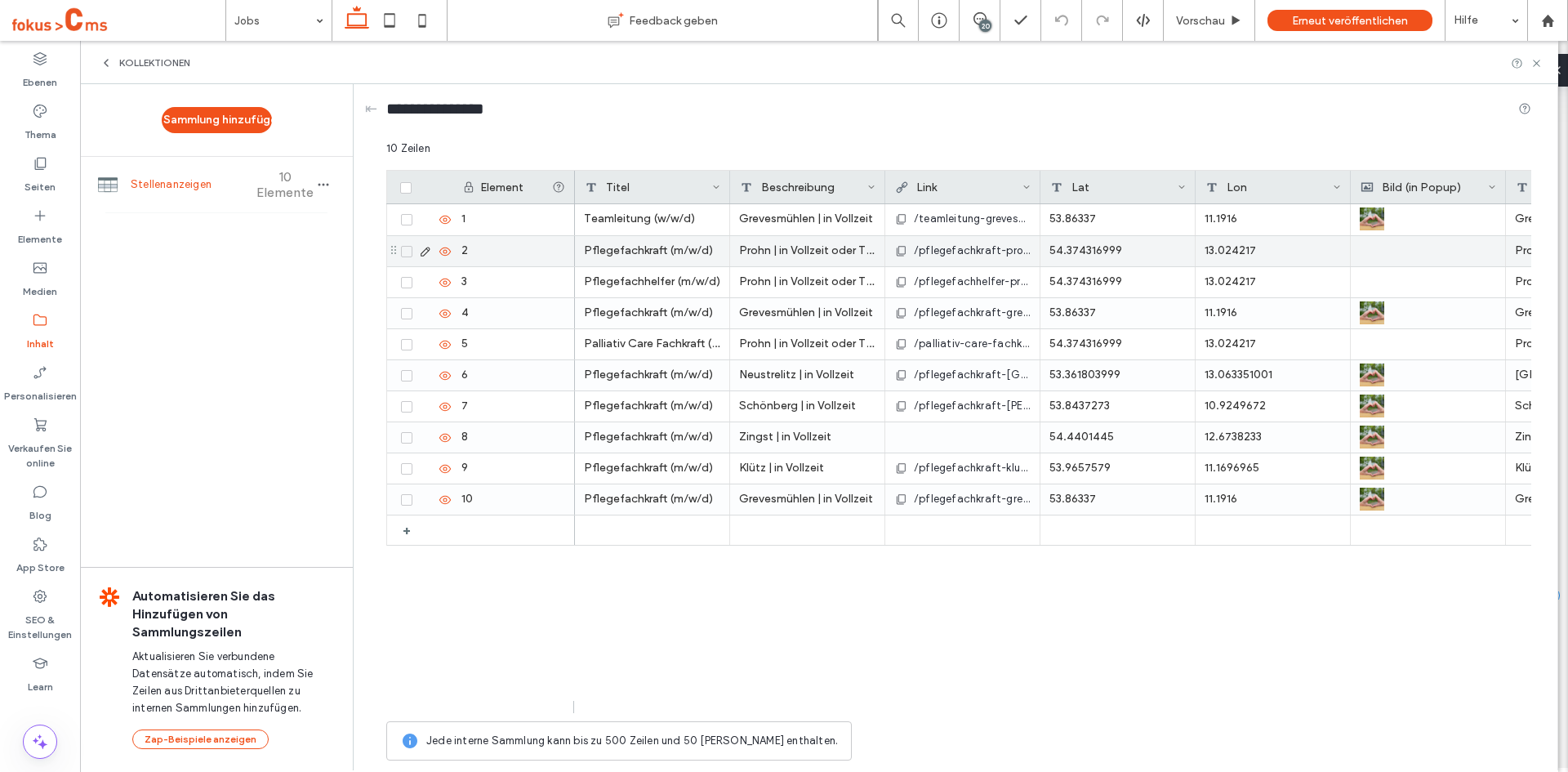
click at [444, 250] on use at bounding box center [445, 250] width 12 height 8
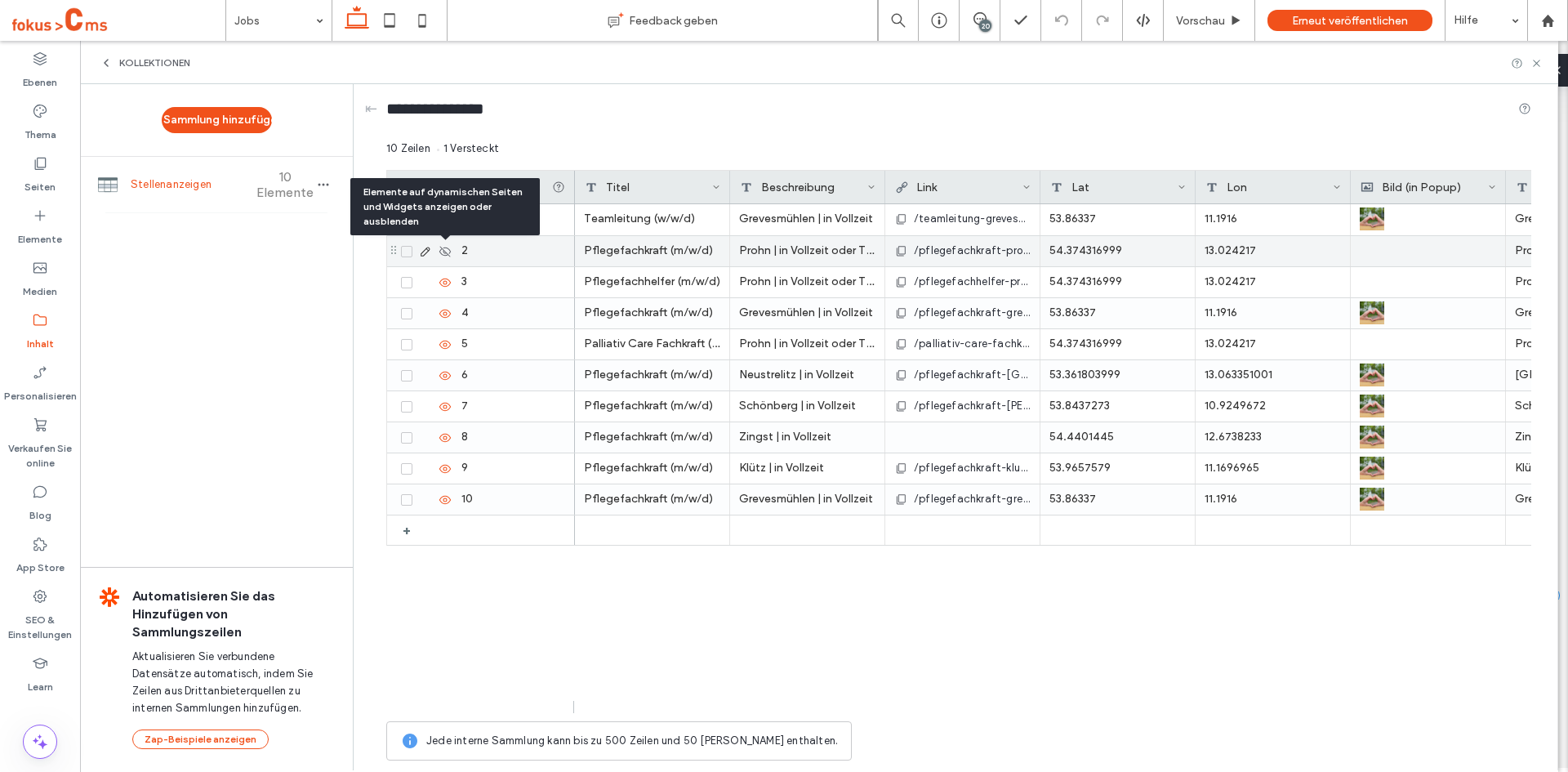
click at [443, 249] on use at bounding box center [445, 251] width 12 height 11
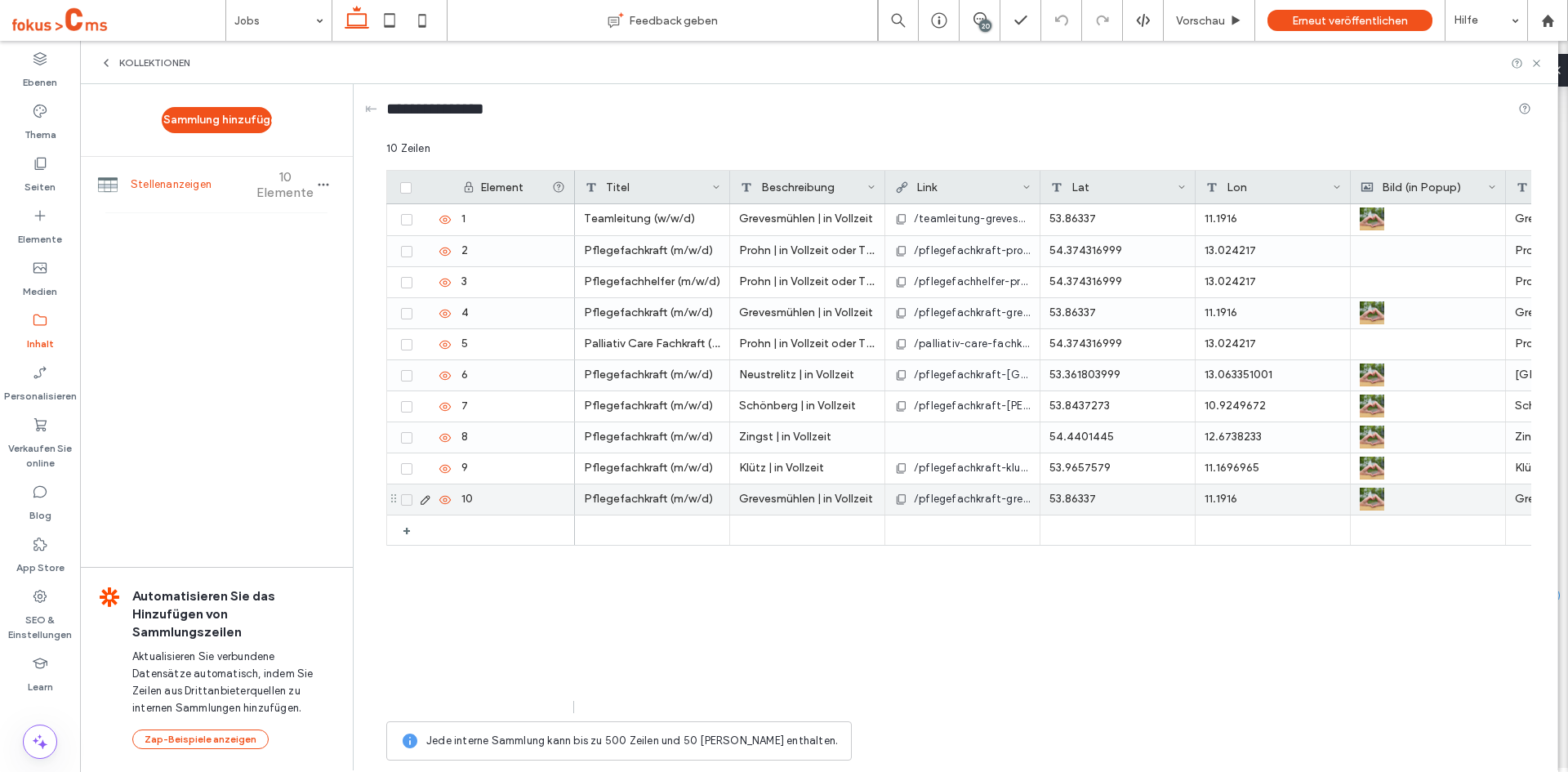
click at [407, 499] on icon at bounding box center [407, 499] width 5 height 4
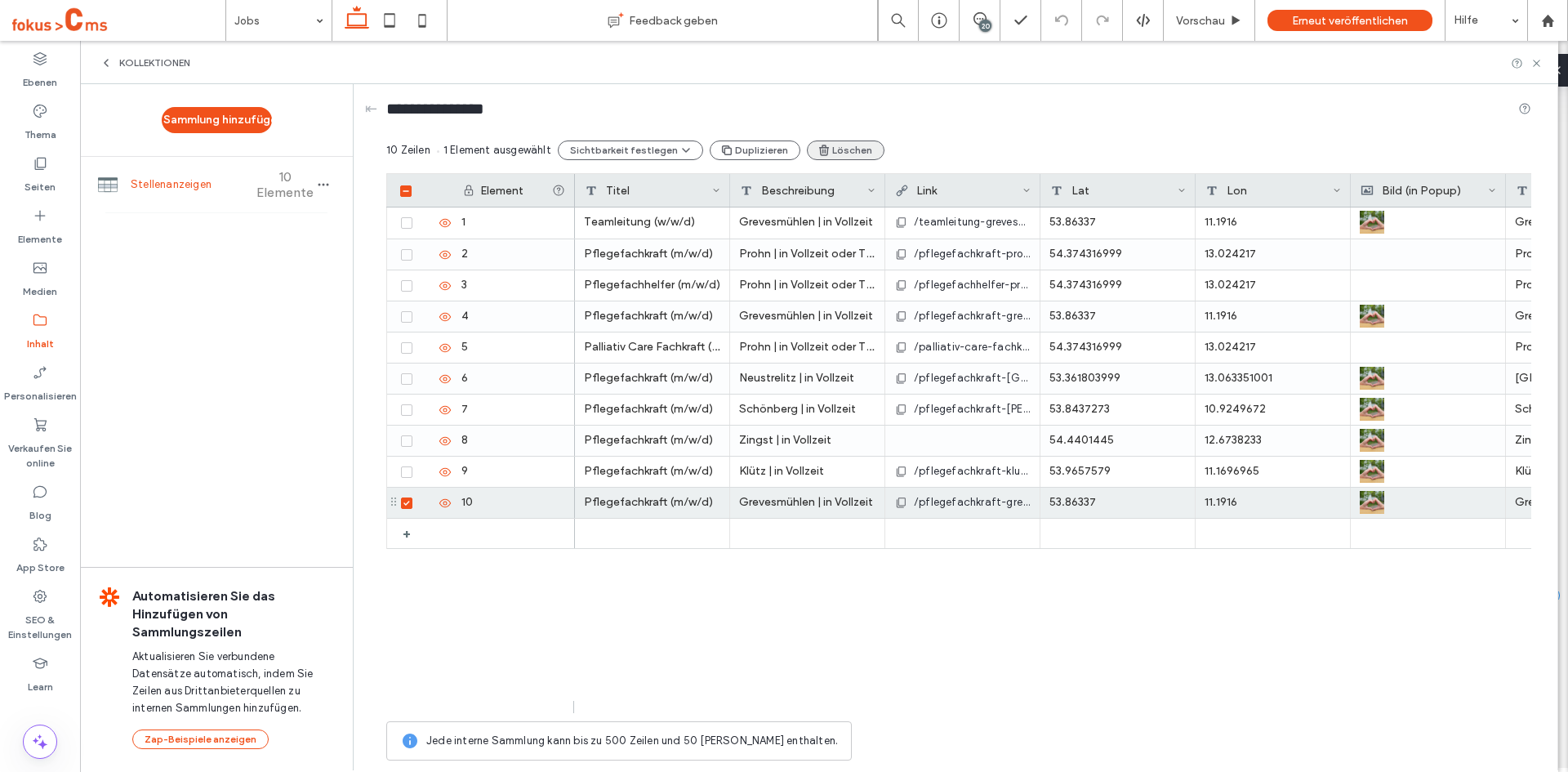
click at [843, 152] on button "Löschen" at bounding box center [845, 150] width 78 height 20
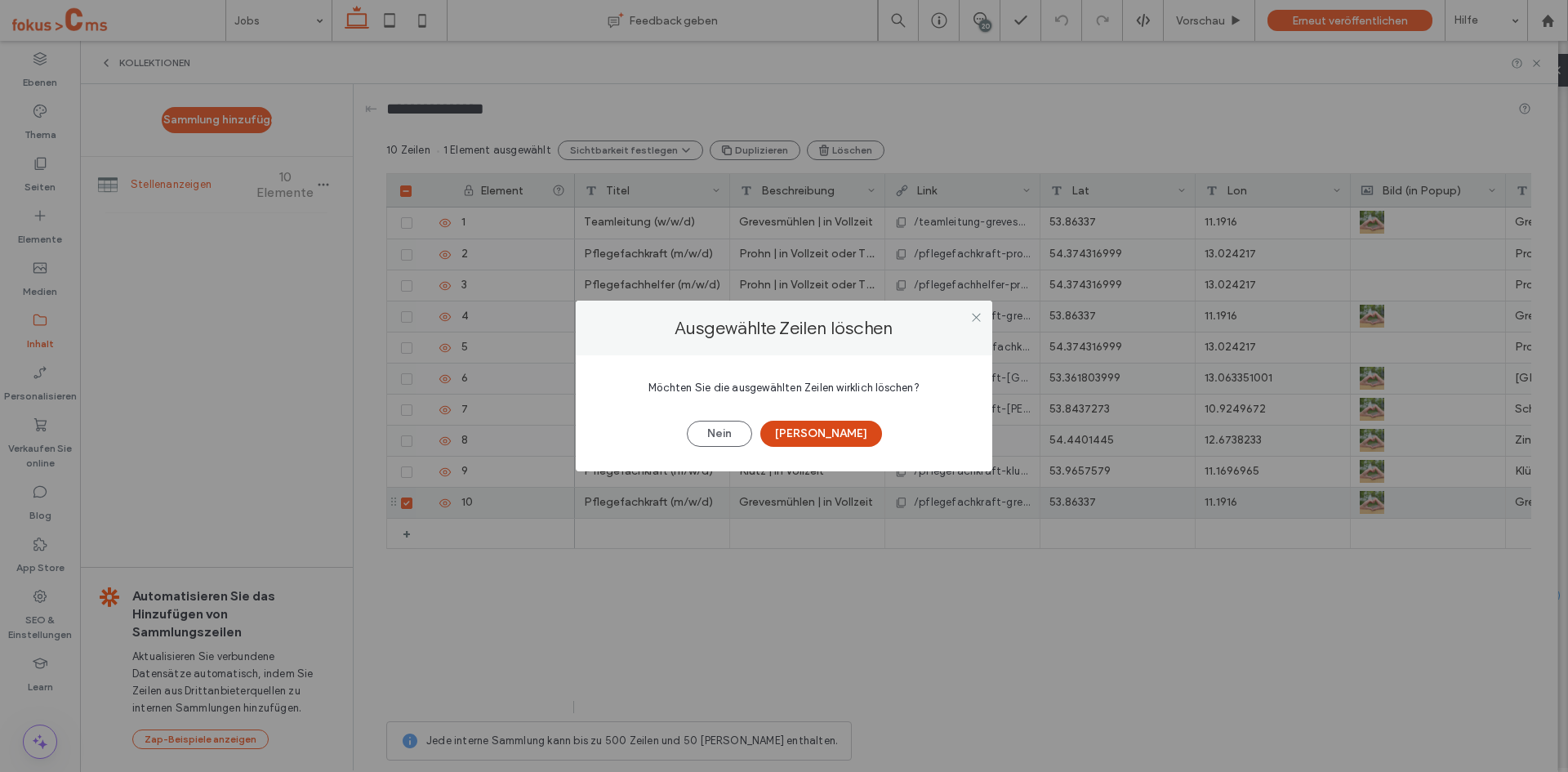
click at [830, 430] on button "Ja" at bounding box center [821, 433] width 122 height 26
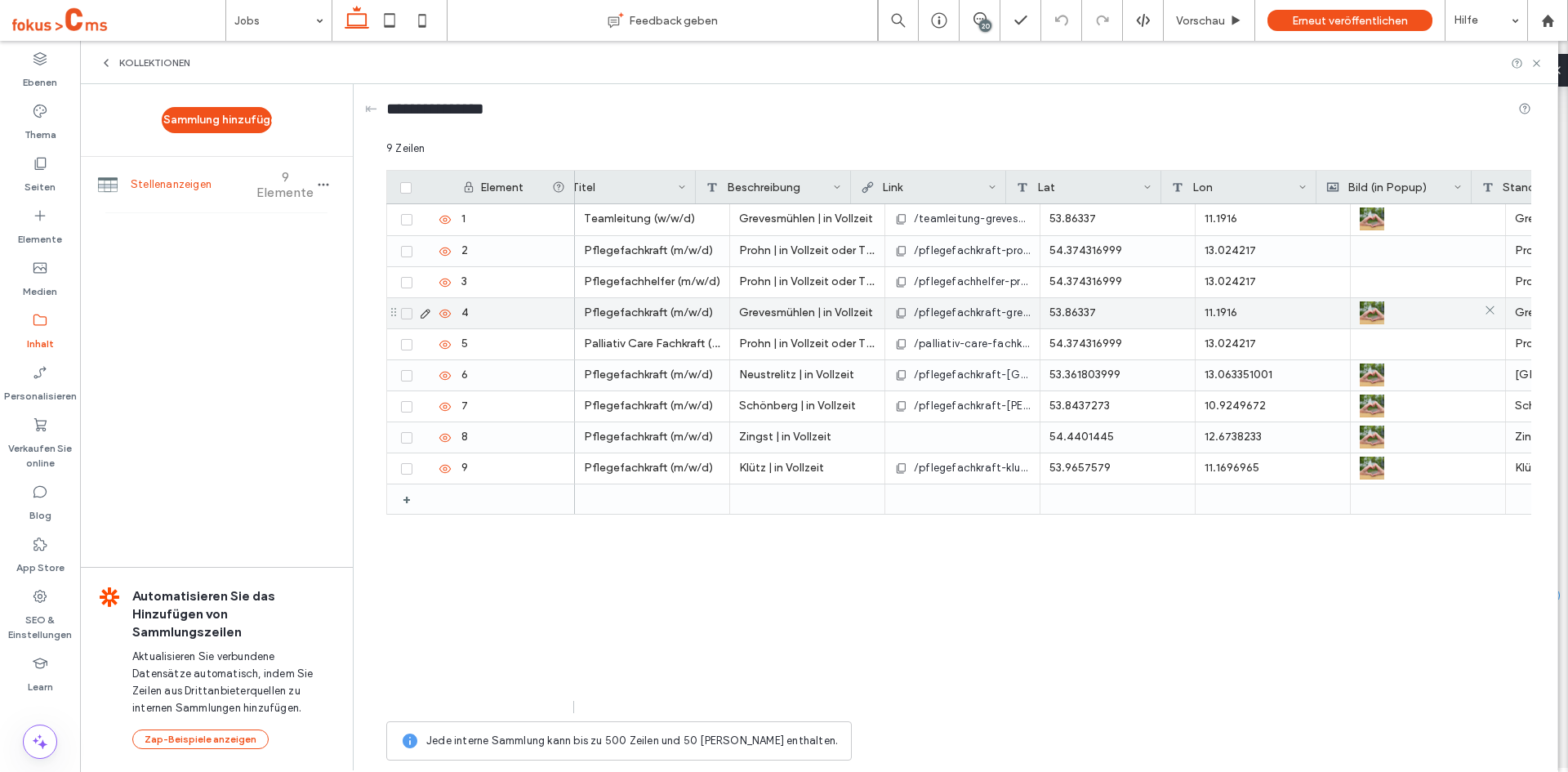
scroll to position [0, 186]
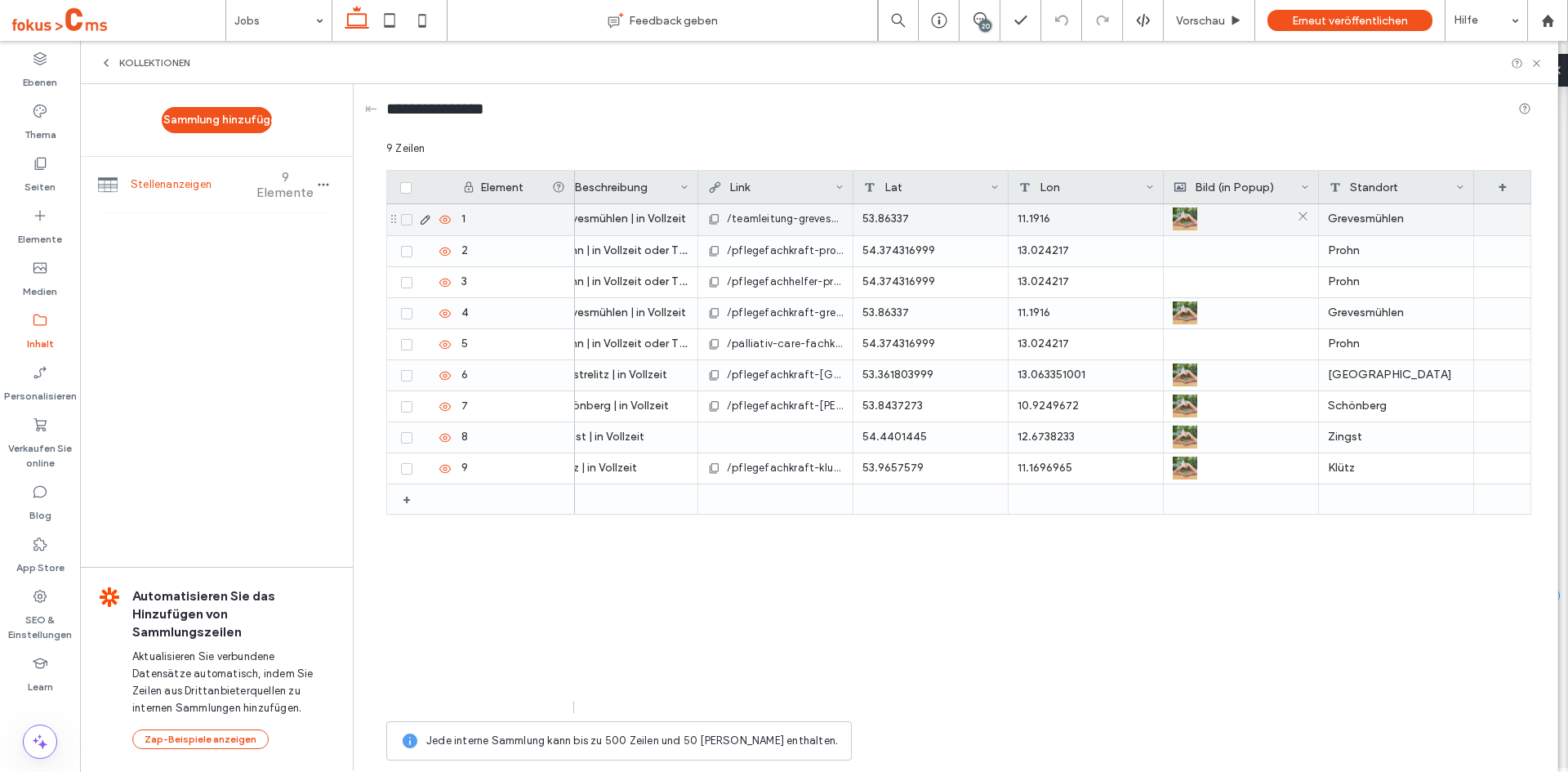
click at [1210, 214] on div at bounding box center [1240, 218] width 137 height 29
click at [1211, 215] on div at bounding box center [1240, 218] width 137 height 29
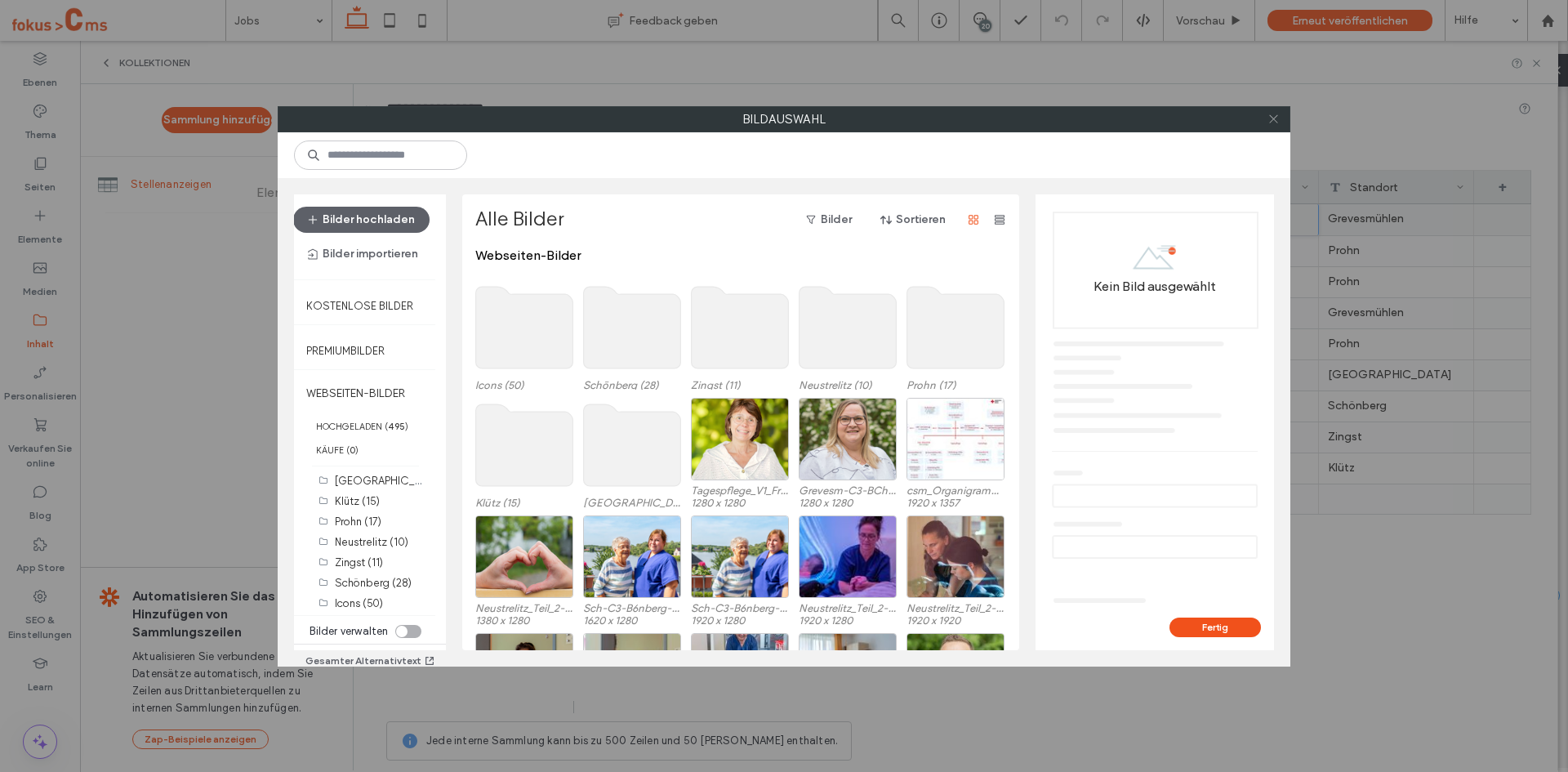
click at [1276, 119] on icon at bounding box center [1274, 119] width 13 height 13
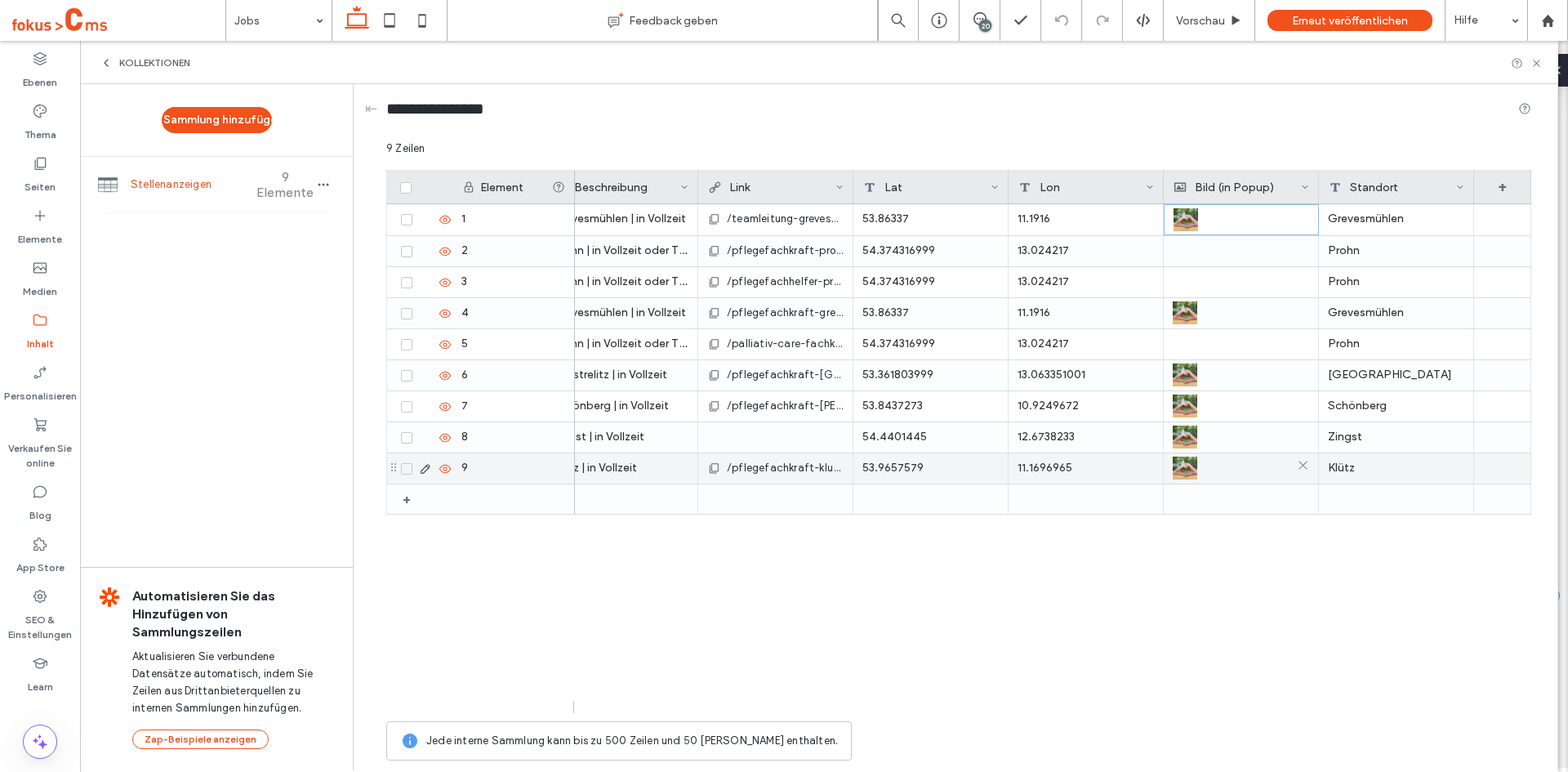
click at [1204, 471] on div at bounding box center [1240, 467] width 137 height 29
click at [1208, 465] on div at bounding box center [1241, 468] width 136 height 29
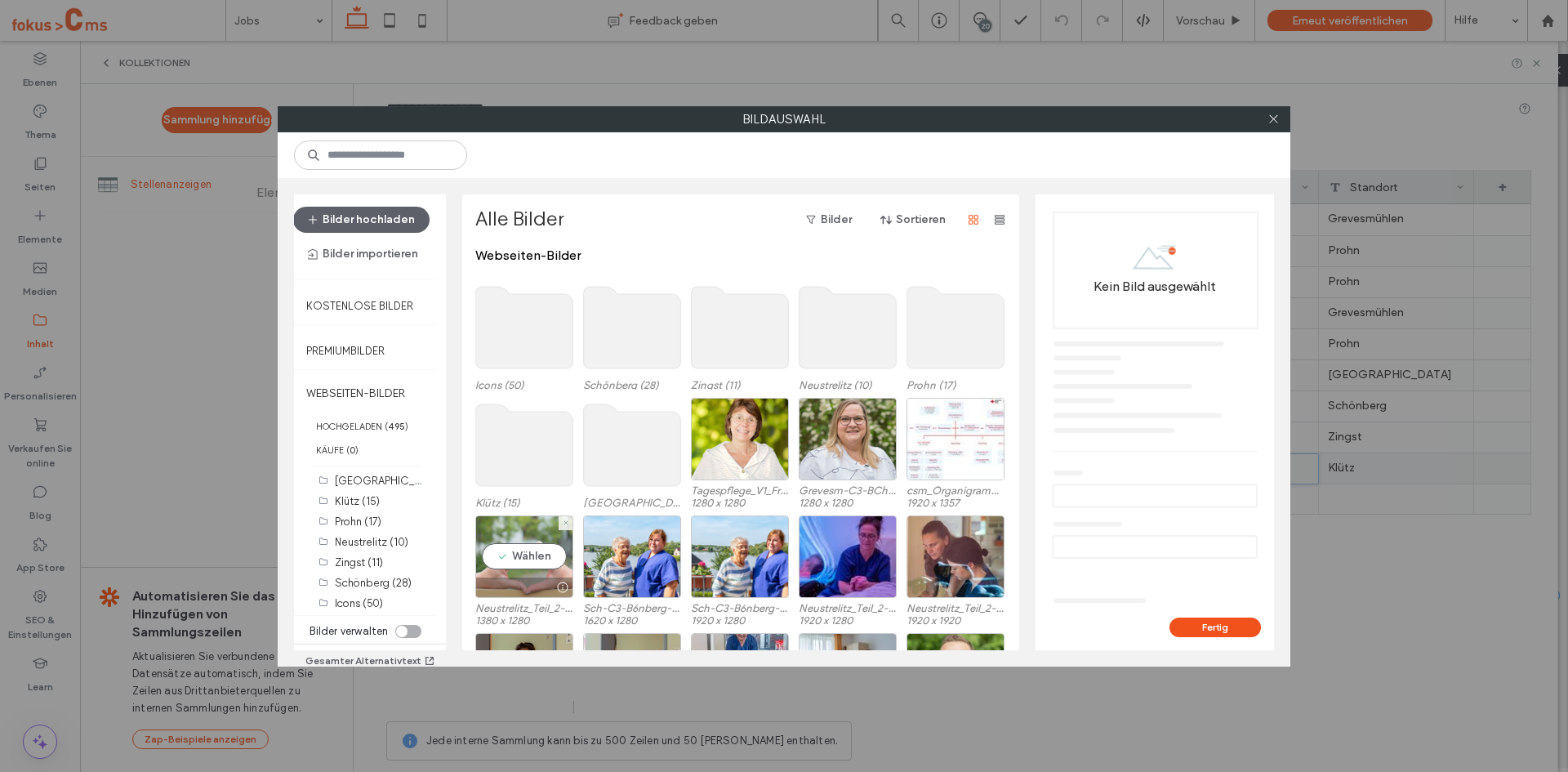
click at [524, 554] on div "Wählen" at bounding box center [524, 557] width 98 height 82
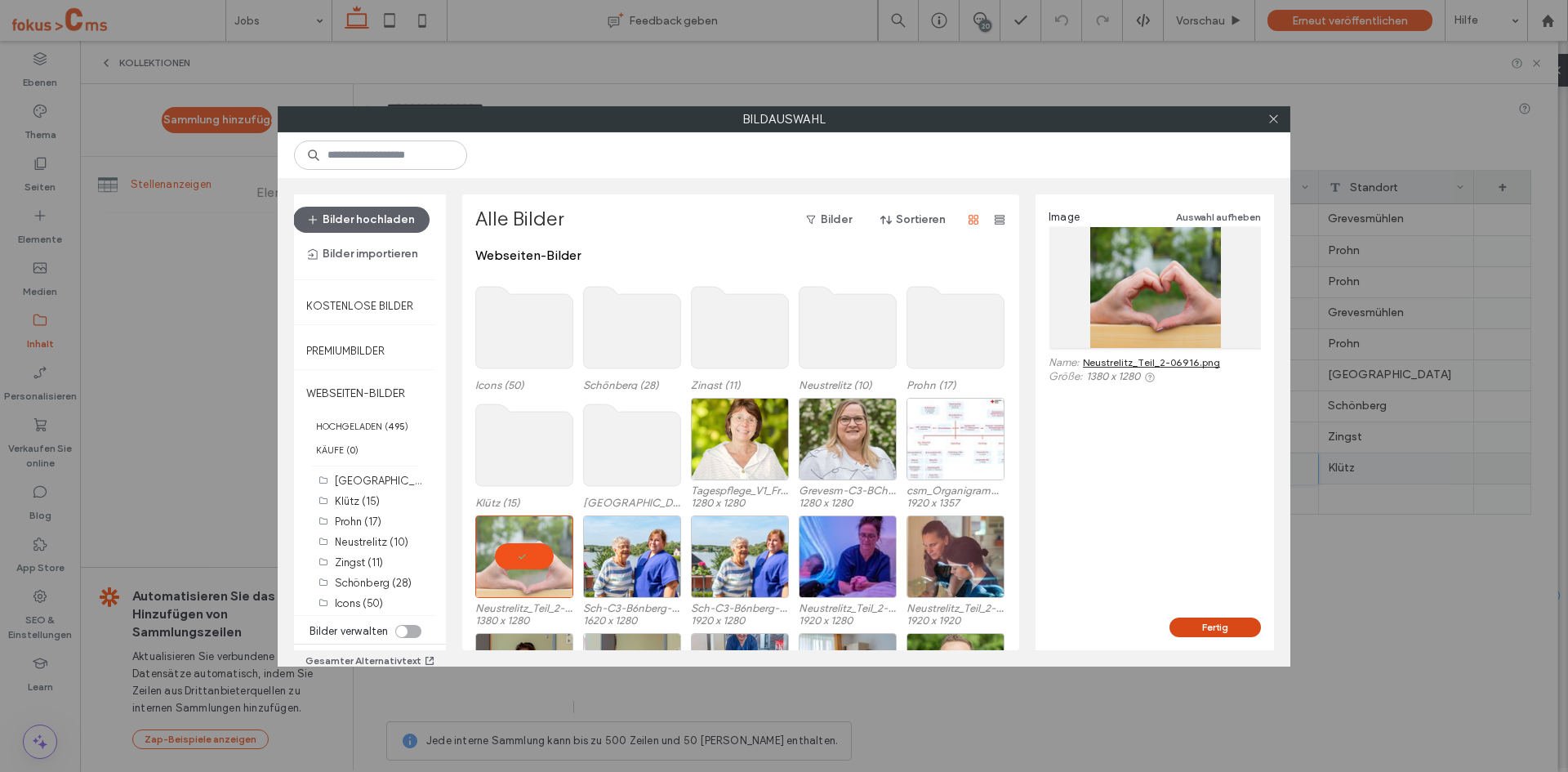
click at [1198, 629] on button "Fertig" at bounding box center [1215, 627] width 91 height 20
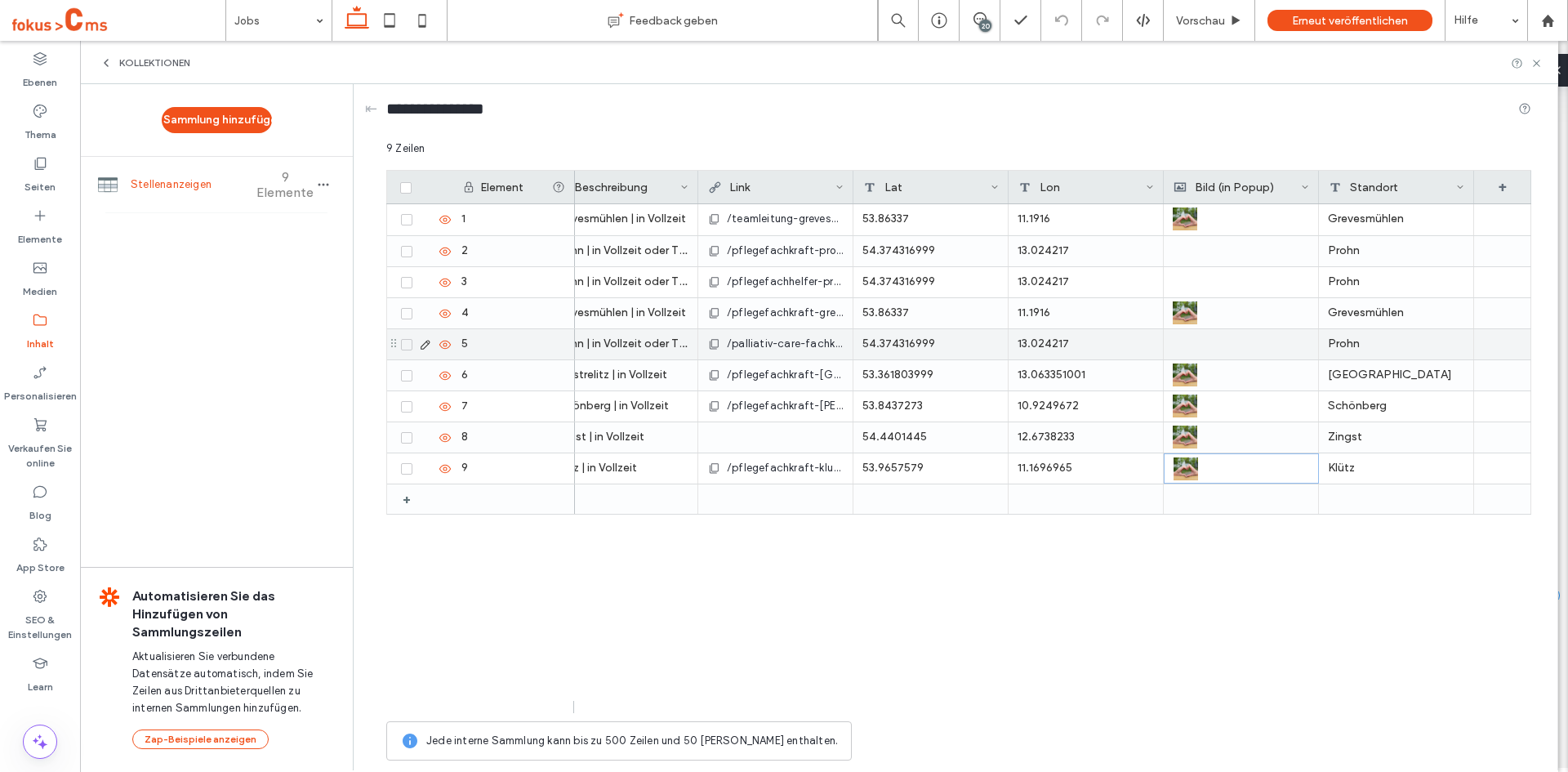
click at [1209, 344] on div at bounding box center [1240, 344] width 137 height 30
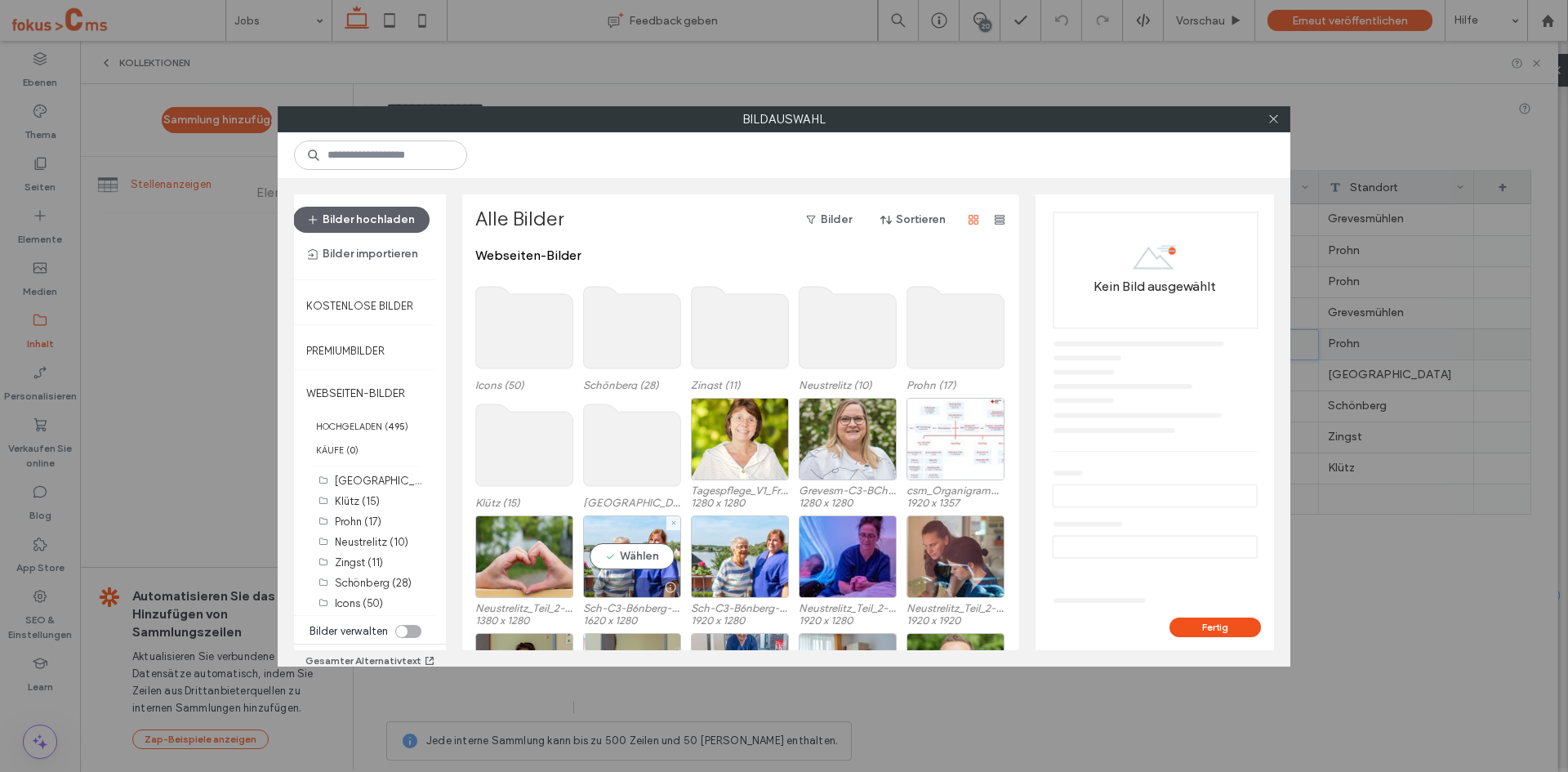
scroll to position [100, 0]
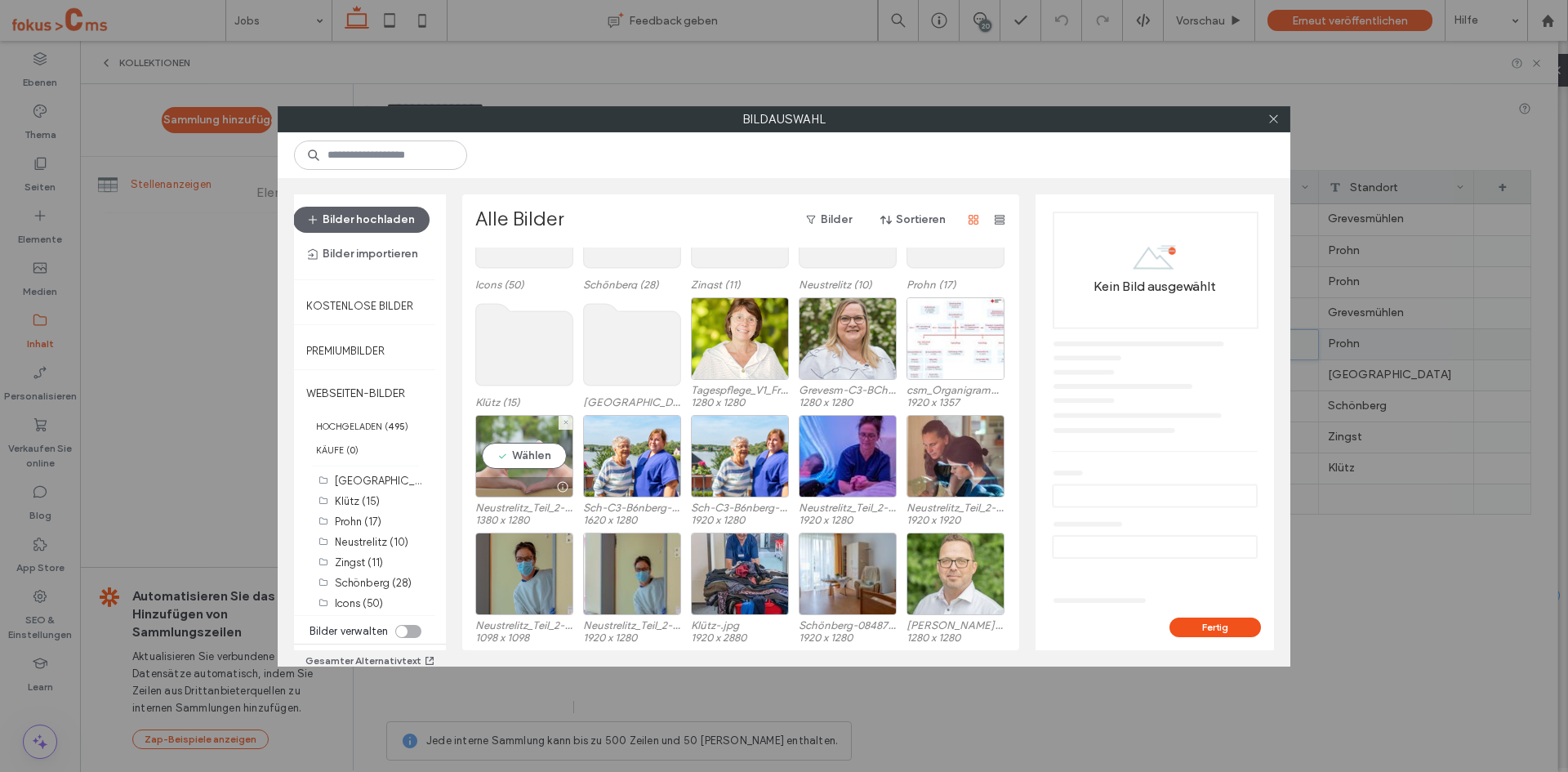
click at [514, 457] on div "Wählen" at bounding box center [524, 456] width 98 height 82
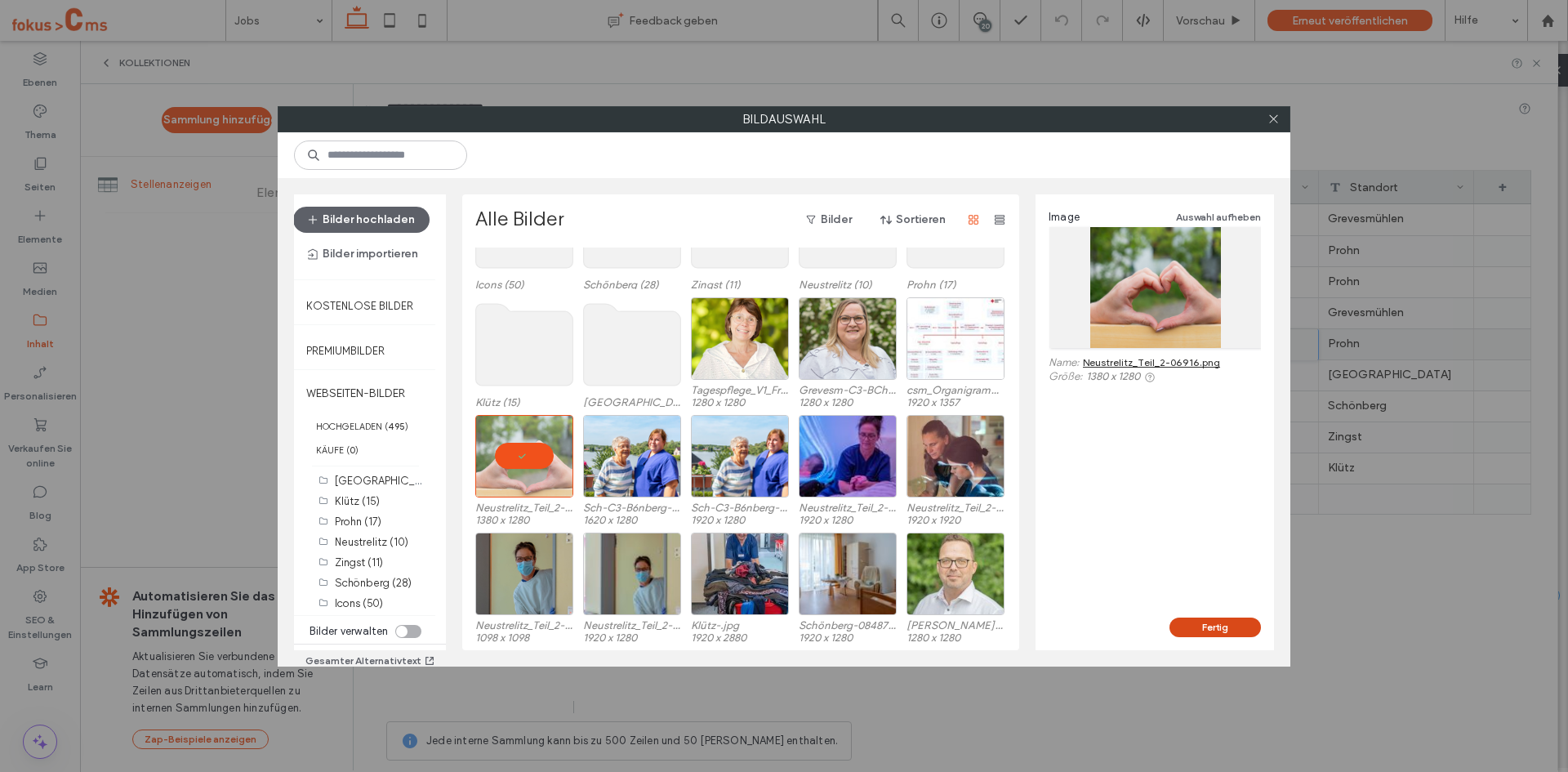
click at [1229, 626] on button "Fertig" at bounding box center [1215, 627] width 91 height 20
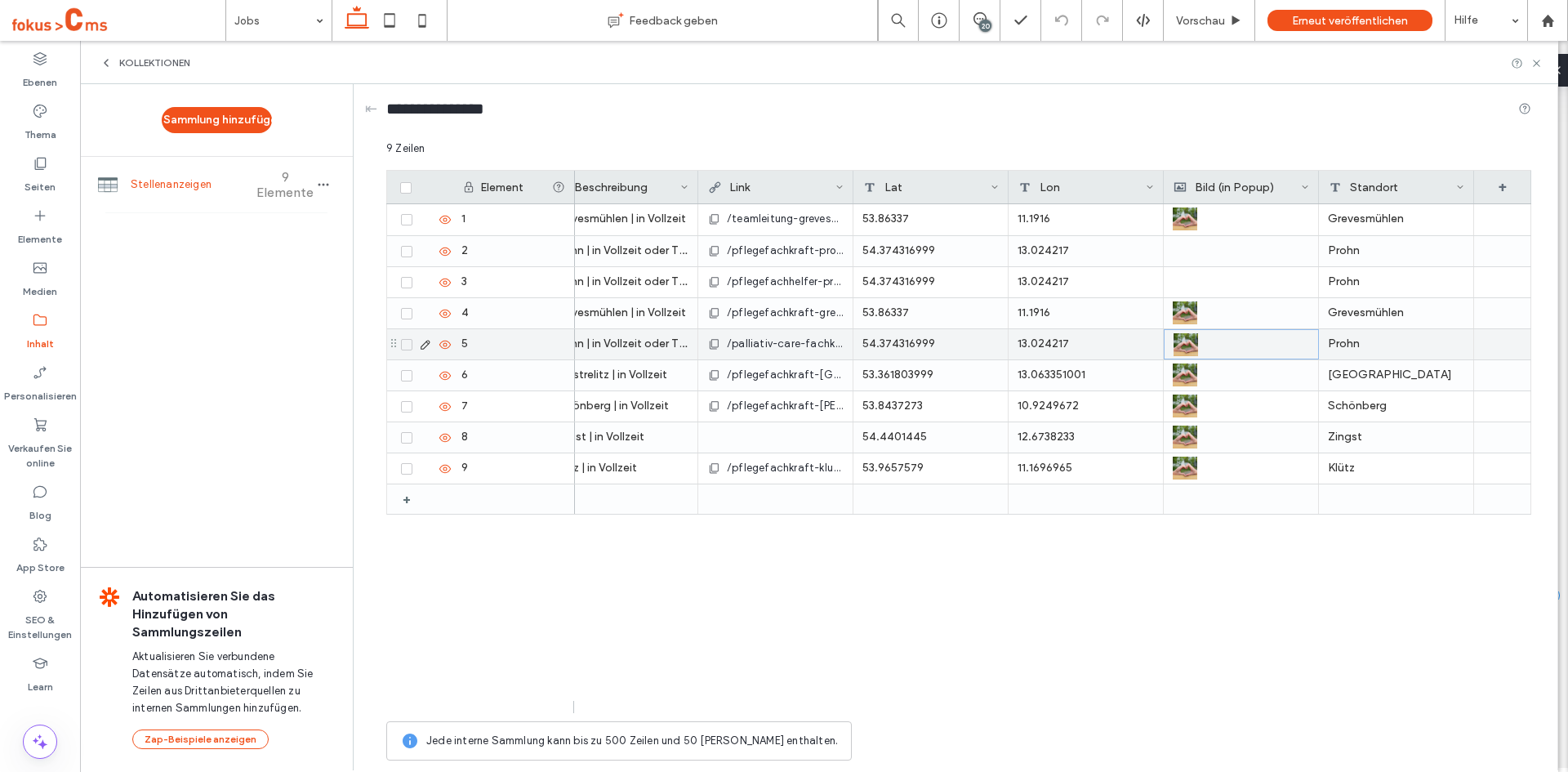
click at [1163, 583] on div "Teamleitung (w/w/d) Grevesmühlen | in Vollzeit /teamleitung-grevesmuehlen 53.86…" at bounding box center [1052, 457] width 956 height 508
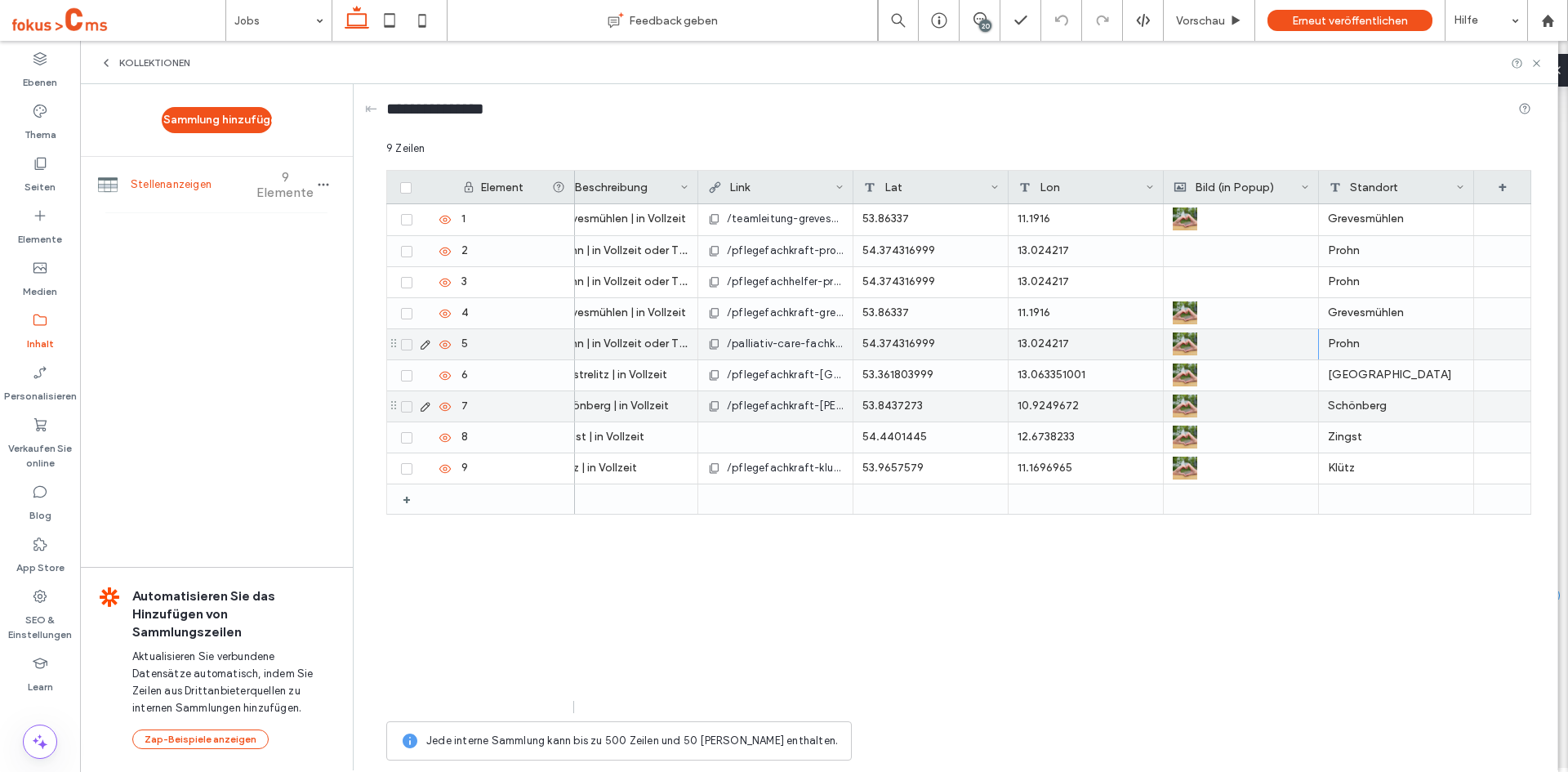
click at [902, 409] on div "53.8437273" at bounding box center [931, 407] width 155 height 30
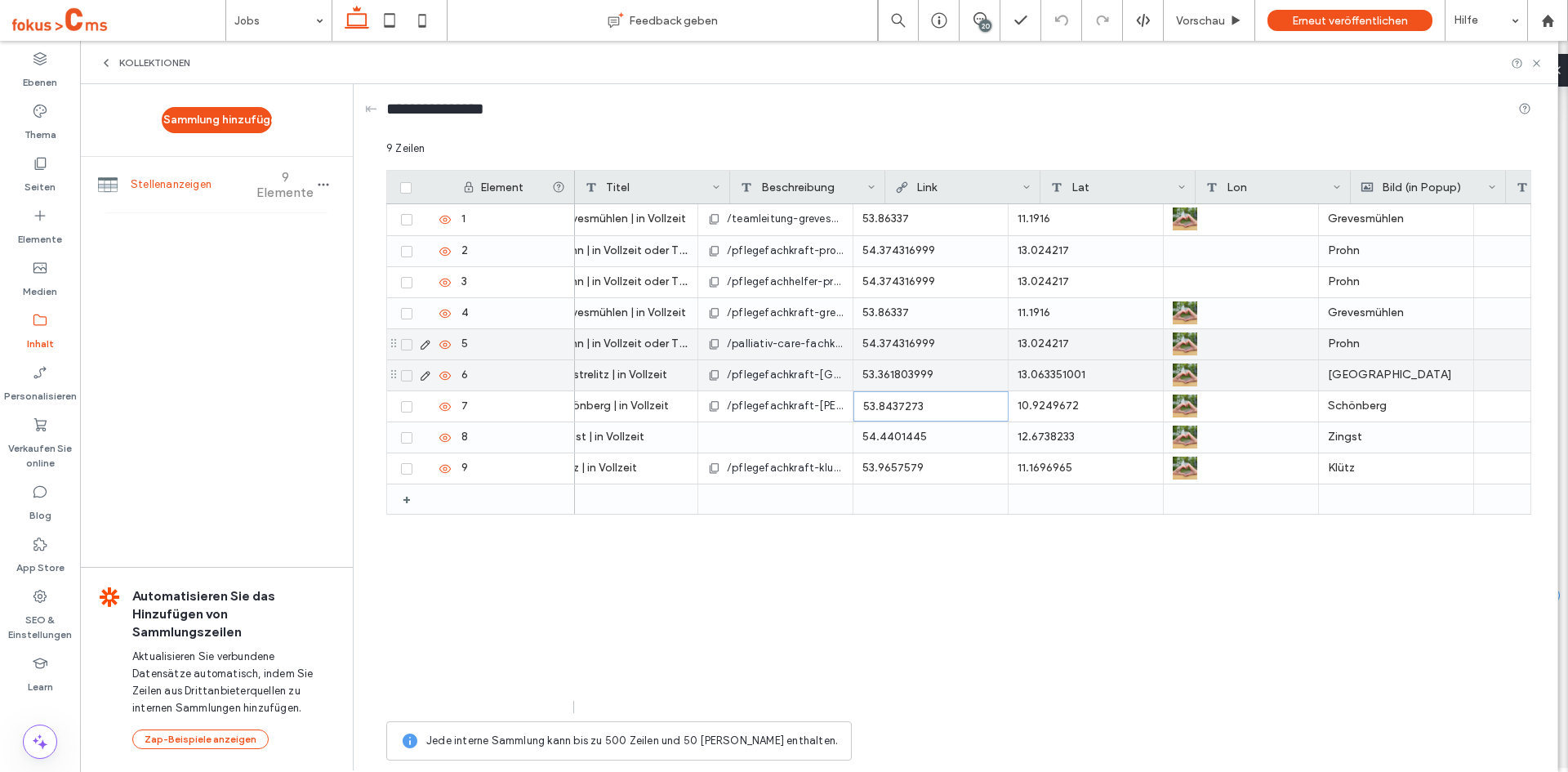
scroll to position [0, 0]
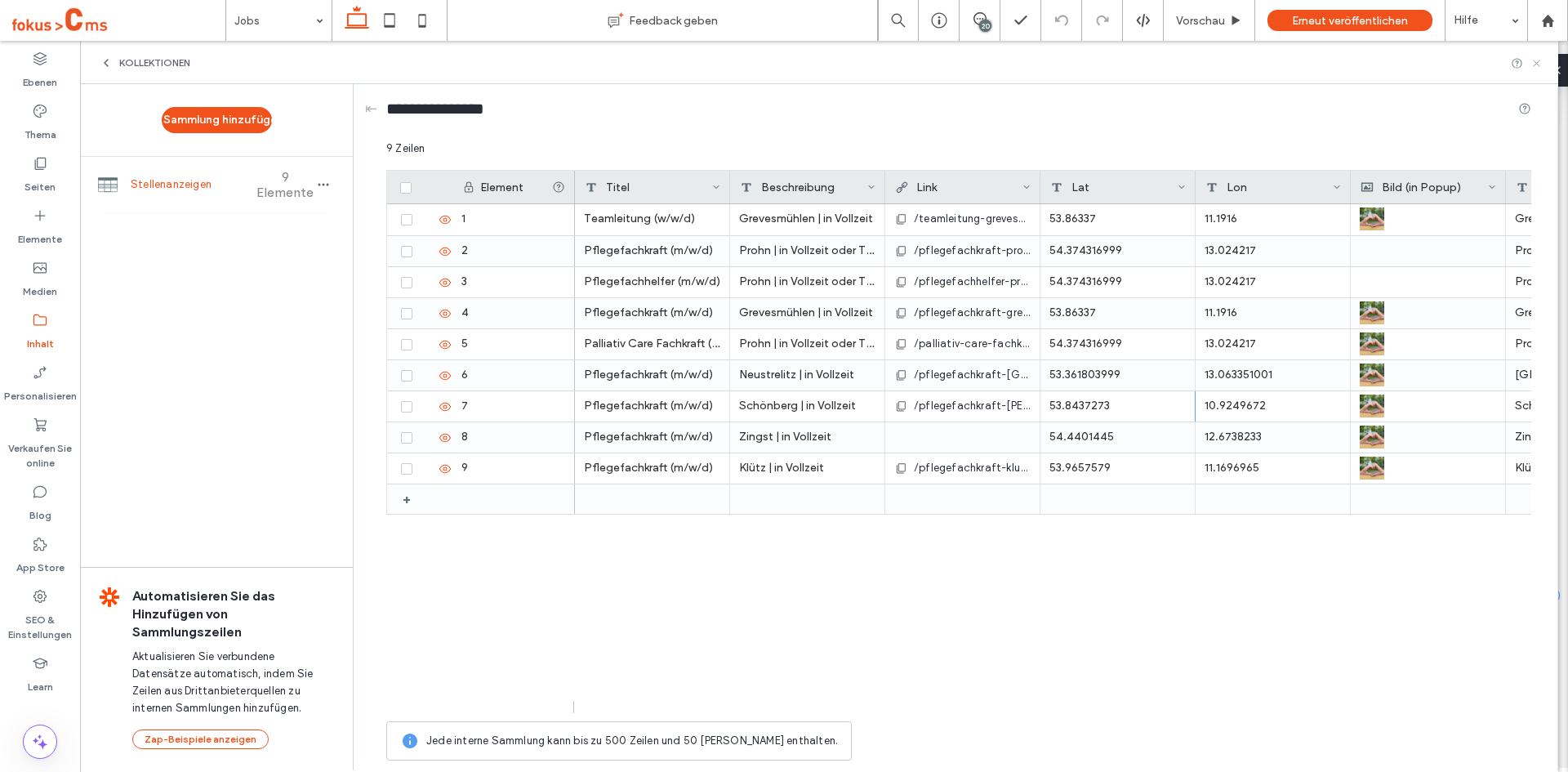
click at [1537, 63] on use at bounding box center [1536, 63] width 6 height 6
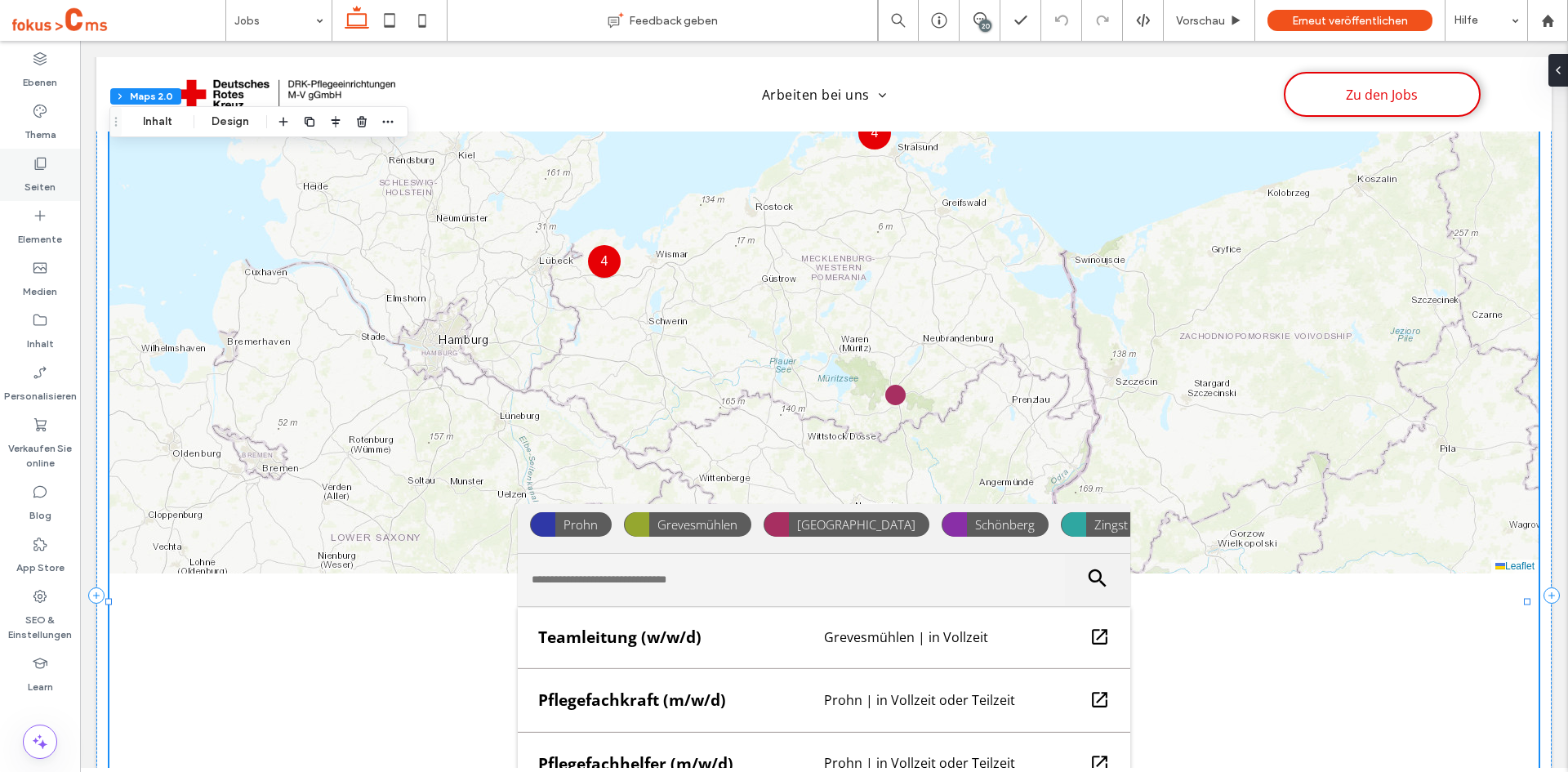
click at [47, 174] on label "Seiten" at bounding box center [39, 183] width 31 height 23
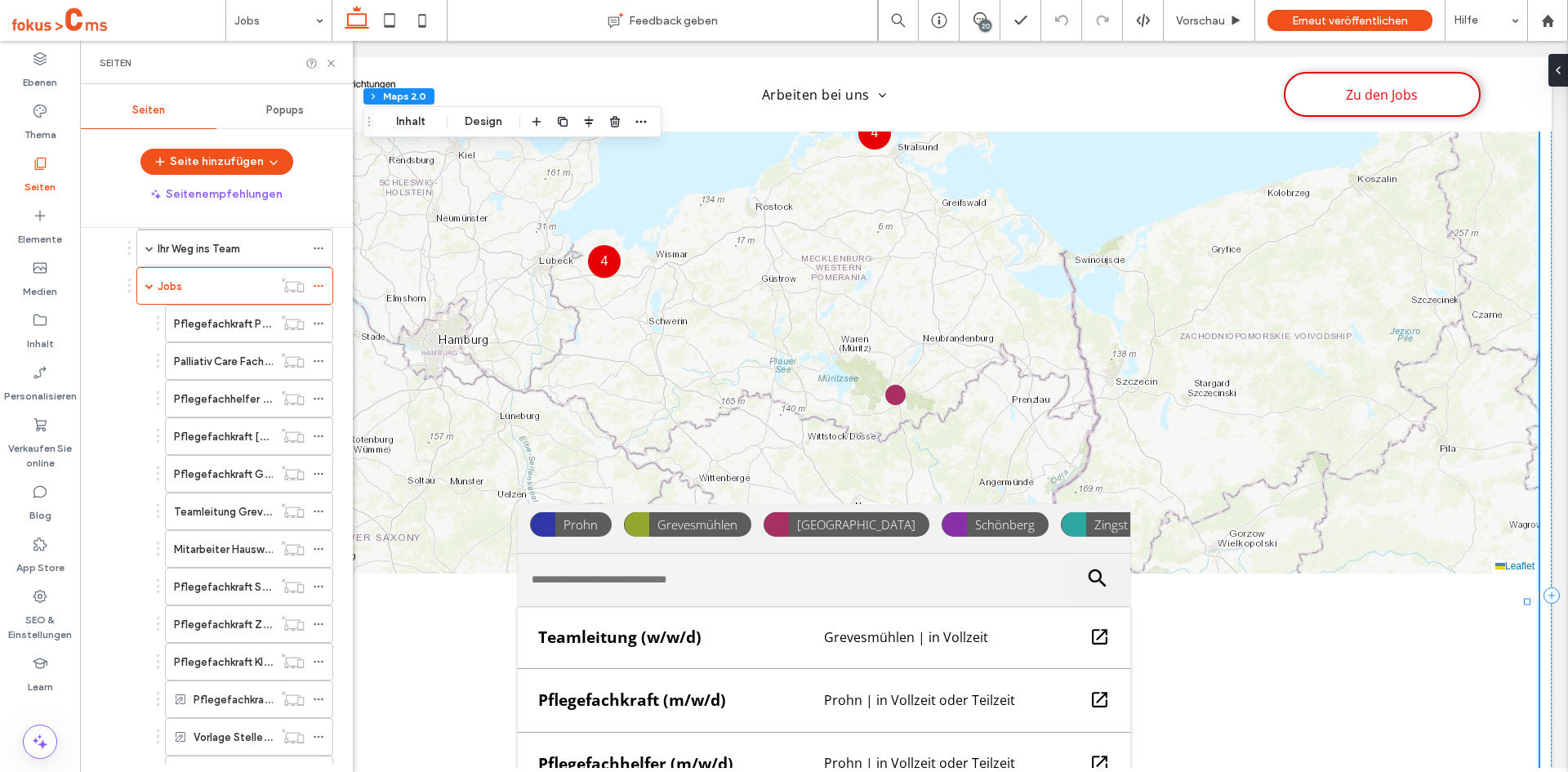
scroll to position [285, 0]
click at [318, 474] on use at bounding box center [318, 473] width 9 height 3
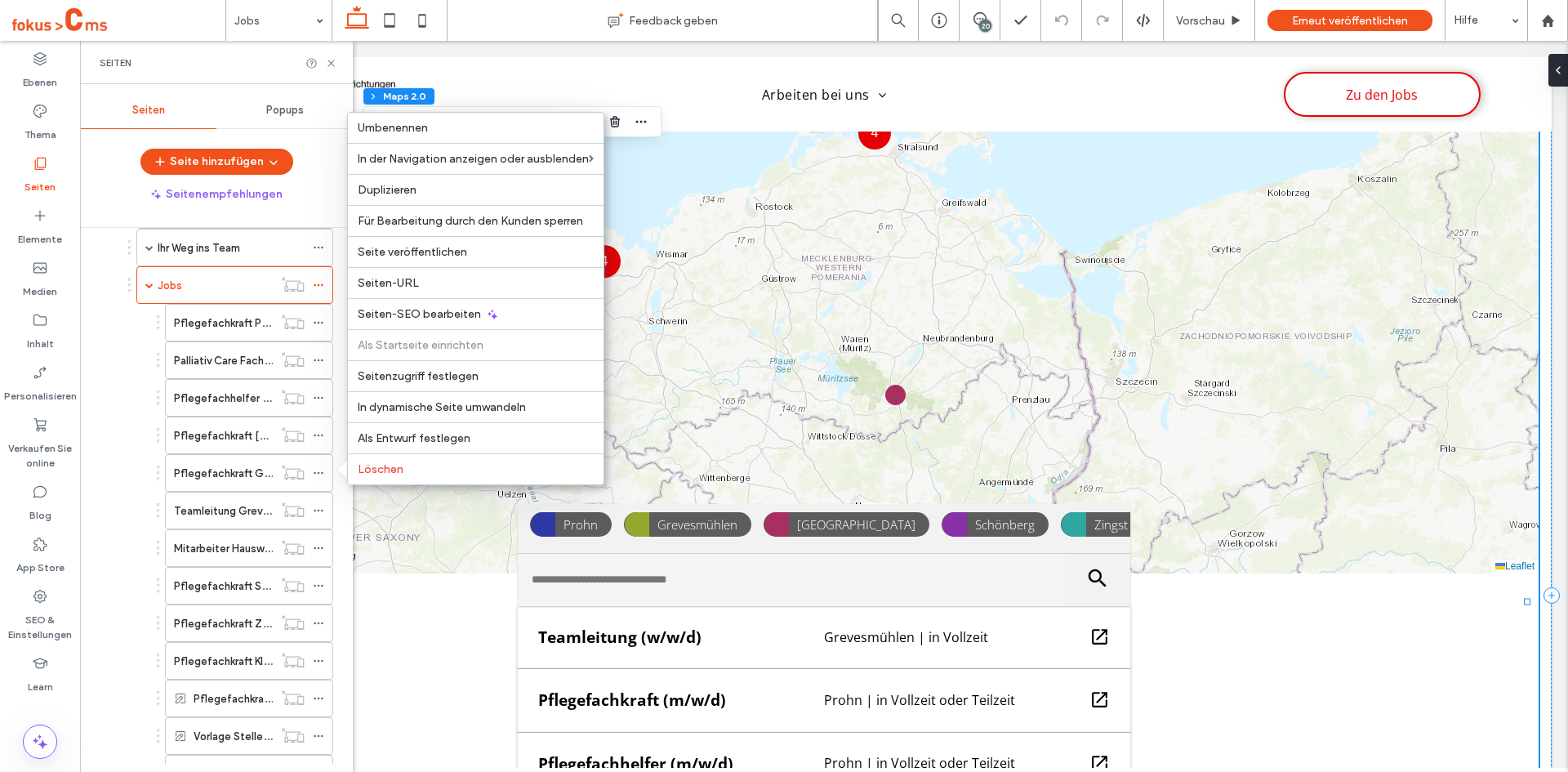
click at [104, 499] on div "Benefits Ihr Weg ins Team Quereinstieg Ausbildung Pflegefachkraft Ausbildung Pf…" at bounding box center [216, 491] width 233 height 601
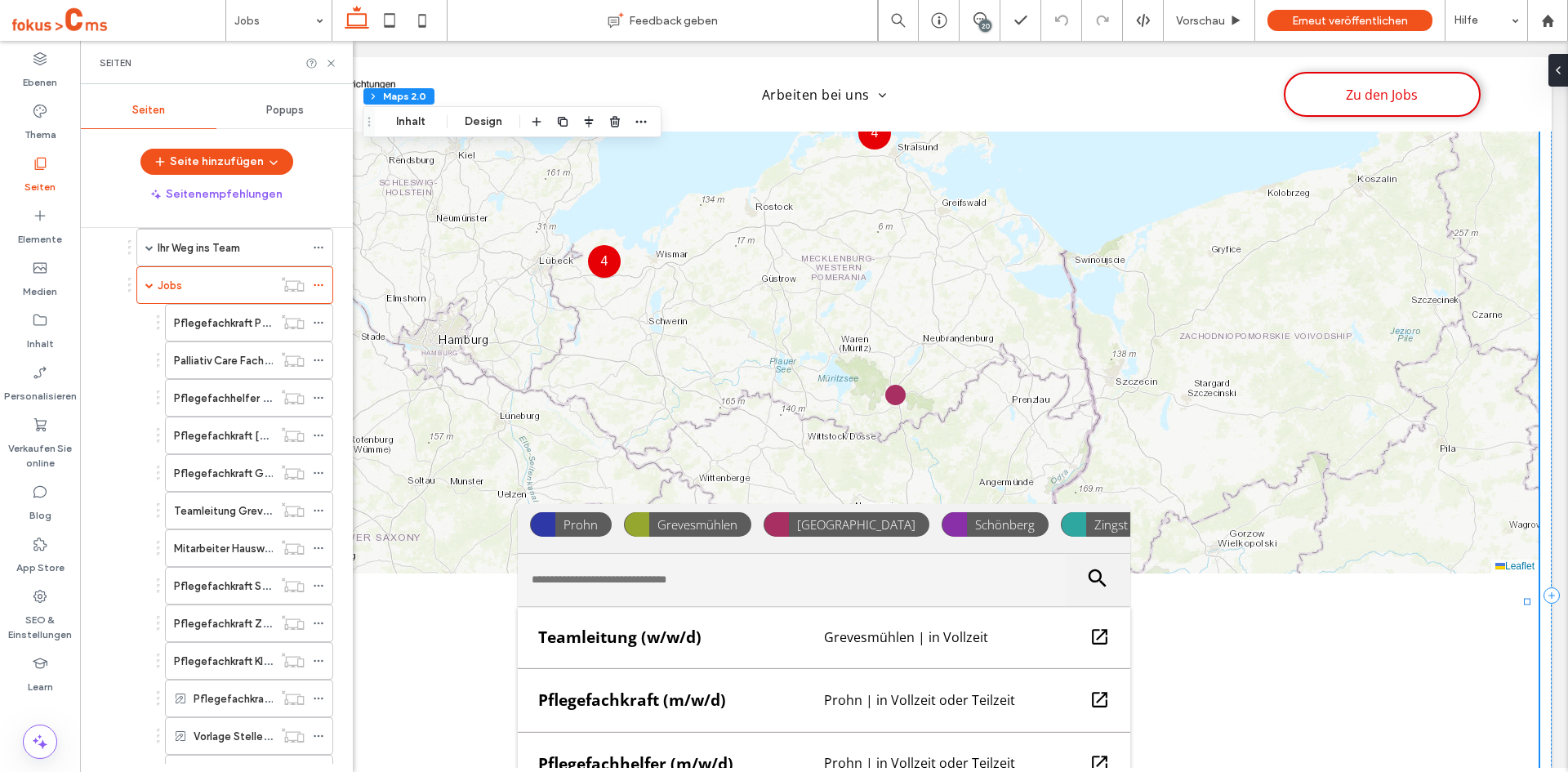
drag, startPoint x: 334, startPoint y: 66, endPoint x: 325, endPoint y: 109, distance: 43.9
click at [333, 66] on icon at bounding box center [331, 63] width 13 height 13
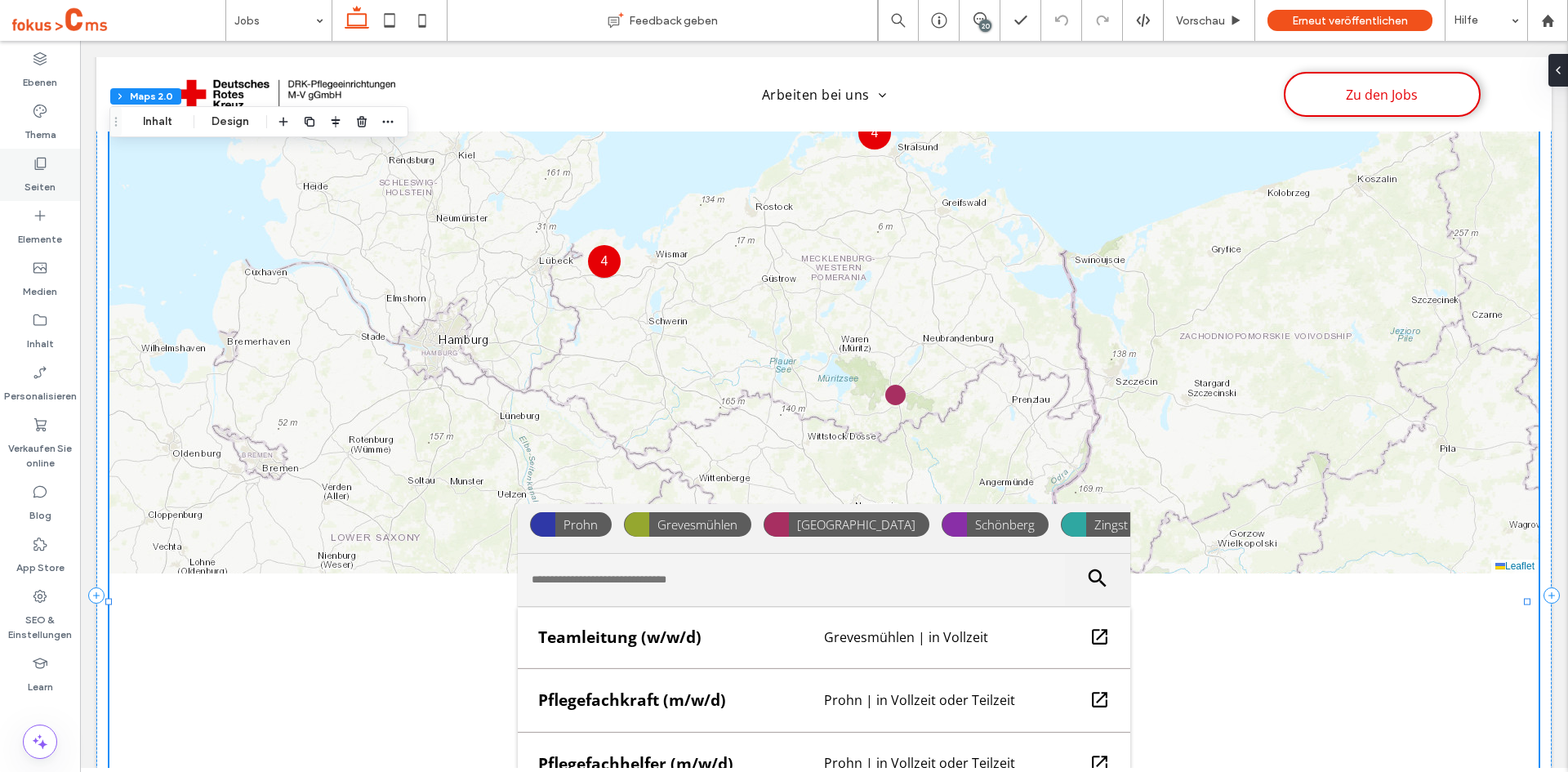
click at [36, 169] on use at bounding box center [40, 164] width 12 height 13
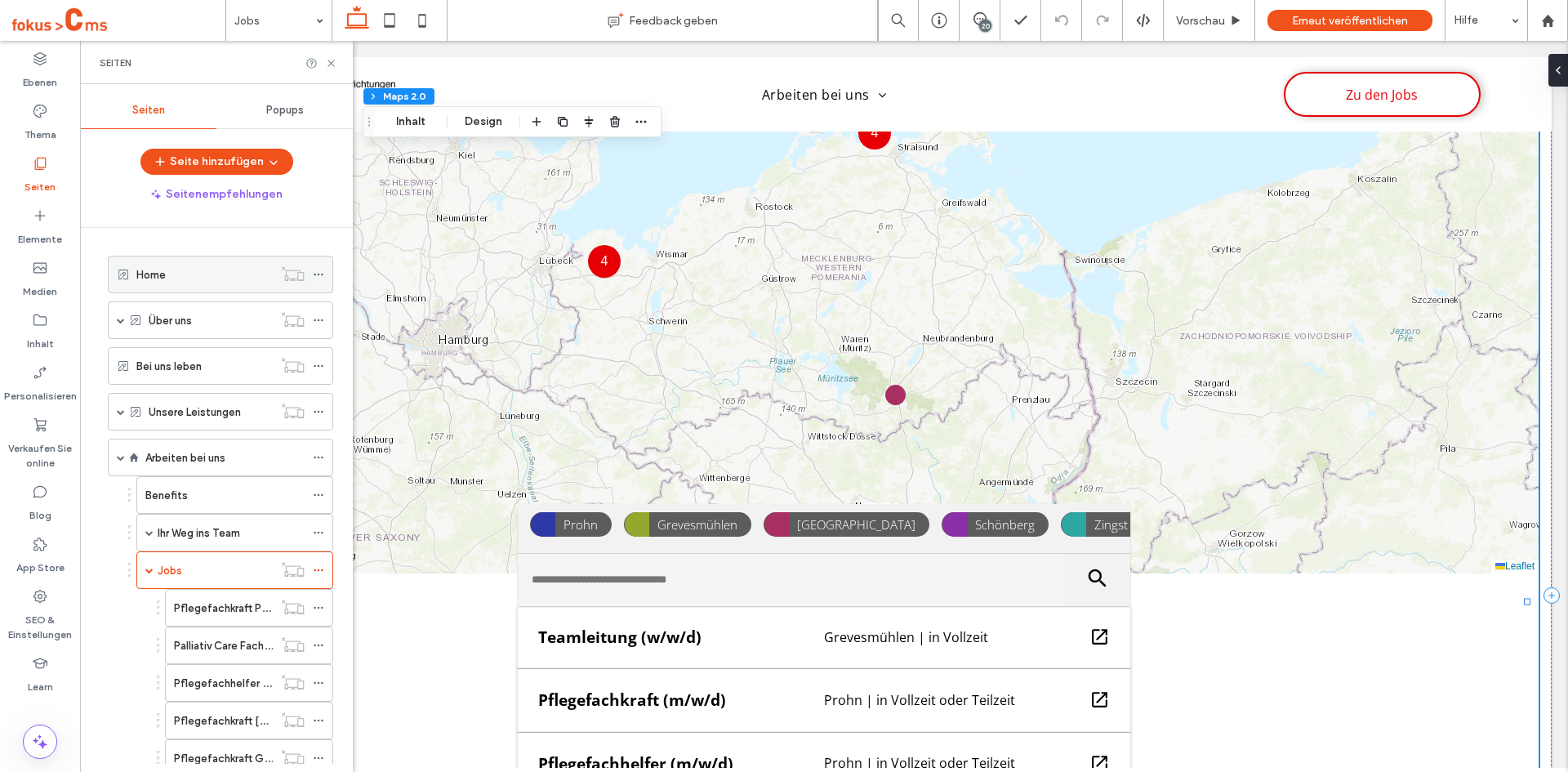
click at [174, 281] on div "Home" at bounding box center [205, 274] width 137 height 17
click at [331, 64] on icon at bounding box center [331, 63] width 13 height 13
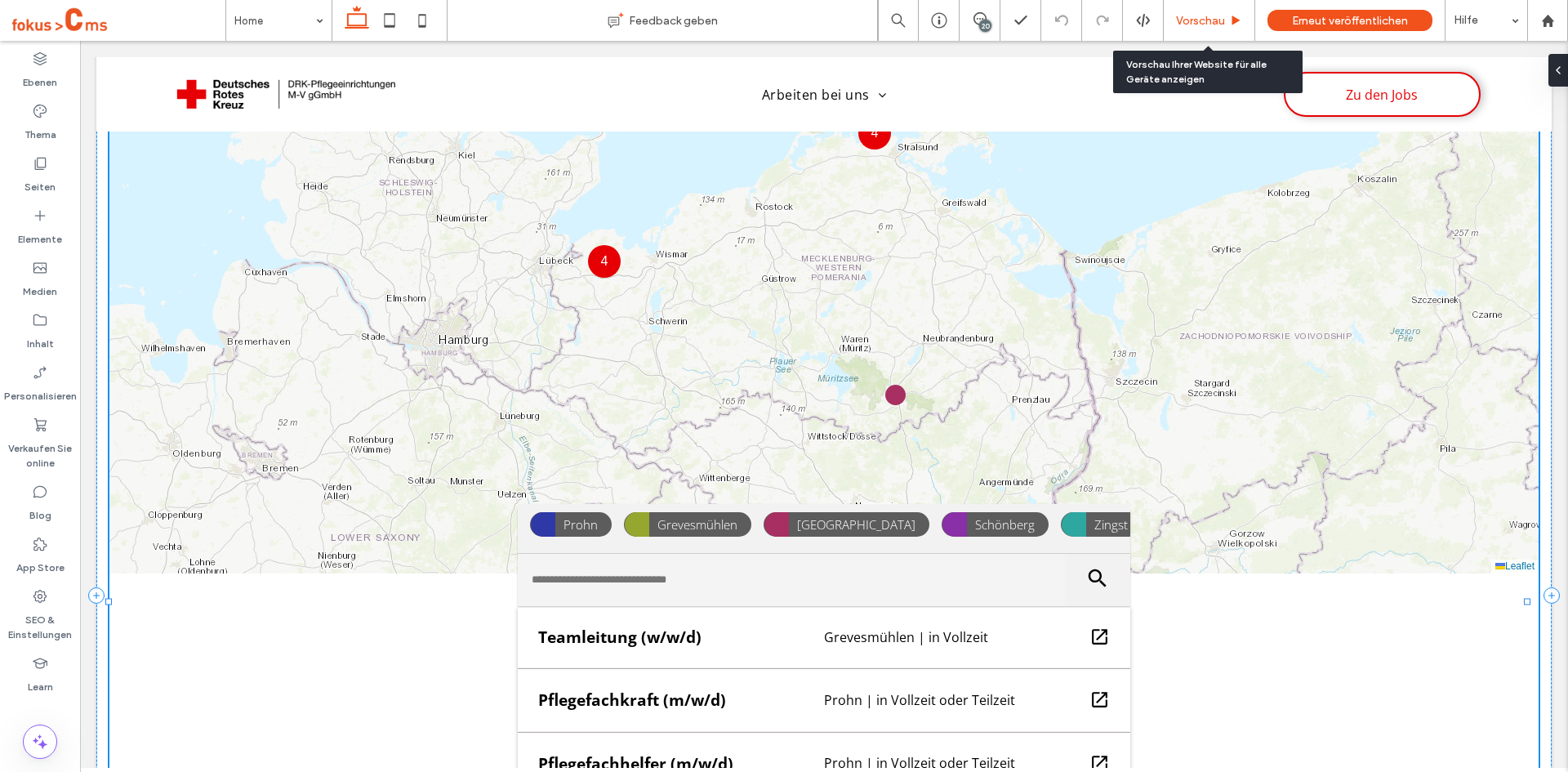
click at [1216, 19] on span "Vorschau" at bounding box center [1200, 21] width 49 height 14
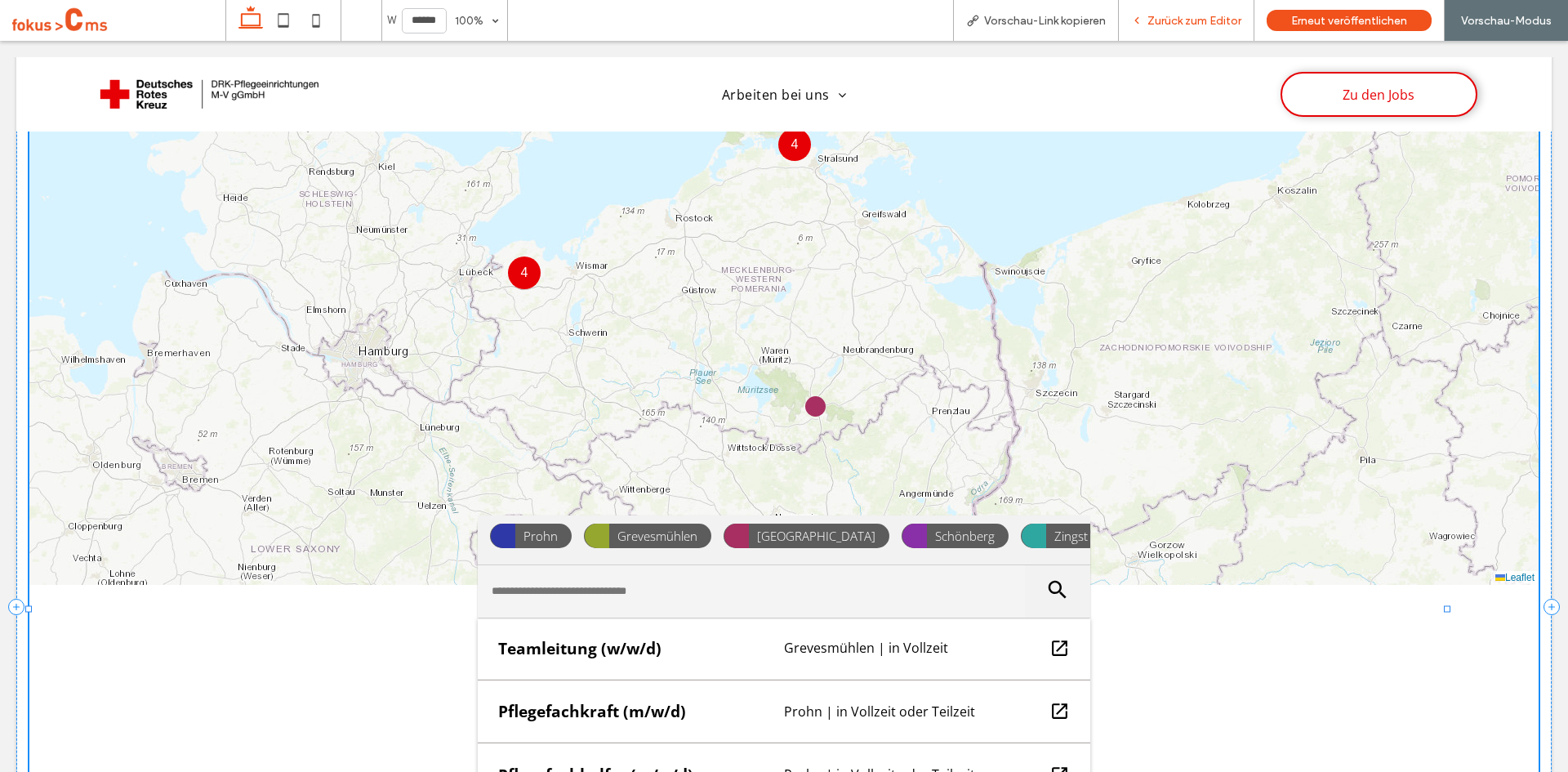
click at [1169, 14] on span "Zurück zum Editor" at bounding box center [1194, 21] width 94 height 14
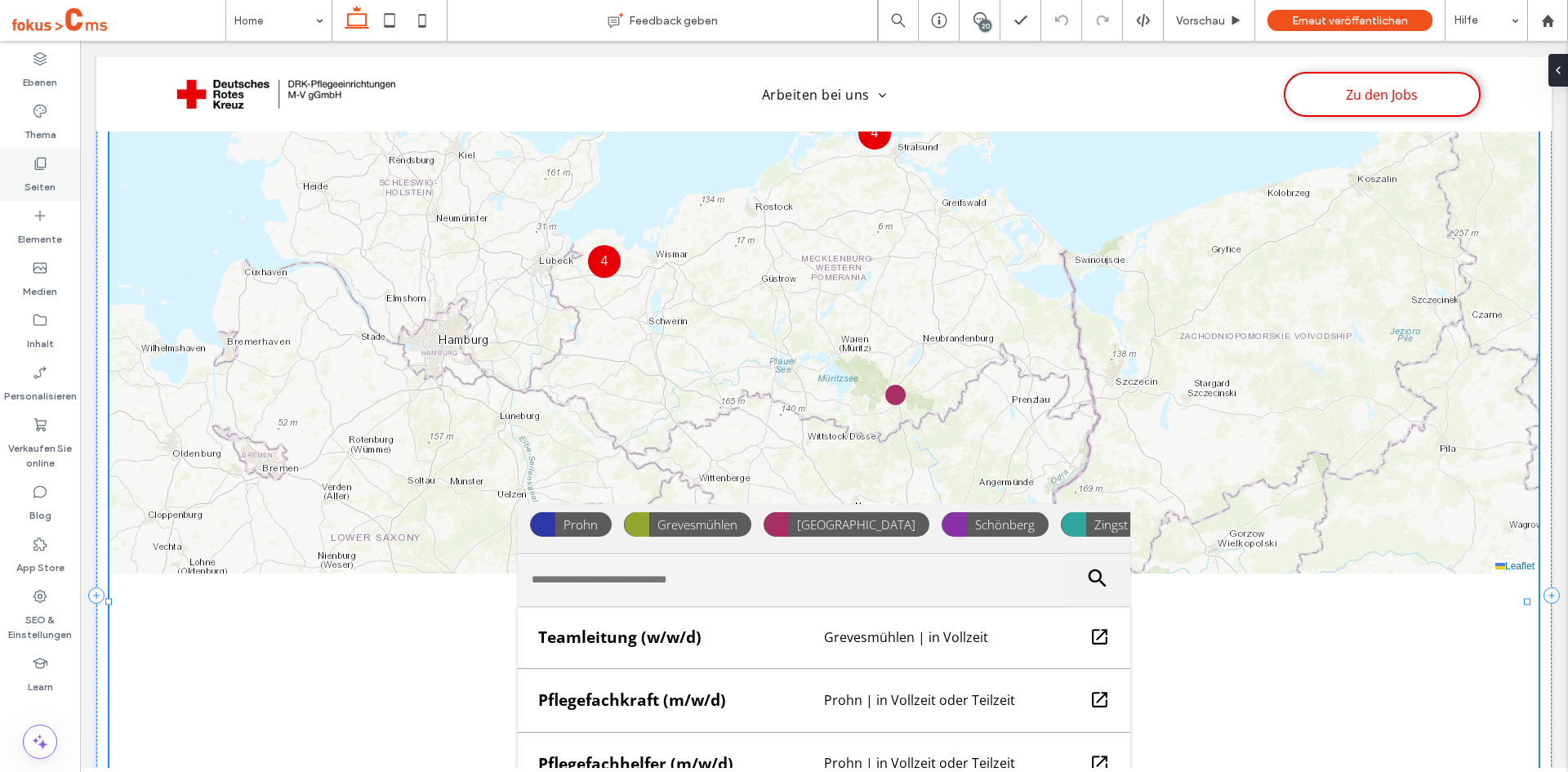
drag, startPoint x: 48, startPoint y: 176, endPoint x: 40, endPoint y: 194, distance: 19.7
click at [46, 176] on label "Seiten" at bounding box center [39, 183] width 31 height 23
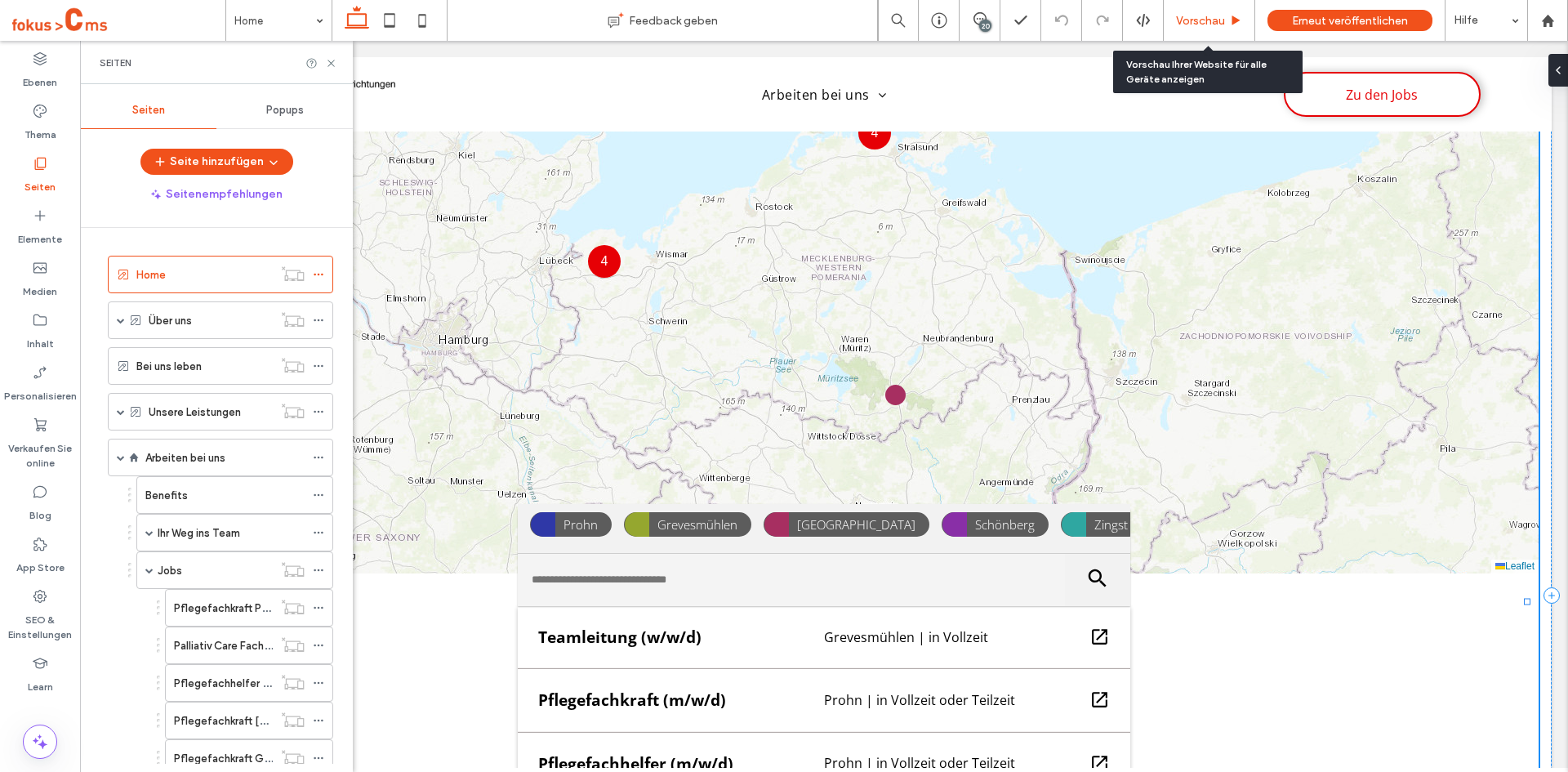
click at [1218, 24] on span "Vorschau" at bounding box center [1200, 21] width 49 height 14
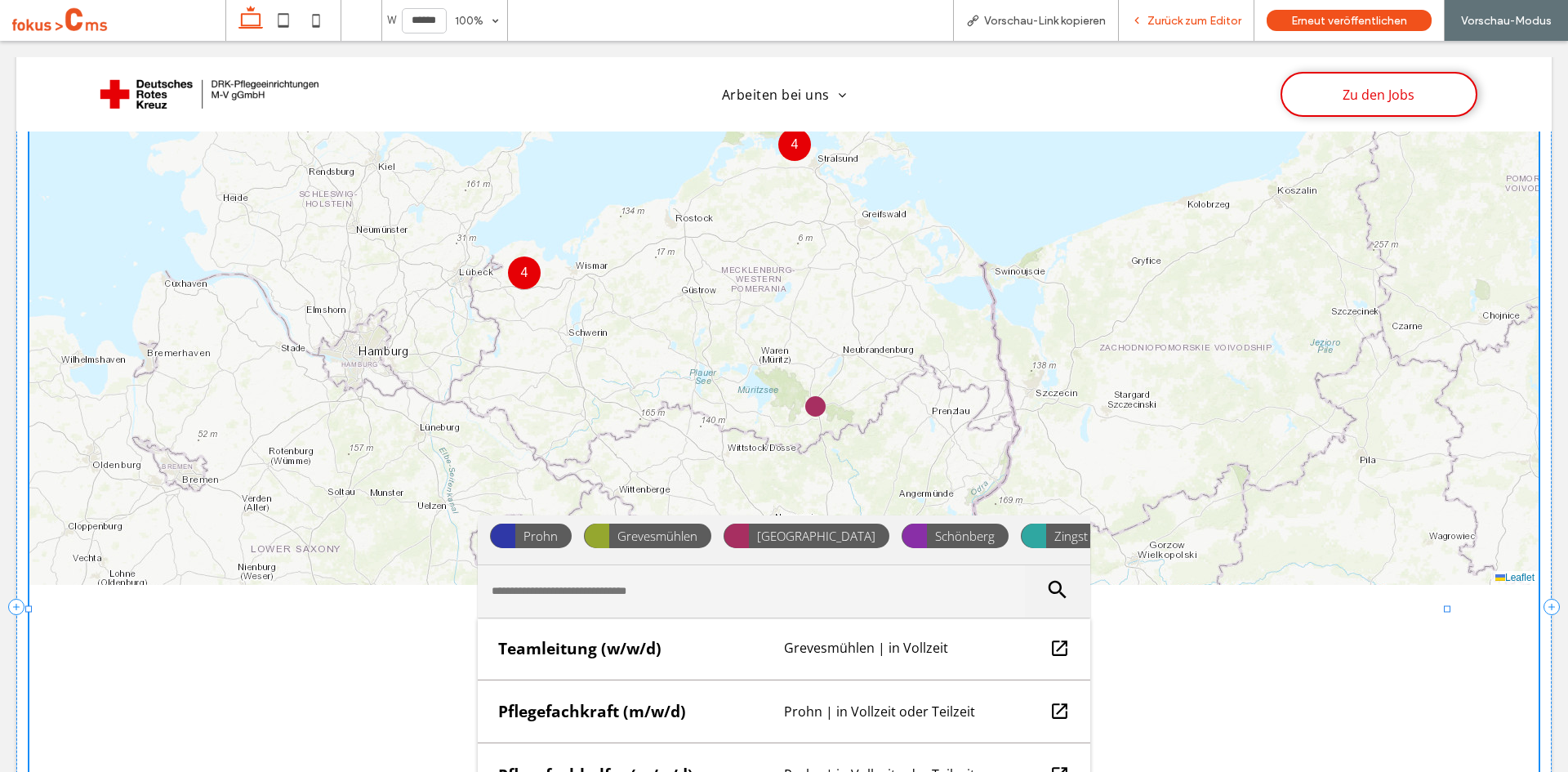
click at [1177, 21] on span "Zurück zum Editor" at bounding box center [1194, 21] width 94 height 14
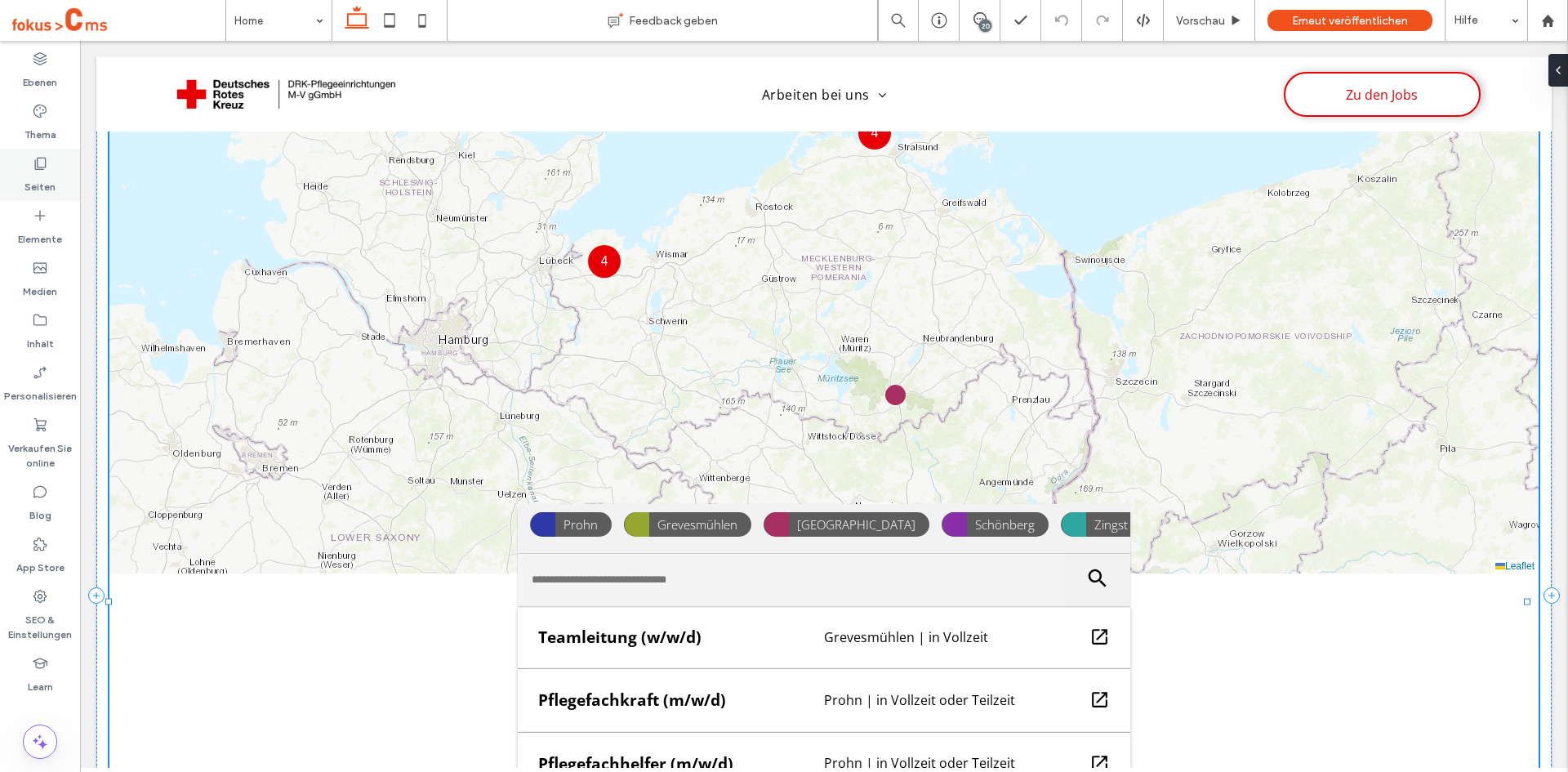
click at [53, 188] on label "Seiten" at bounding box center [39, 183] width 31 height 23
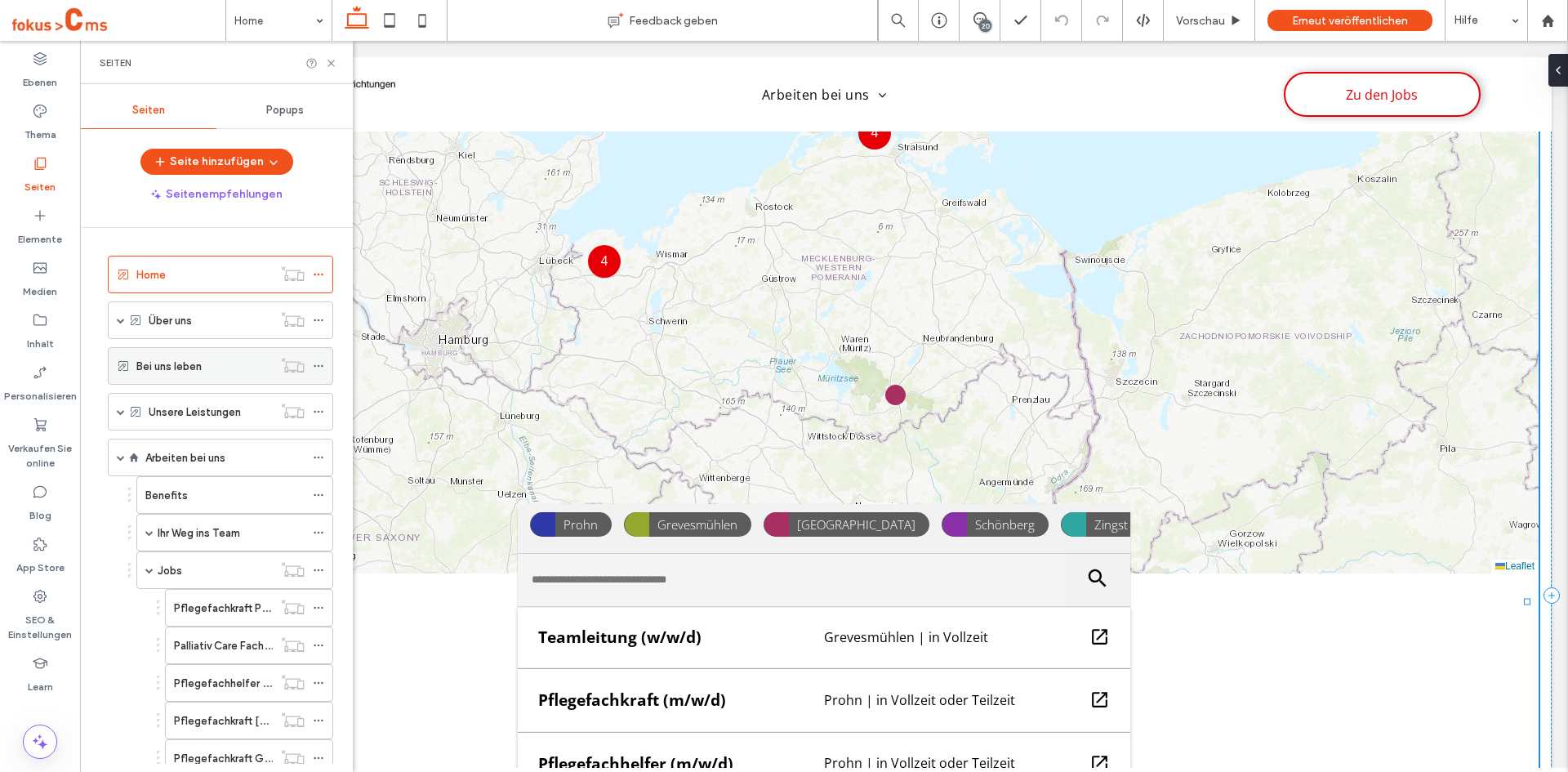
click at [182, 361] on label "Bei uns leben" at bounding box center [169, 366] width 65 height 29
click at [332, 66] on icon at bounding box center [331, 63] width 13 height 13
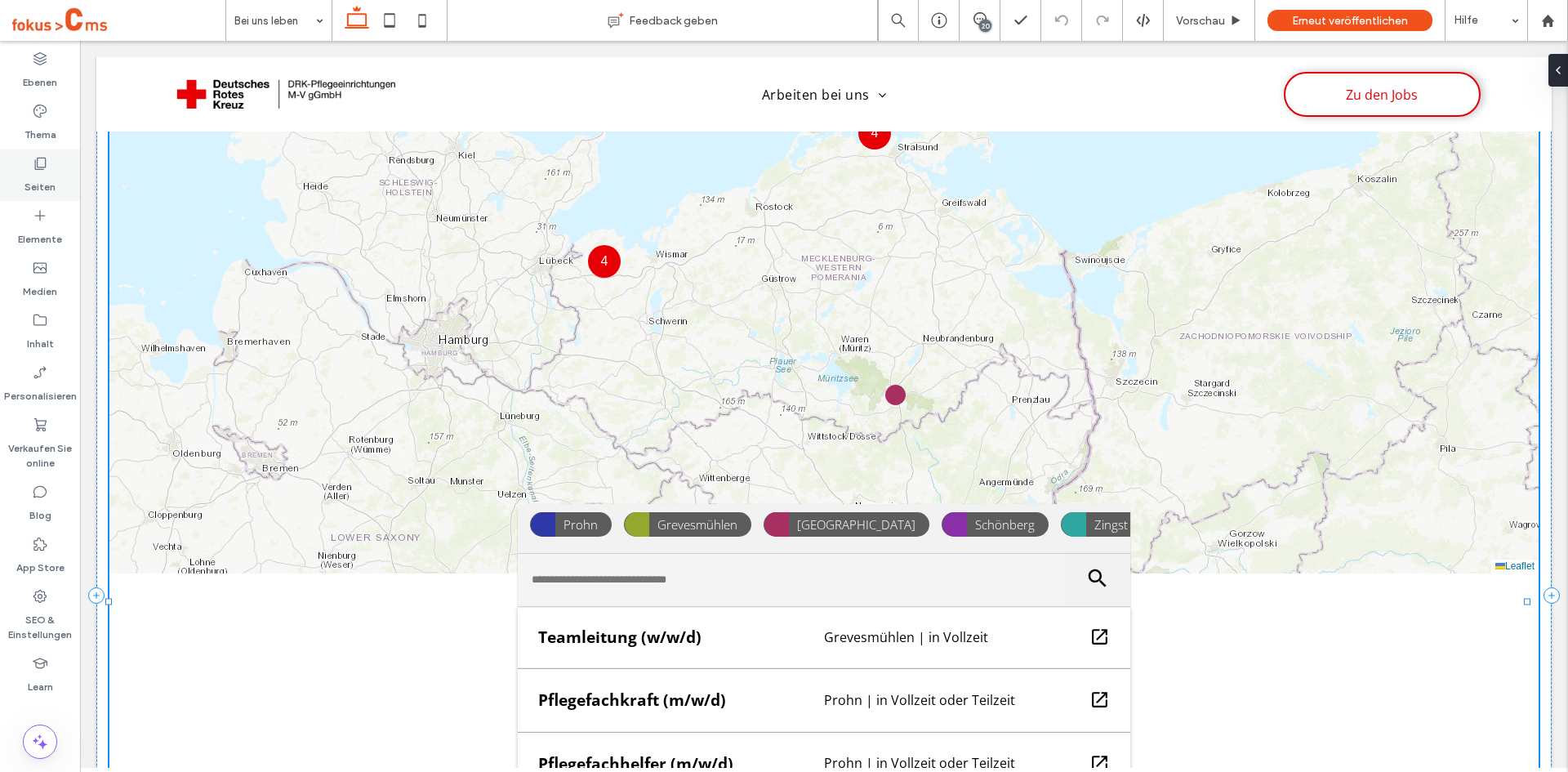
click at [47, 185] on label "Seiten" at bounding box center [39, 183] width 31 height 23
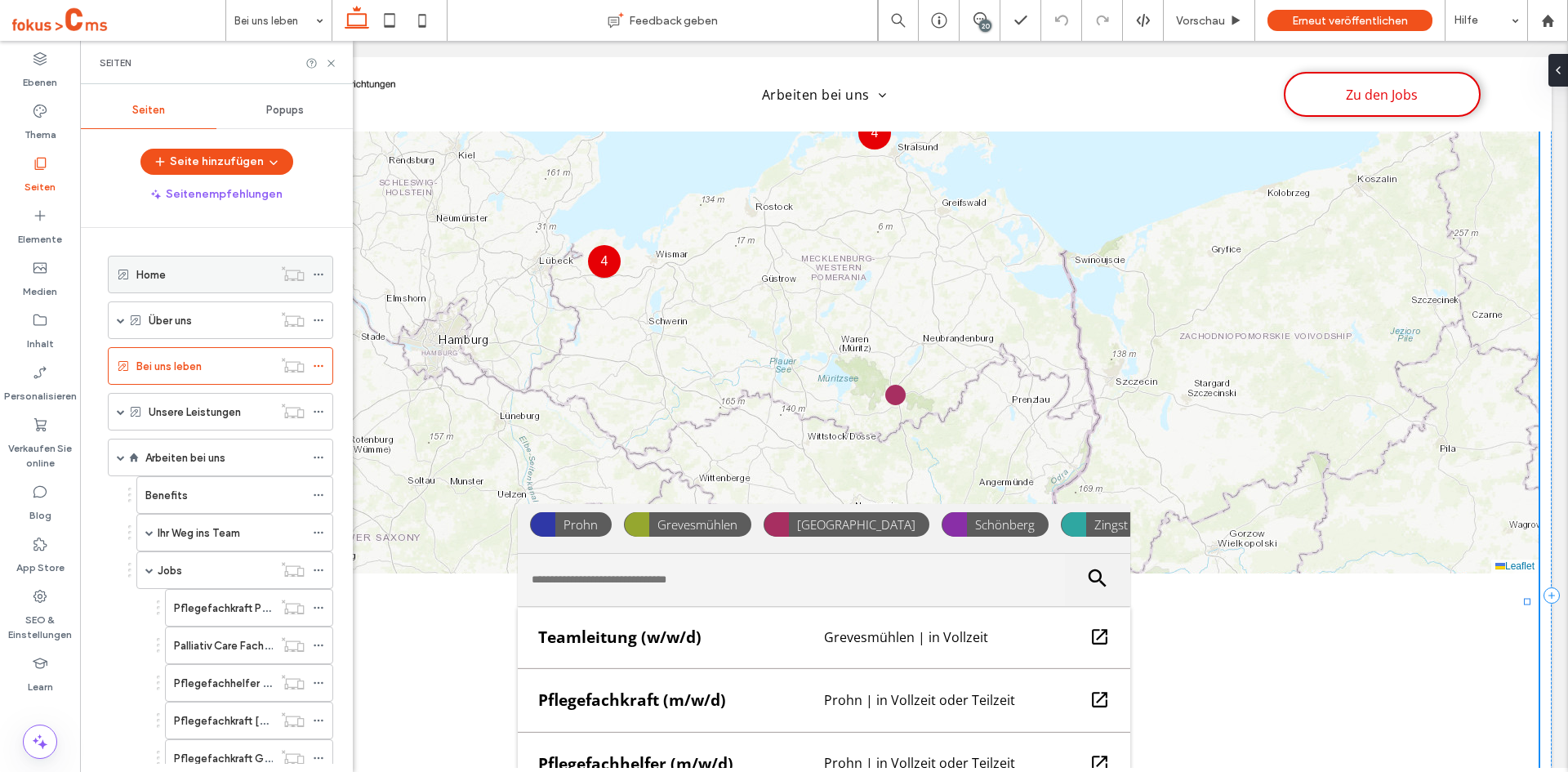
click at [168, 281] on div "Home" at bounding box center [205, 274] width 137 height 17
click at [332, 63] on icon at bounding box center [331, 63] width 13 height 13
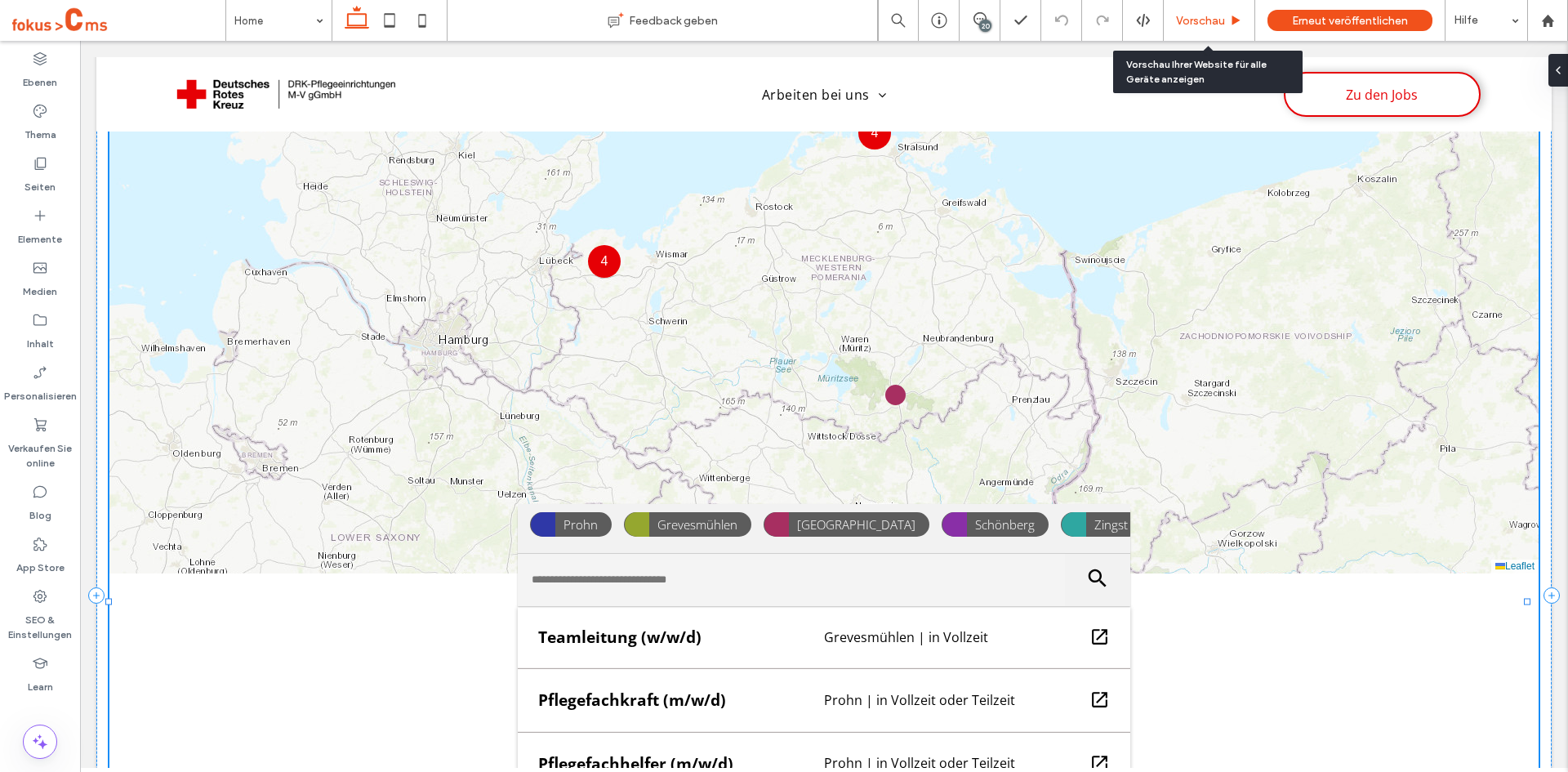
click at [1203, 24] on span "Vorschau" at bounding box center [1200, 21] width 49 height 14
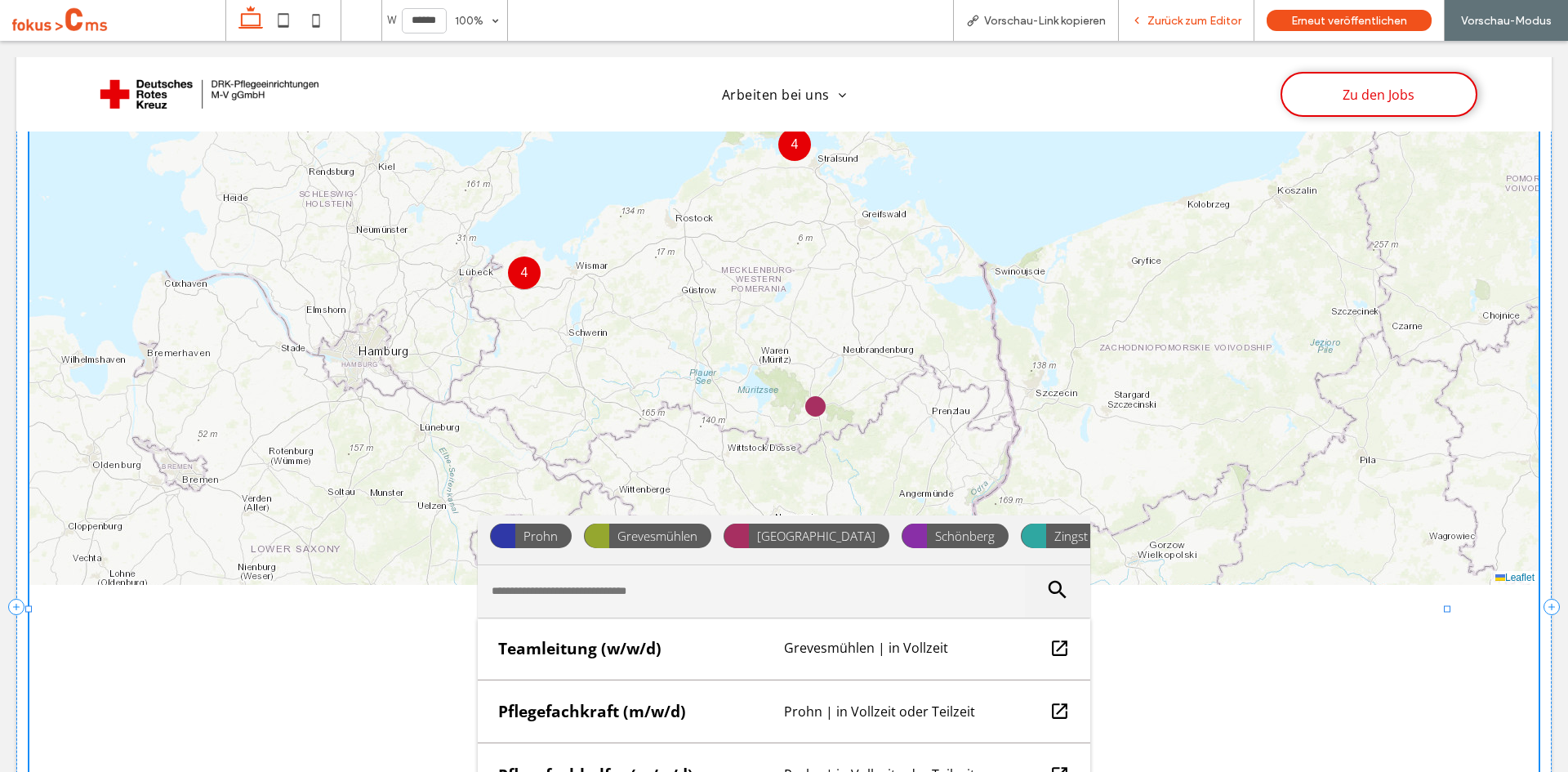
click at [1192, 23] on span "Zurück zum Editor" at bounding box center [1194, 21] width 94 height 14
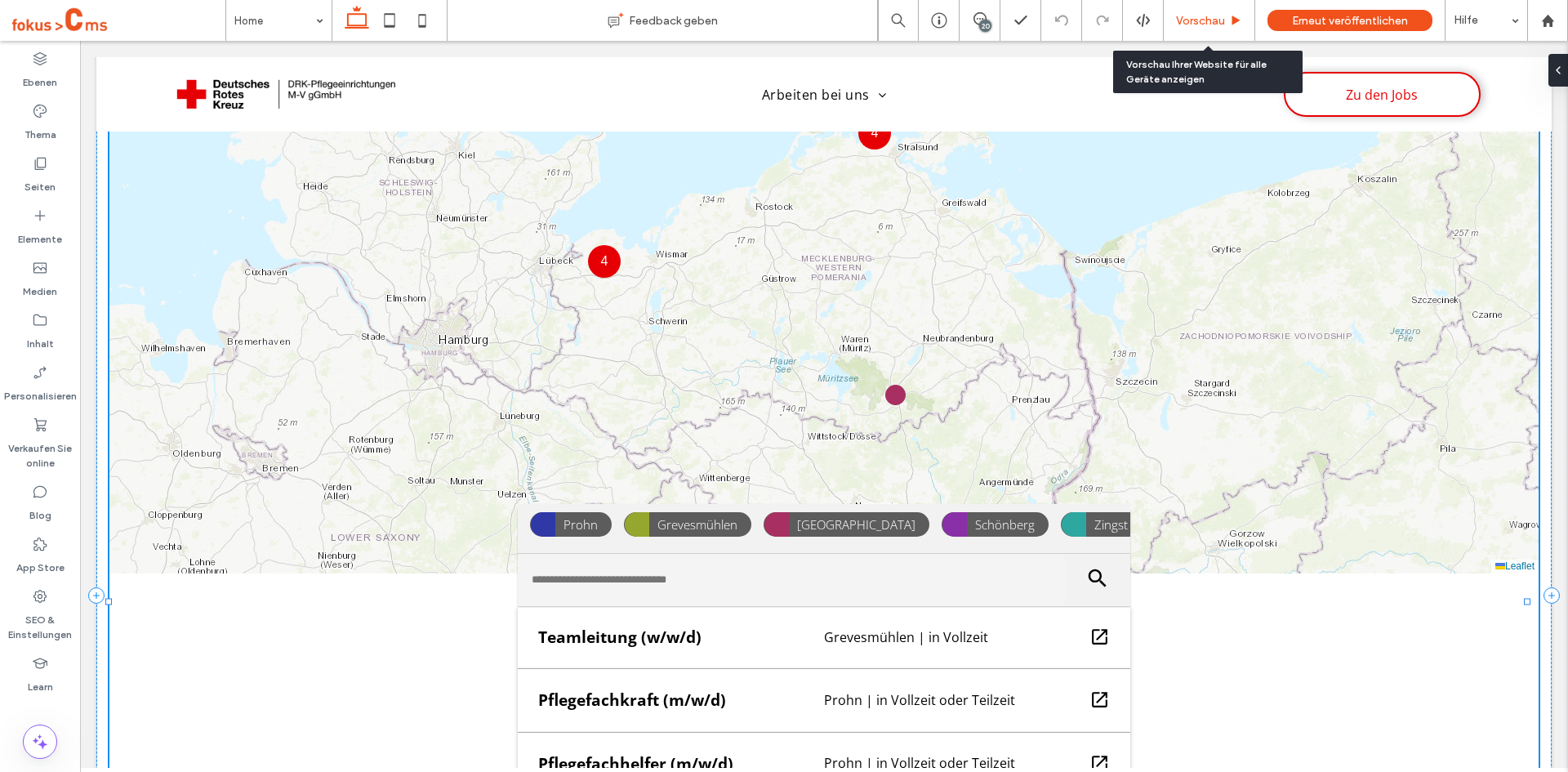
click at [1194, 21] on span "Vorschau" at bounding box center [1200, 21] width 49 height 14
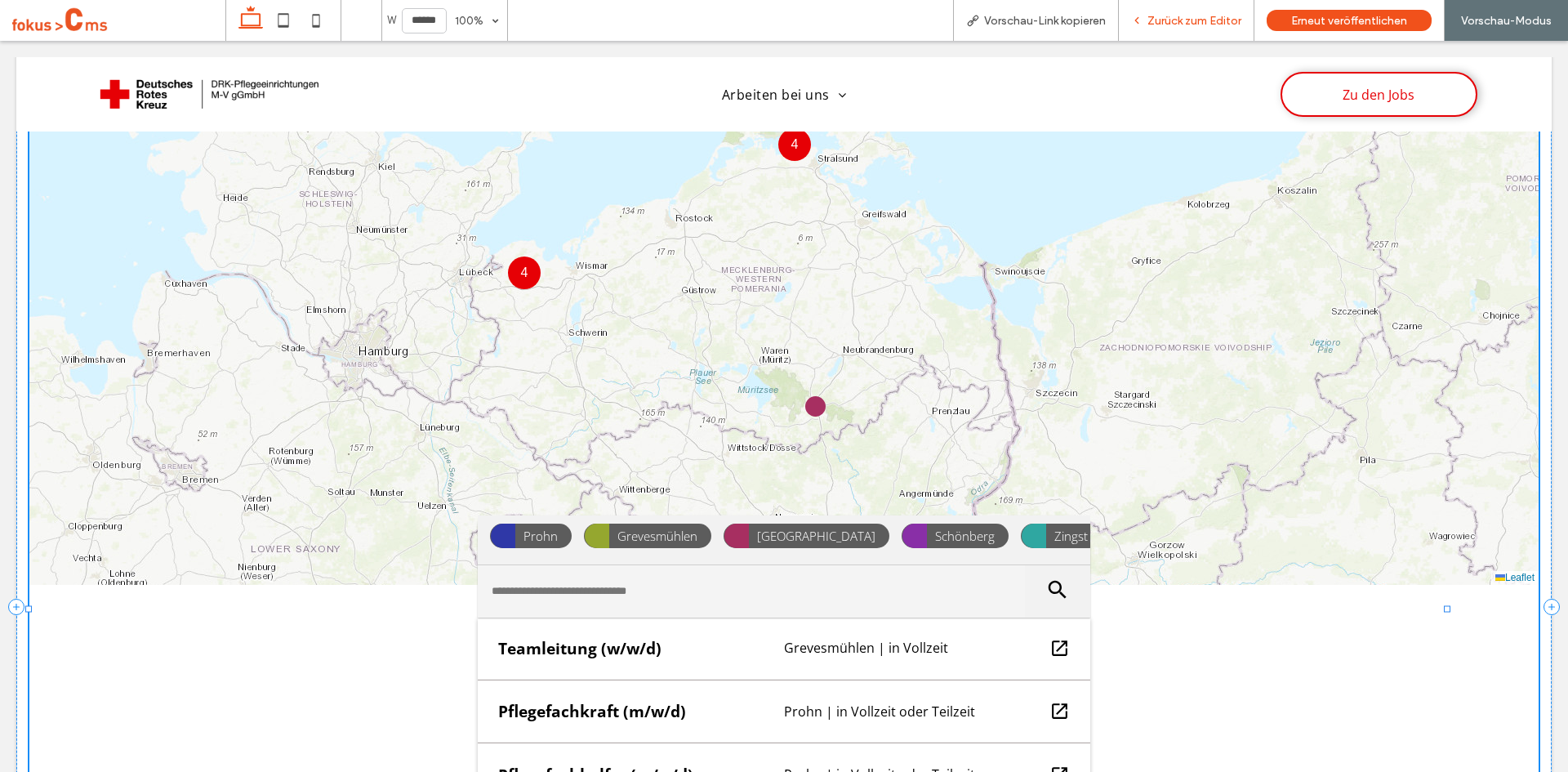
click at [1167, 35] on div "Zurück zum Editor" at bounding box center [1186, 21] width 136 height 41
click at [1193, 15] on span "Zurück zum Editor" at bounding box center [1194, 21] width 94 height 14
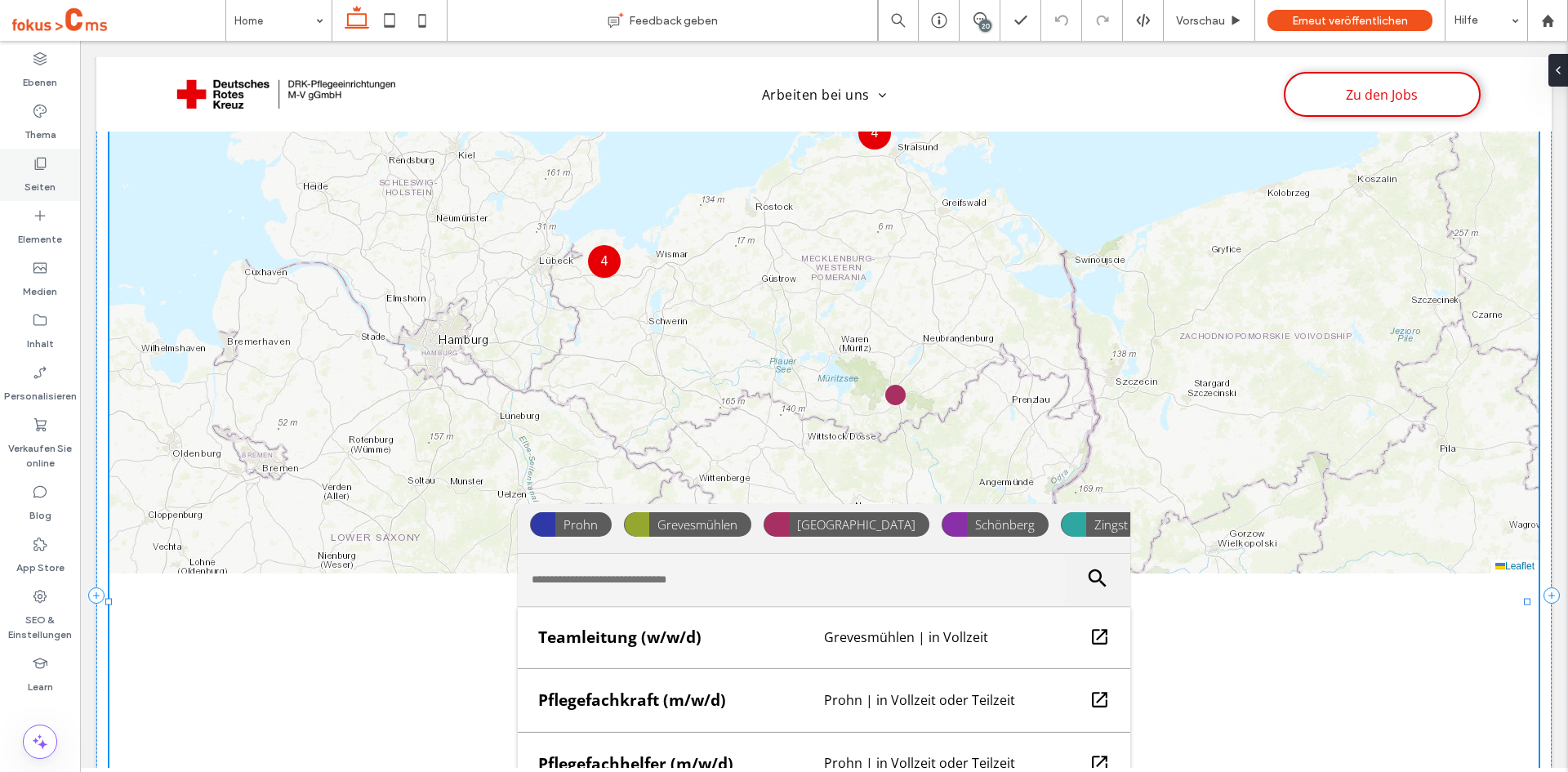
click at [41, 166] on icon at bounding box center [40, 164] width 16 height 16
click at [619, 130] on button "Inhalt" at bounding box center [622, 129] width 59 height 20
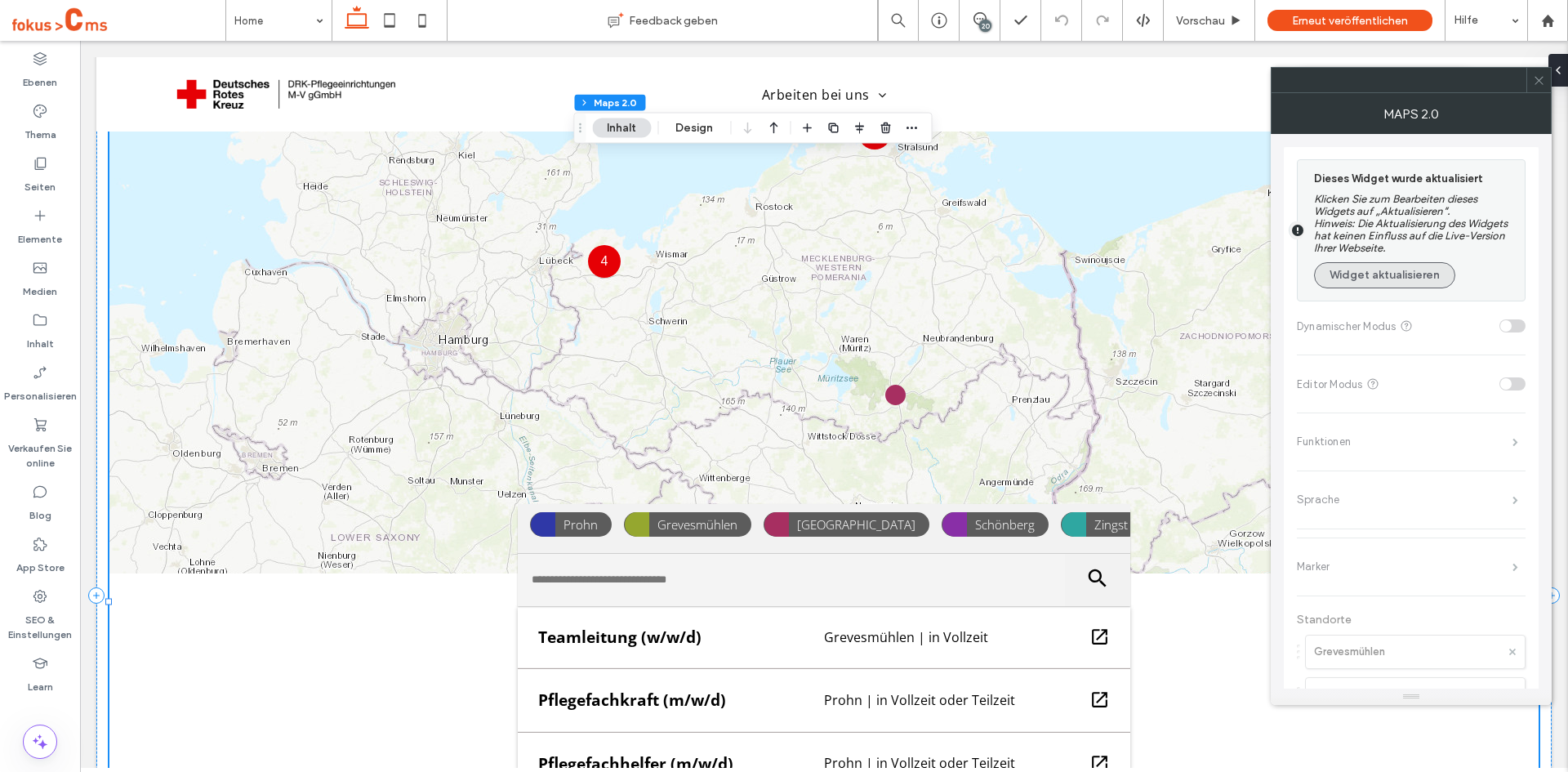
click at [1396, 275] on button "Widget aktualisieren" at bounding box center [1385, 274] width 141 height 26
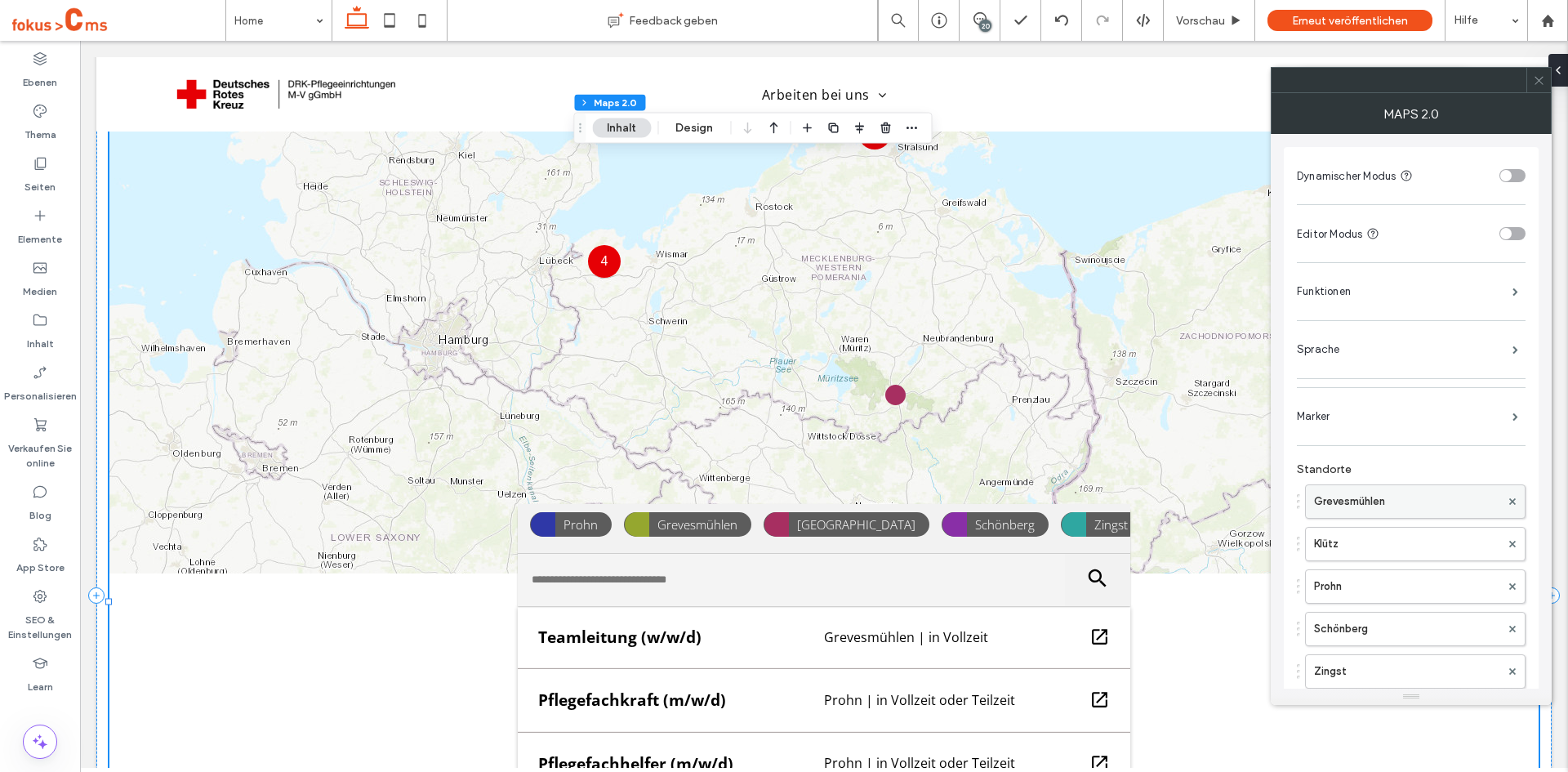
scroll to position [95, 0]
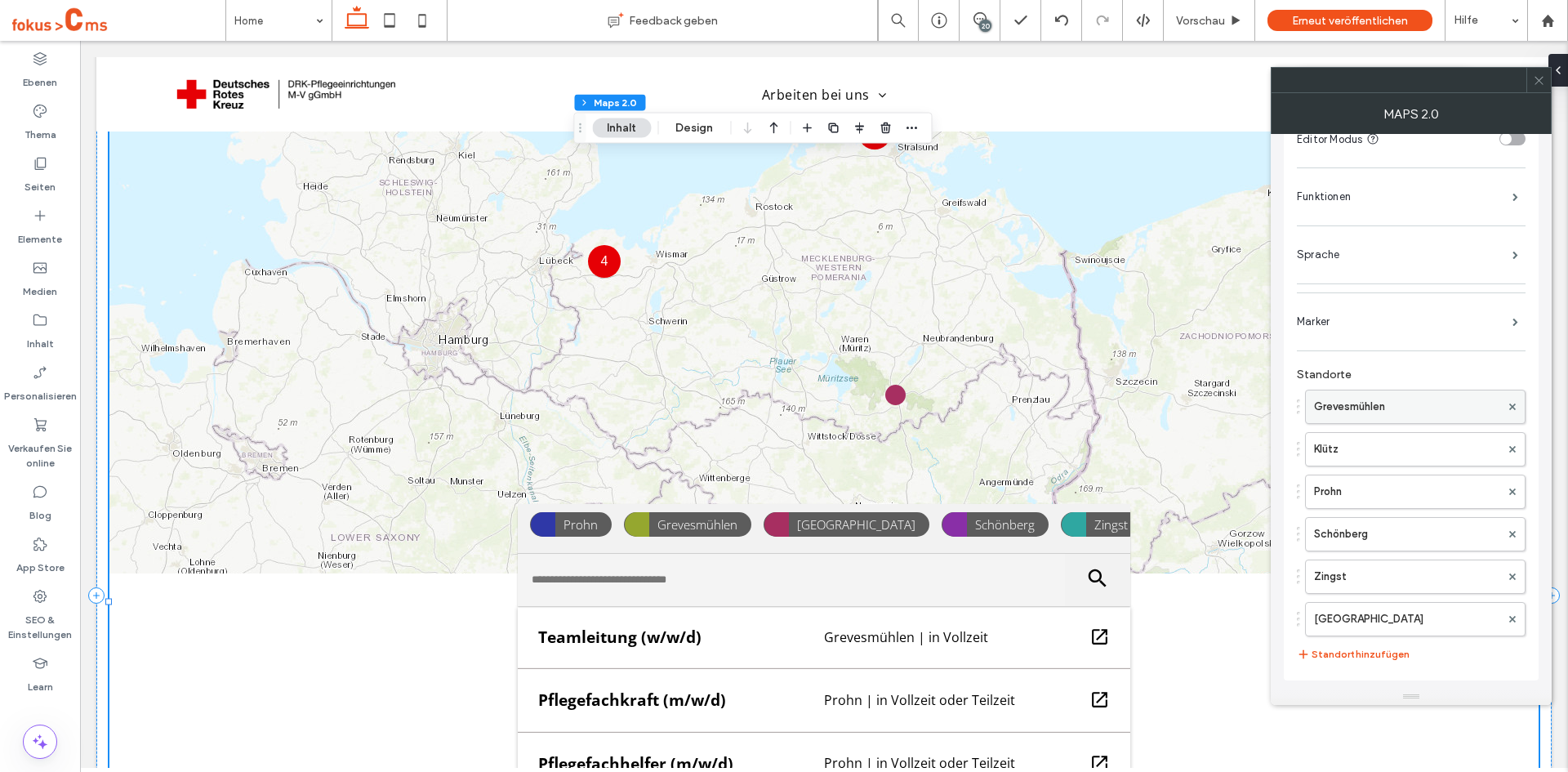
click at [1348, 408] on label "Grevesmühlen" at bounding box center [1407, 407] width 186 height 33
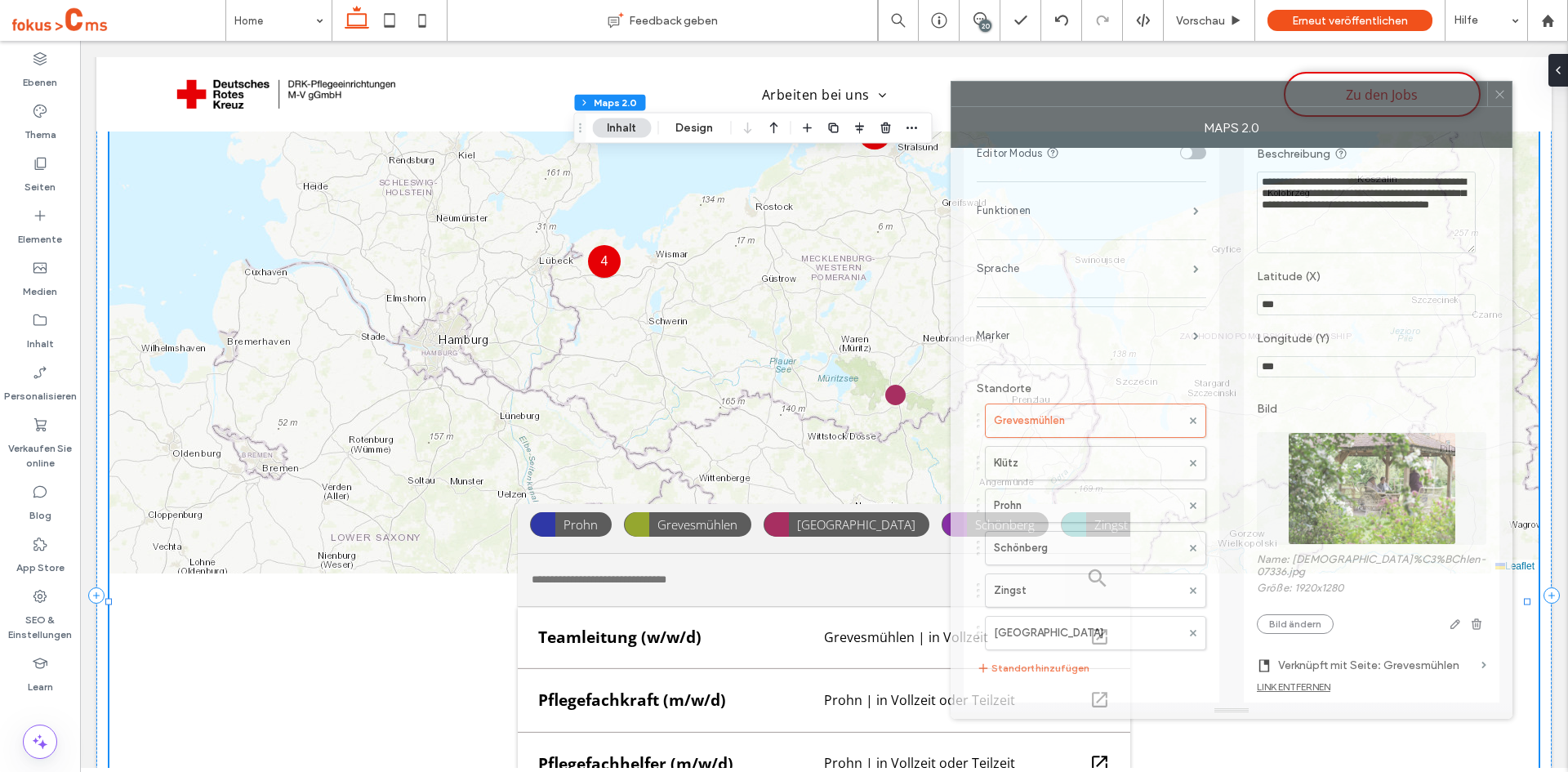
drag, startPoint x: 1297, startPoint y: 84, endPoint x: 1258, endPoint y: 98, distance: 41.4
click at [1258, 98] on div at bounding box center [1220, 93] width 536 height 24
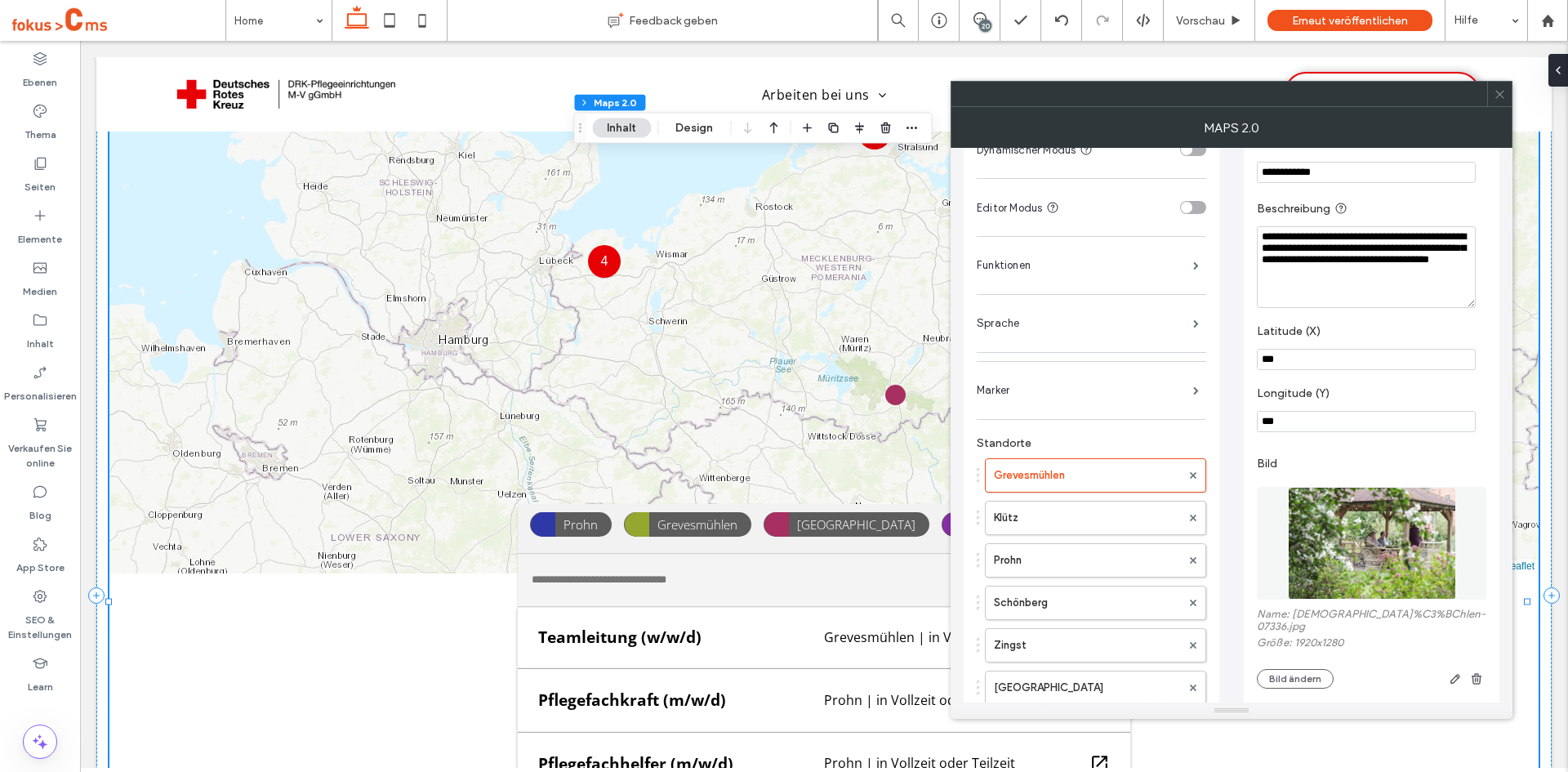
scroll to position [0, 0]
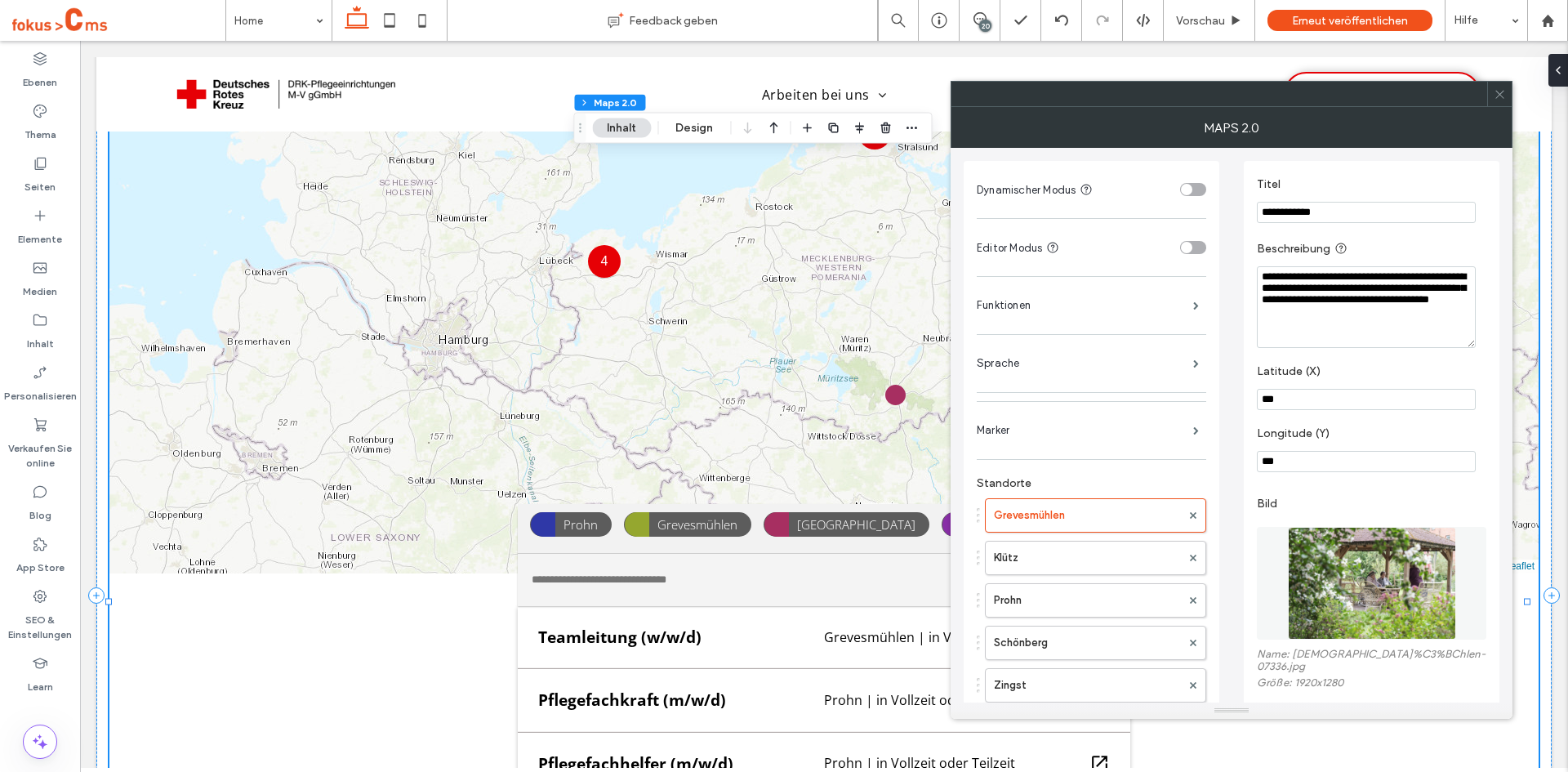
click at [1404, 303] on textarea "**********" at bounding box center [1366, 306] width 219 height 81
drag, startPoint x: 1457, startPoint y: 318, endPoint x: 1270, endPoint y: 274, distance: 192.1
click at [1273, 275] on textarea "**********" at bounding box center [1366, 306] width 219 height 81
click at [1344, 336] on textarea "**********" at bounding box center [1366, 306] width 219 height 81
click at [1445, 319] on textarea "**********" at bounding box center [1366, 306] width 219 height 81
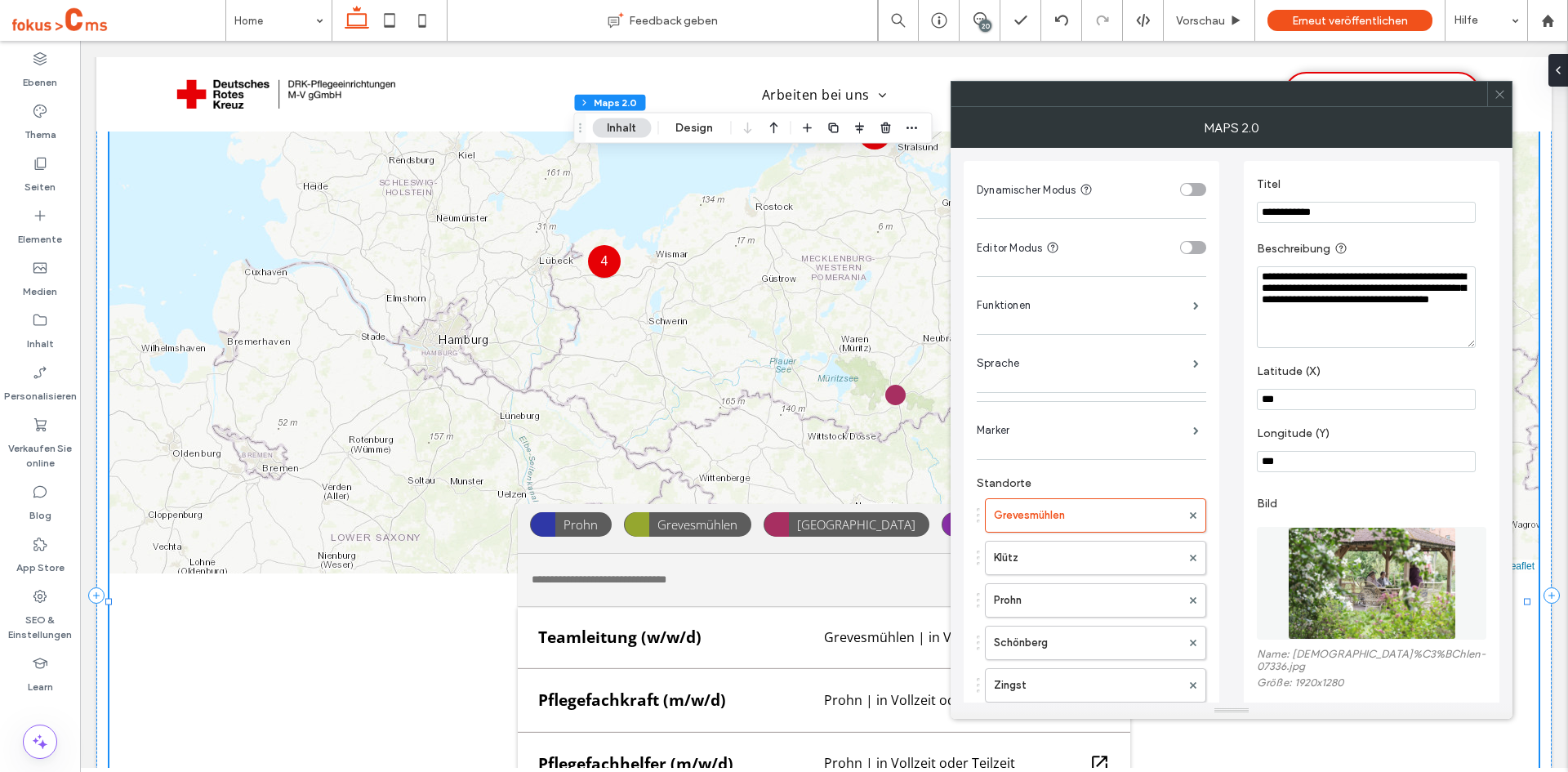
click at [1457, 313] on textarea "**********" at bounding box center [1366, 306] width 219 height 81
click at [1461, 320] on textarea "**********" at bounding box center [1366, 306] width 219 height 81
click at [1312, 347] on textarea "**********" at bounding box center [1366, 306] width 219 height 81
click at [1466, 326] on textarea "**********" at bounding box center [1366, 306] width 219 height 81
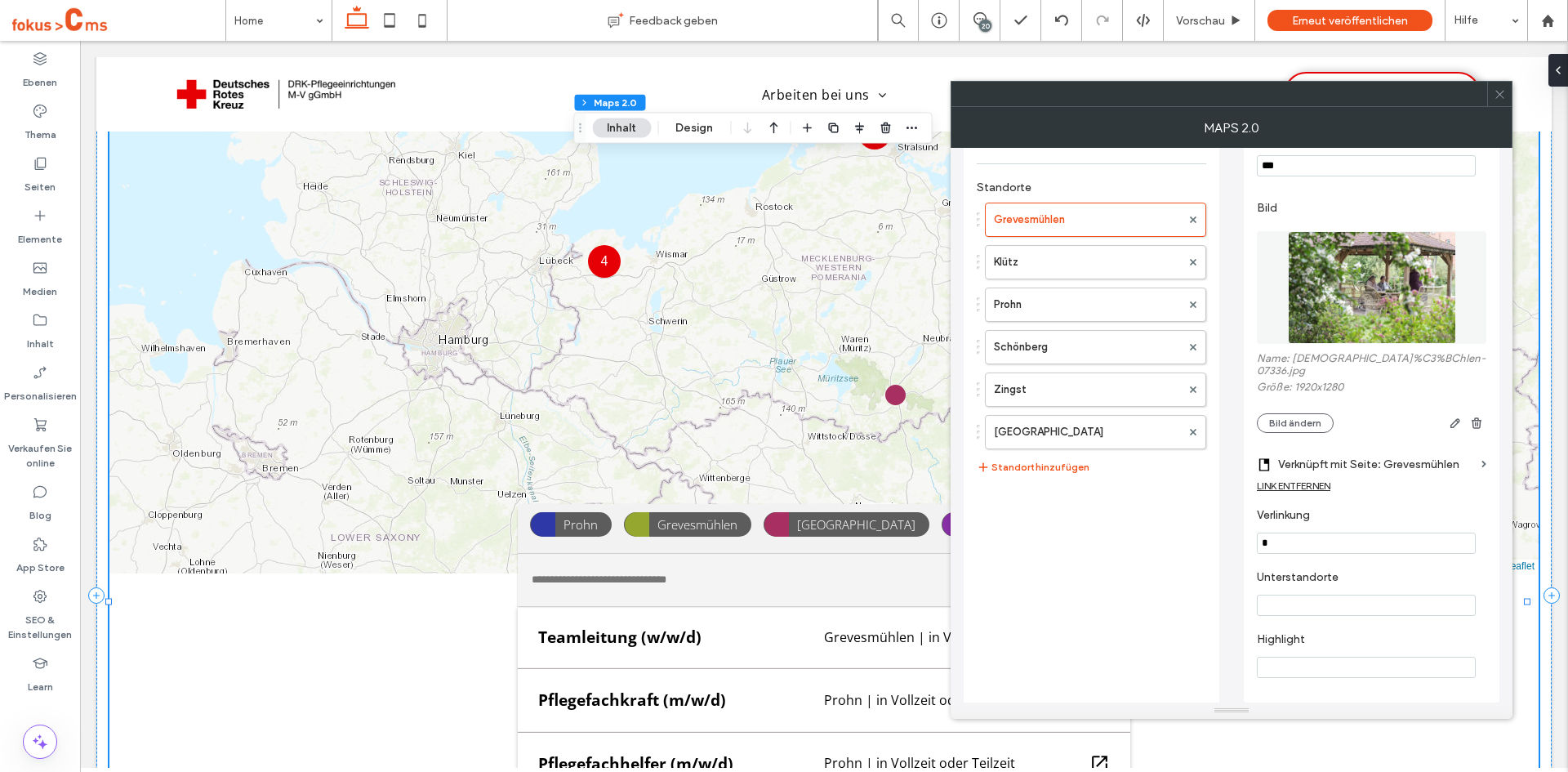
scroll to position [297, 0]
click at [1315, 664] on input "Highlight" at bounding box center [1366, 667] width 219 height 21
click at [1146, 568] on div "Dynamischer Modus Editor Modus Funktionen Sprache Marker Standorte Grevesmühlen…" at bounding box center [1091, 287] width 230 height 829
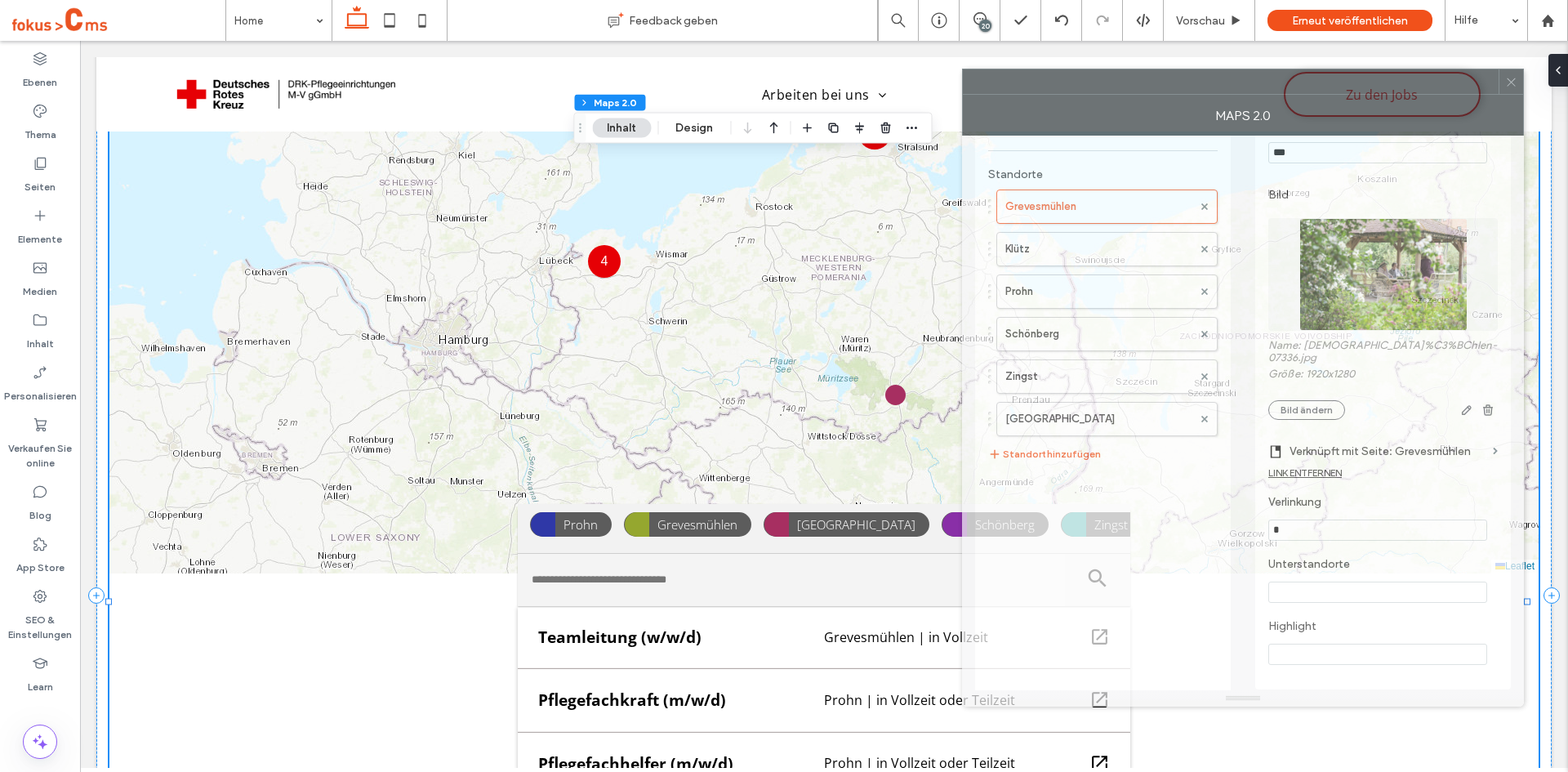
drag, startPoint x: 1300, startPoint y: 102, endPoint x: 1315, endPoint y: 90, distance: 19.2
click at [1315, 90] on div at bounding box center [1231, 81] width 536 height 24
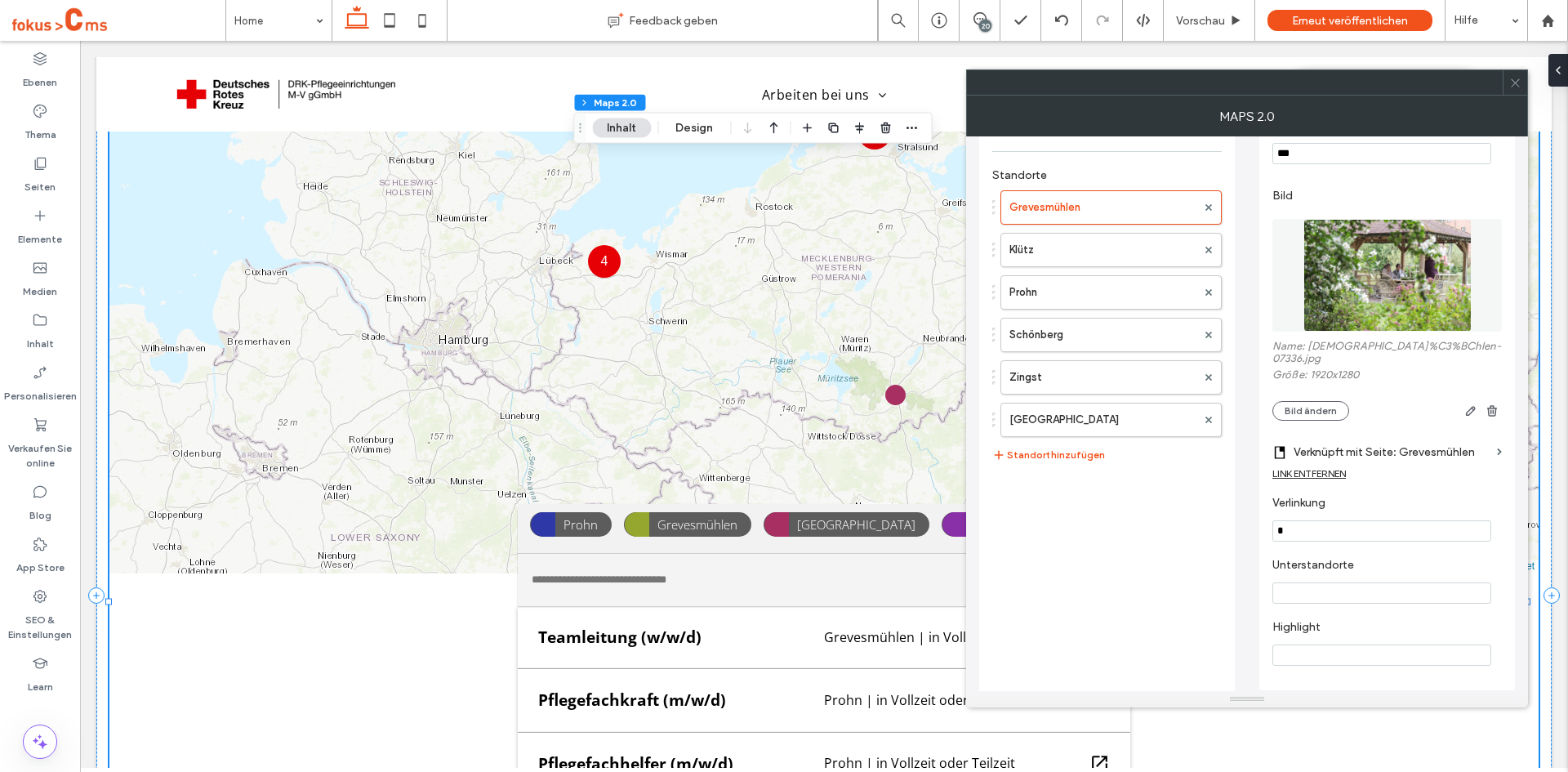
click at [1319, 583] on input "Unterstandorte" at bounding box center [1381, 593] width 219 height 21
type input "**********"
click at [1344, 612] on section "Highlight" at bounding box center [1387, 642] width 230 height 62
click at [1446, 583] on input "**********" at bounding box center [1381, 593] width 219 height 21
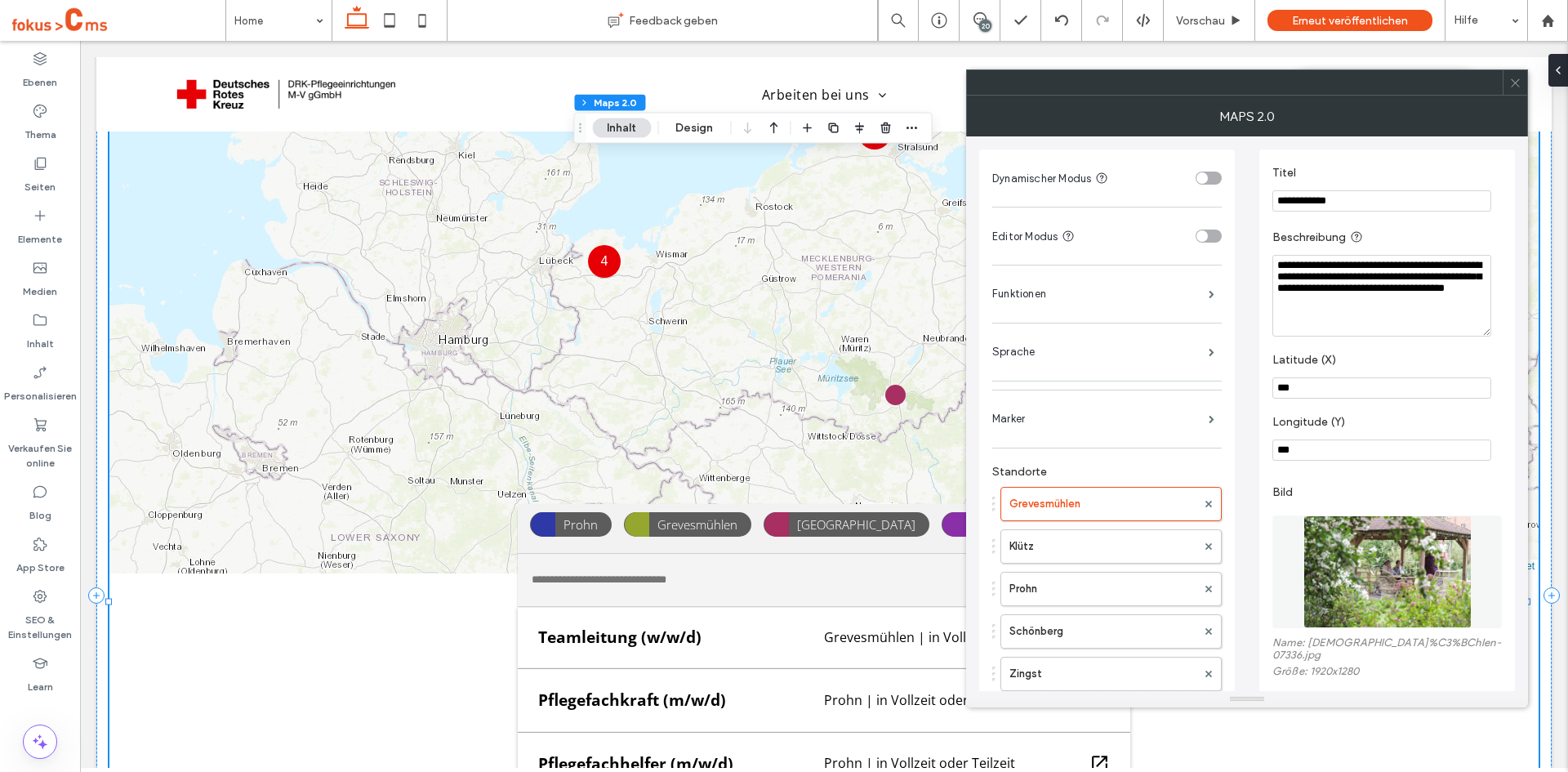
click at [1513, 86] on use at bounding box center [1514, 82] width 8 height 8
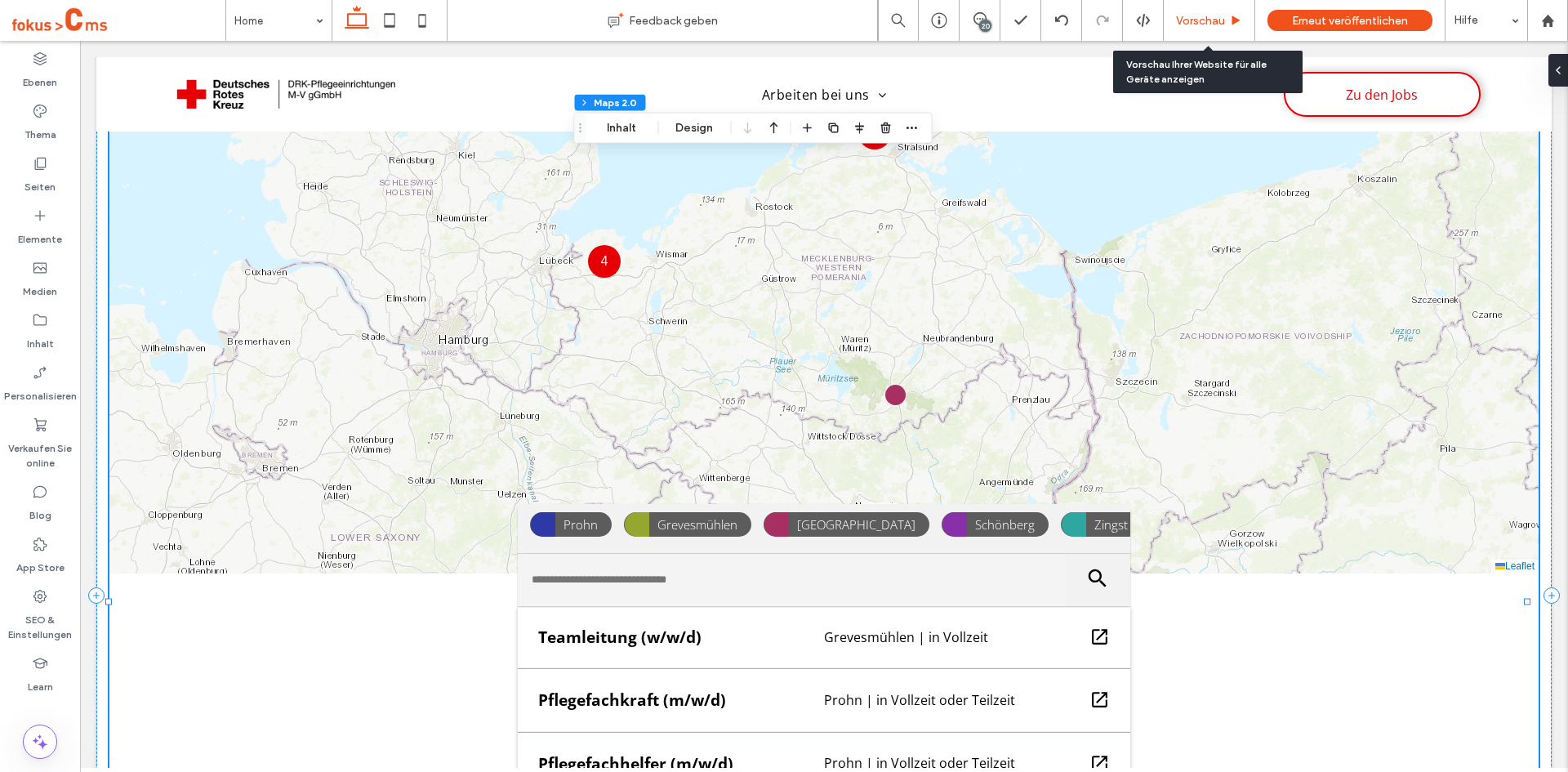
click at [1204, 21] on span "Vorschau" at bounding box center [1200, 21] width 49 height 14
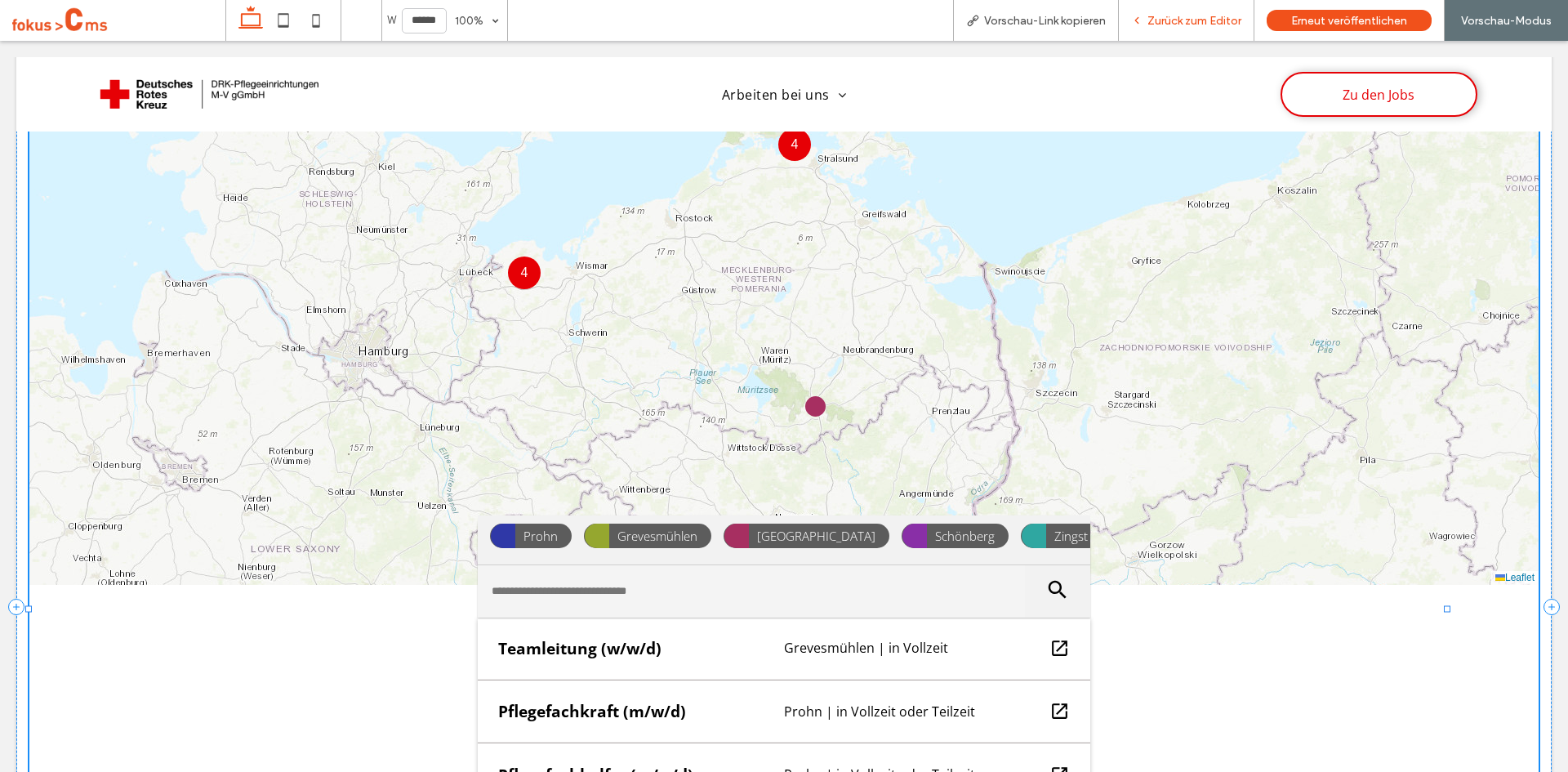
click at [1180, 21] on span "Zurück zum Editor" at bounding box center [1194, 21] width 94 height 14
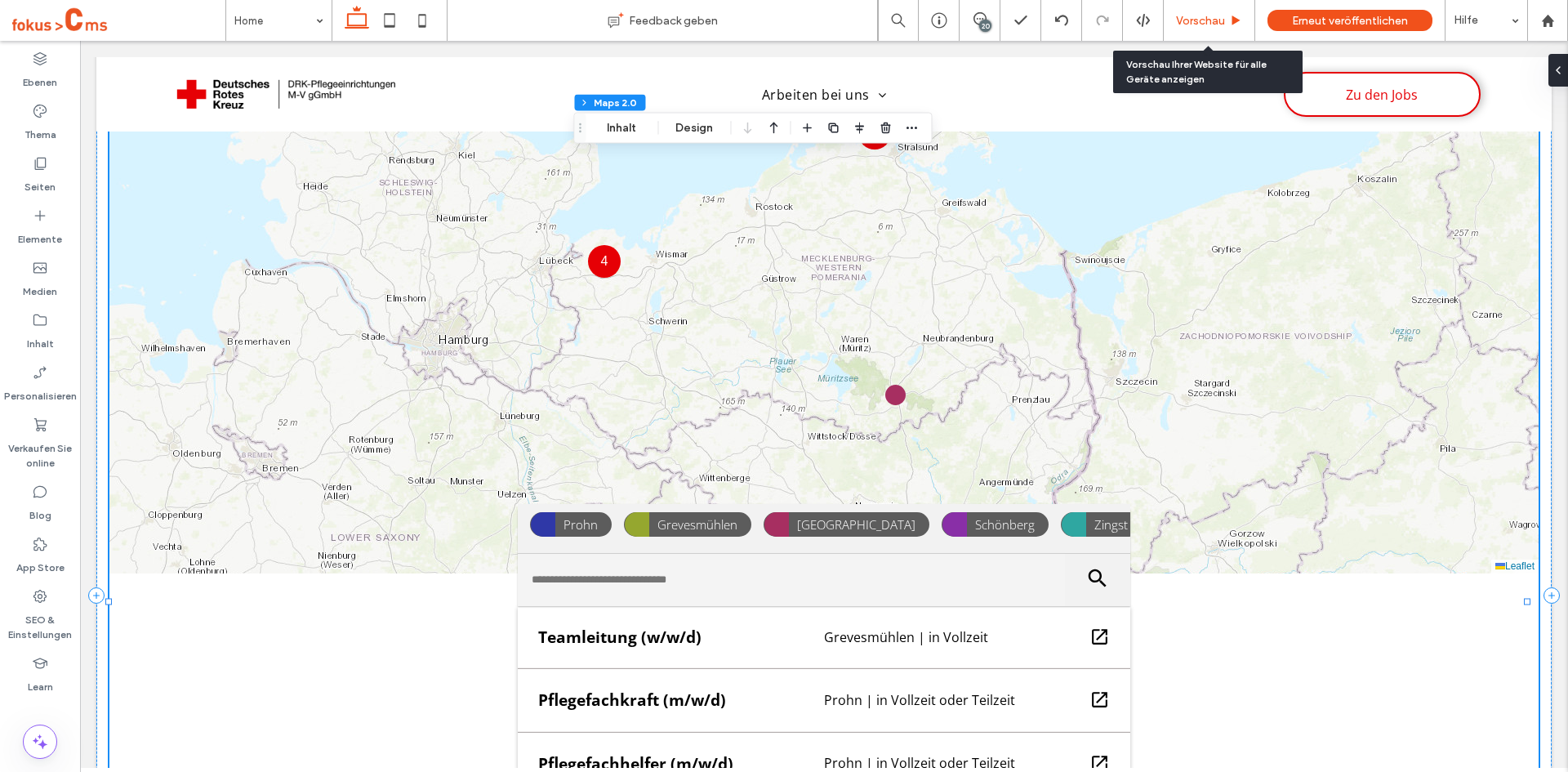
click at [1199, 21] on span "Vorschau" at bounding box center [1200, 21] width 49 height 14
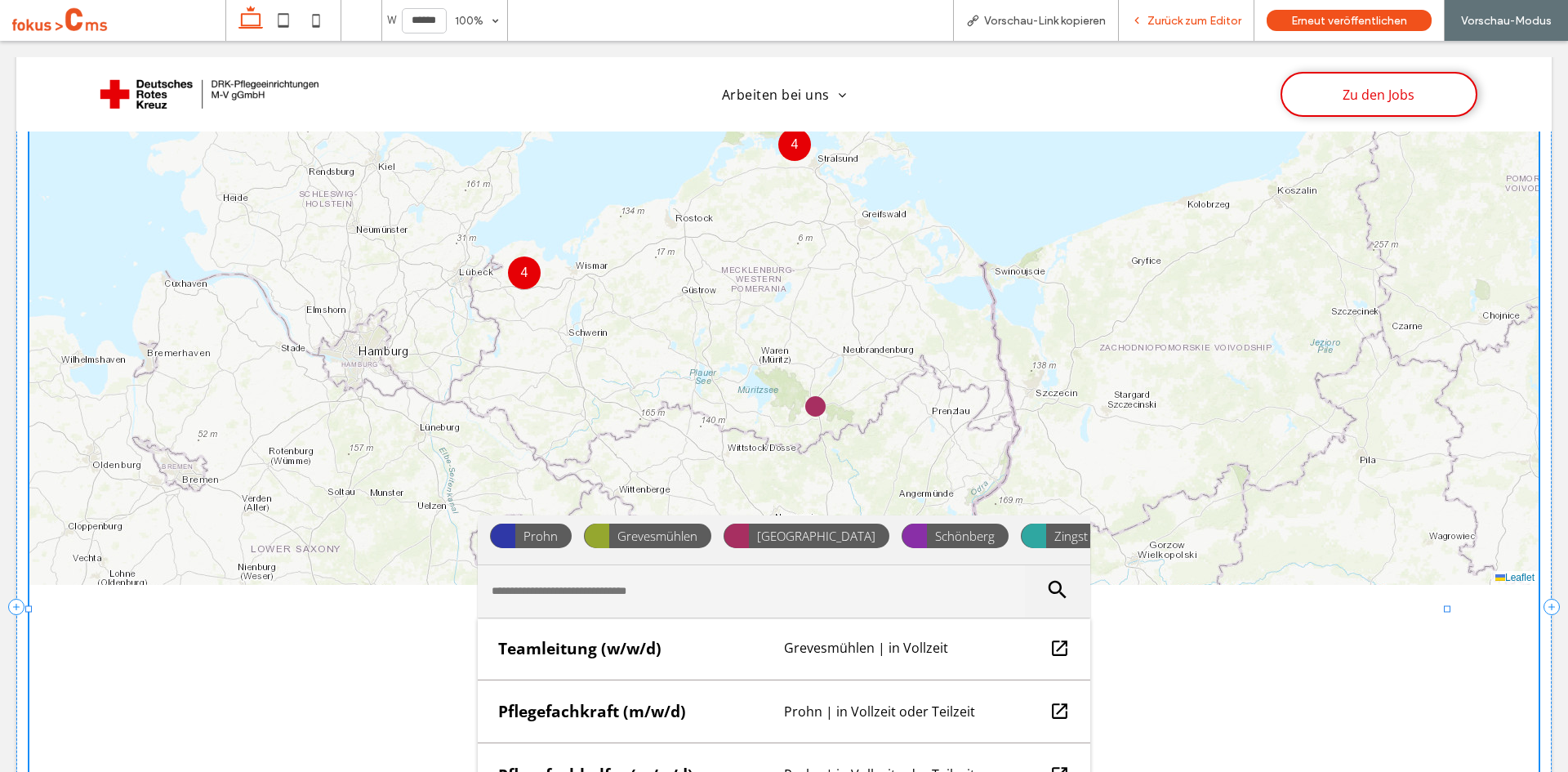
click at [1179, 32] on div "Zurück zum Editor" at bounding box center [1186, 21] width 136 height 41
click at [1136, 9] on div "Zurück zum Editor" at bounding box center [1186, 21] width 136 height 41
click at [1194, 21] on span "Zurück zum Editor" at bounding box center [1194, 21] width 94 height 14
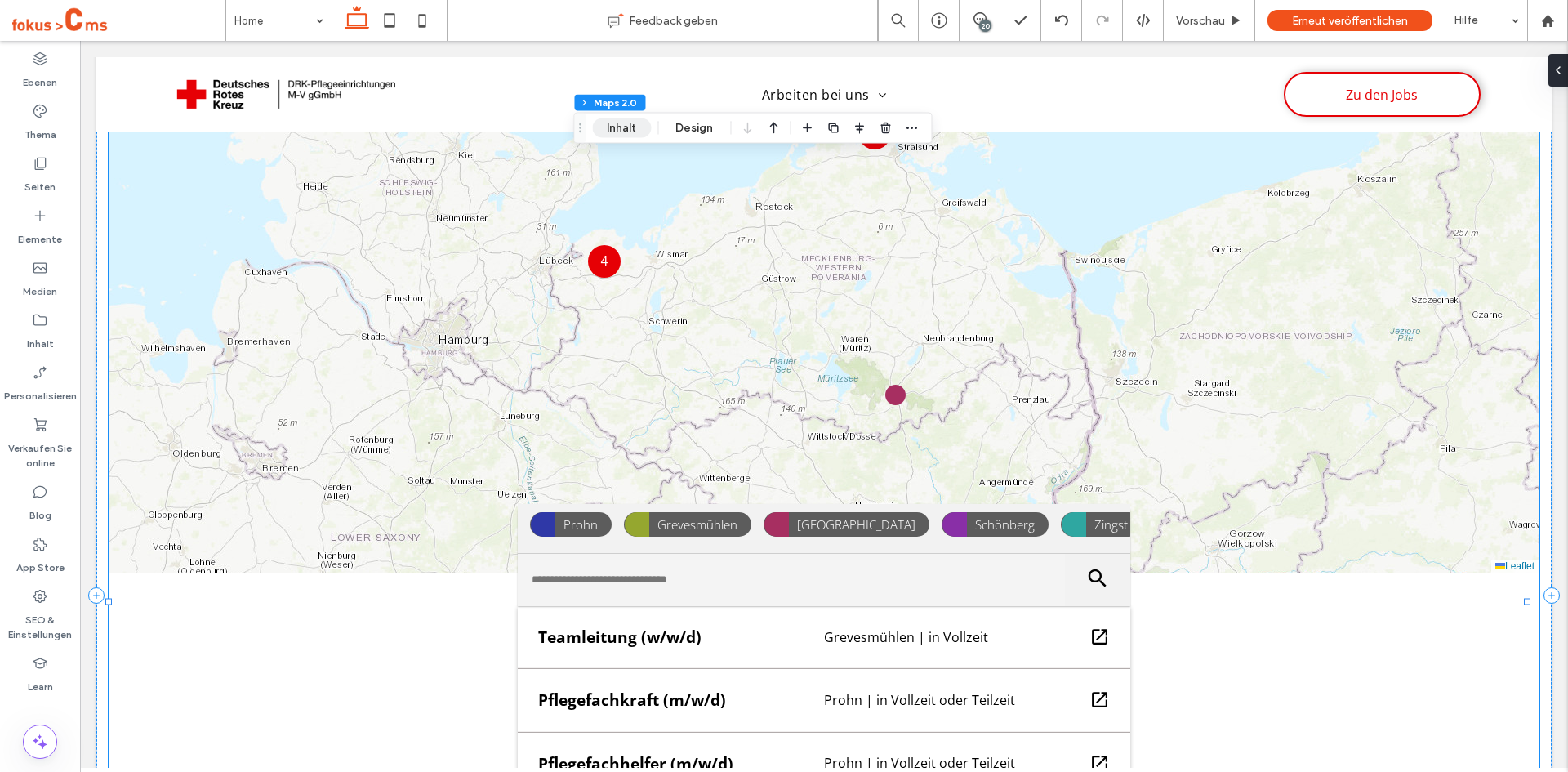
click at [622, 134] on button "Inhalt" at bounding box center [622, 129] width 59 height 20
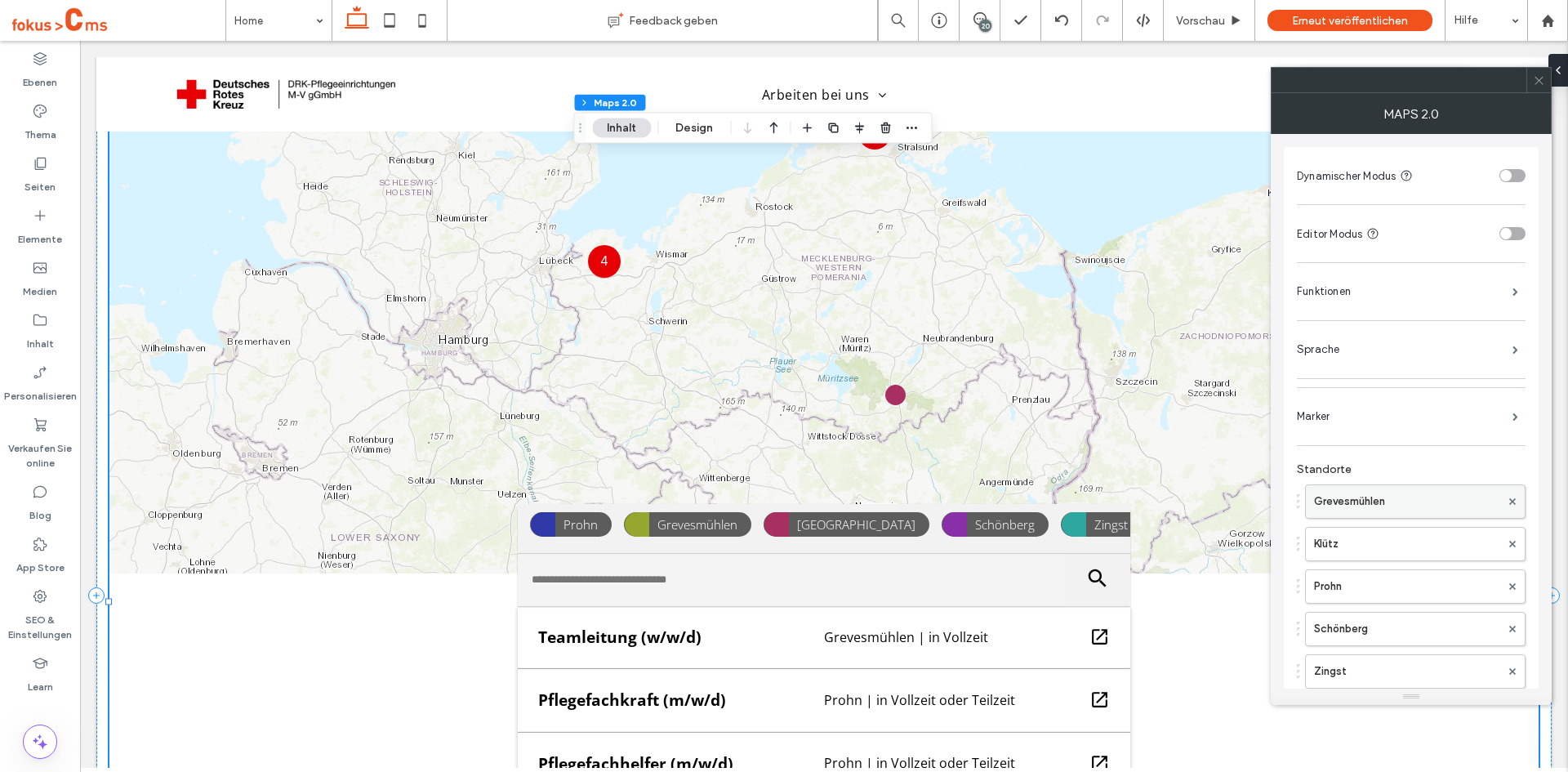
click at [1351, 505] on label "Grevesmühlen" at bounding box center [1407, 501] width 186 height 33
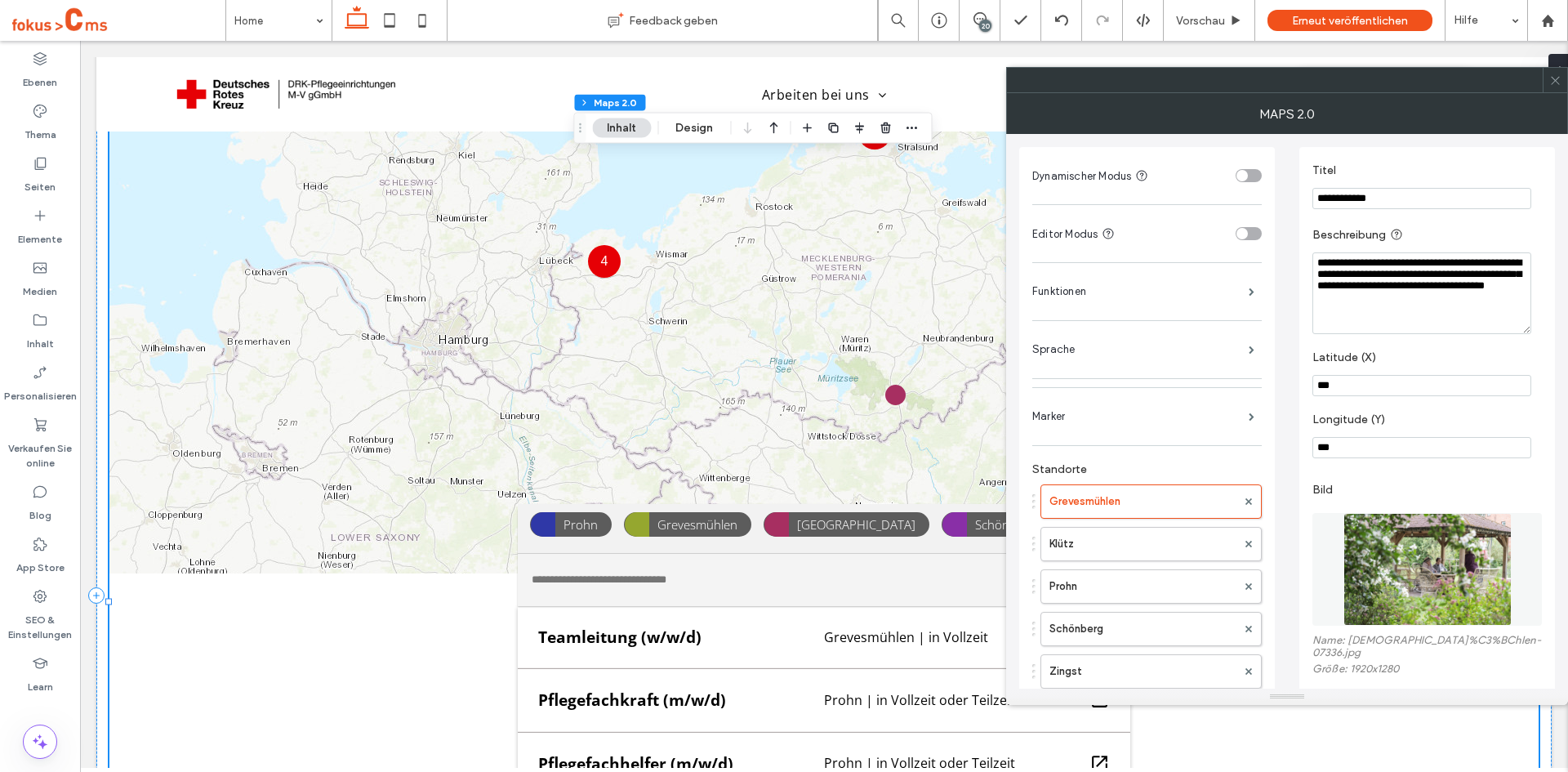
drag, startPoint x: 1513, startPoint y: 307, endPoint x: 1324, endPoint y: 268, distance: 193.0
click at [1320, 259] on textarea "**********" at bounding box center [1421, 292] width 219 height 81
click at [1517, 306] on textarea "**********" at bounding box center [1421, 292] width 219 height 81
drag, startPoint x: 1523, startPoint y: 306, endPoint x: 1295, endPoint y: 248, distance: 235.3
click at [1295, 248] on div "**********" at bounding box center [1287, 563] width 536 height 859
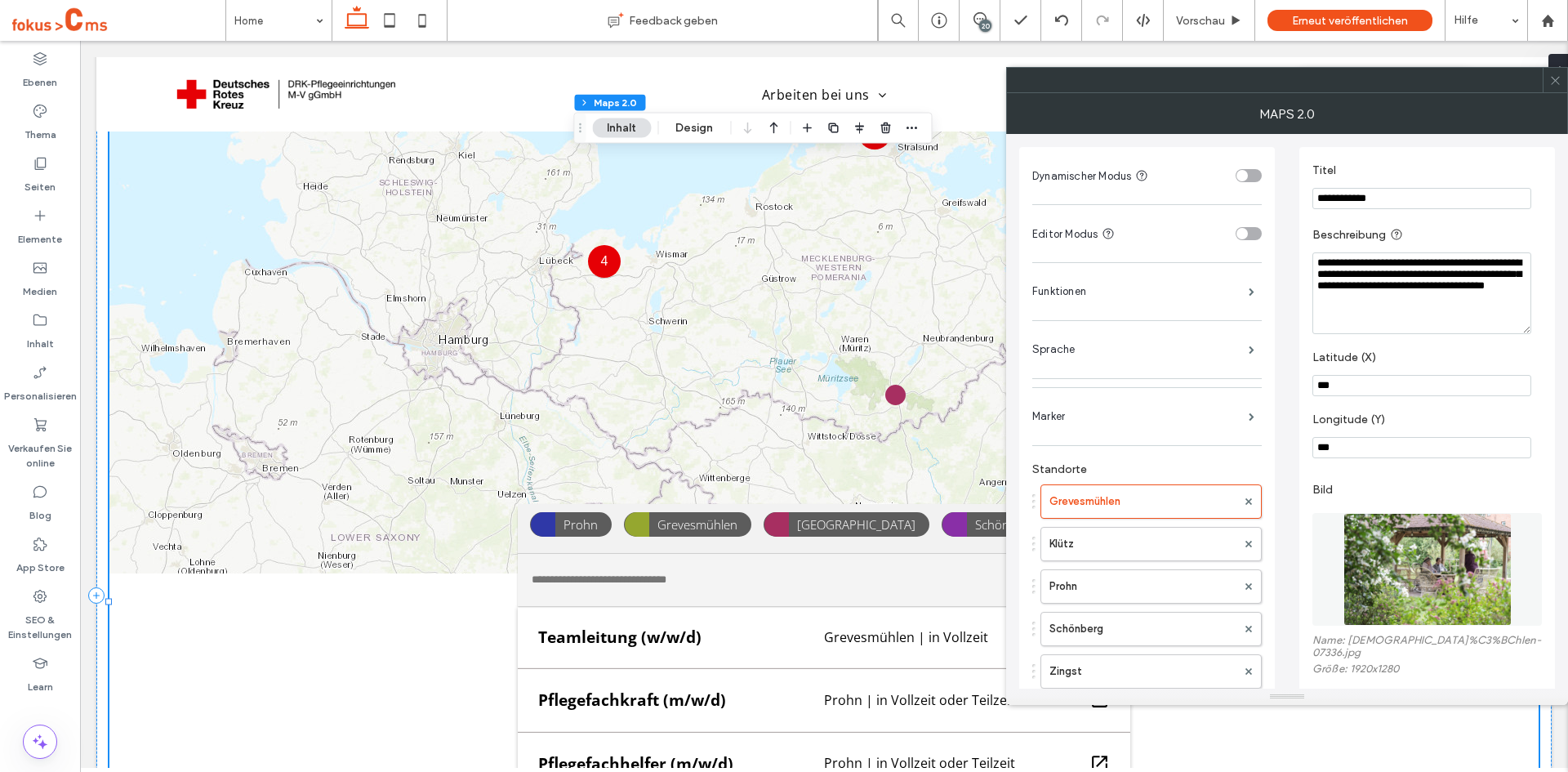
click at [1445, 298] on textarea "**********" at bounding box center [1421, 292] width 219 height 81
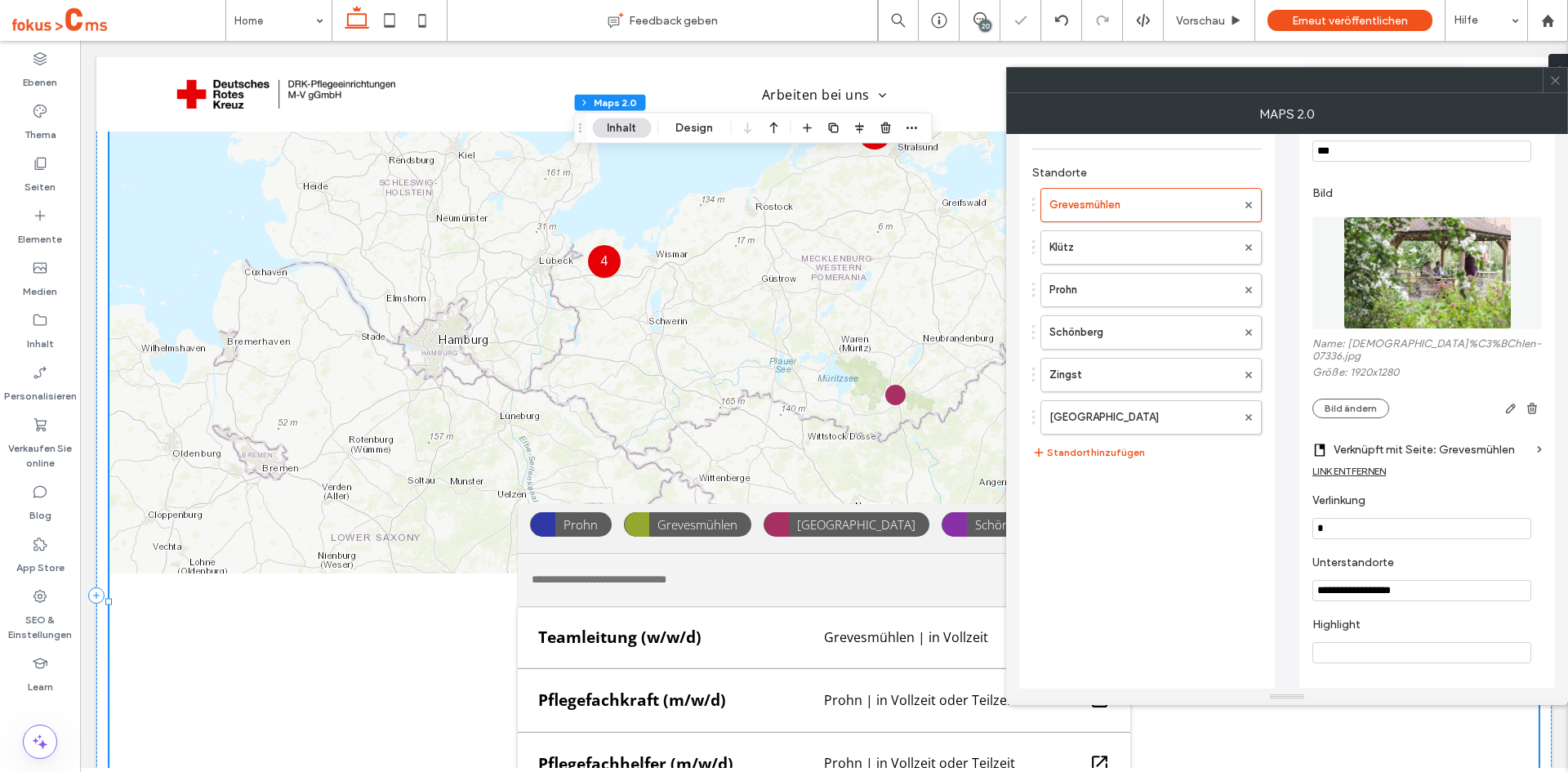
click at [1345, 584] on input "**********" at bounding box center [1421, 591] width 219 height 21
click at [1339, 583] on input "**********" at bounding box center [1421, 591] width 219 height 21
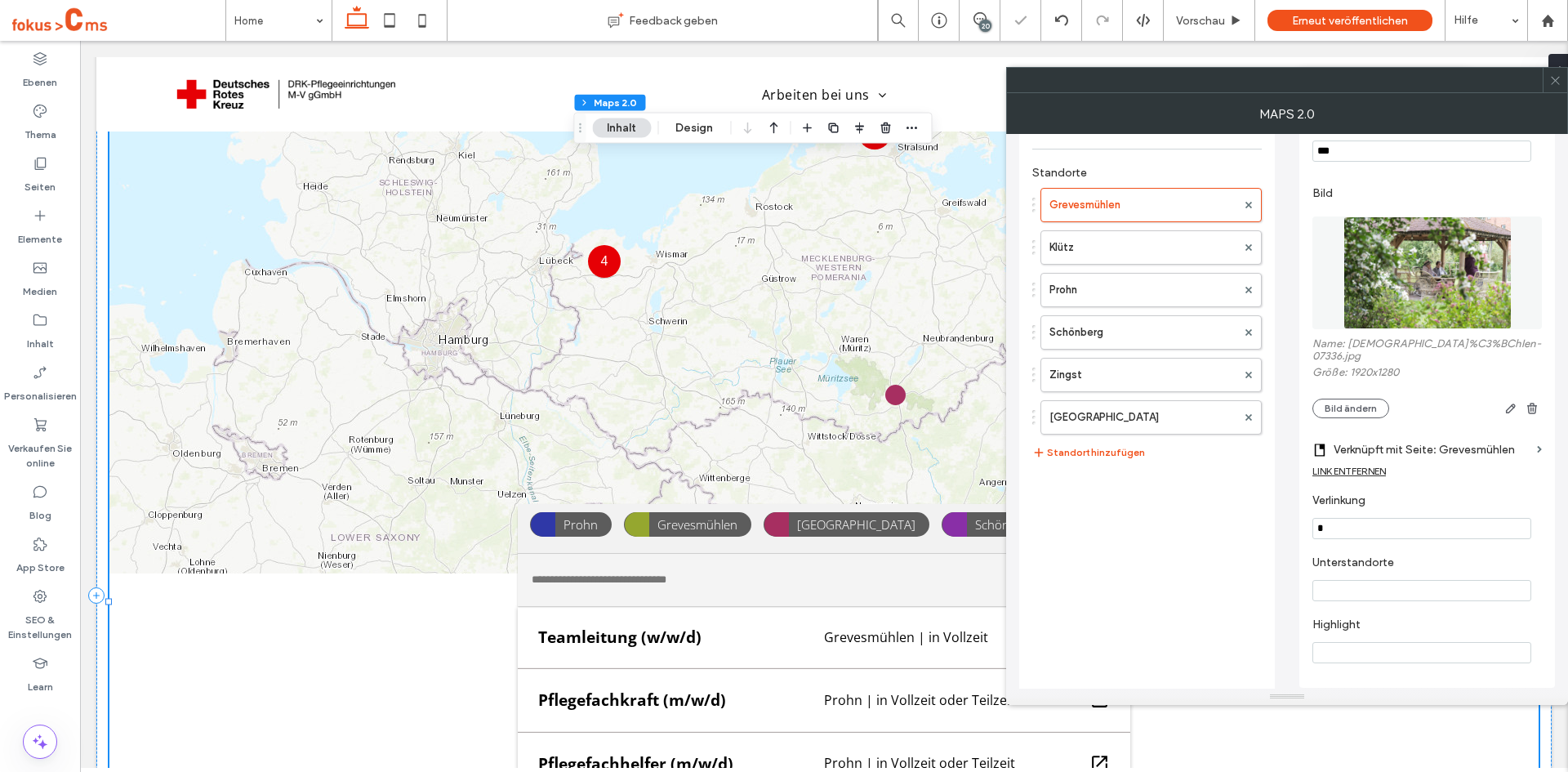
type input "*"
click at [1383, 617] on label "Highlight" at bounding box center [1424, 626] width 223 height 18
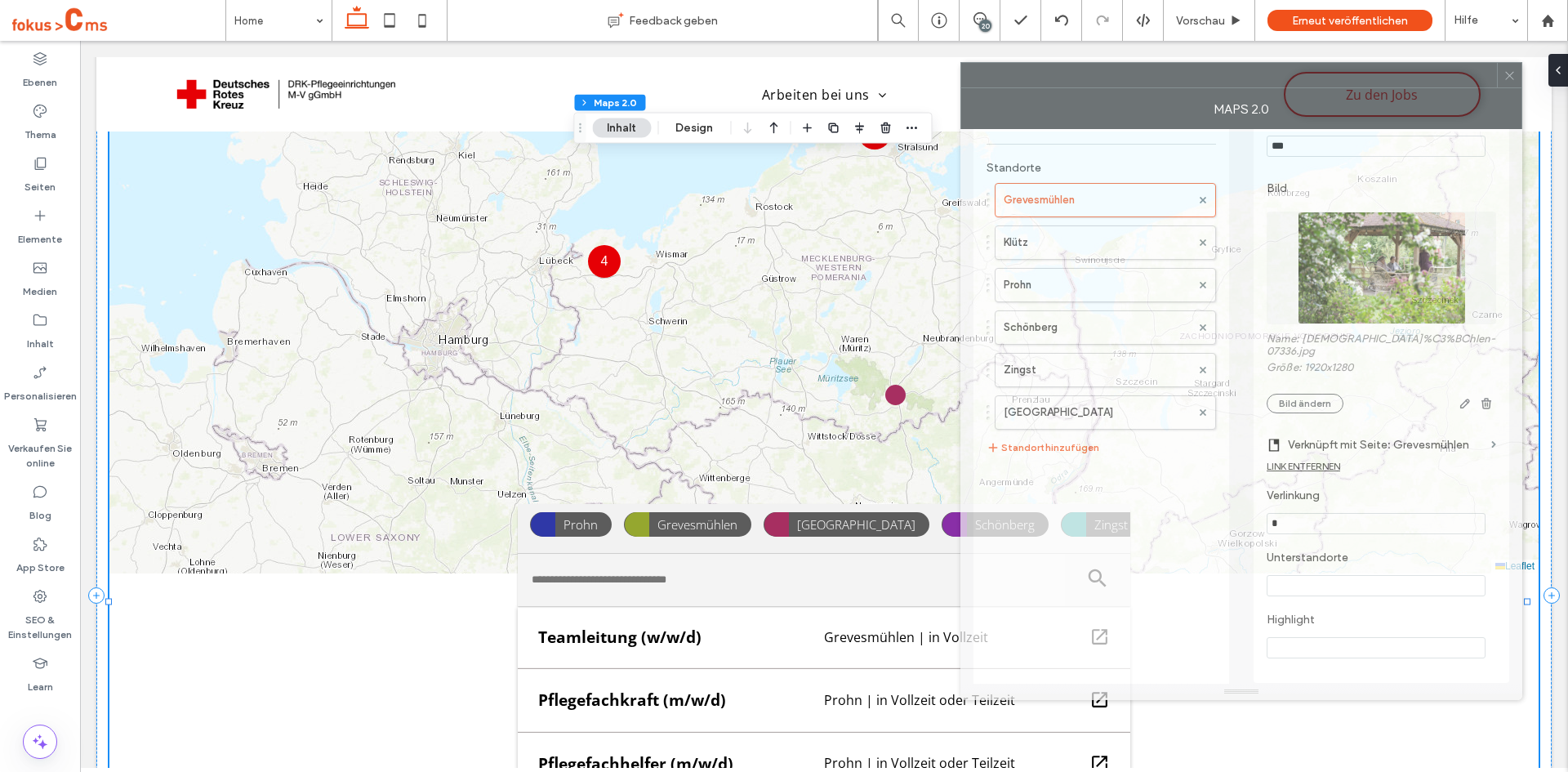
drag, startPoint x: 1461, startPoint y: 88, endPoint x: 1413, endPoint y: 82, distance: 48.4
click at [1413, 82] on div at bounding box center [1229, 74] width 536 height 24
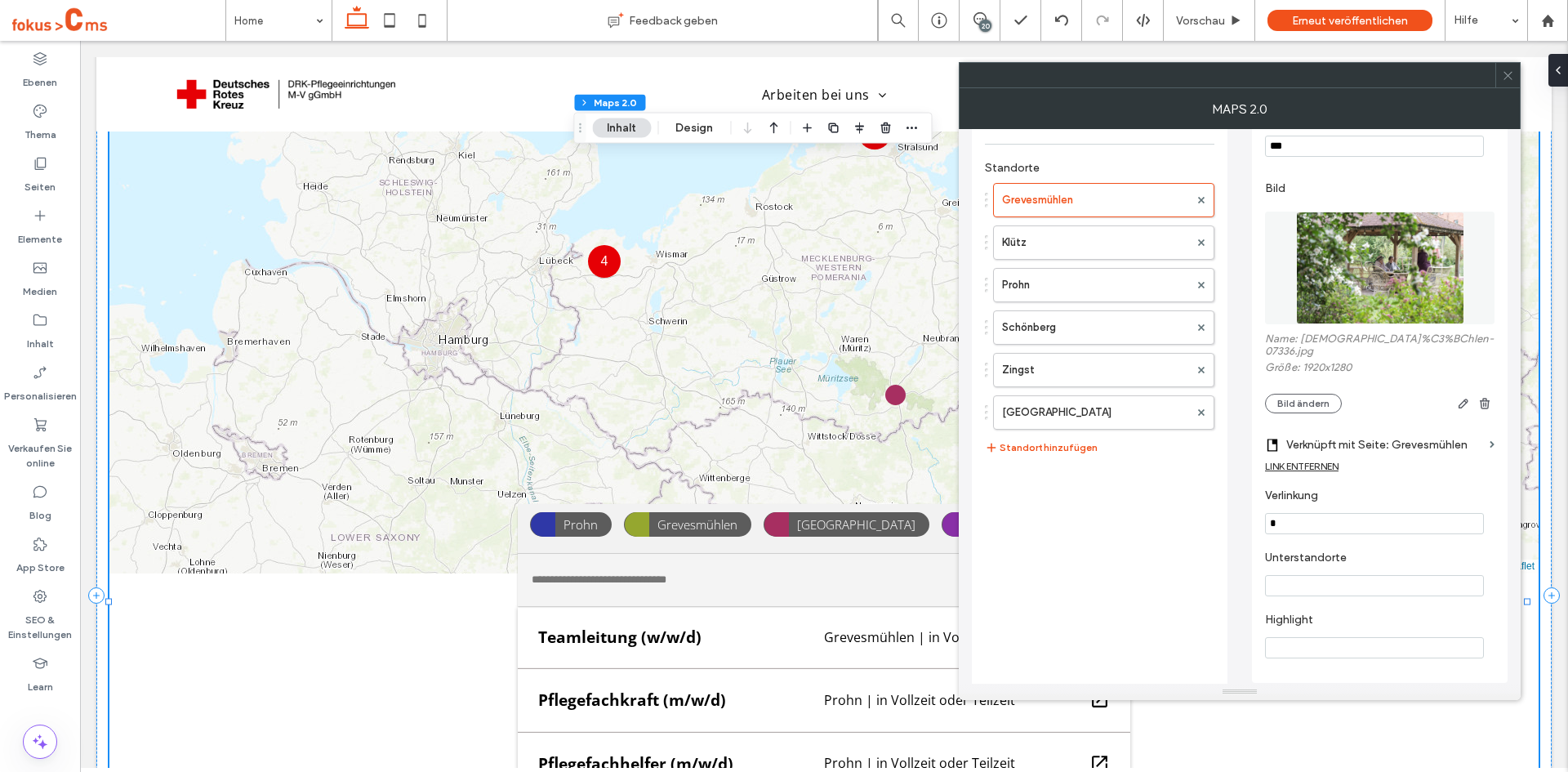
click at [1506, 78] on icon at bounding box center [1508, 76] width 13 height 13
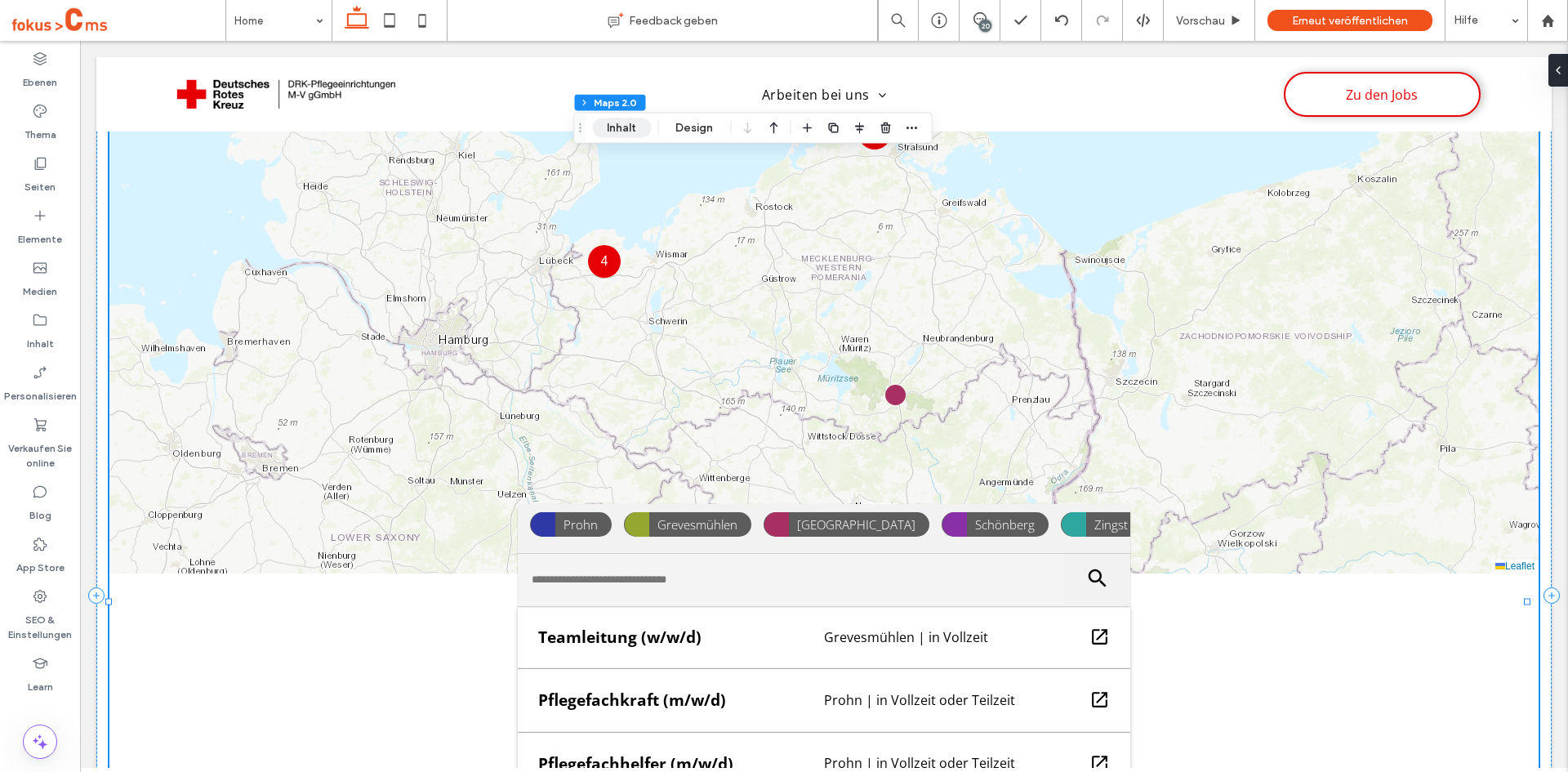
click at [635, 126] on button "Inhalt" at bounding box center [622, 129] width 59 height 20
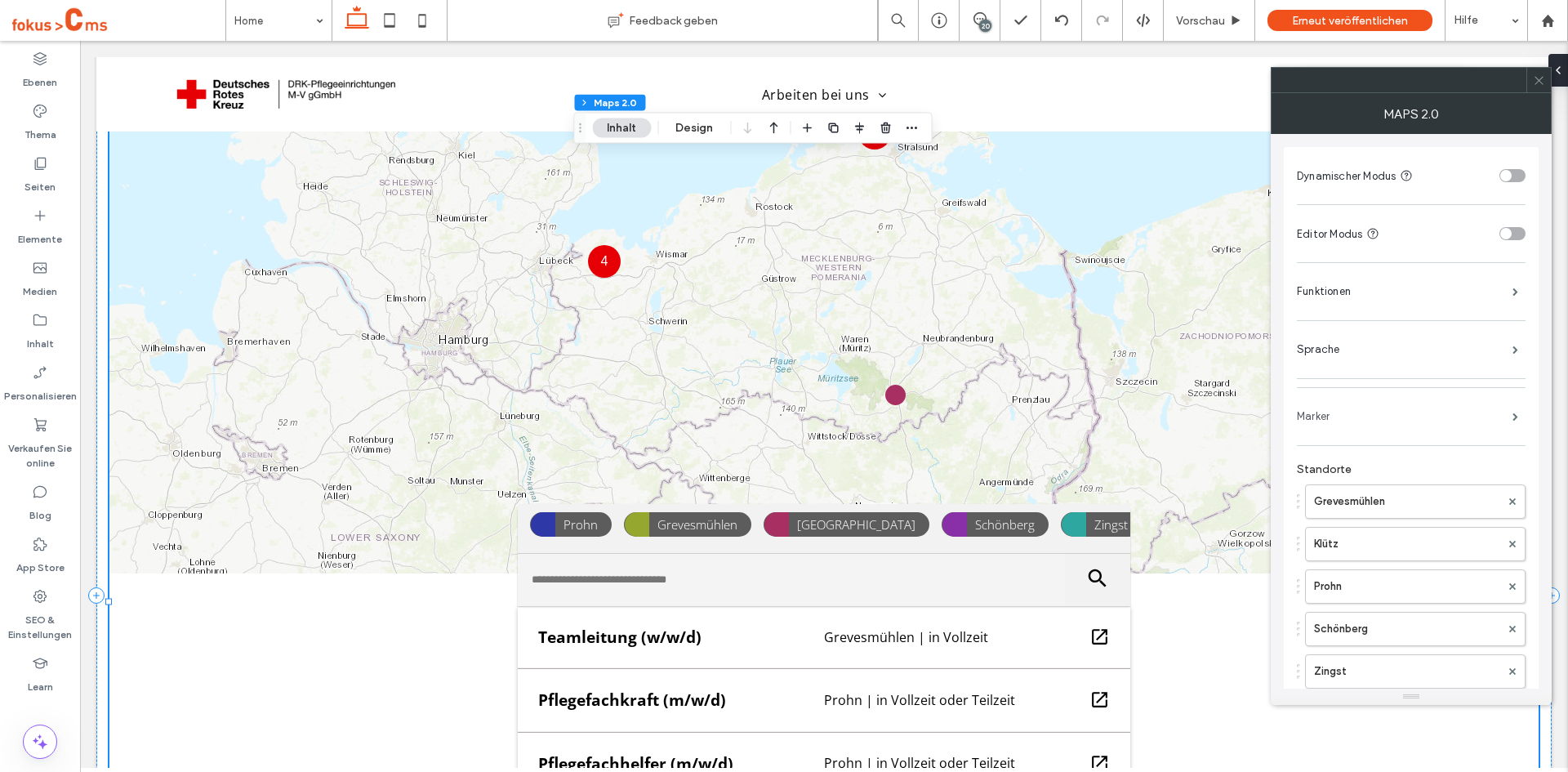
scroll to position [95, 0]
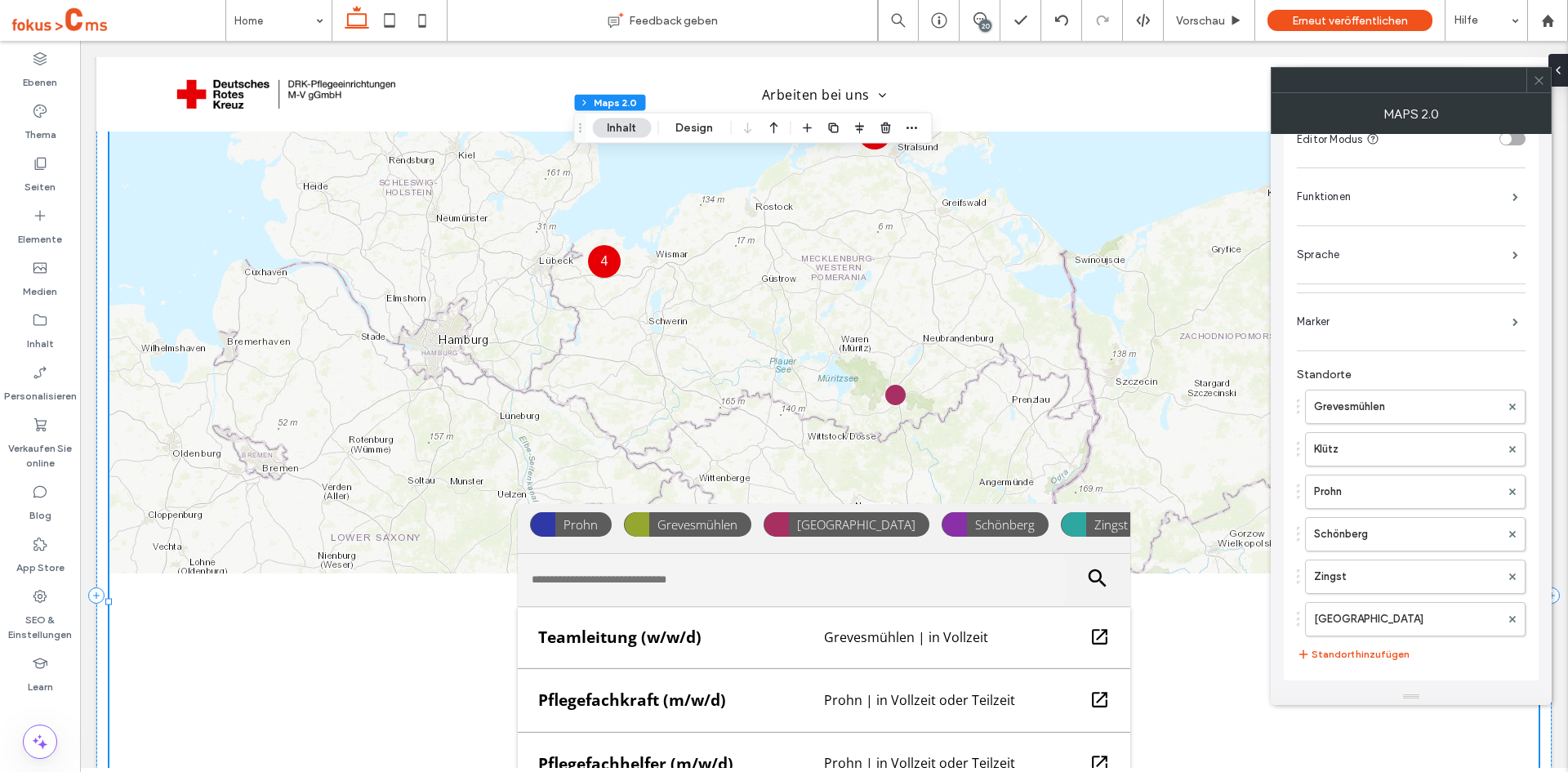
click at [1545, 85] on div at bounding box center [1538, 80] width 24 height 24
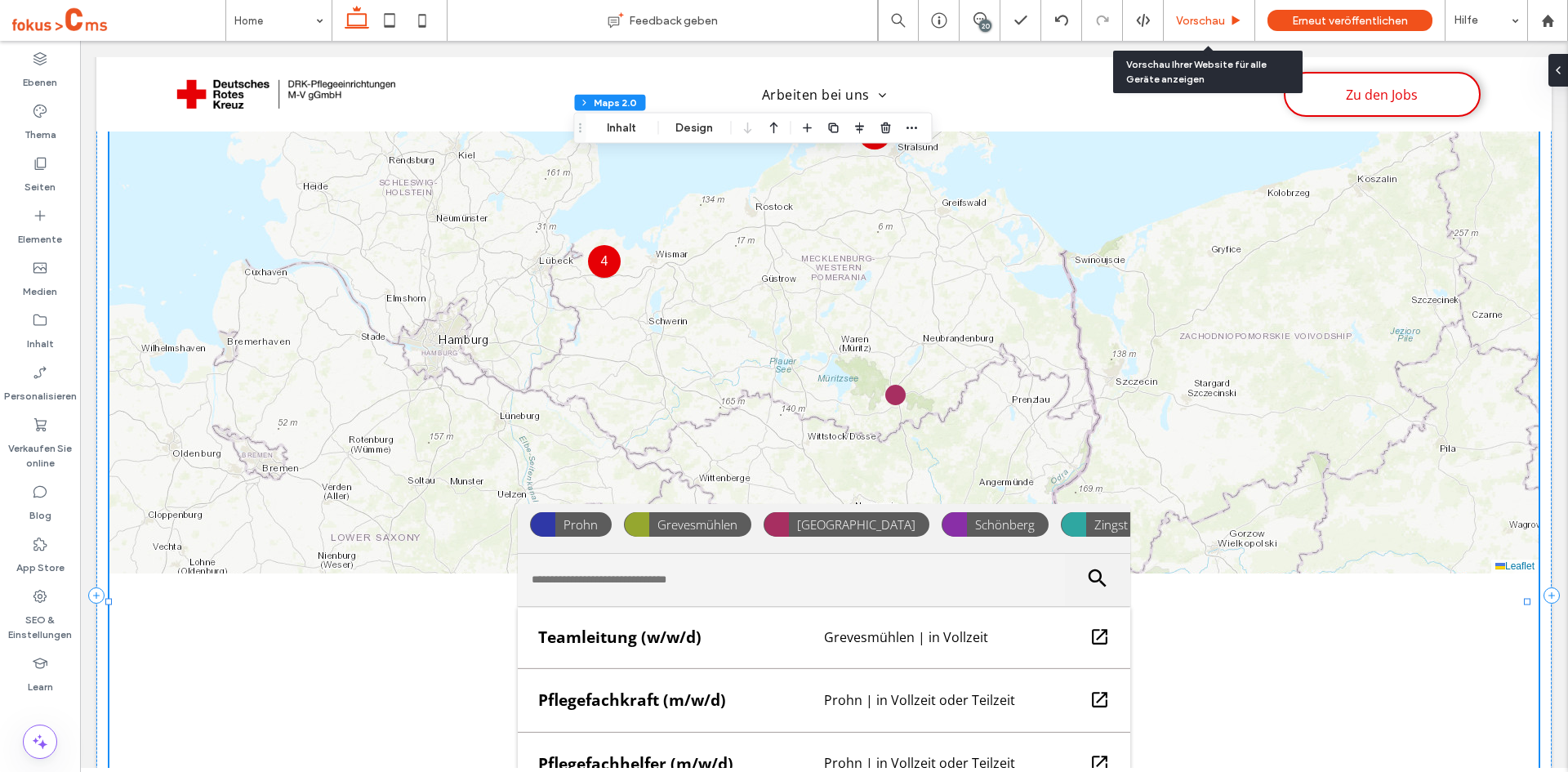
click at [1229, 29] on div "Vorschau" at bounding box center [1209, 21] width 91 height 41
click at [1186, 17] on span "Vorschau" at bounding box center [1200, 21] width 49 height 14
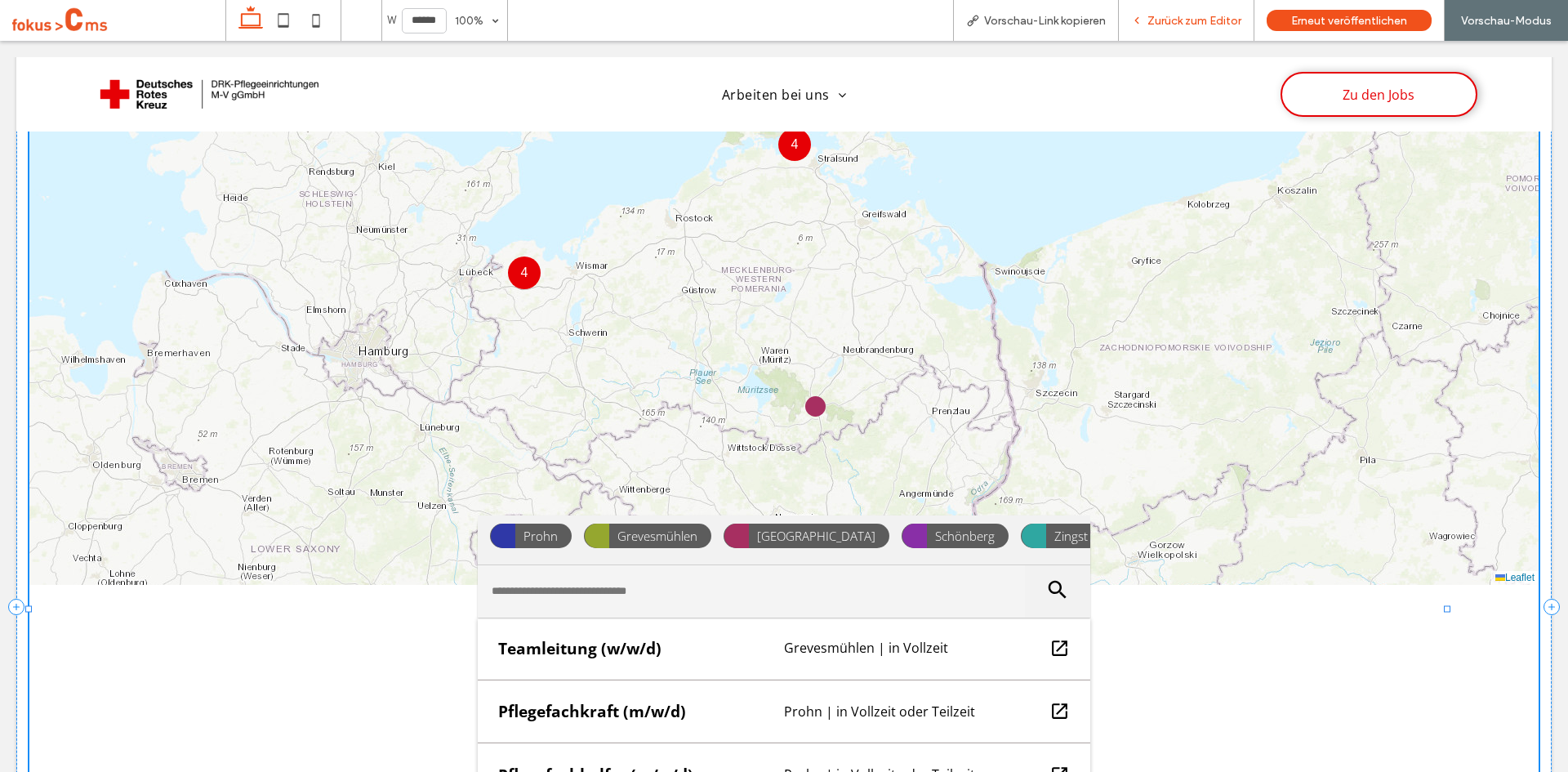
click at [1170, 18] on span "Zurück zum Editor" at bounding box center [1194, 21] width 94 height 14
